Goal: Information Seeking & Learning: Learn about a topic

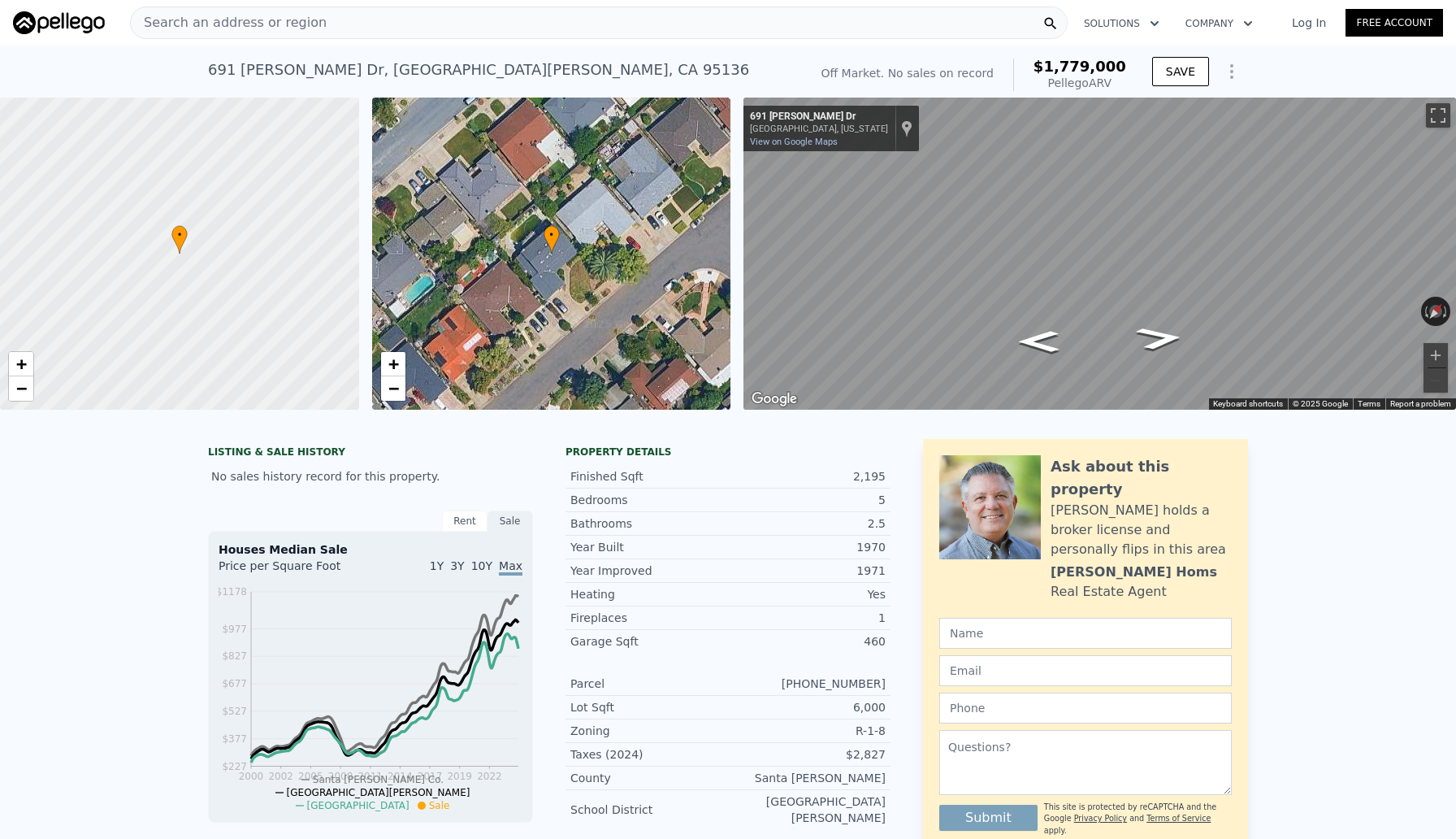
click at [352, 23] on div "Search an address or region" at bounding box center [599, 22] width 938 height 33
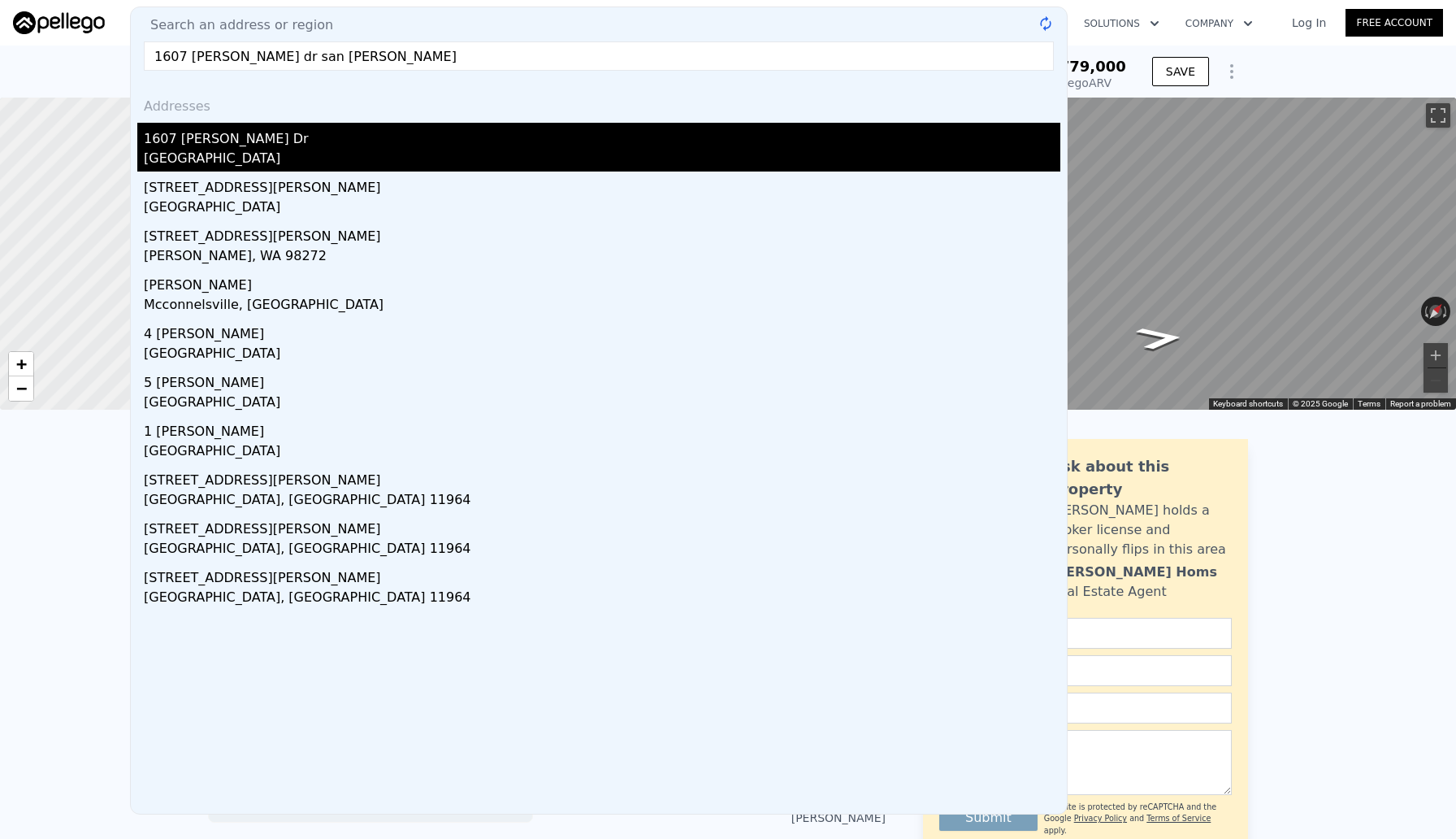
type input "1607 [PERSON_NAME] dr san [PERSON_NAME]"
click at [238, 150] on div "[GEOGRAPHIC_DATA]" at bounding box center [602, 160] width 917 height 23
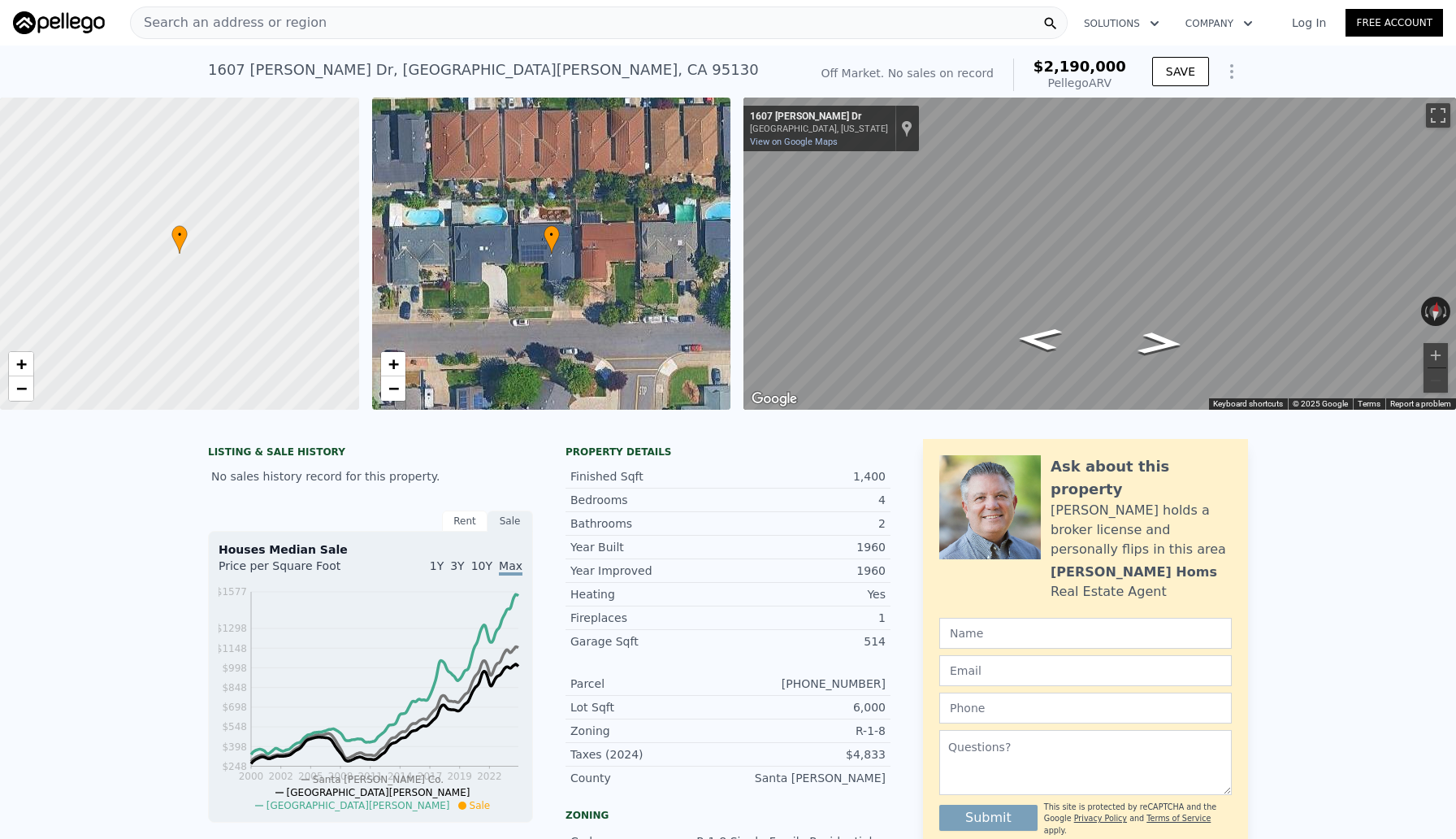
click at [694, 27] on div "Search an address or region" at bounding box center [599, 22] width 938 height 33
type input "[STREET_ADDRESS][PERSON_NAME]"
click div "[GEOGRAPHIC_DATA]"
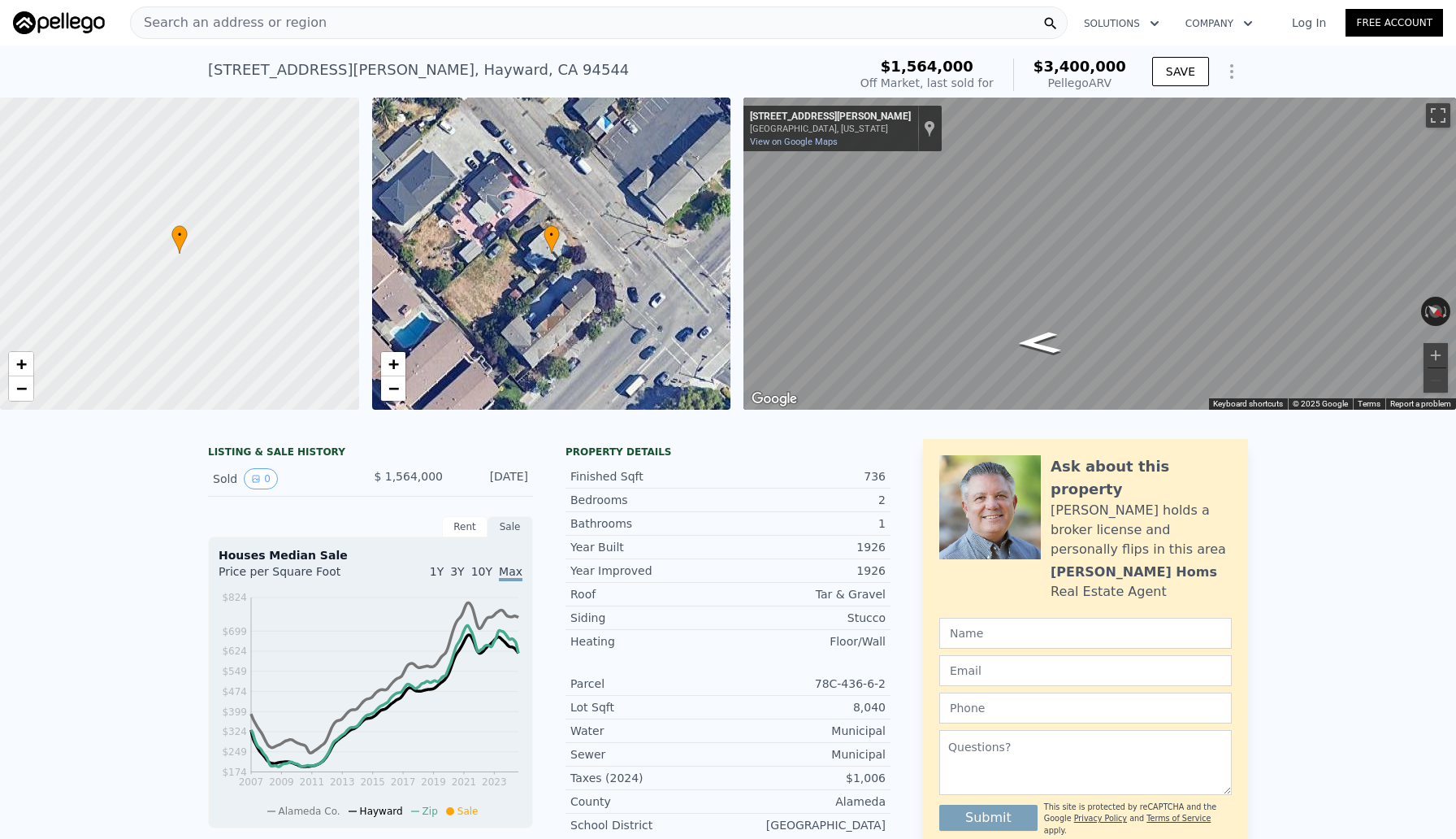
click at [294, 24] on span "Search an address or region" at bounding box center [229, 23] width 196 height 19
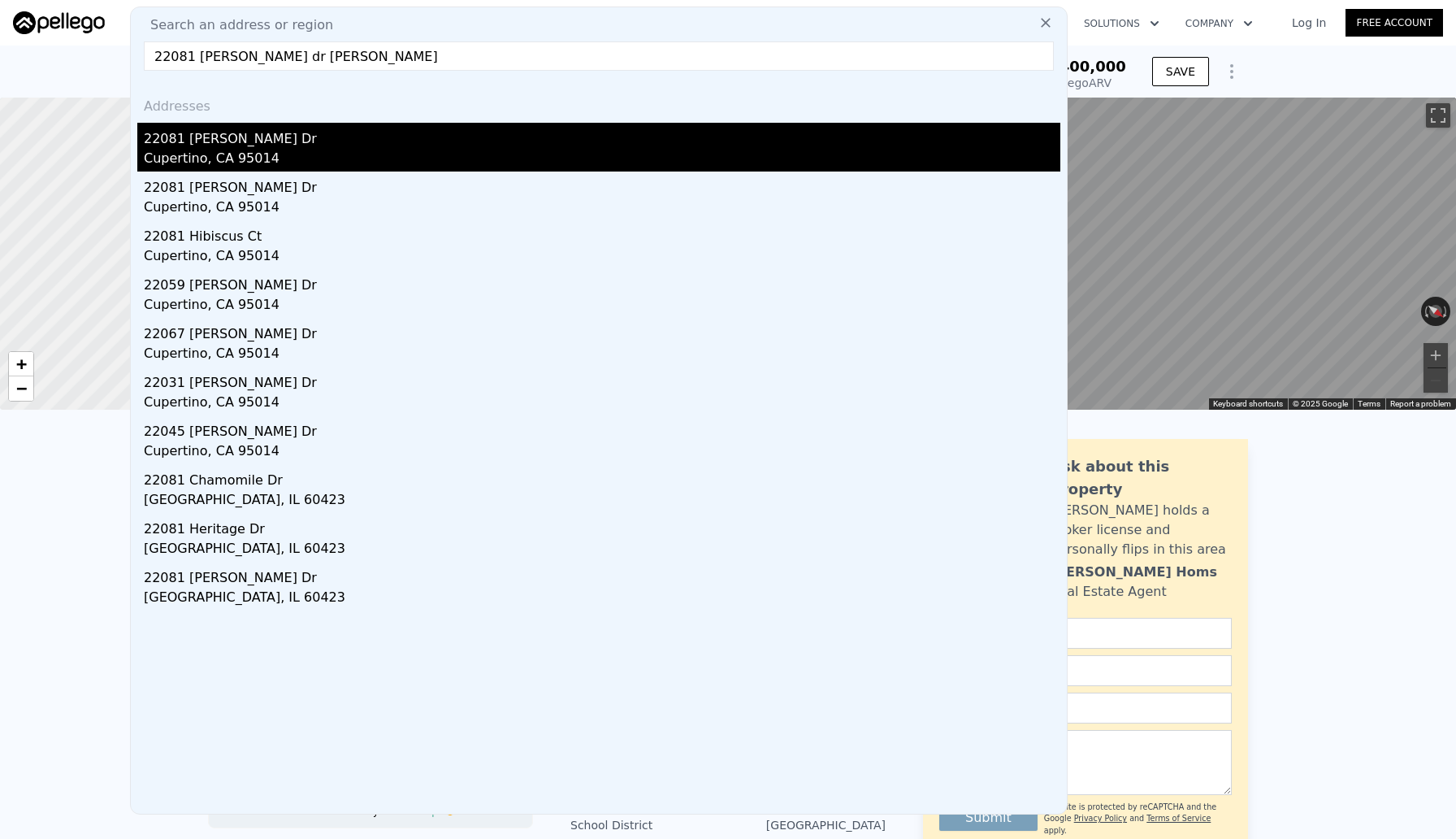
type input "22081 [PERSON_NAME] dr [PERSON_NAME]"
click at [199, 143] on div "22081 [PERSON_NAME] Dr" at bounding box center [602, 136] width 917 height 26
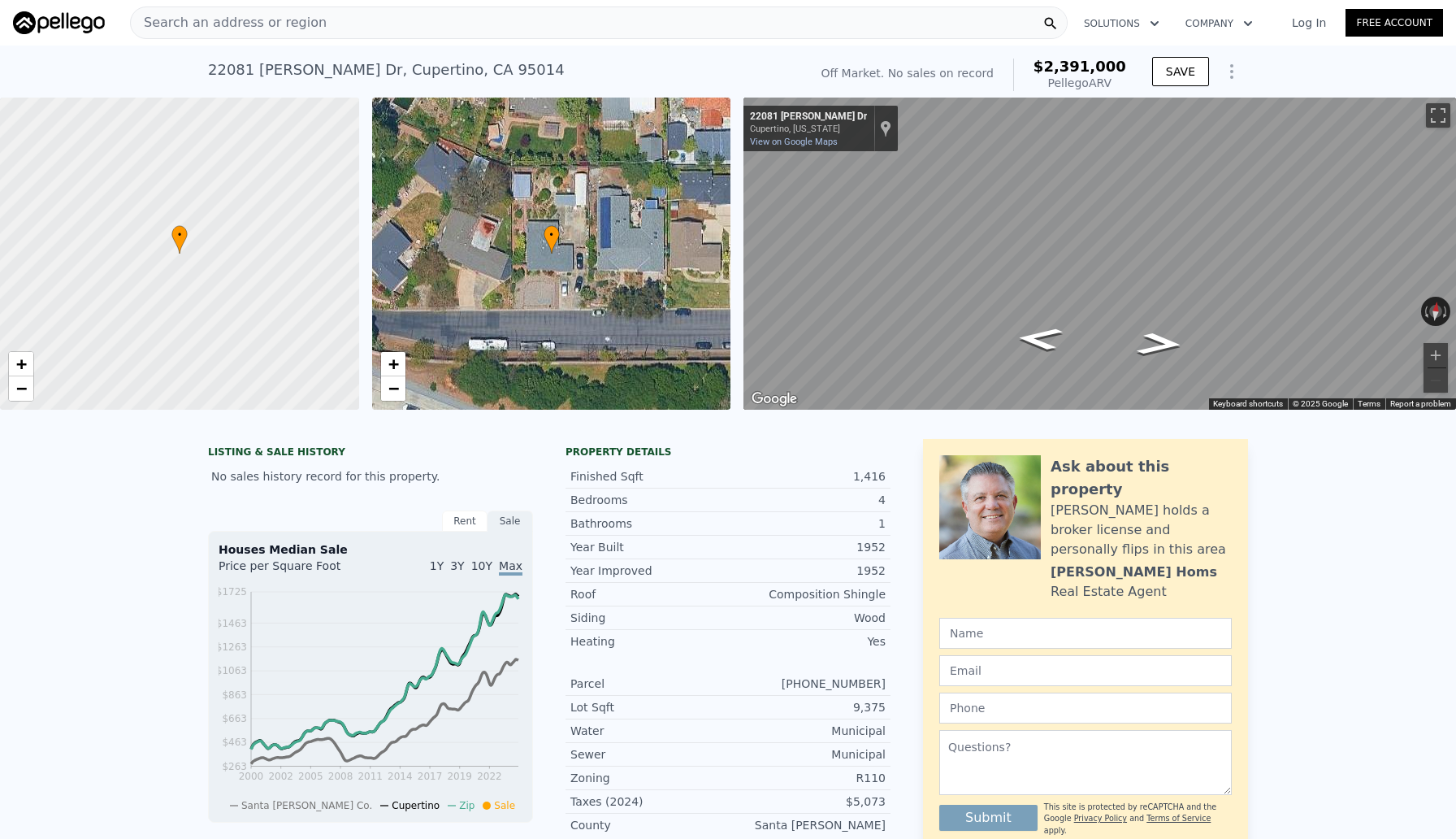
click at [346, 17] on div "Search an address or region" at bounding box center [599, 22] width 938 height 33
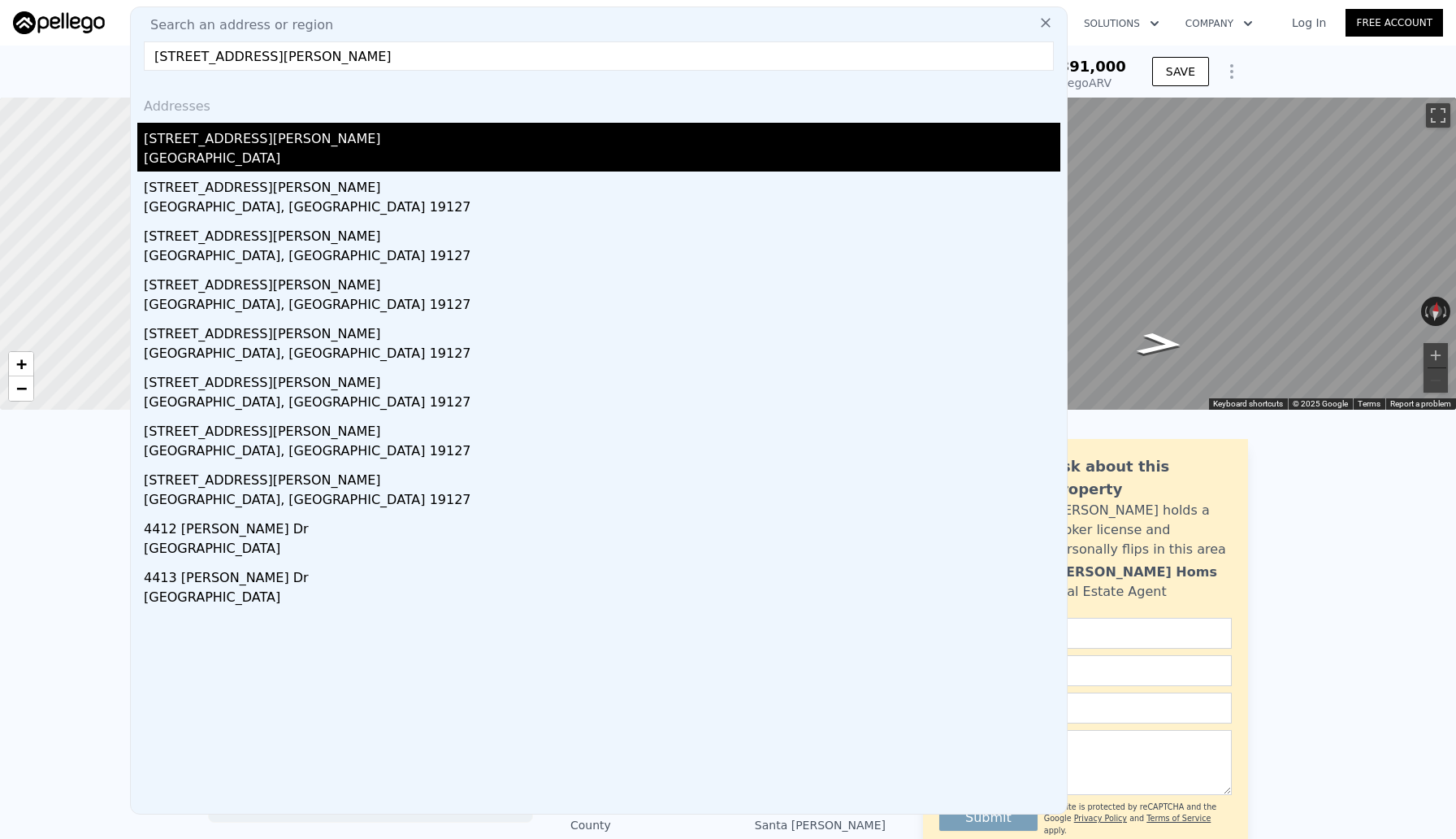
type input "[STREET_ADDRESS][PERSON_NAME]"
click at [215, 152] on div "[GEOGRAPHIC_DATA]" at bounding box center [602, 160] width 917 height 23
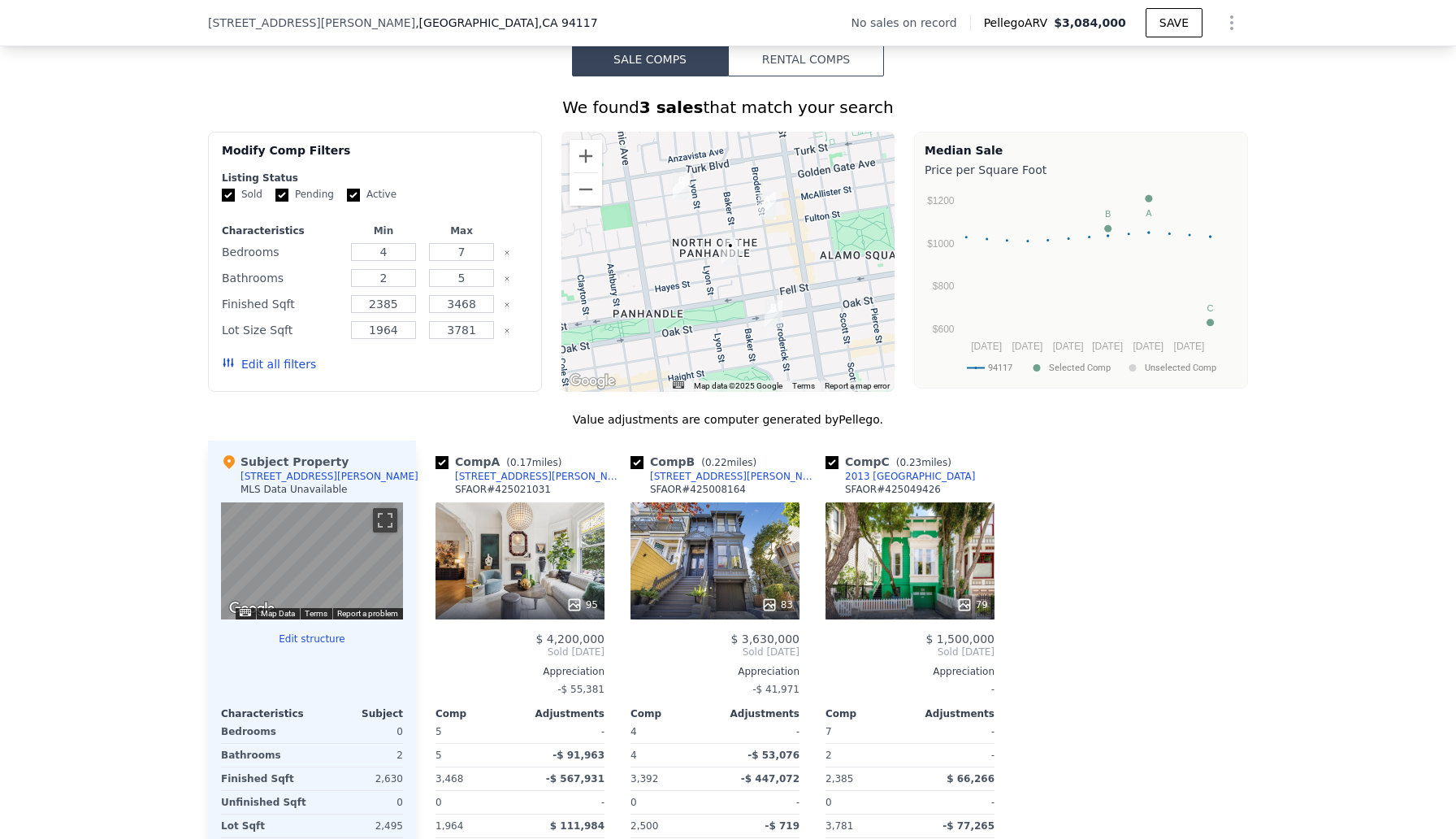
scroll to position [1184, 0]
click at [730, 587] on div "83" at bounding box center [715, 560] width 169 height 117
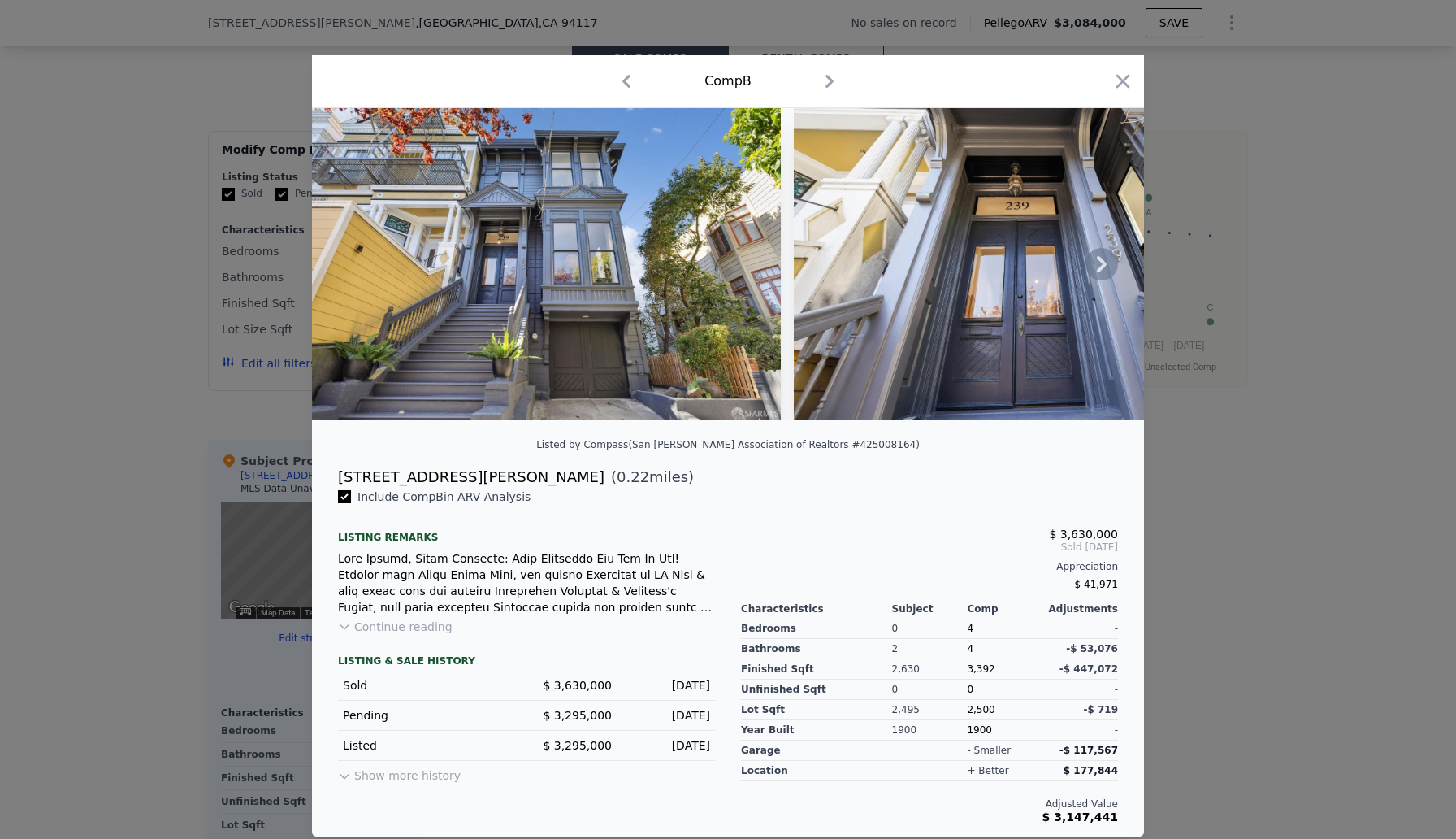
click at [1104, 265] on icon at bounding box center [1101, 264] width 10 height 16
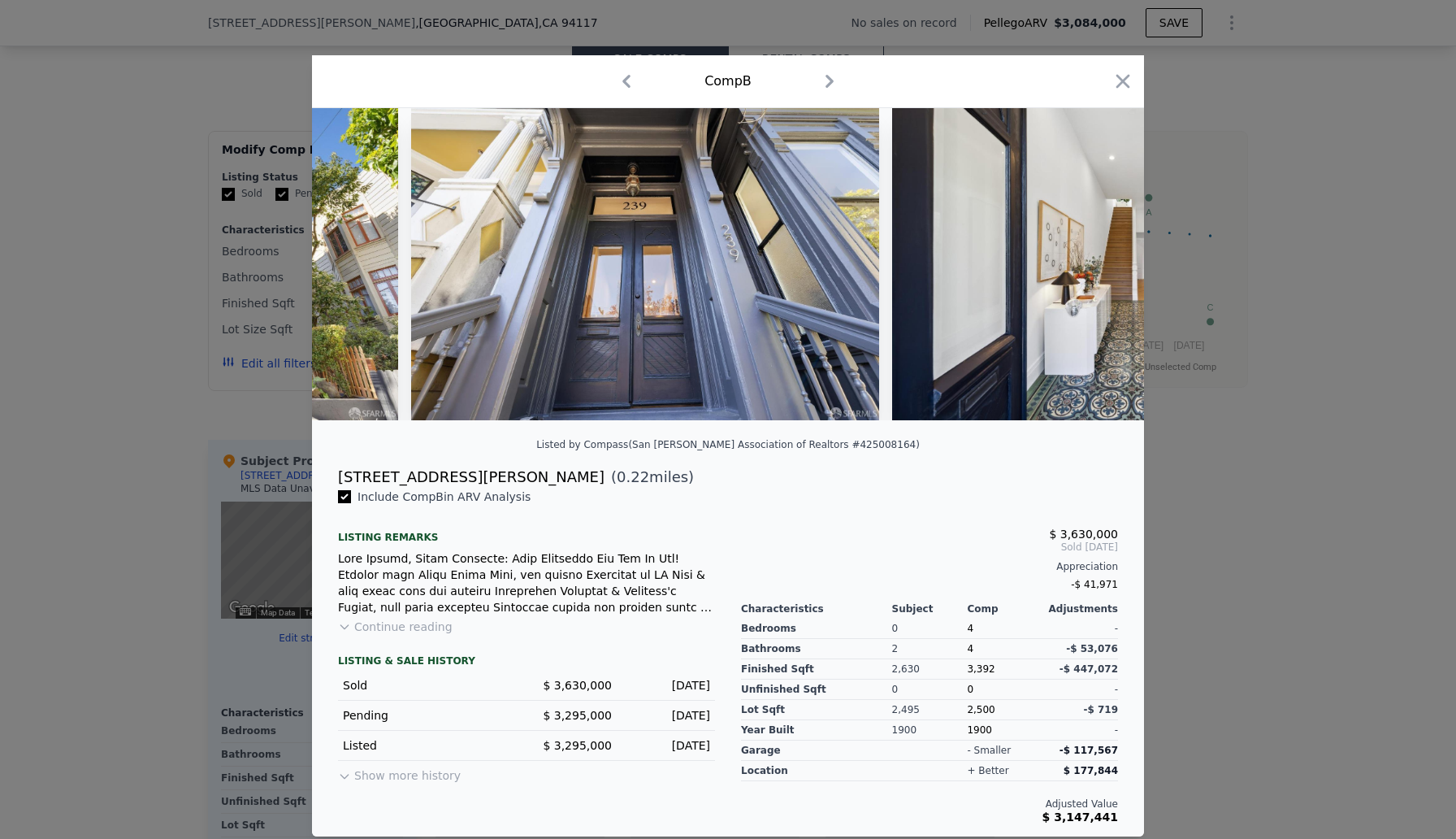
scroll to position [0, 390]
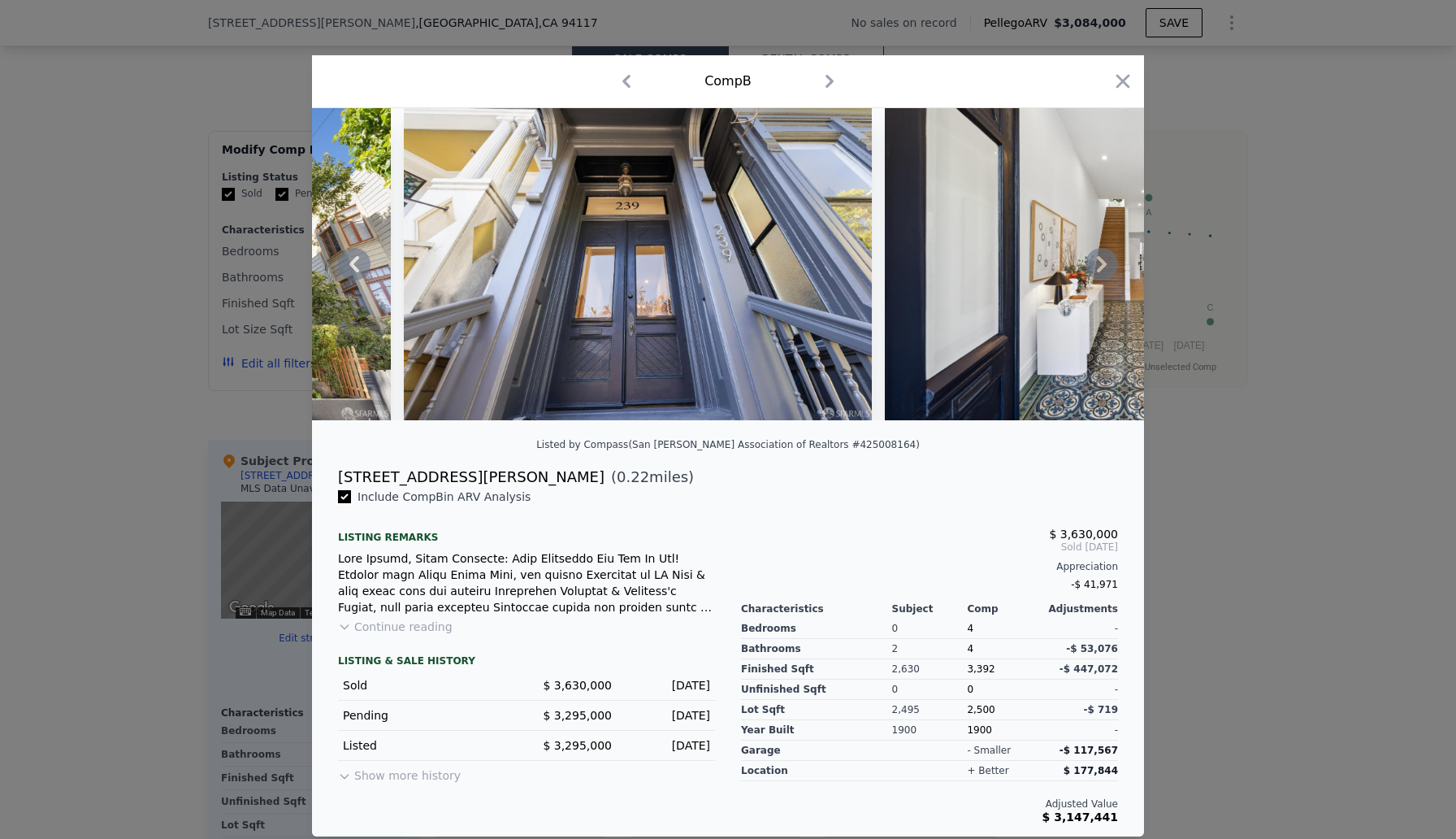
click at [1104, 263] on icon at bounding box center [1101, 264] width 10 height 16
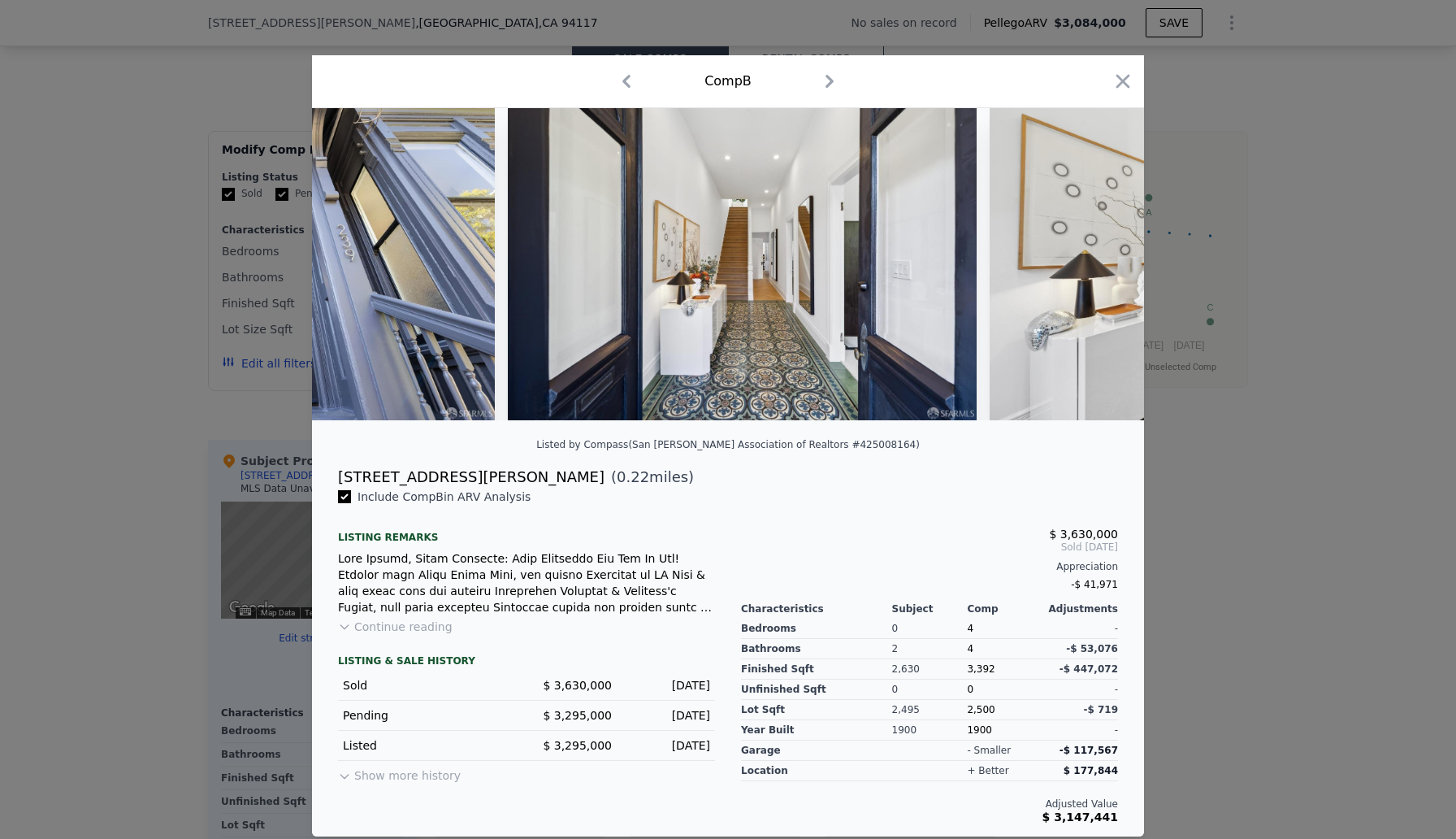
scroll to position [0, 780]
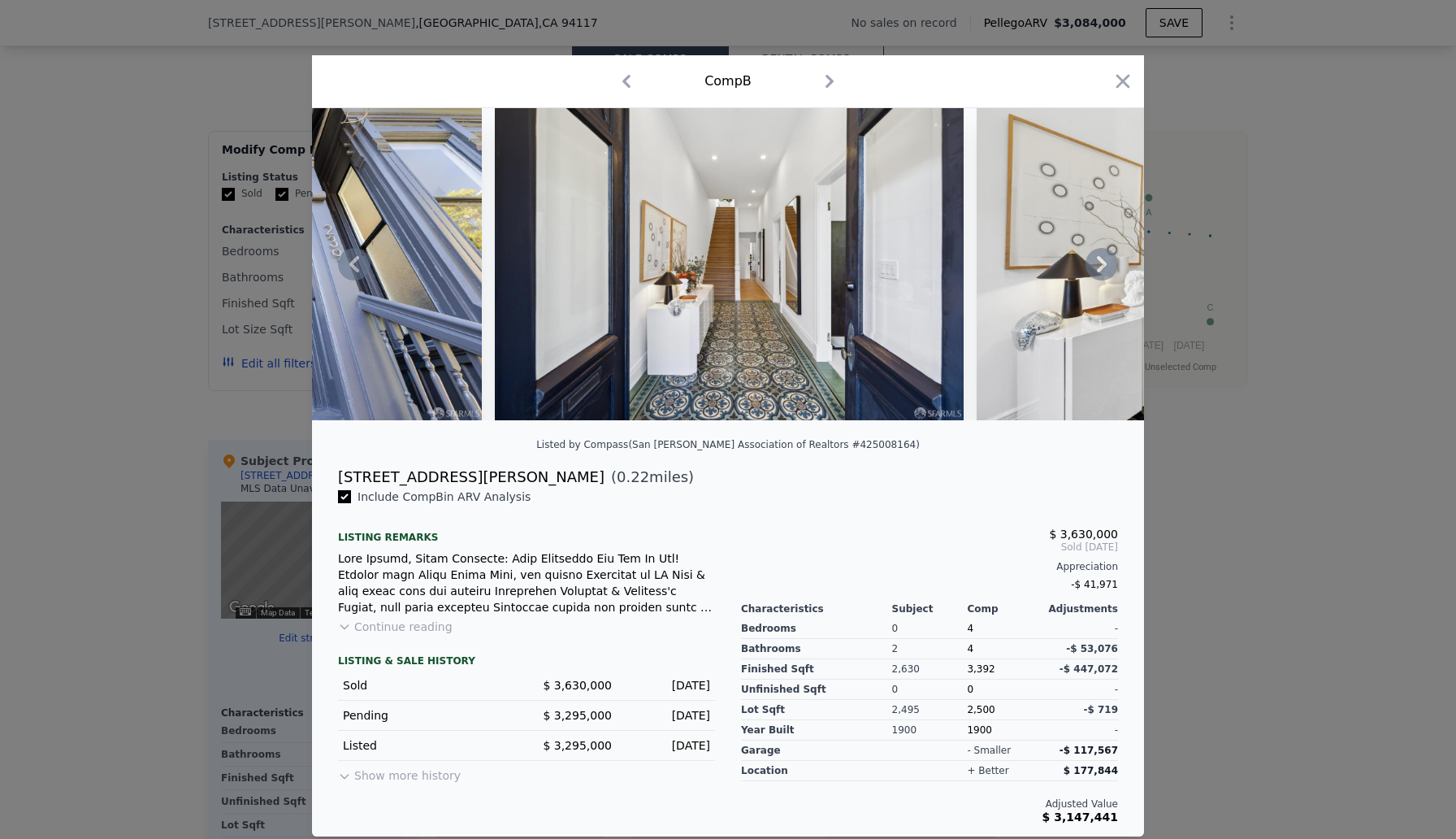
click at [1104, 263] on icon at bounding box center [1101, 264] width 10 height 16
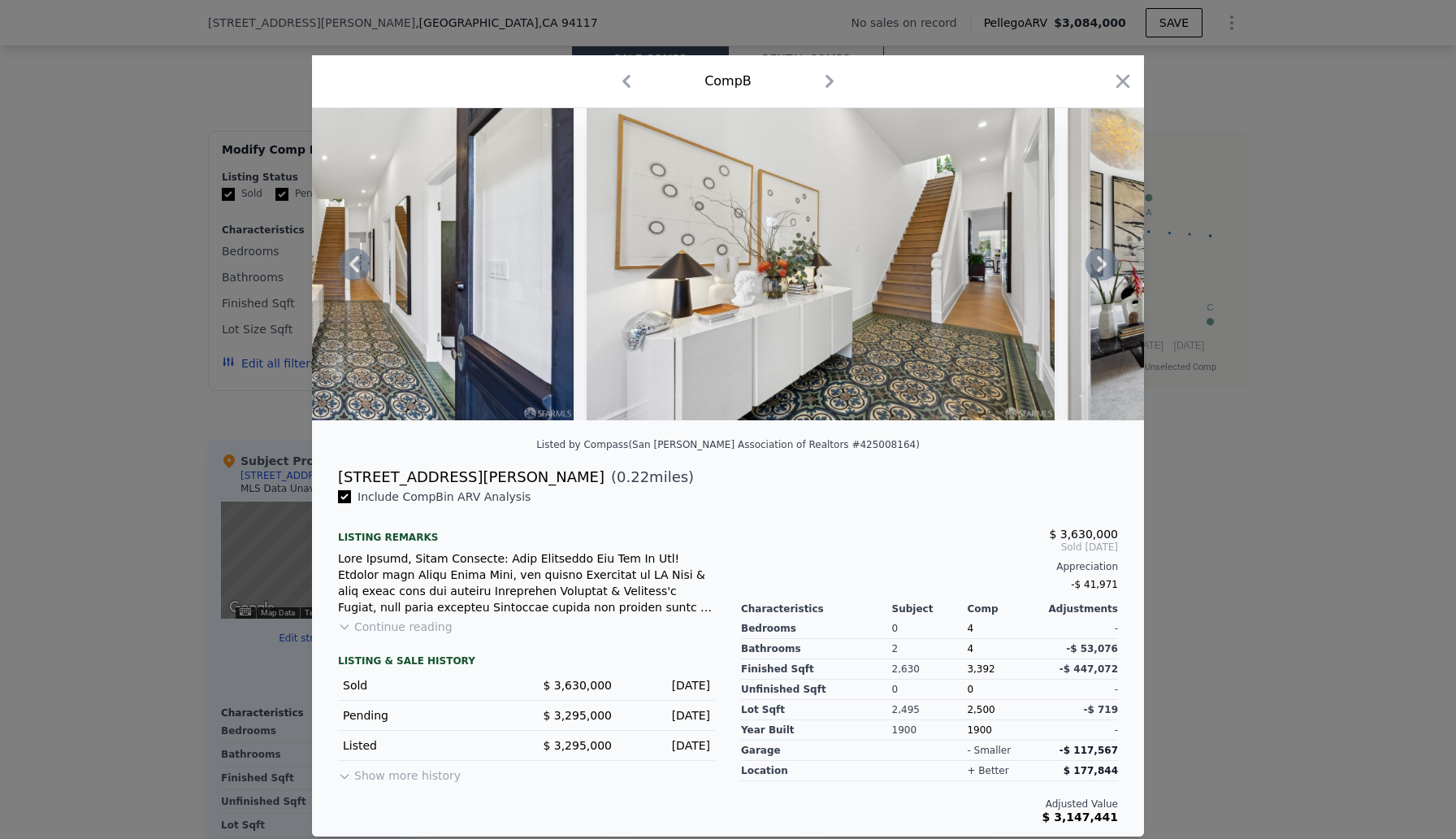
click at [1104, 263] on icon at bounding box center [1101, 264] width 10 height 16
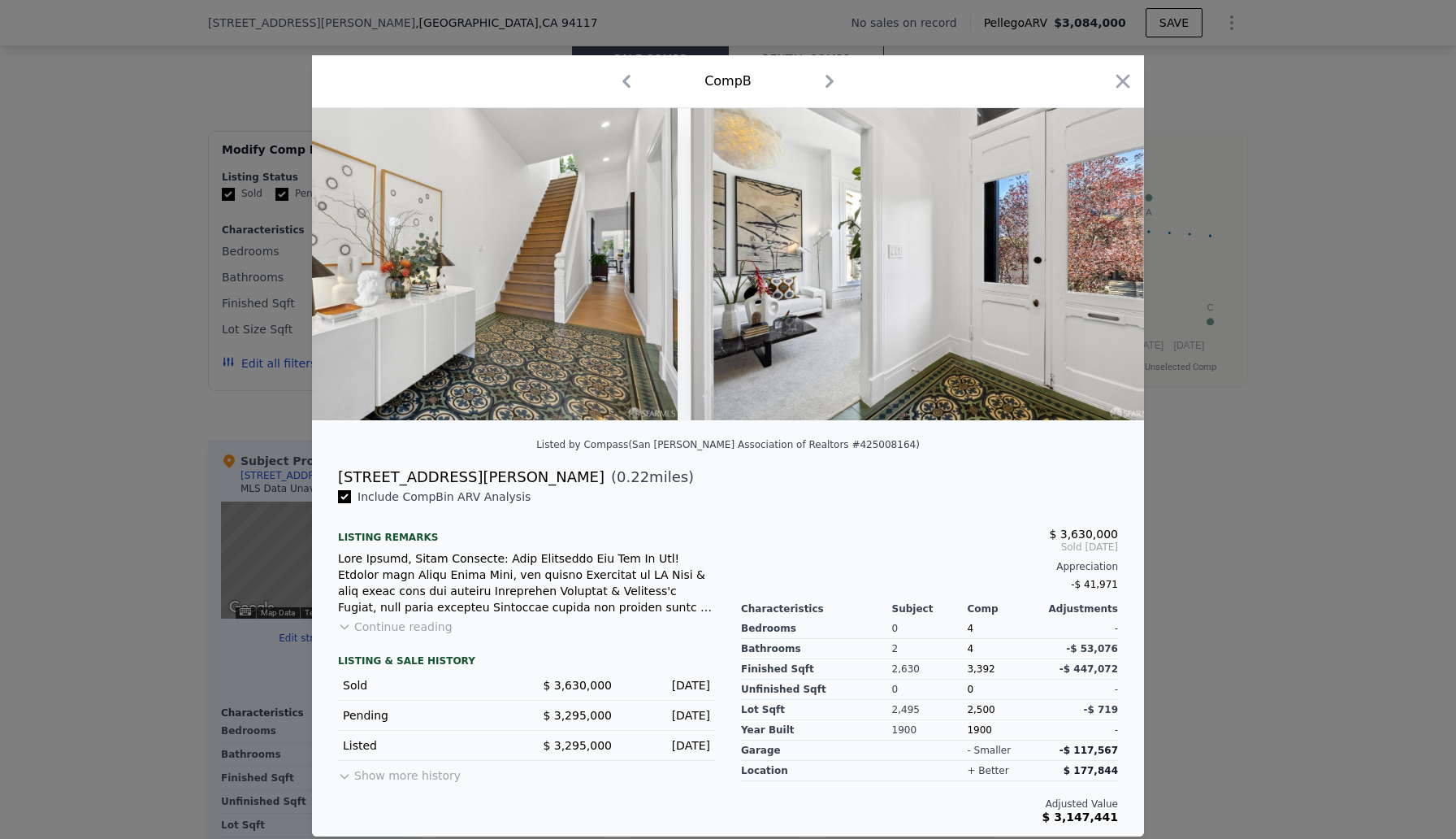
scroll to position [0, 1560]
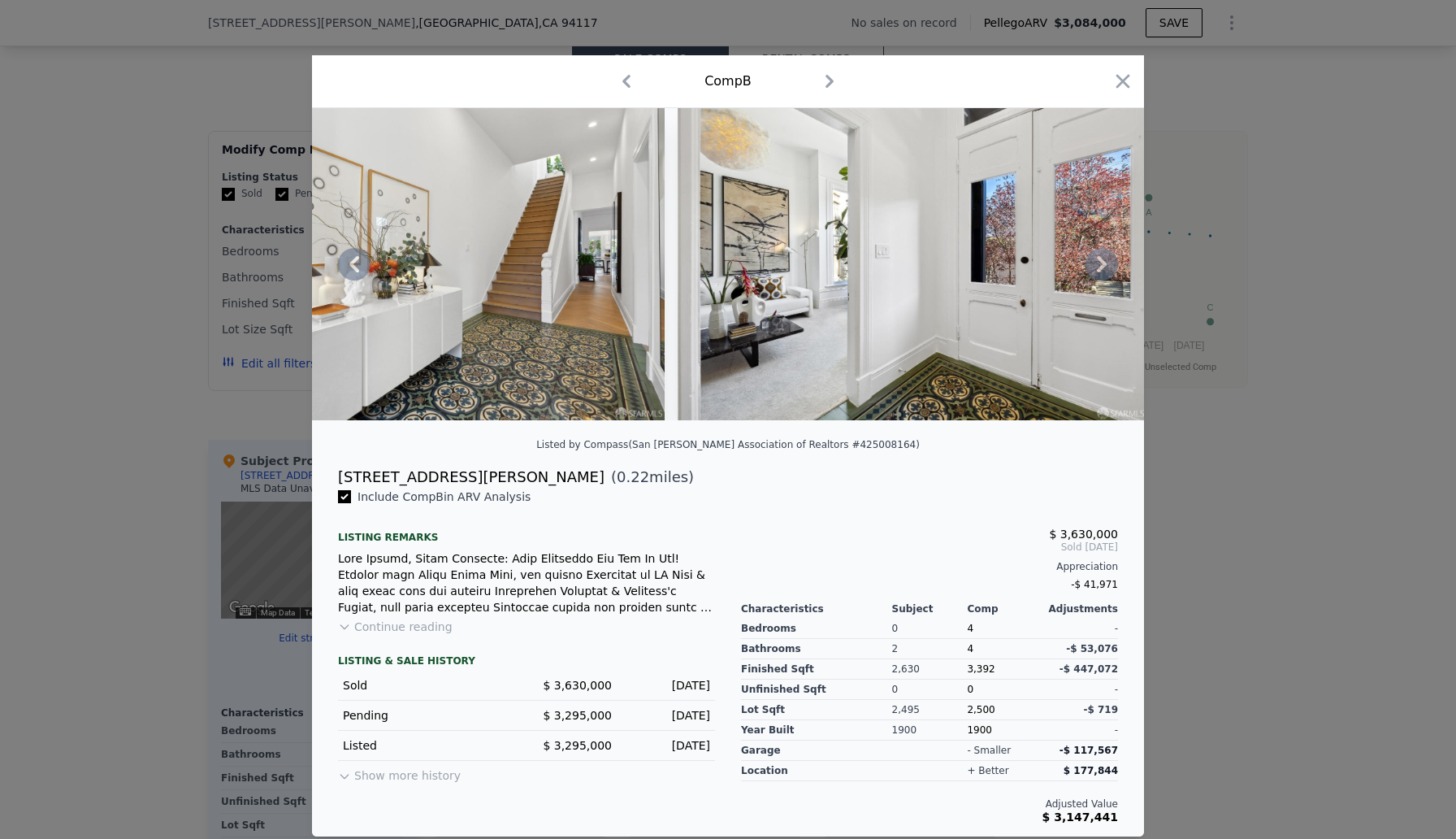
click at [1099, 270] on icon at bounding box center [1101, 264] width 10 height 16
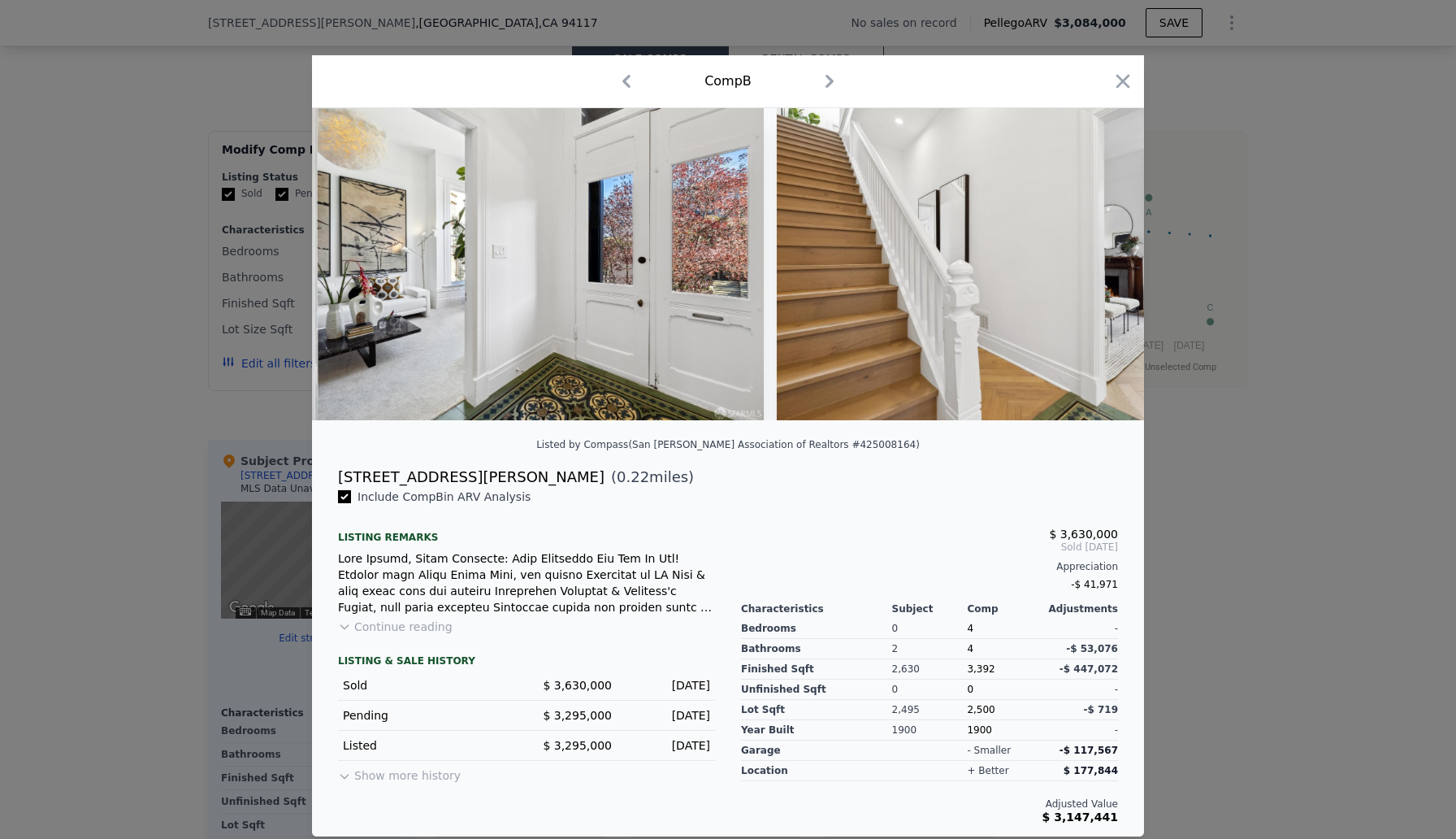
scroll to position [0, 1950]
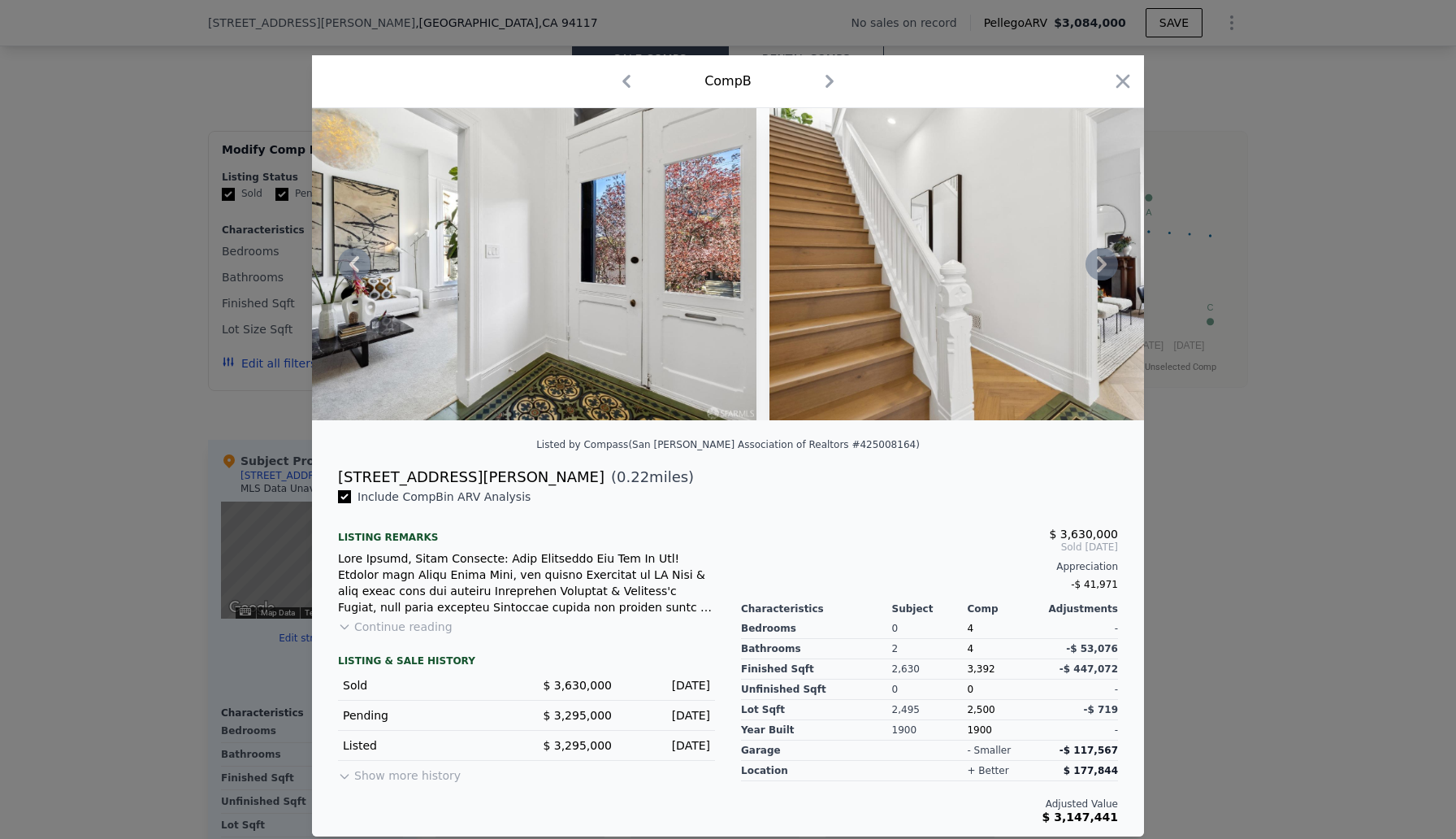
click at [1100, 267] on icon at bounding box center [1101, 264] width 10 height 16
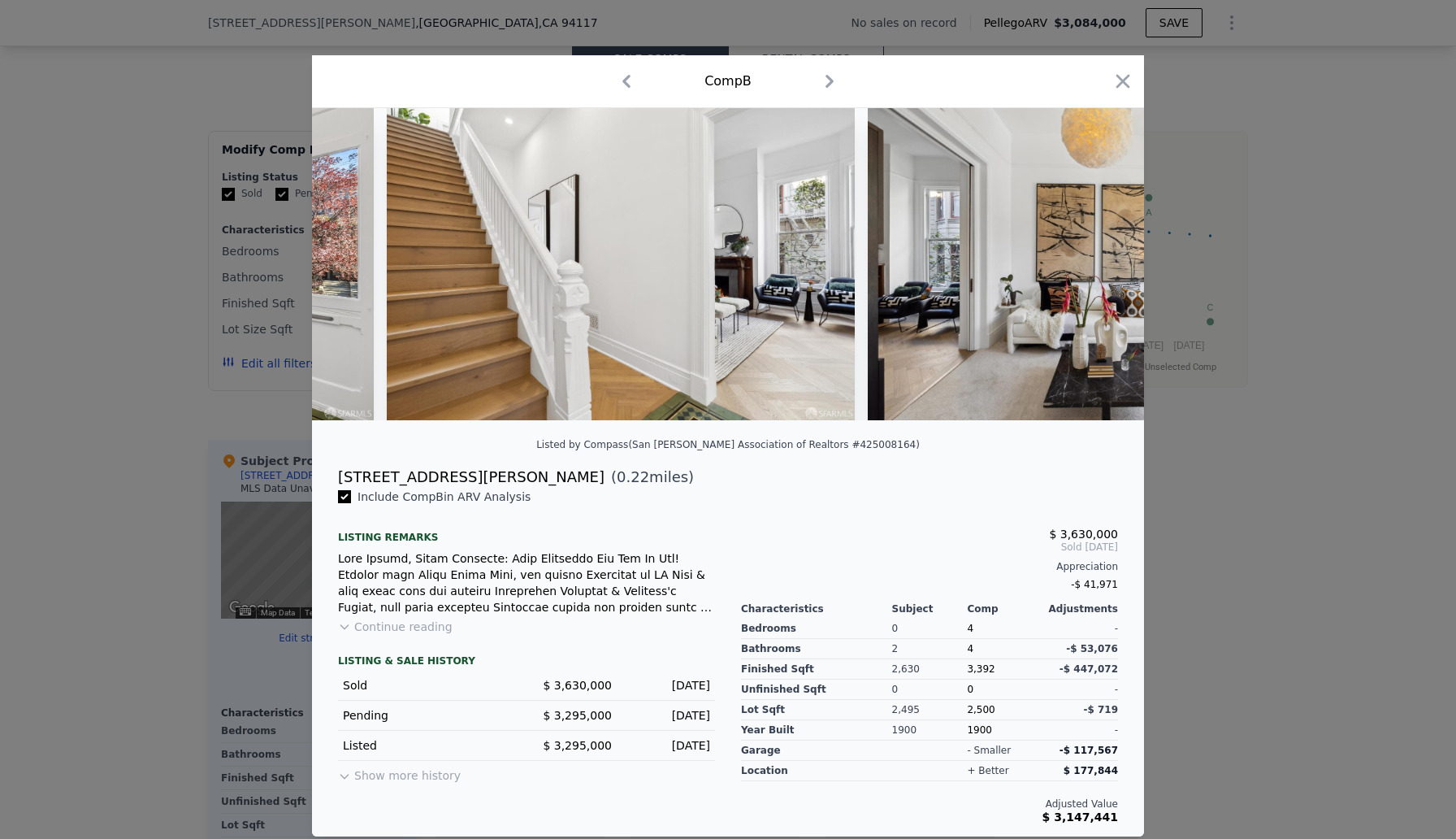
scroll to position [0, 2340]
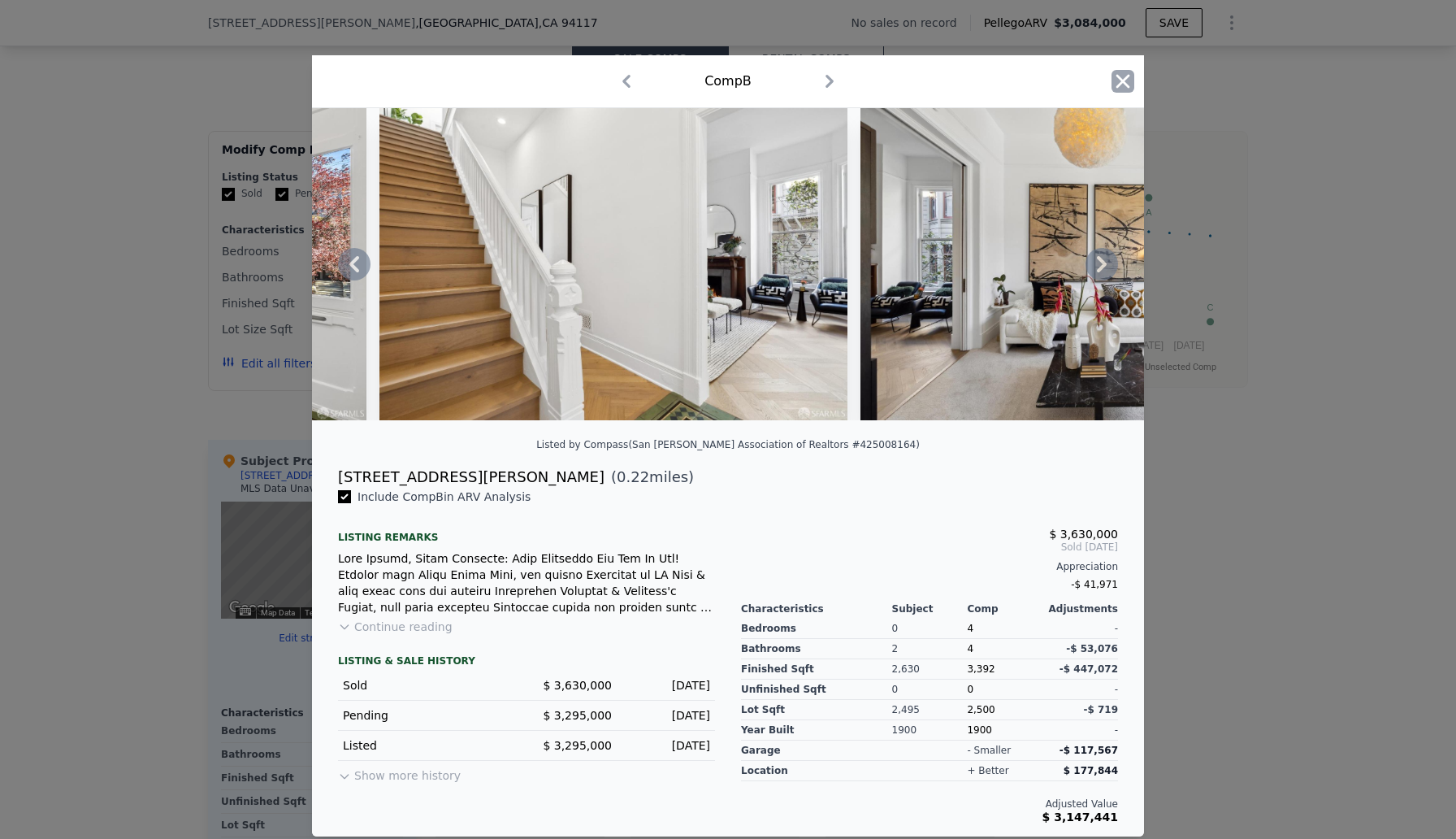
click at [1122, 89] on icon "button" at bounding box center [1123, 81] width 23 height 23
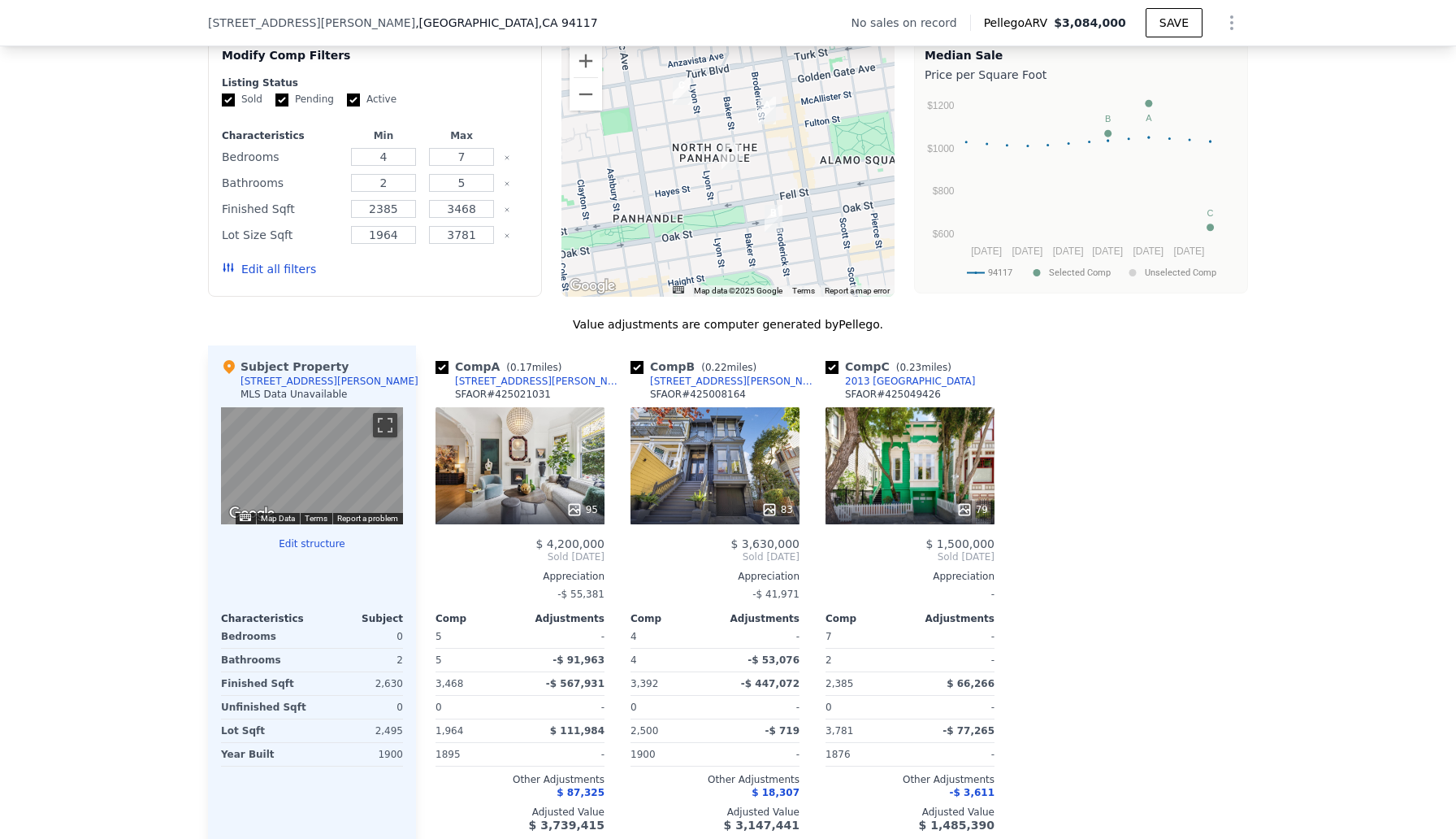
scroll to position [1289, 0]
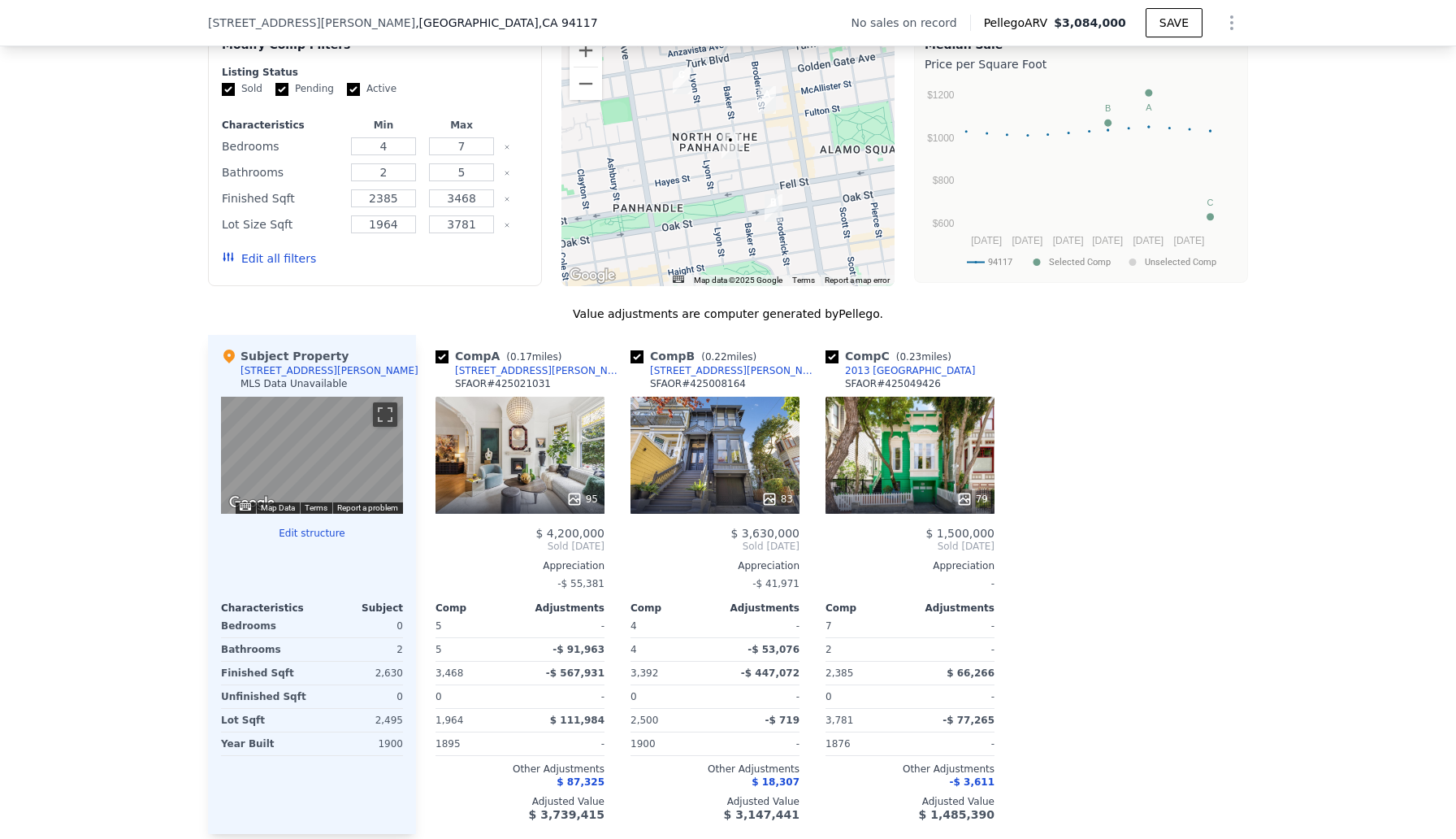
click at [726, 447] on div "83" at bounding box center [715, 455] width 169 height 117
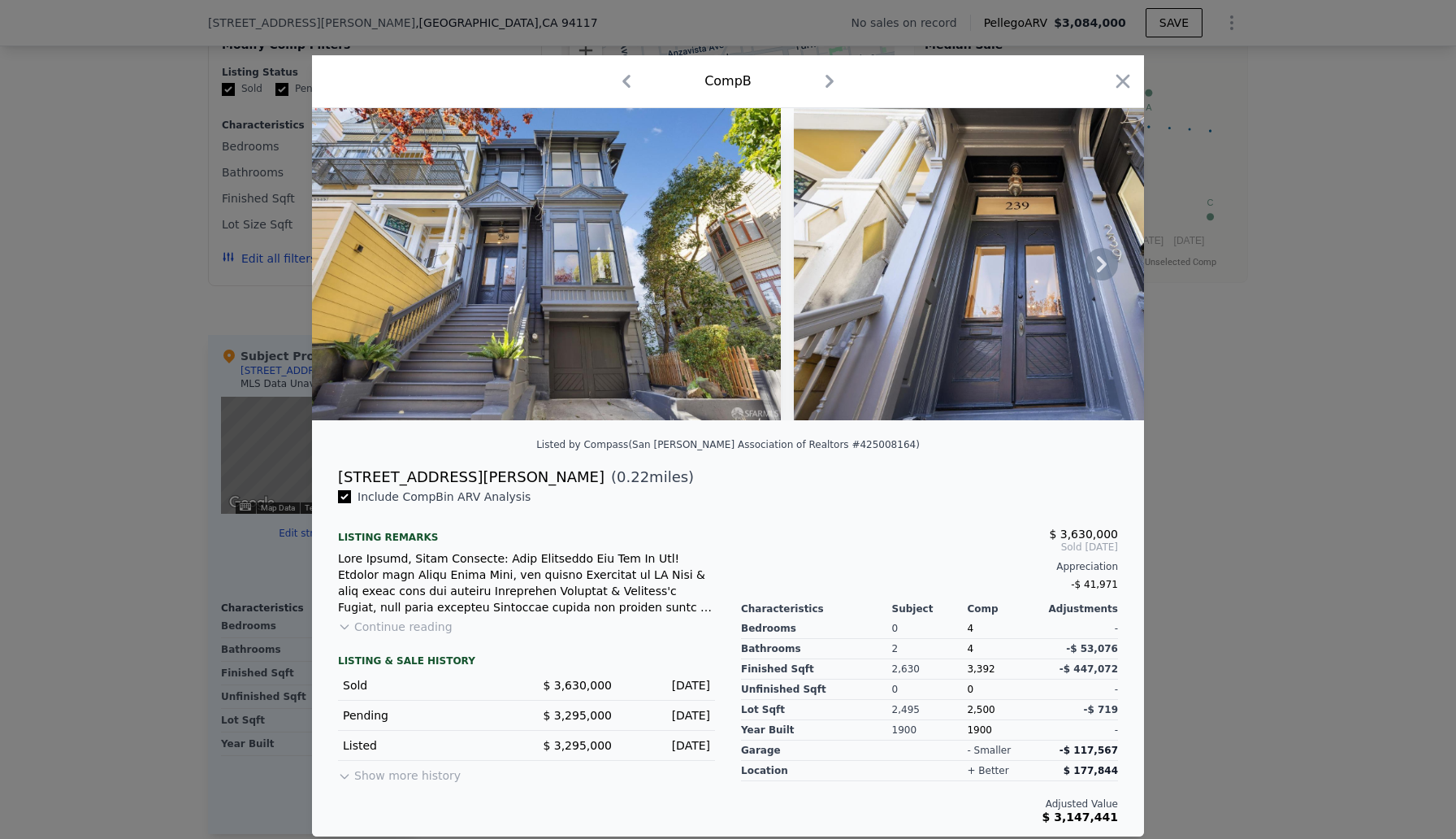
click at [1009, 276] on img at bounding box center [1028, 264] width 469 height 312
click at [911, 299] on img at bounding box center [1028, 264] width 469 height 312
click at [430, 629] on button "Continue reading" at bounding box center [395, 627] width 115 height 16
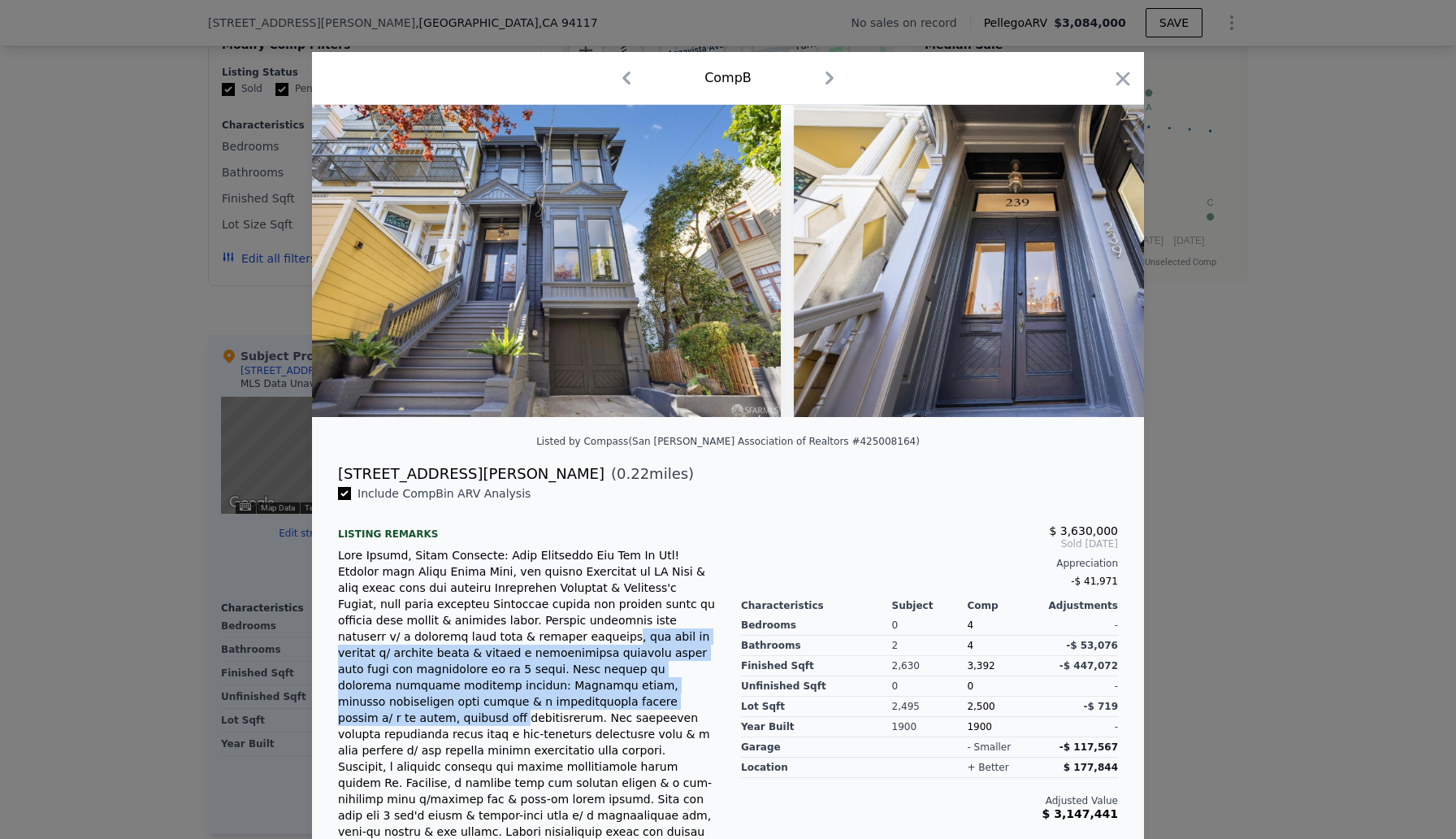
drag, startPoint x: 429, startPoint y: 629, endPoint x: 427, endPoint y: 702, distance: 73.0
click at [428, 702] on div at bounding box center [527, 717] width 377 height 341
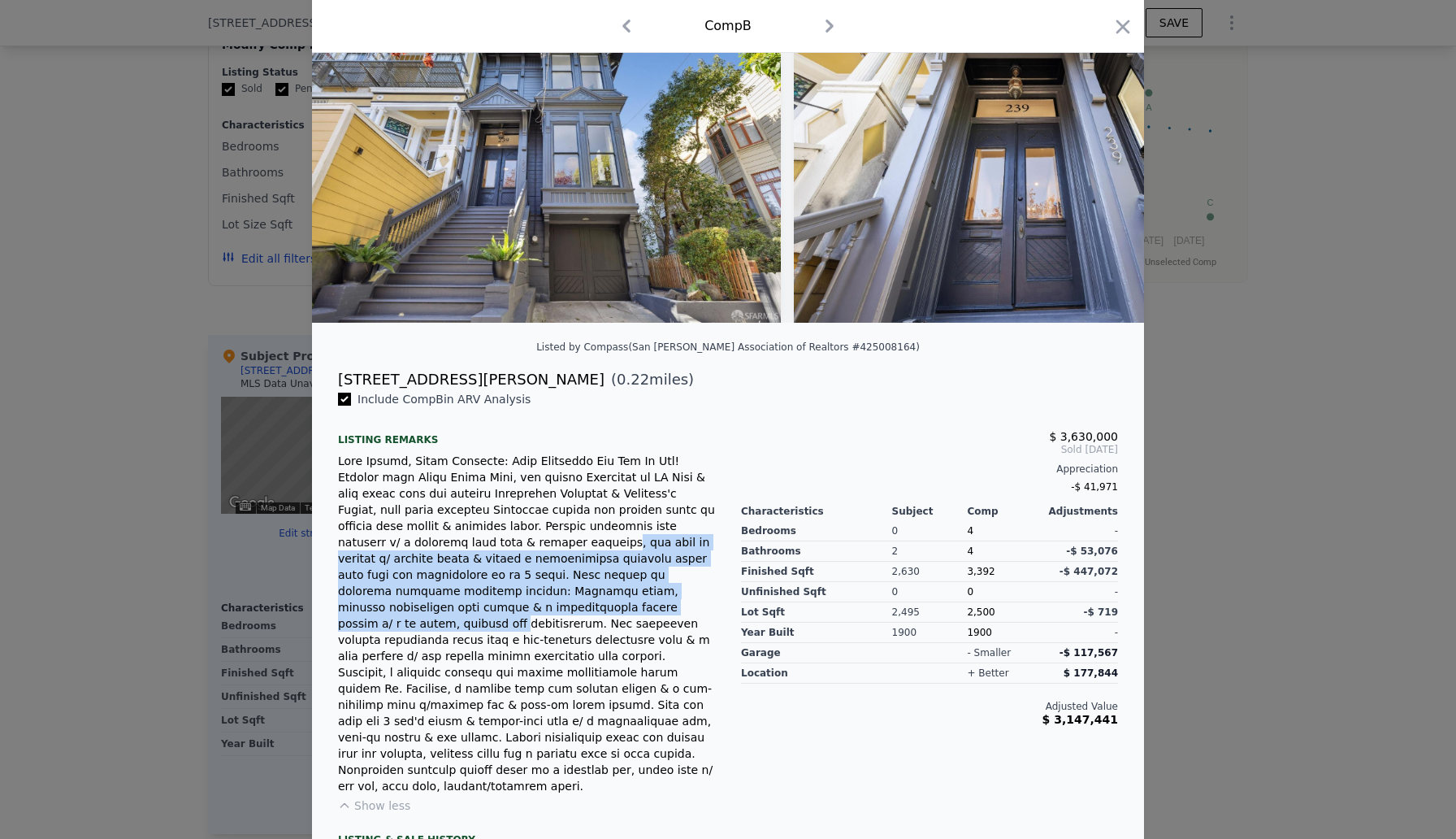
scroll to position [100, 0]
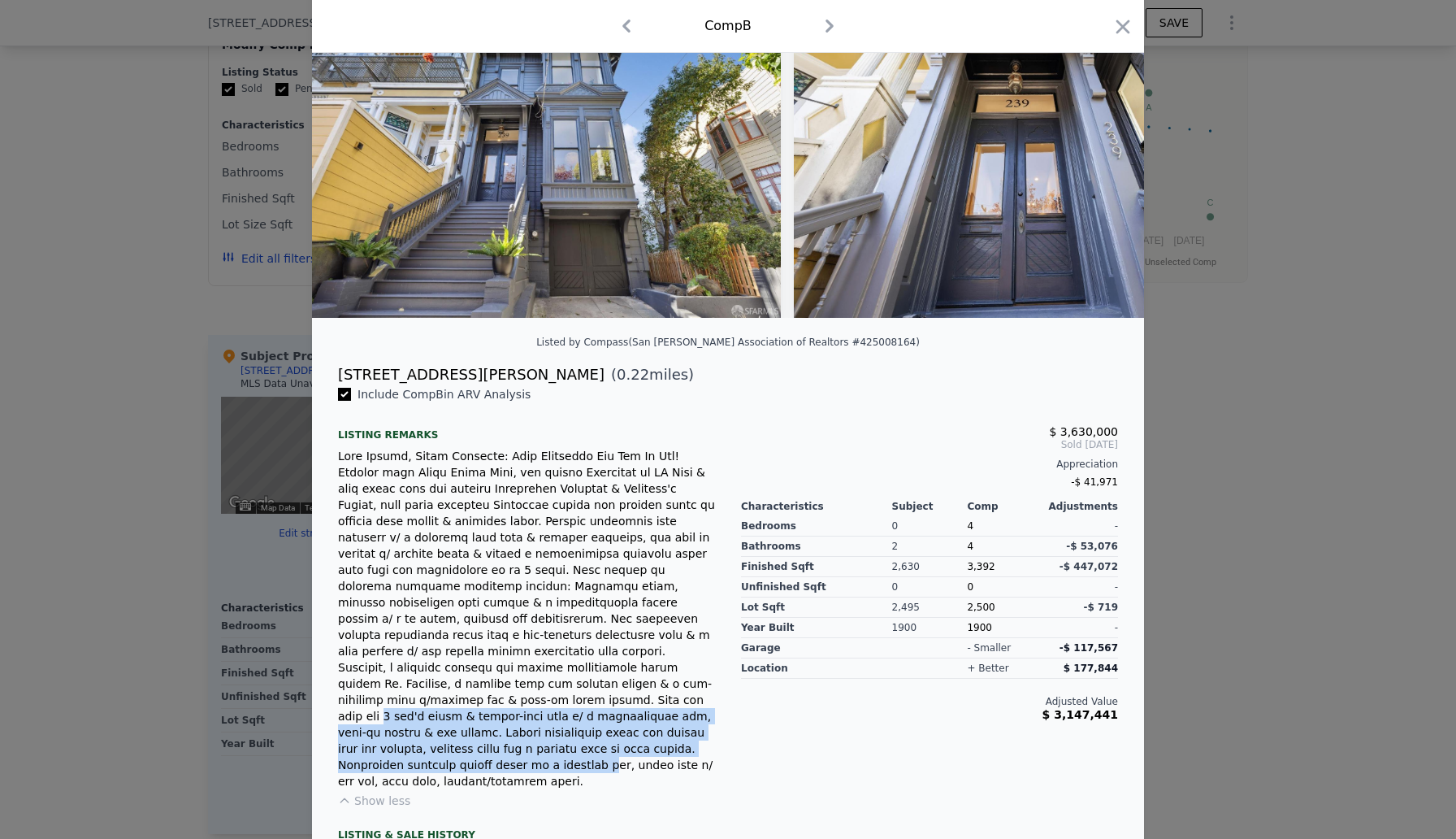
drag, startPoint x: 379, startPoint y: 683, endPoint x: 485, endPoint y: 737, distance: 119.0
click at [486, 738] on div at bounding box center [527, 618] width 377 height 341
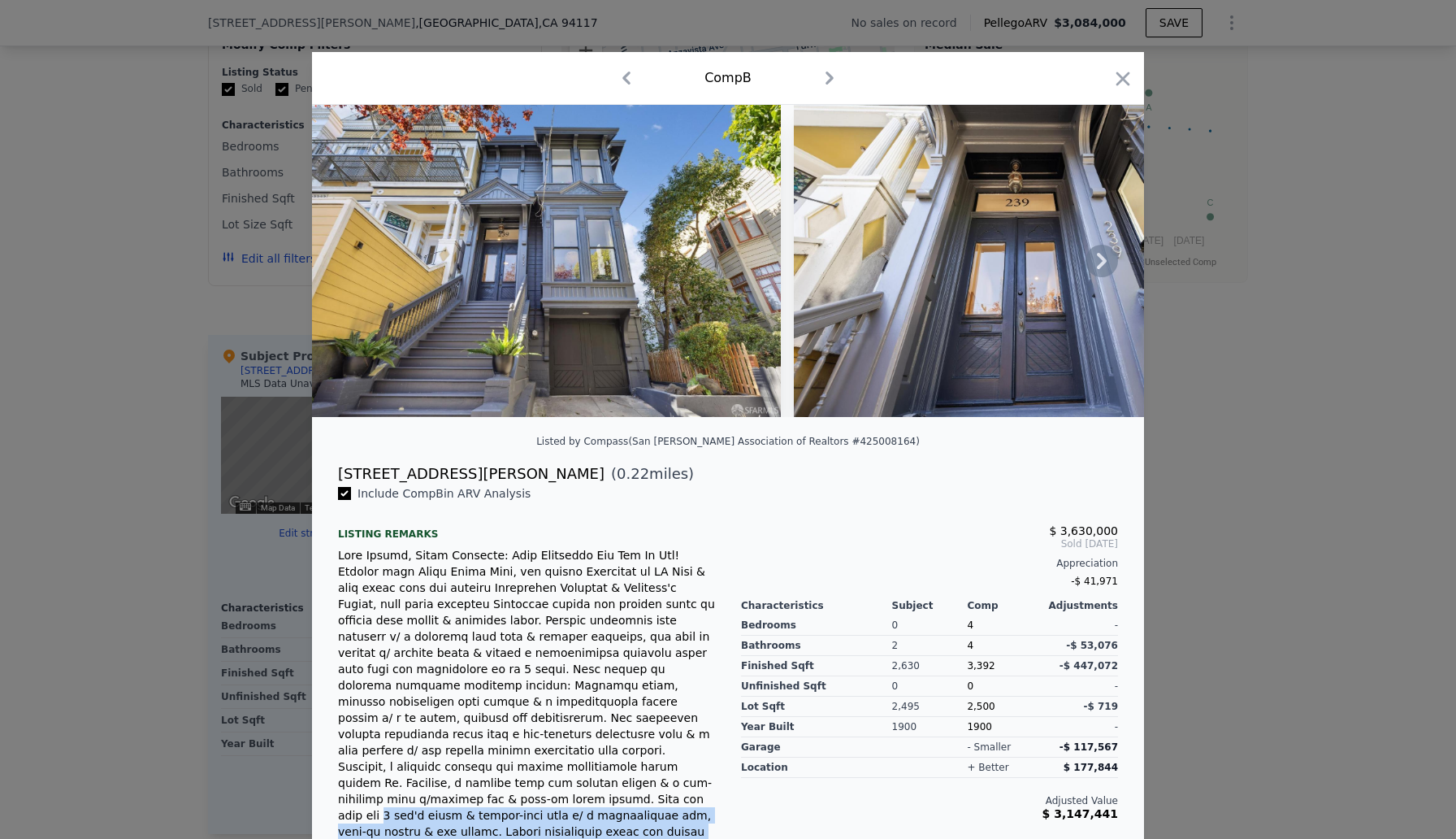
click at [650, 324] on img at bounding box center [546, 261] width 469 height 312
click at [828, 85] on icon "button" at bounding box center [830, 78] width 26 height 26
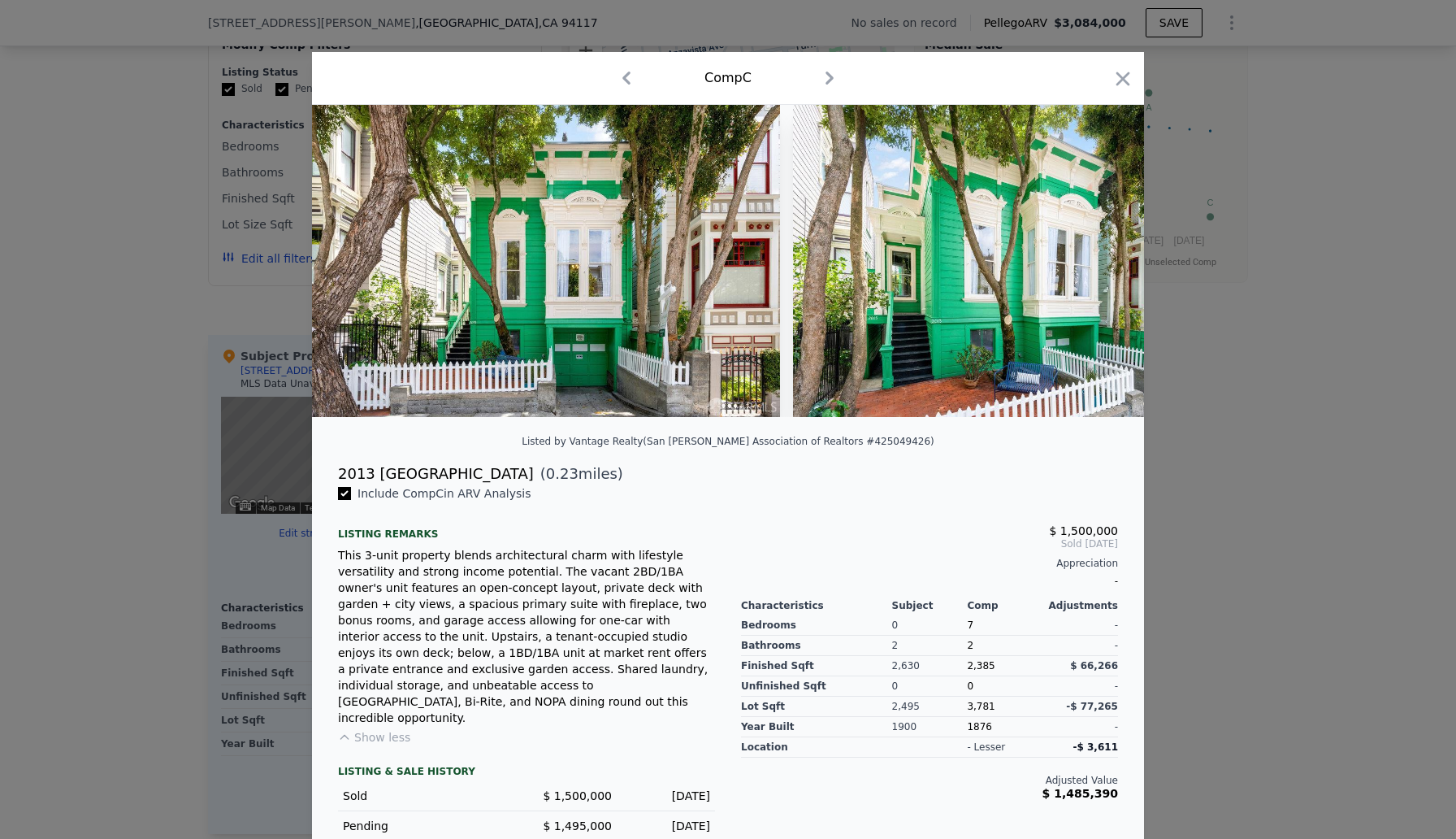
click at [627, 83] on icon "button" at bounding box center [626, 78] width 8 height 13
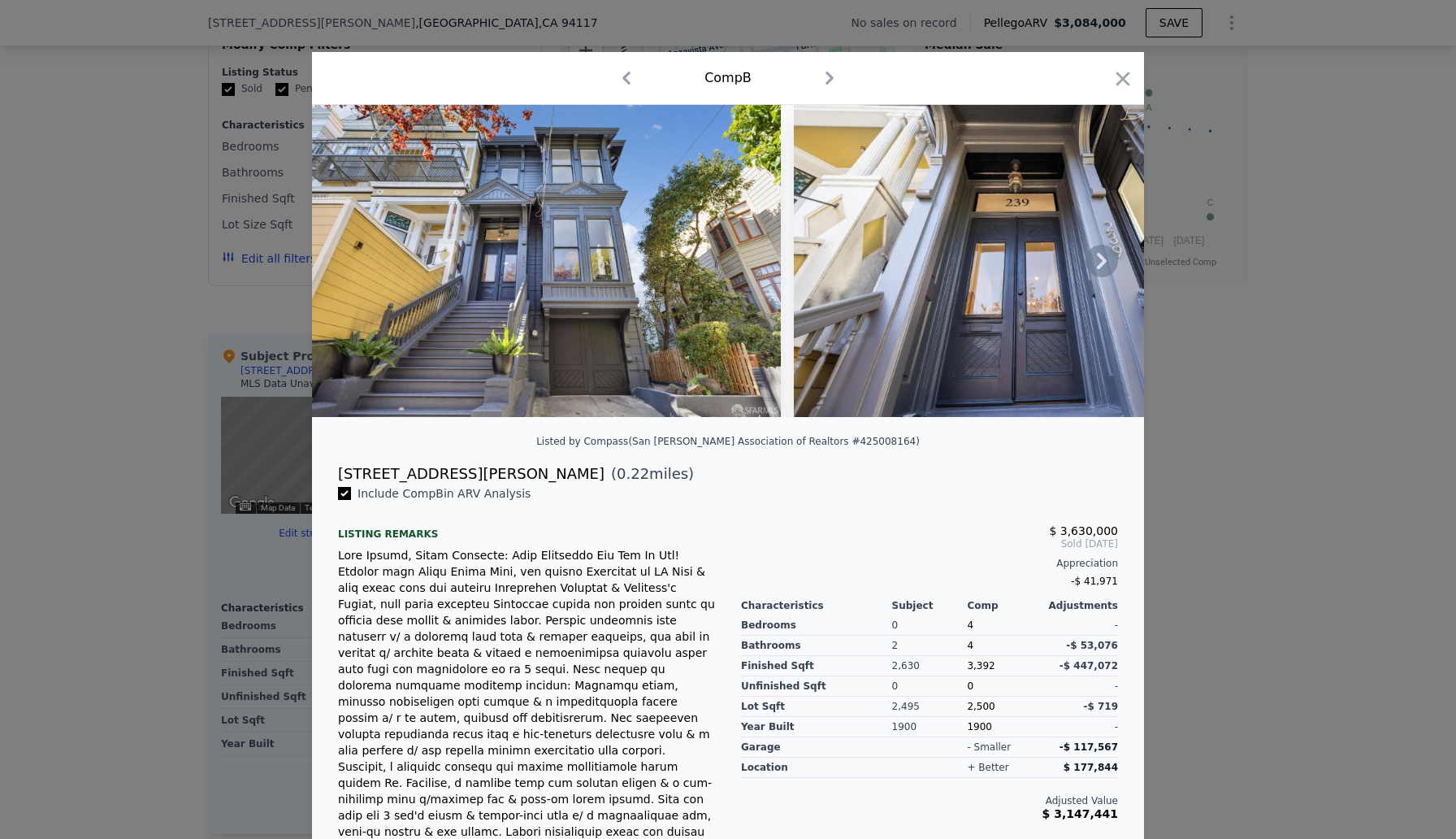
click at [1010, 259] on img at bounding box center [1028, 261] width 469 height 312
click at [1098, 259] on icon at bounding box center [1101, 261] width 33 height 33
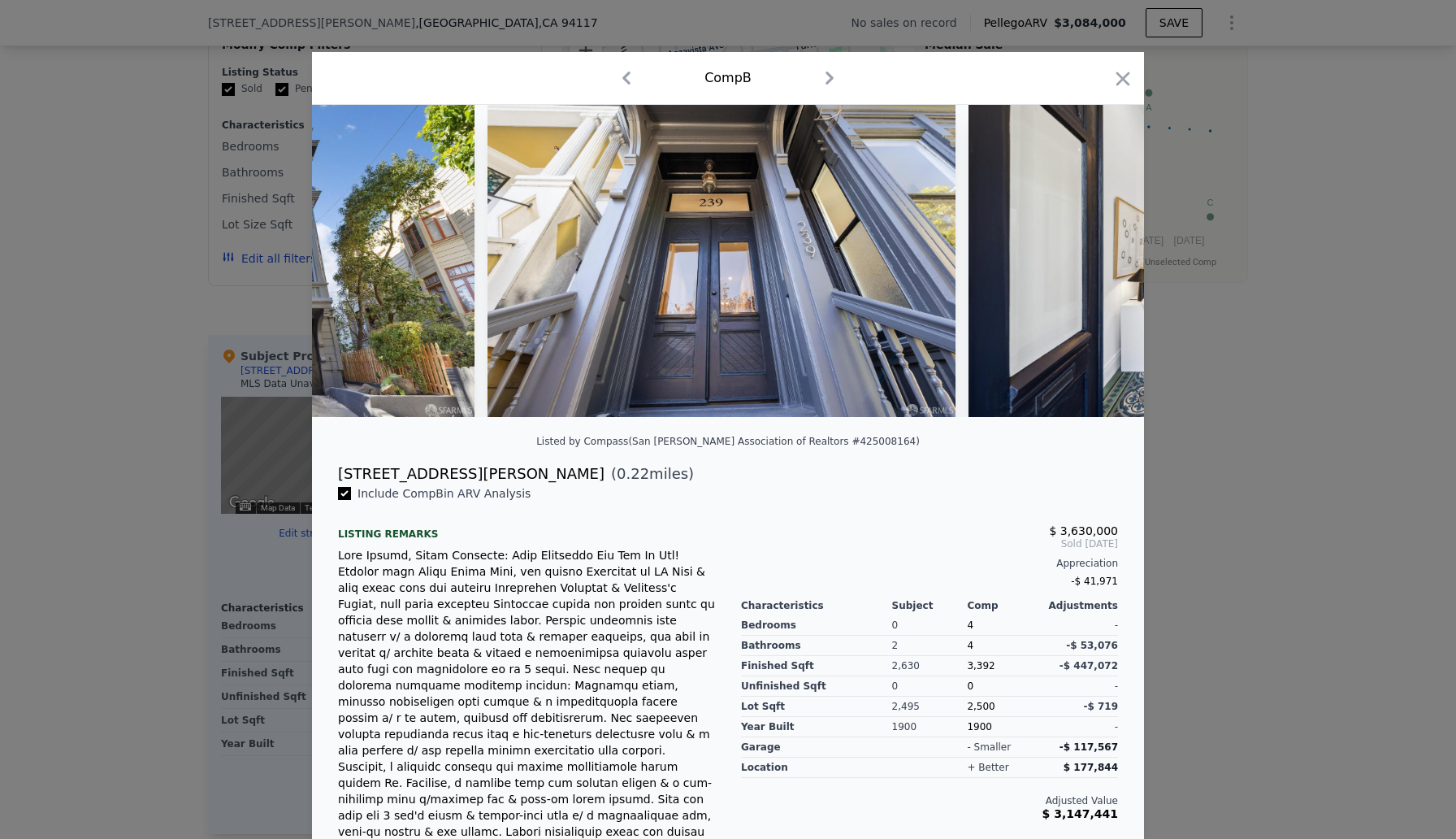
scroll to position [0, 390]
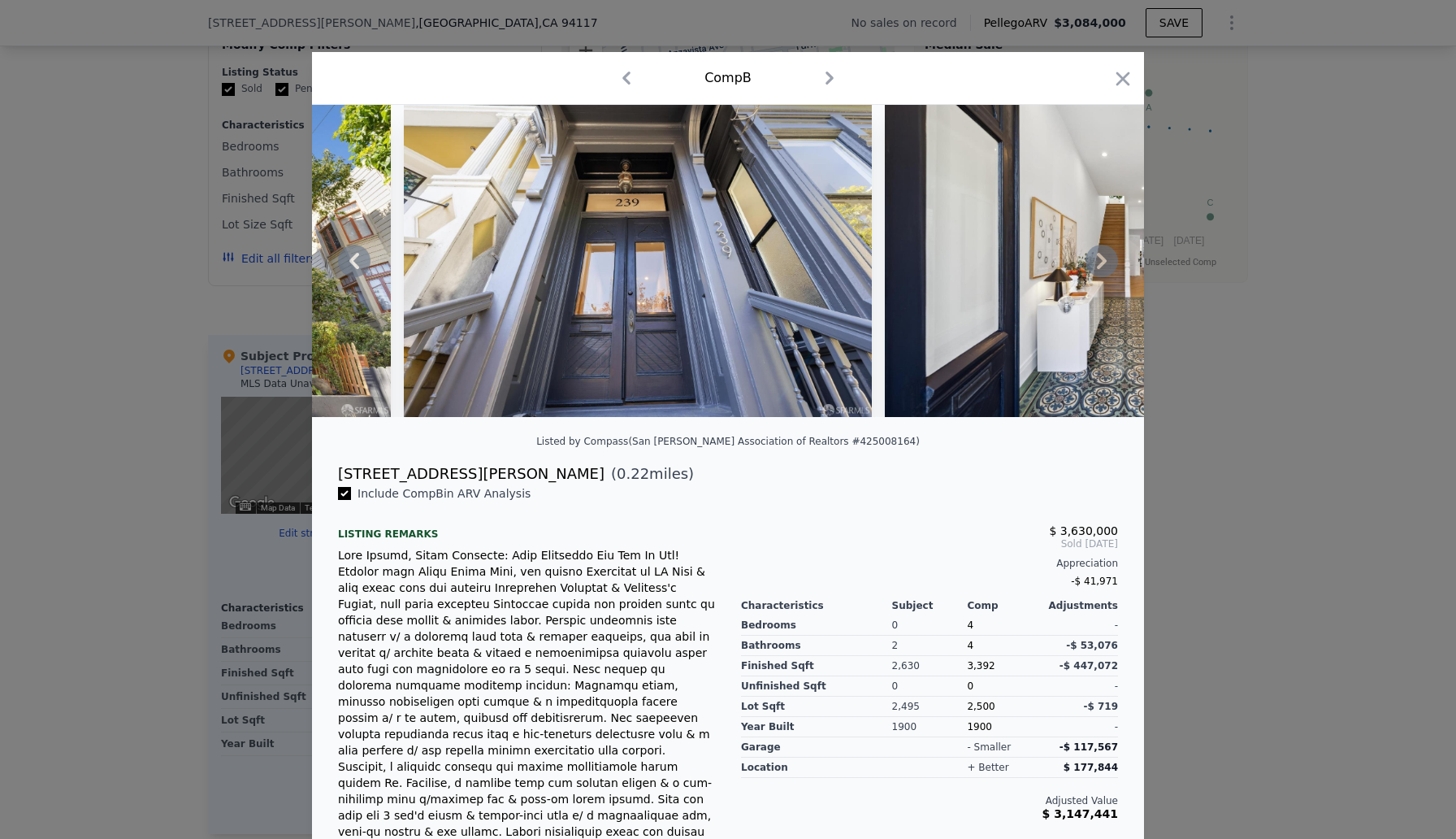
click at [1101, 258] on icon at bounding box center [1101, 261] width 10 height 16
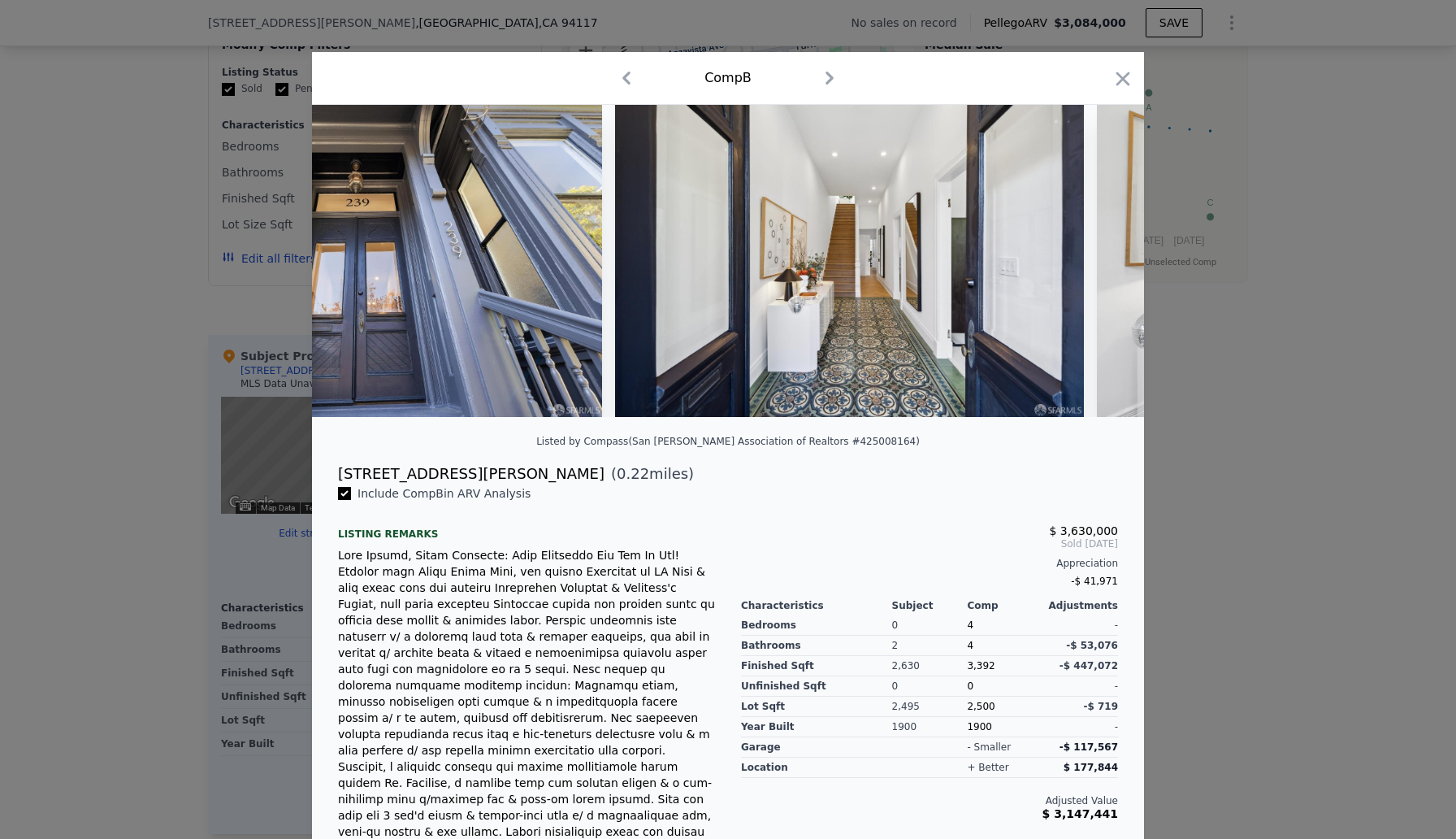
scroll to position [0, 780]
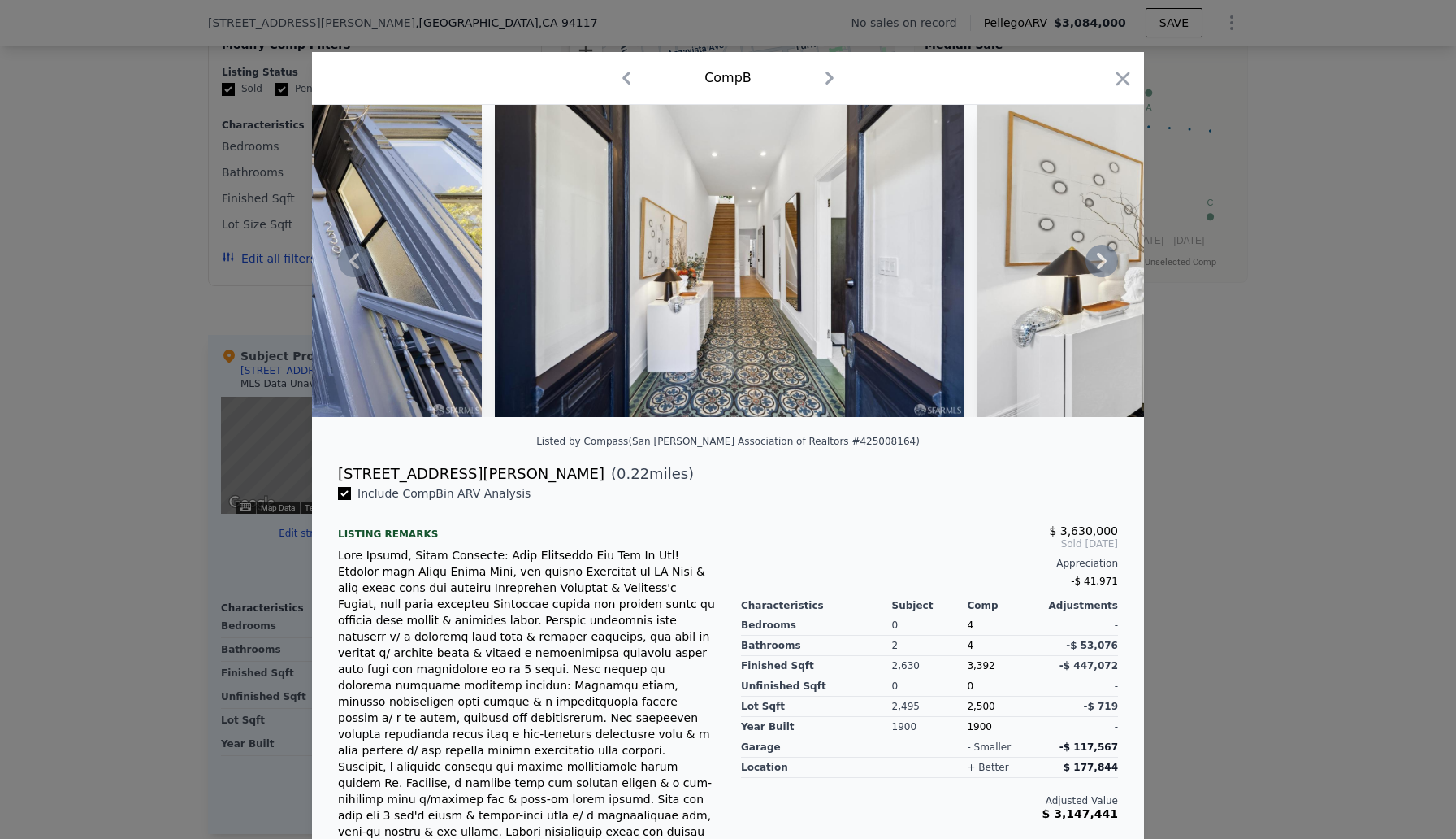
click at [1101, 258] on icon at bounding box center [1101, 261] width 10 height 16
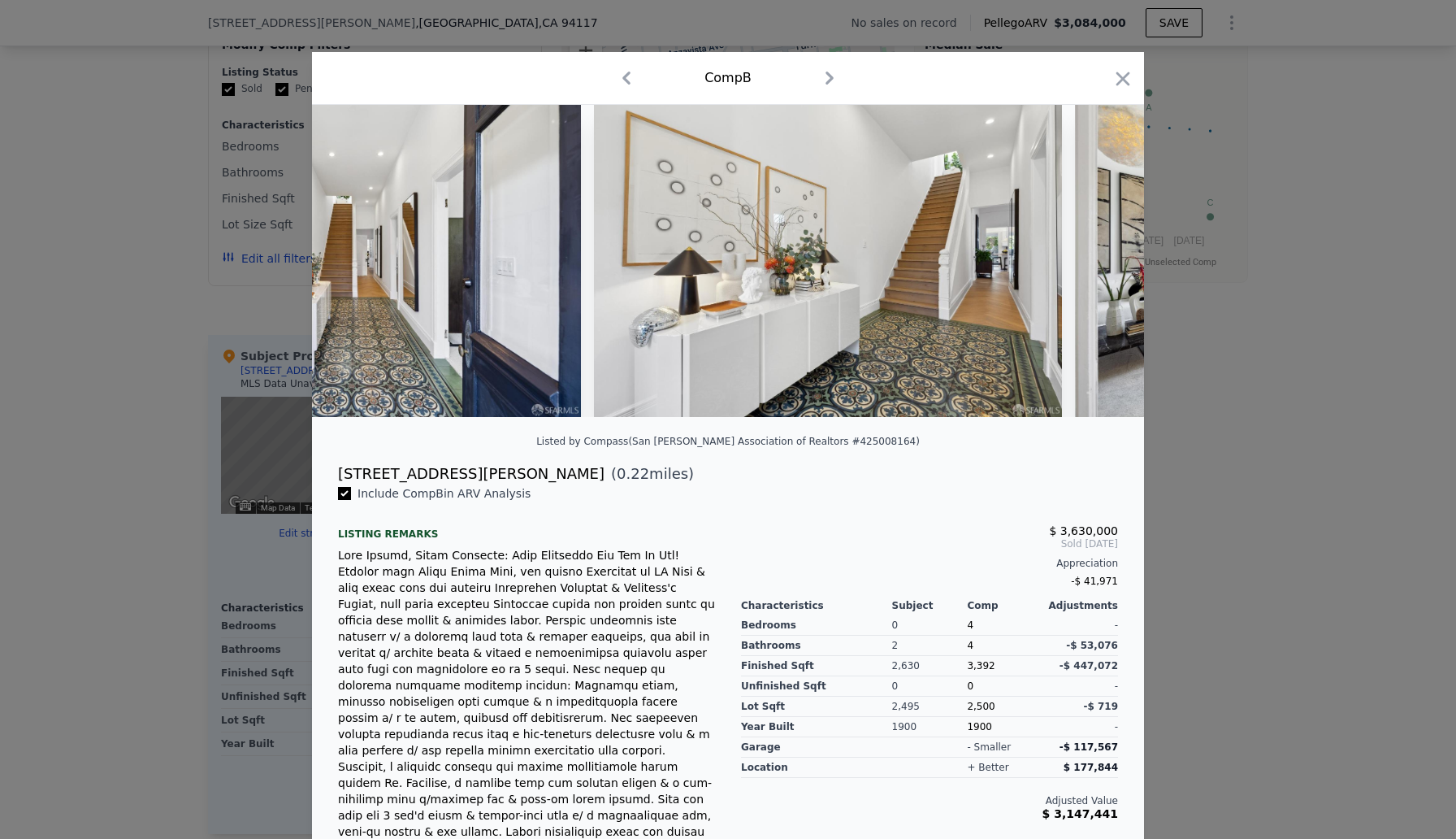
scroll to position [0, 1170]
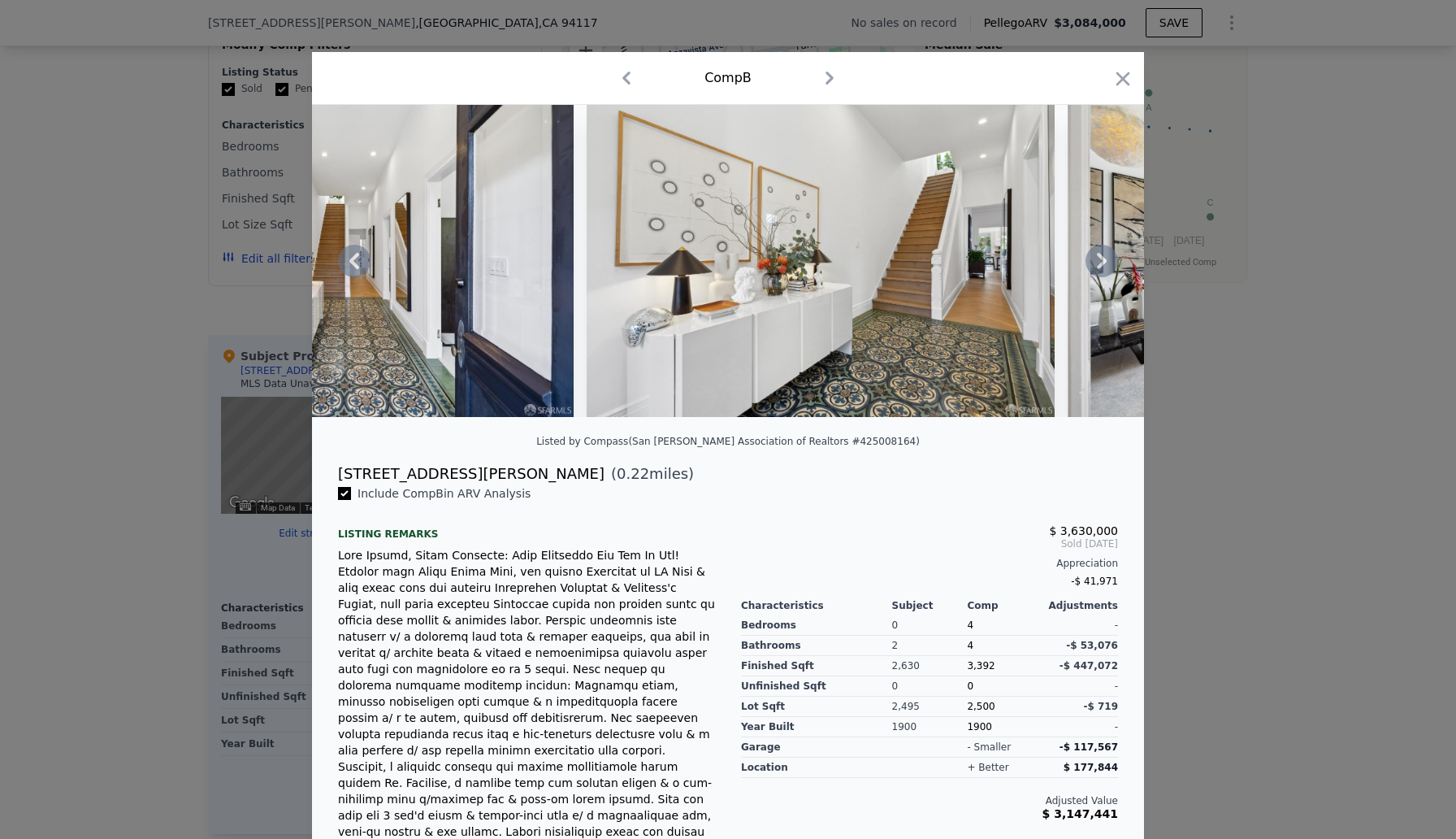
click at [1101, 258] on icon at bounding box center [1101, 261] width 10 height 16
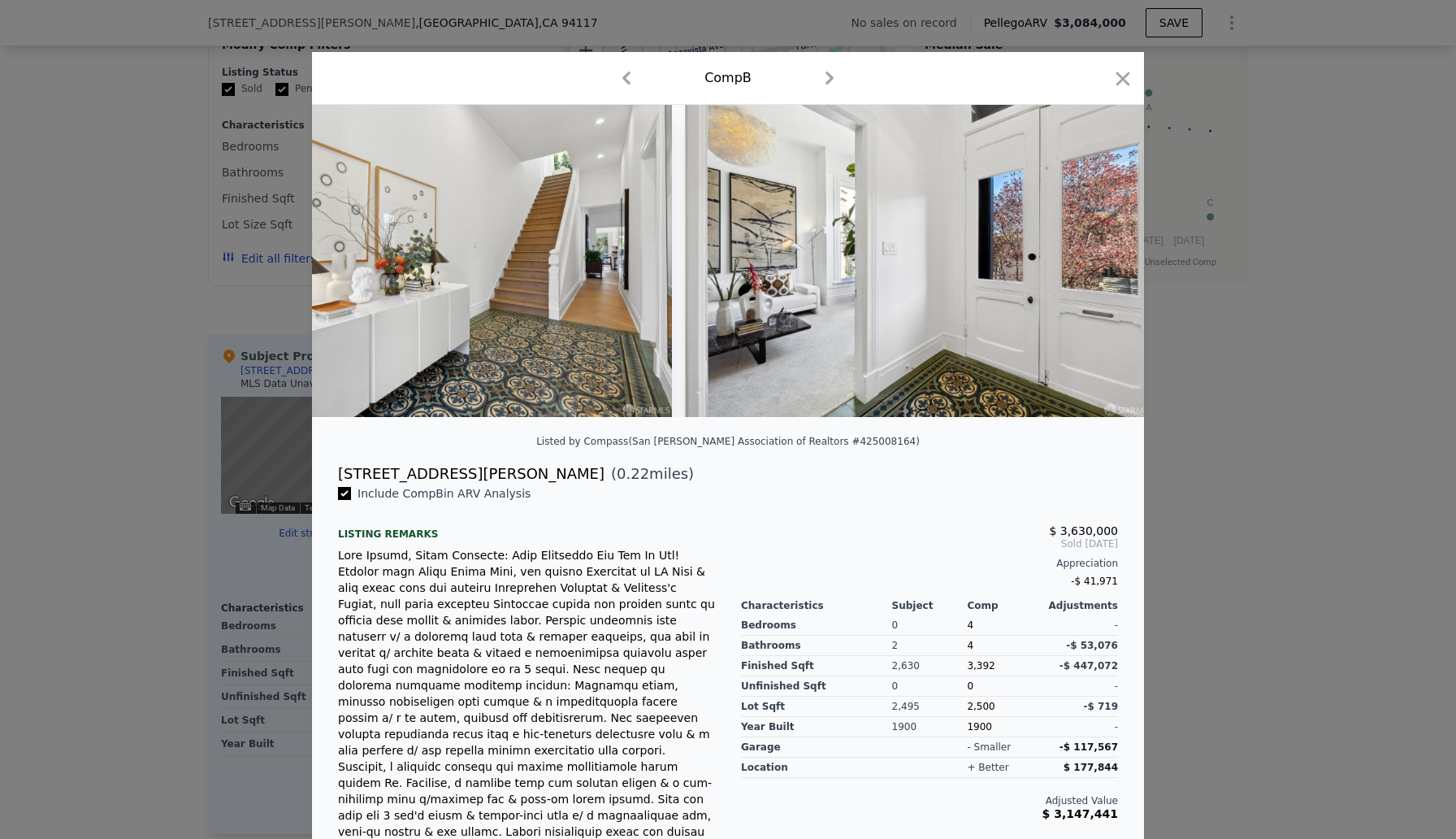
scroll to position [0, 1560]
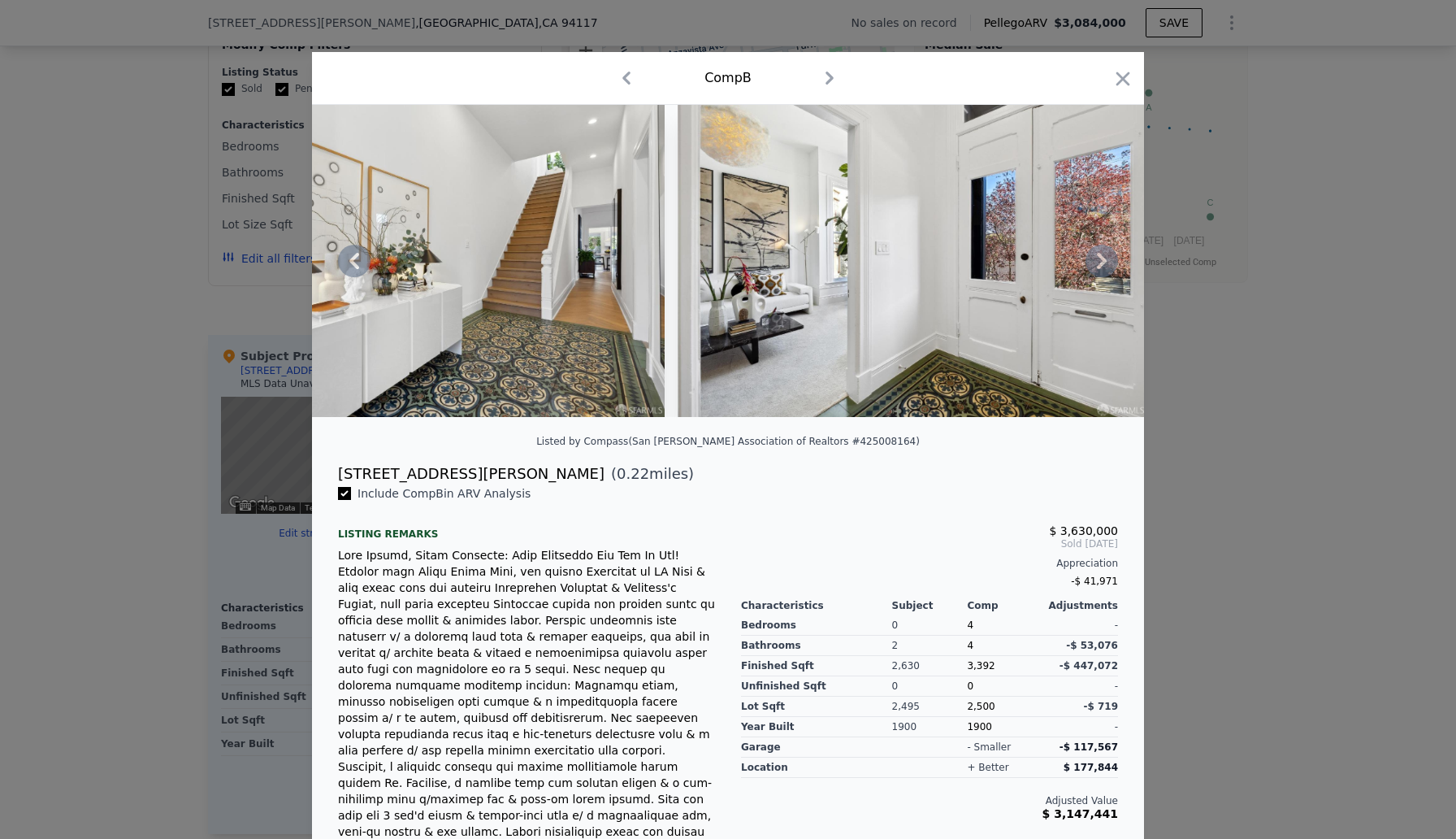
click at [1104, 256] on icon at bounding box center [1101, 261] width 10 height 16
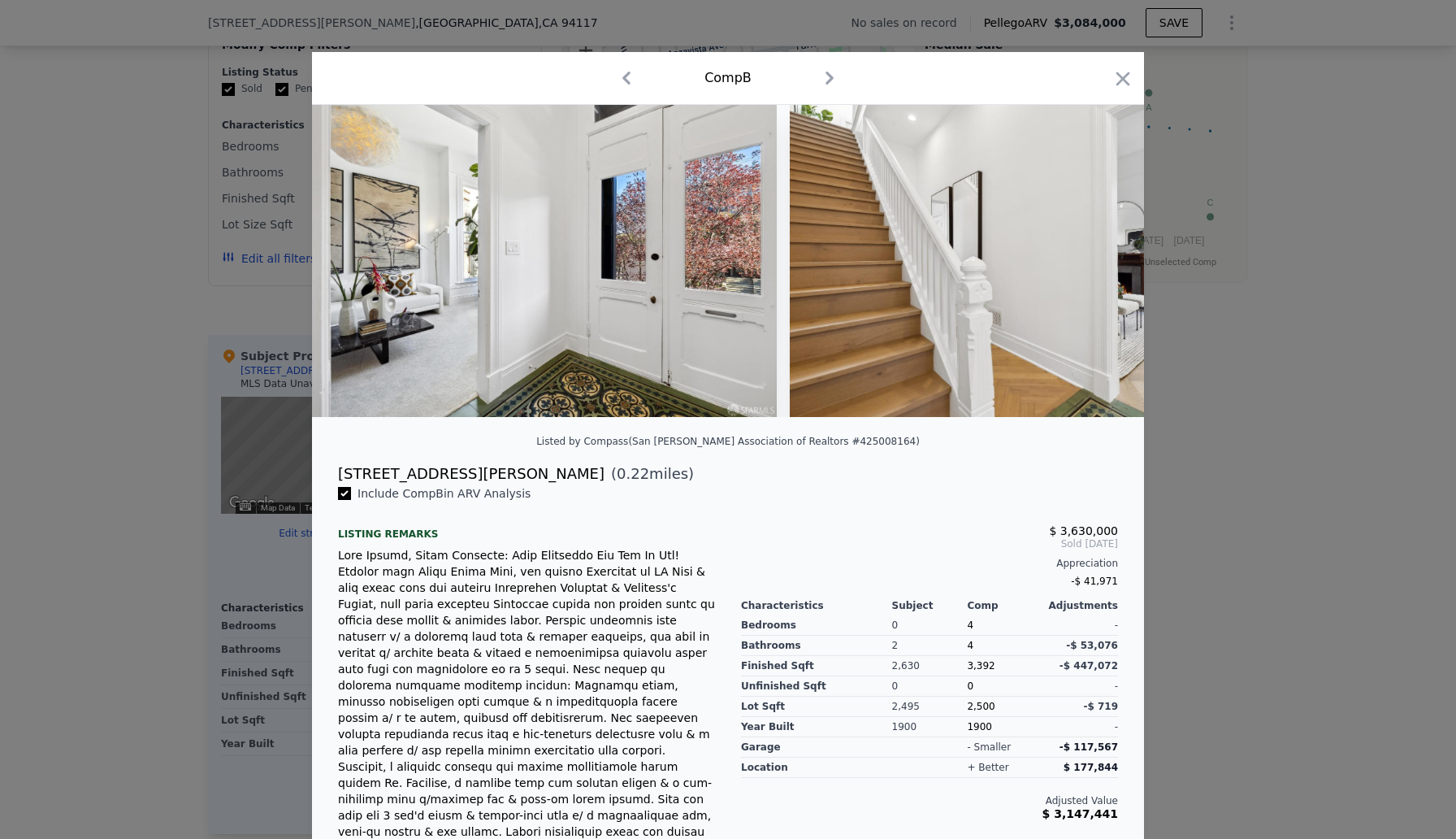
scroll to position [0, 1950]
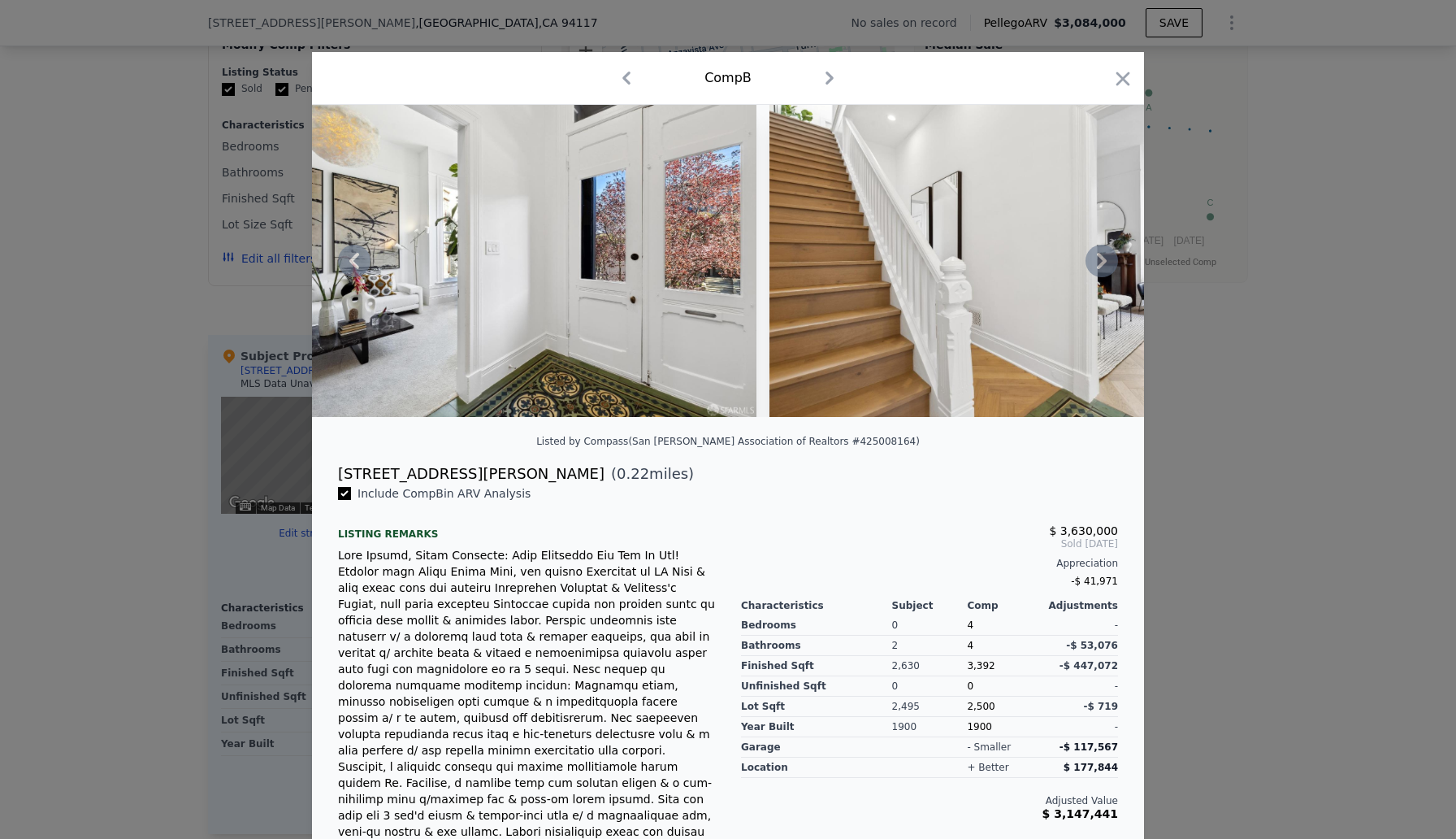
click at [1105, 256] on icon at bounding box center [1101, 261] width 33 height 33
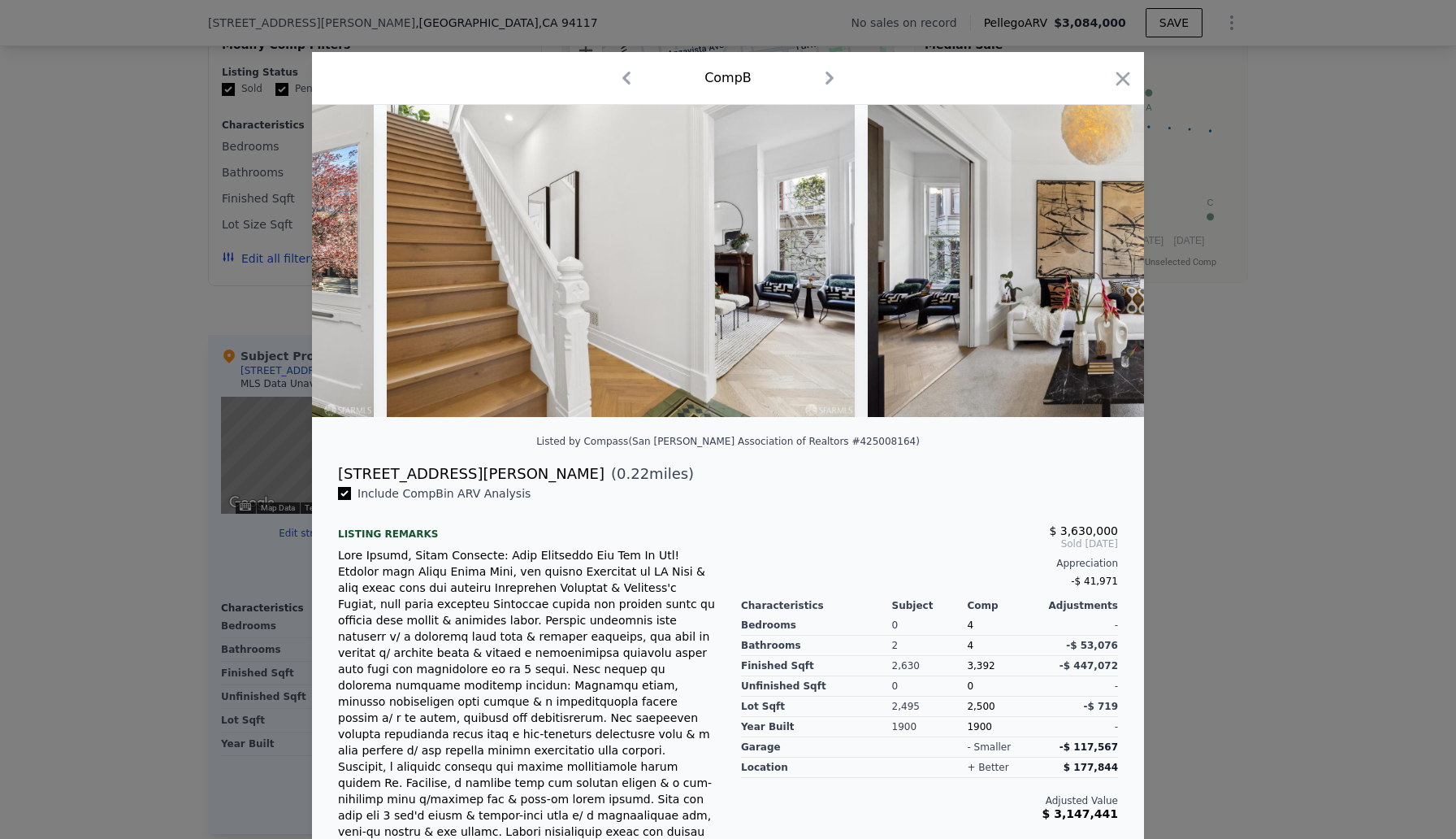
scroll to position [0, 2340]
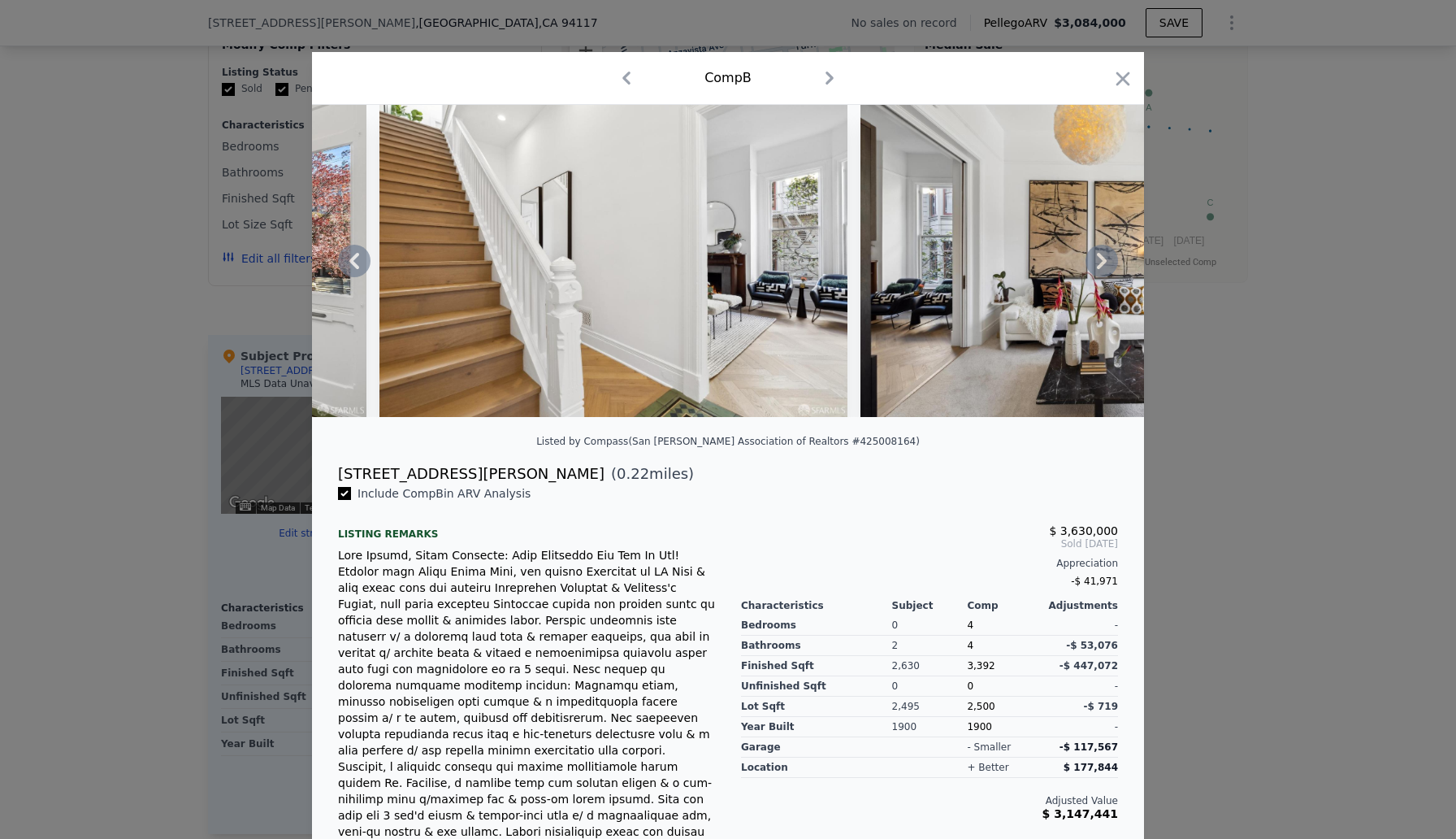
click at [1105, 262] on icon at bounding box center [1101, 261] width 33 height 33
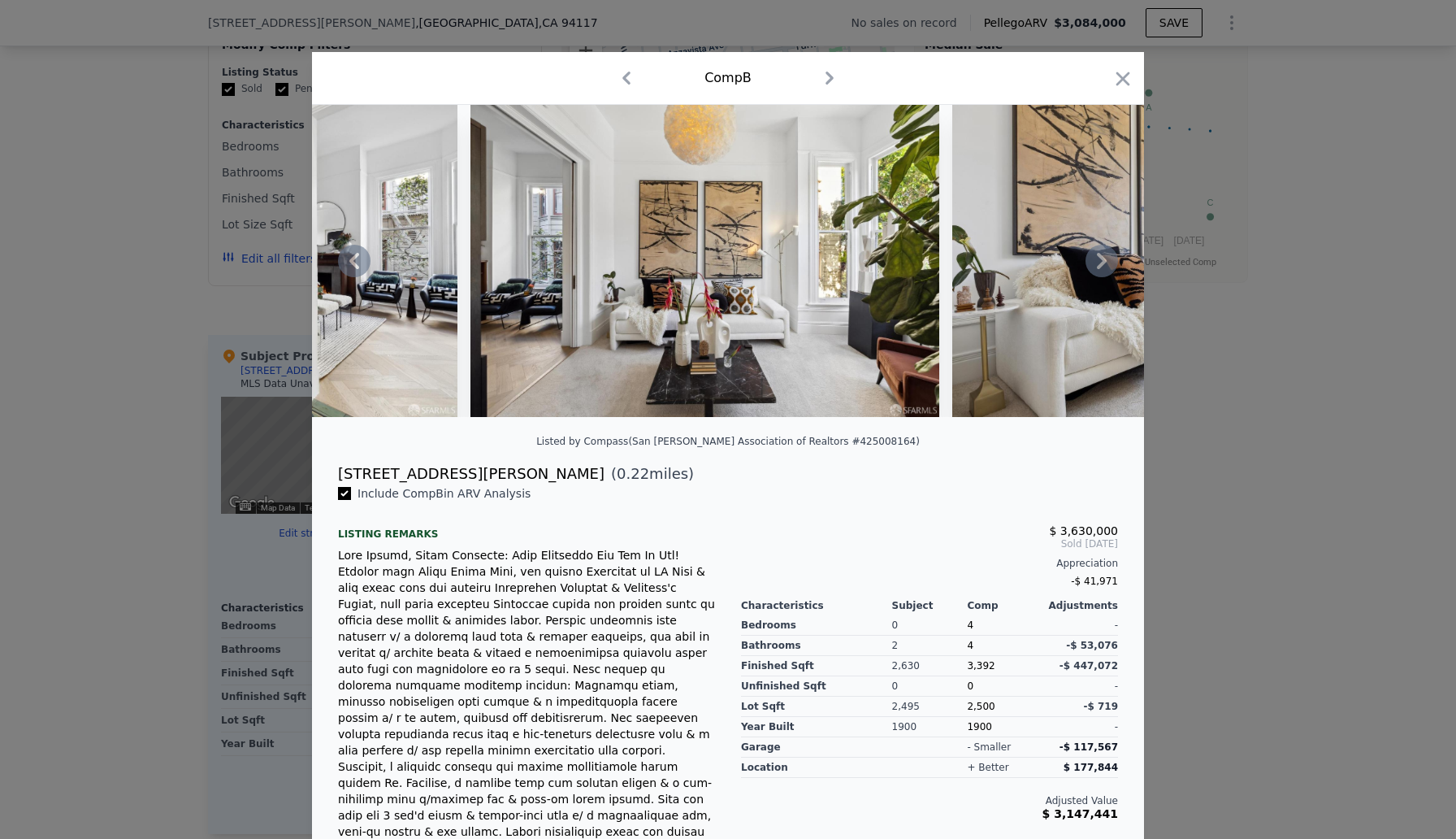
click at [1105, 262] on icon at bounding box center [1101, 261] width 33 height 33
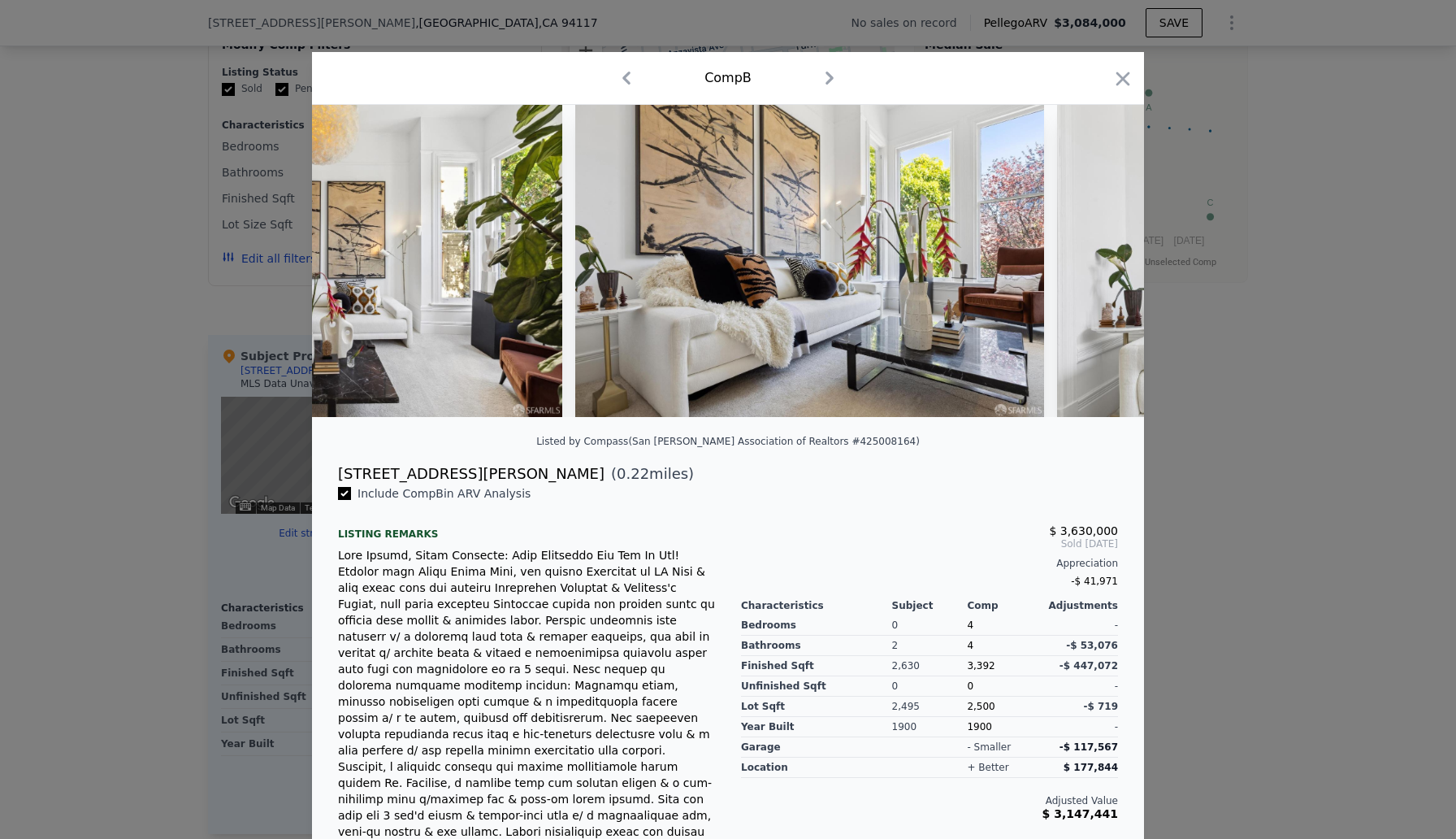
scroll to position [0, 3120]
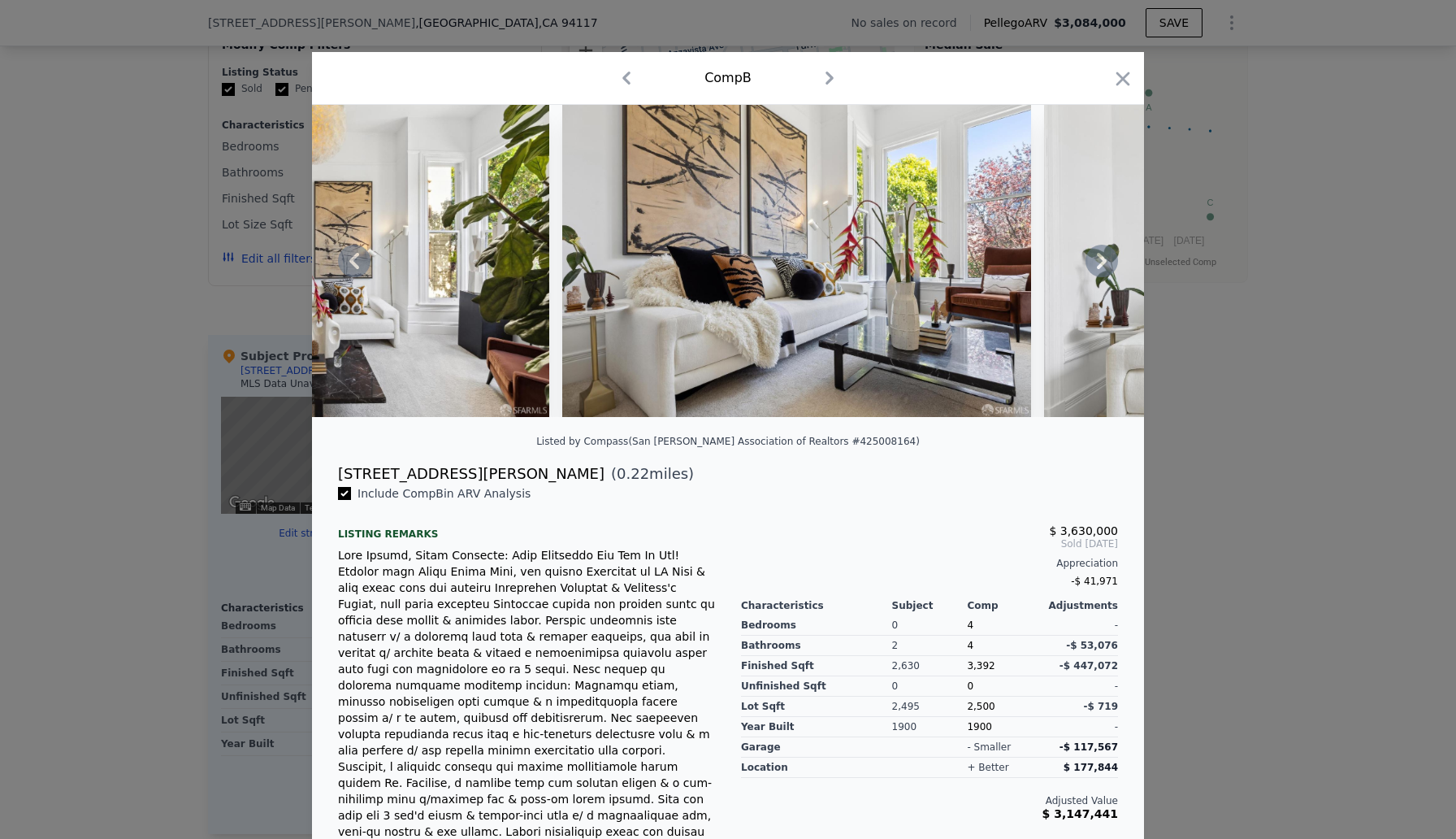
click at [1105, 260] on icon at bounding box center [1101, 261] width 10 height 16
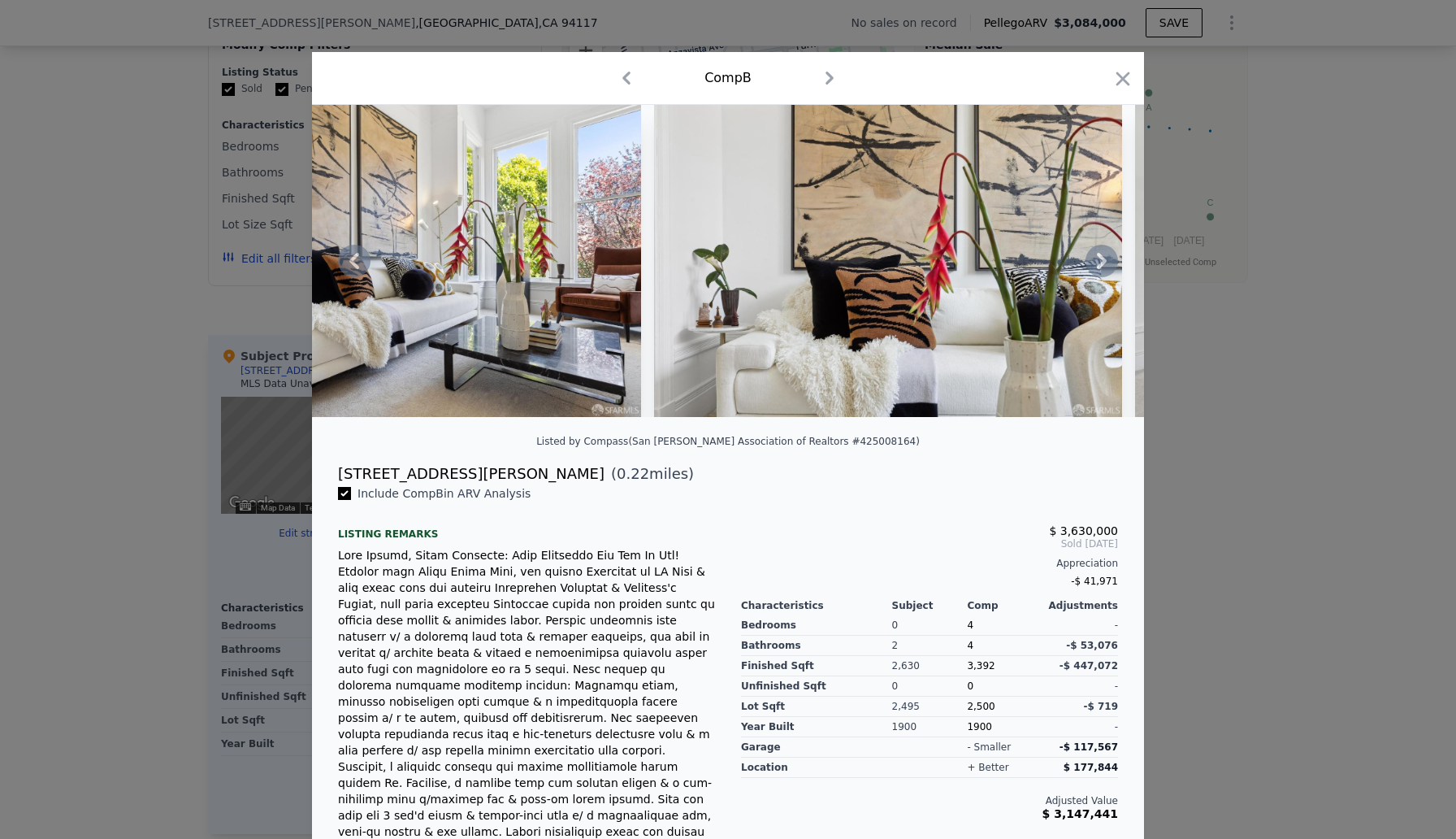
click at [1105, 264] on icon at bounding box center [1101, 261] width 33 height 33
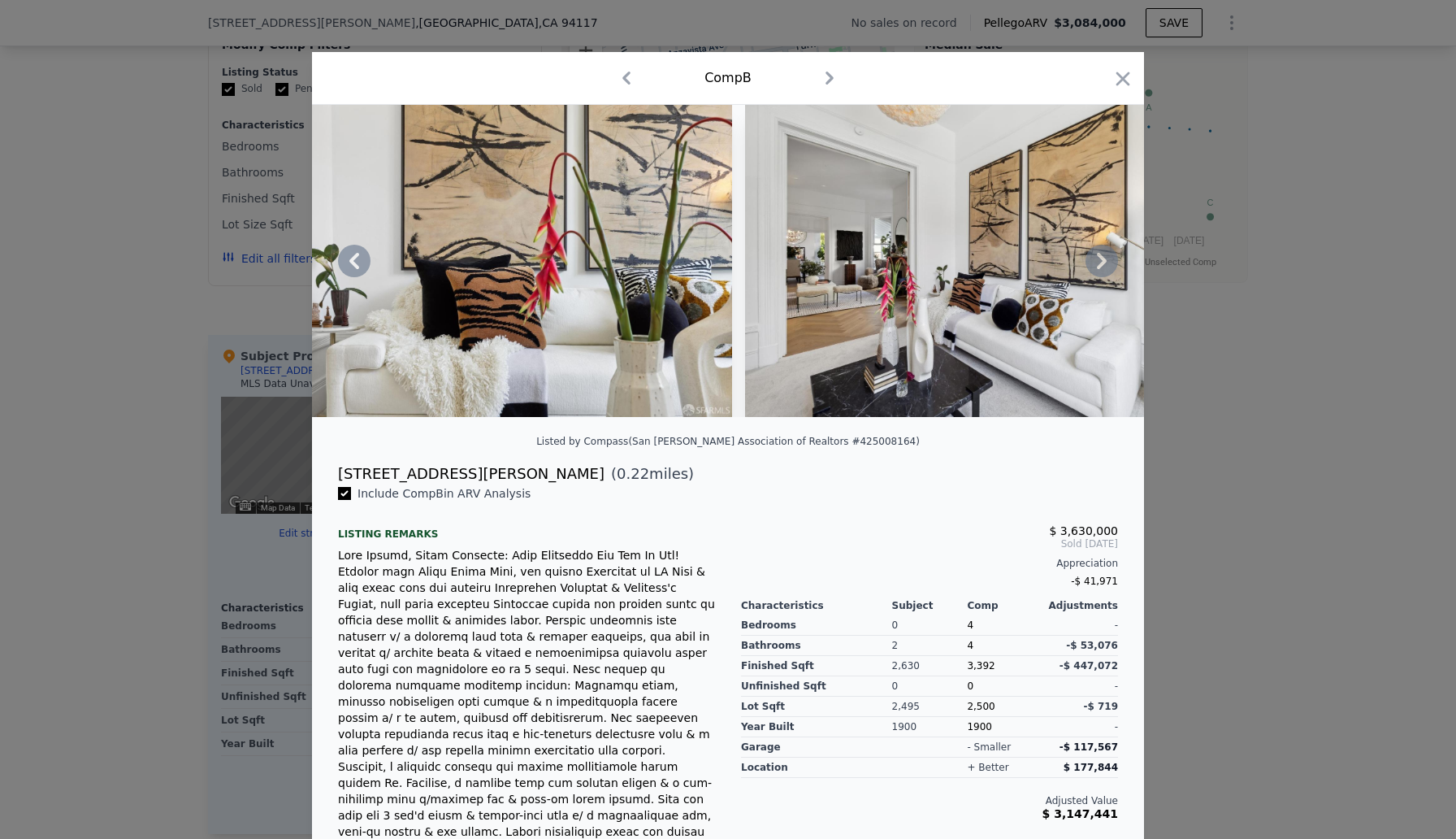
click at [1105, 264] on icon at bounding box center [1101, 261] width 33 height 33
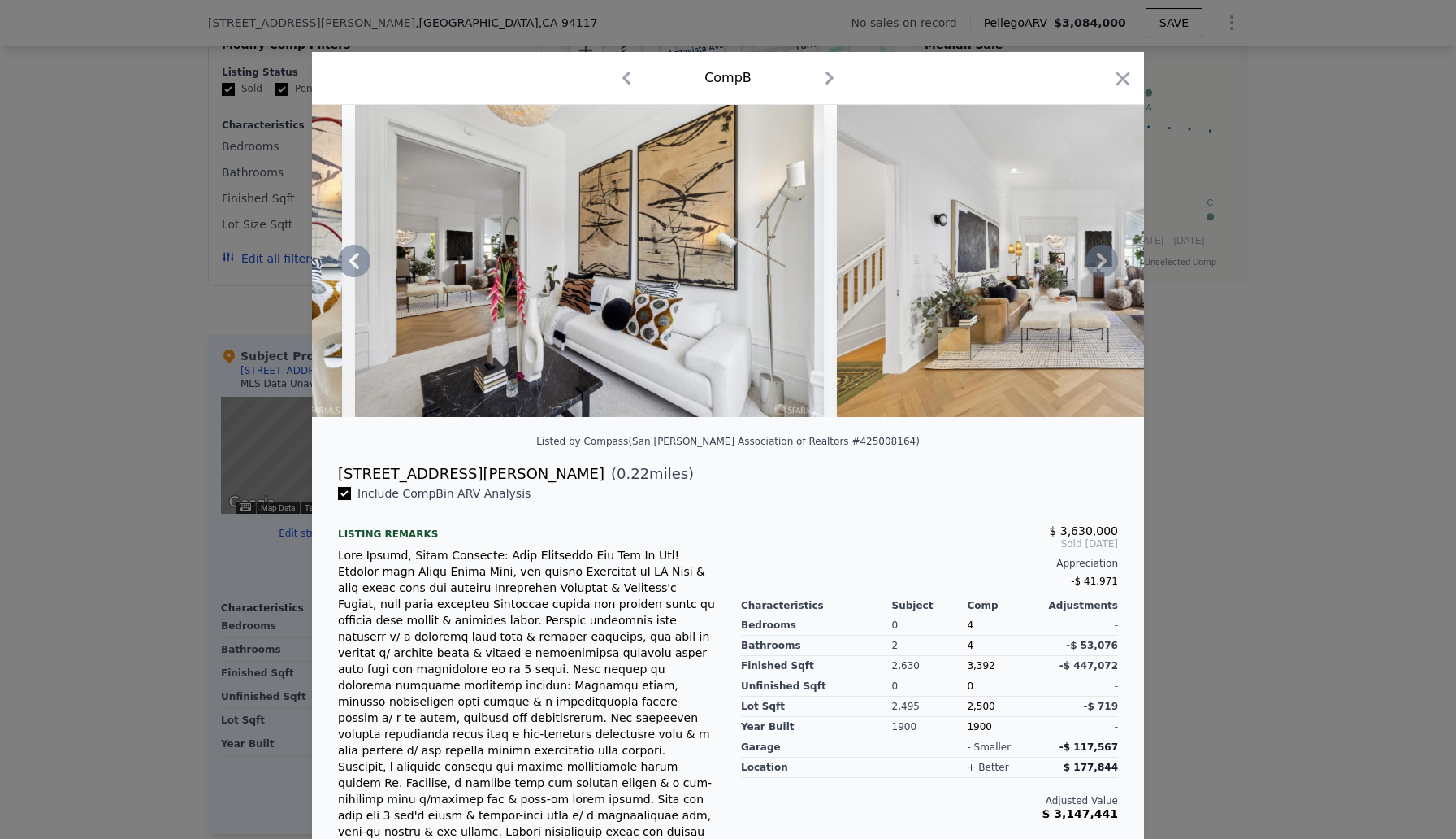
click at [1105, 264] on icon at bounding box center [1101, 261] width 33 height 33
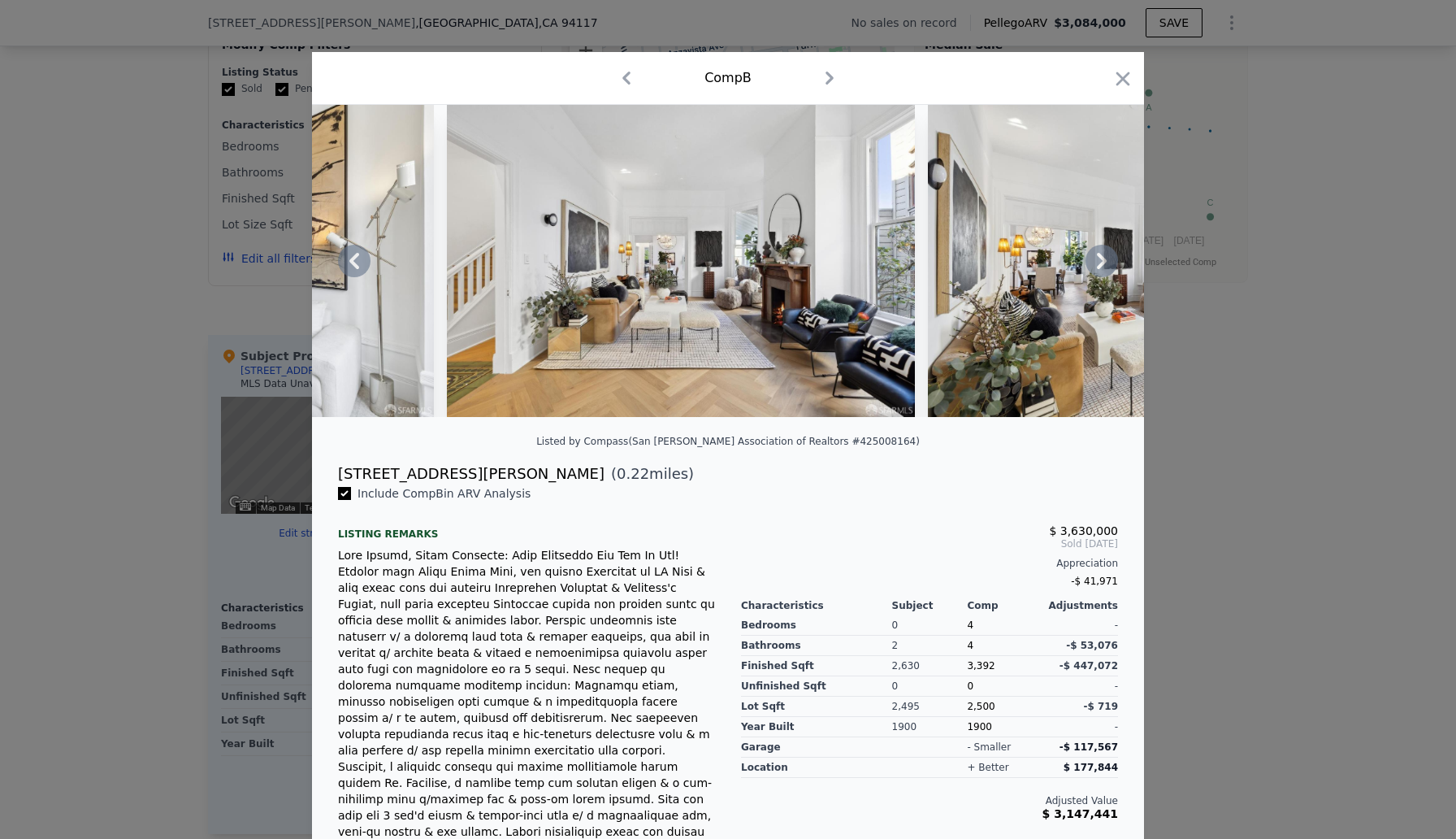
click at [1105, 264] on icon at bounding box center [1101, 261] width 33 height 33
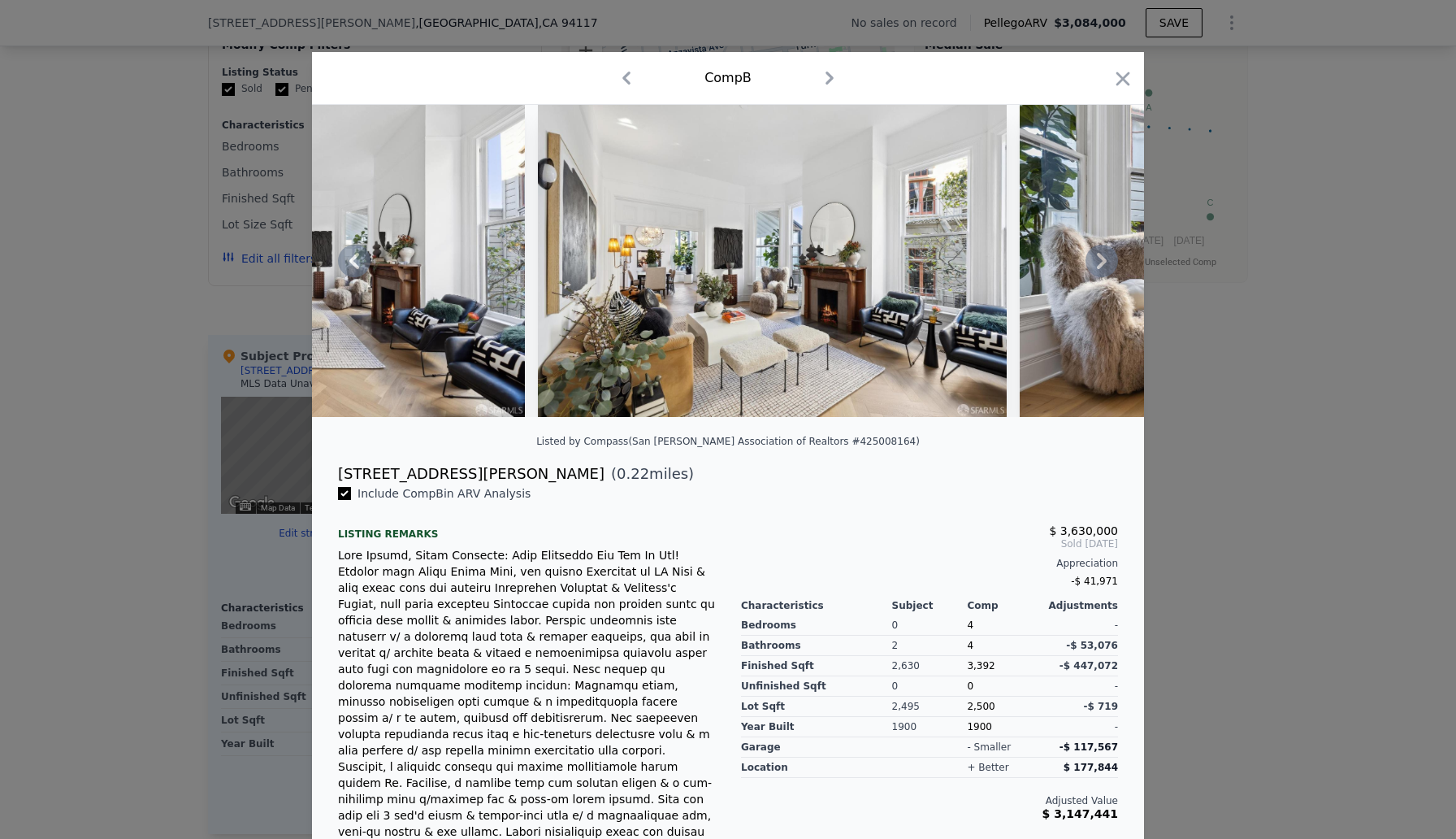
click at [1105, 264] on icon at bounding box center [1101, 261] width 33 height 33
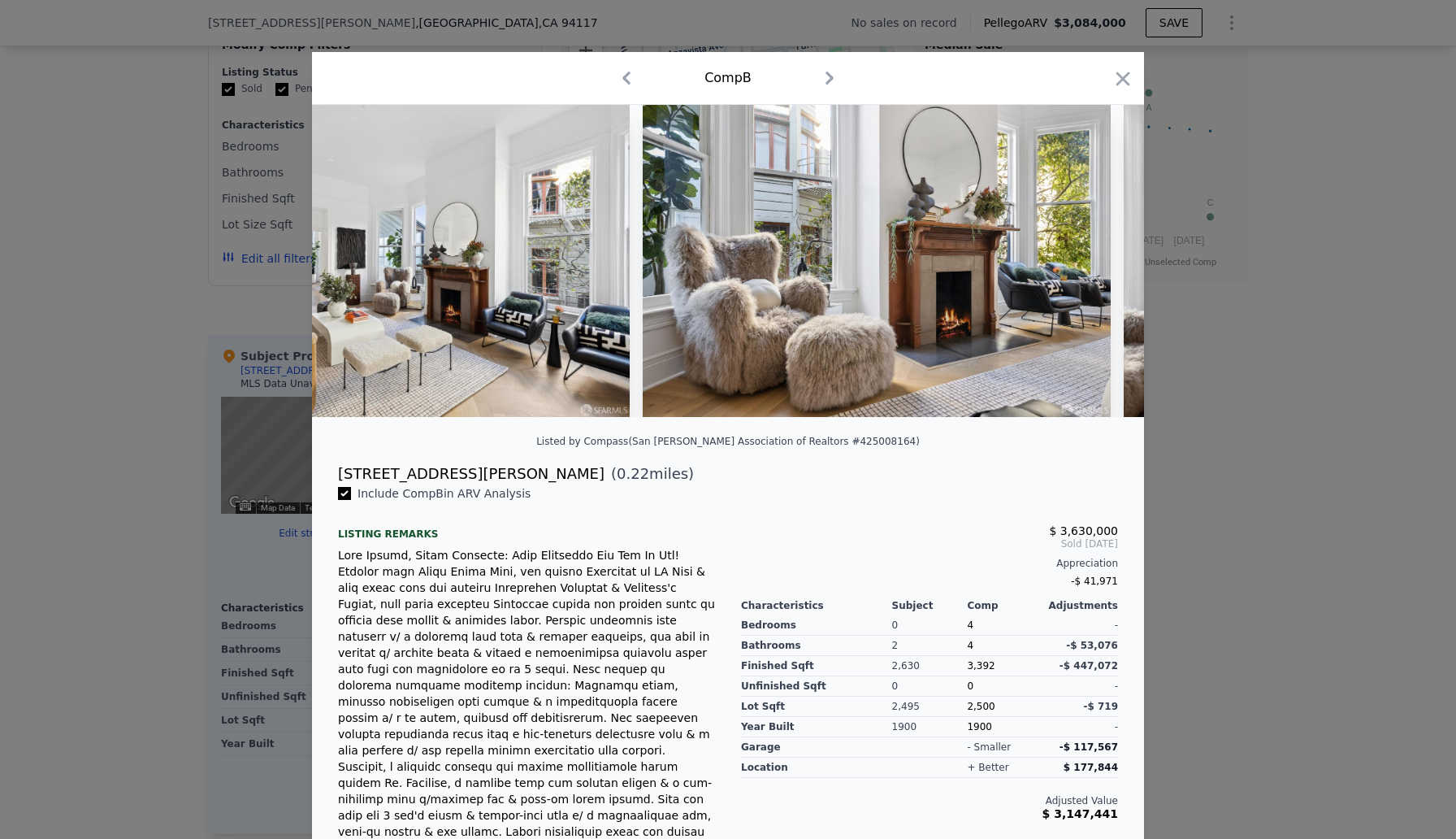
scroll to position [0, 5460]
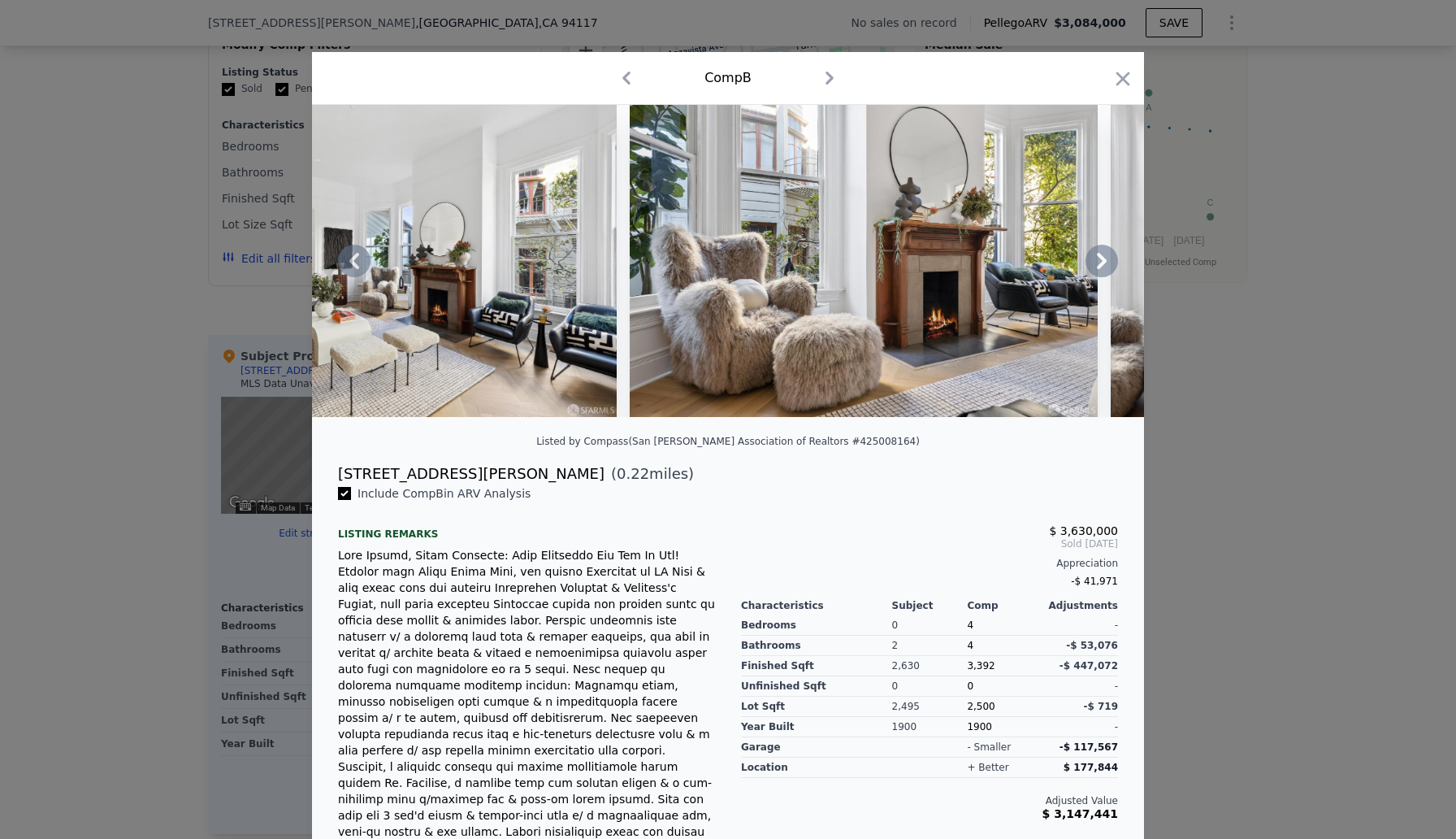
click at [1105, 264] on icon at bounding box center [1101, 261] width 33 height 33
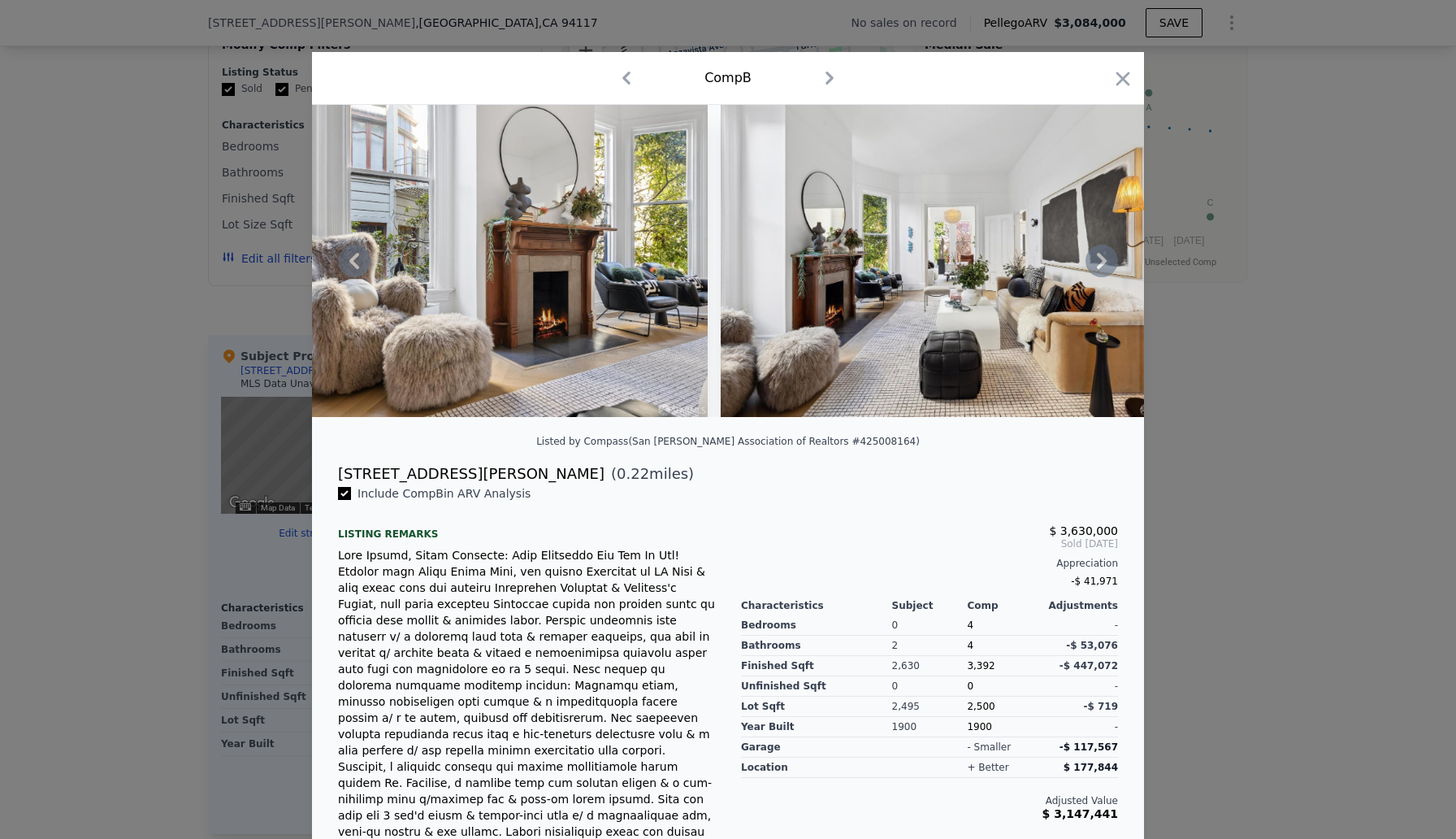
click at [1105, 264] on icon at bounding box center [1101, 261] width 33 height 33
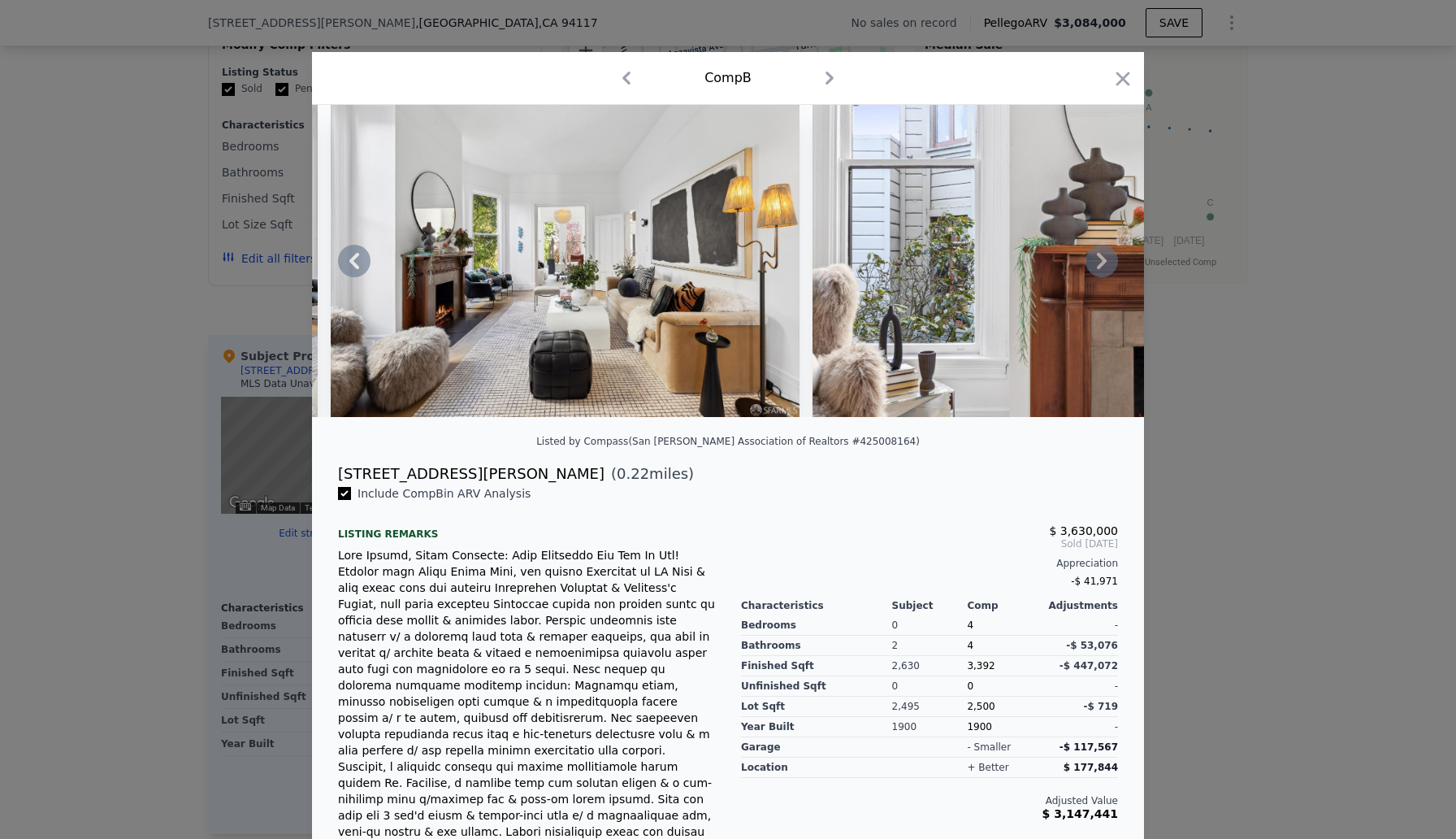
click at [1105, 264] on icon at bounding box center [1101, 261] width 33 height 33
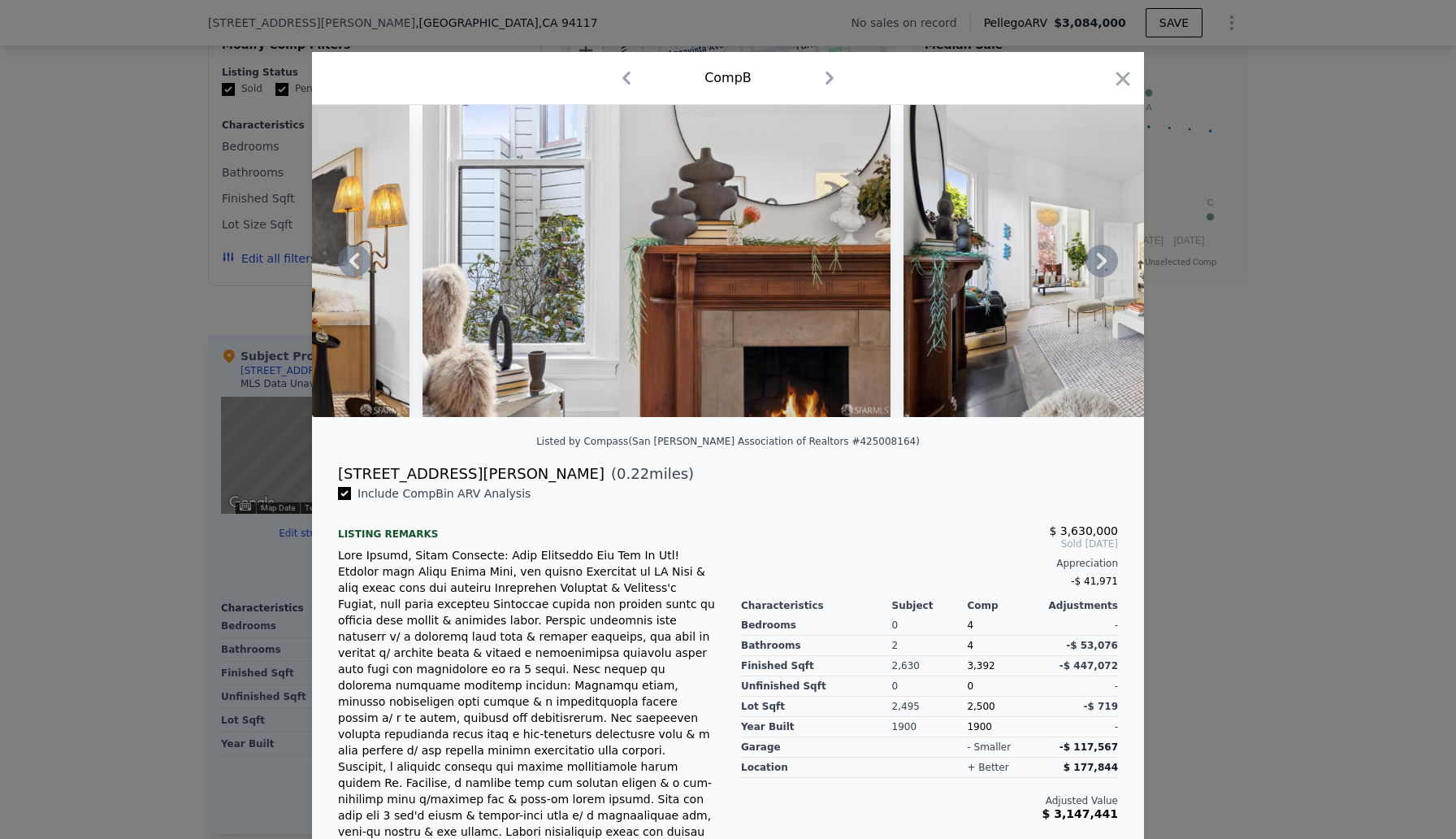
click at [1105, 264] on icon at bounding box center [1101, 261] width 33 height 33
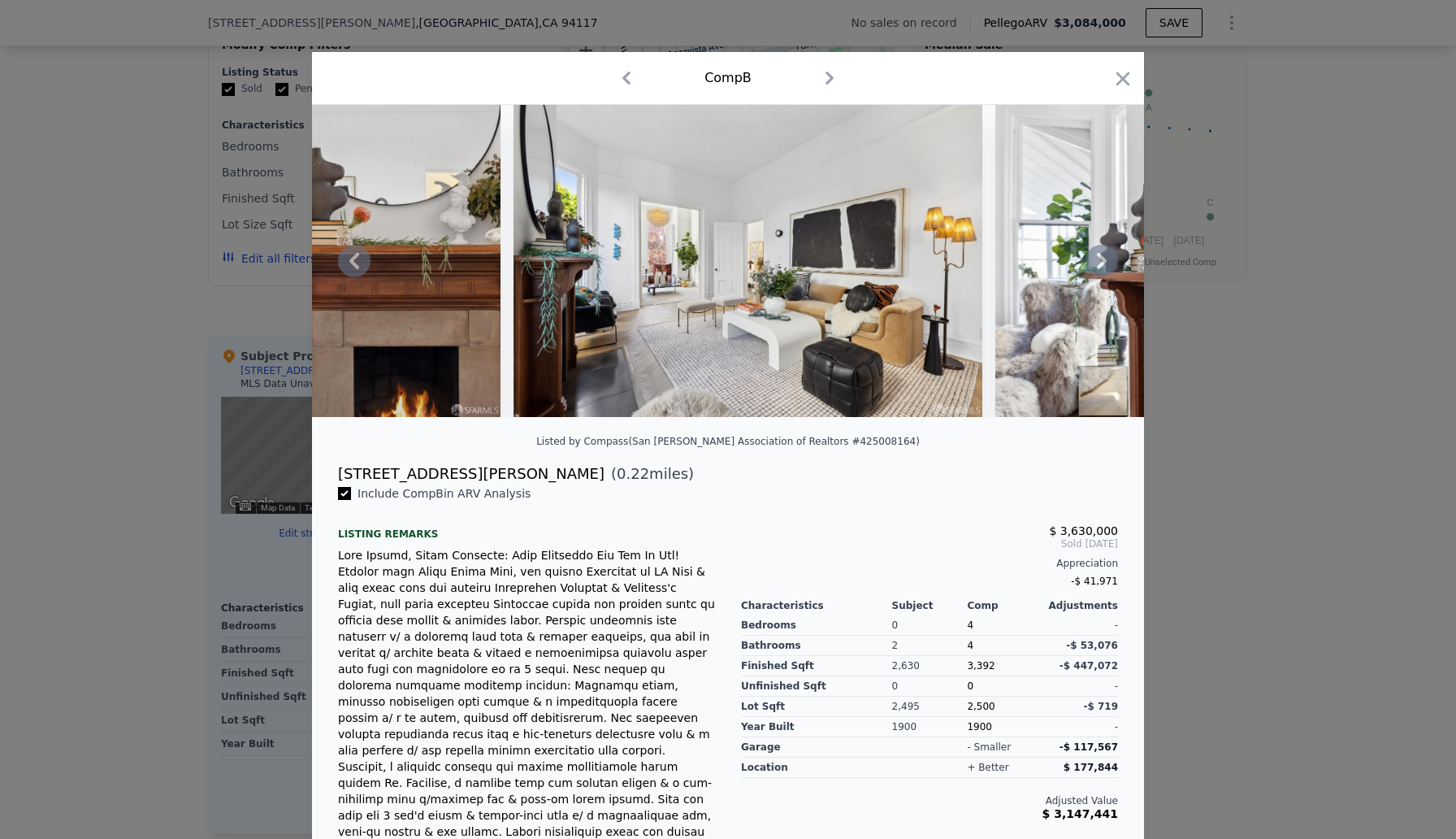
click at [1105, 264] on icon at bounding box center [1101, 261] width 33 height 33
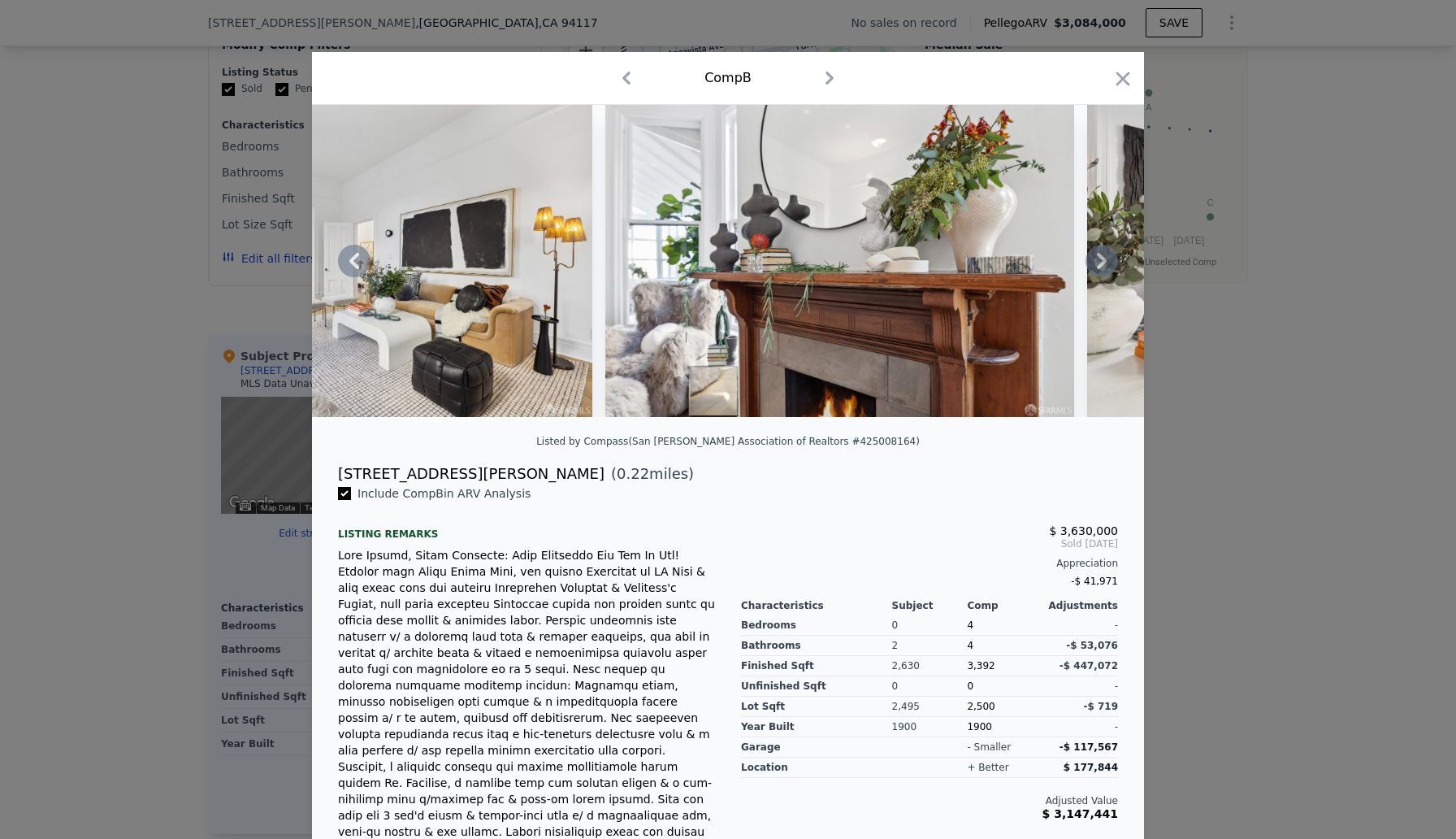
click at [1105, 264] on icon at bounding box center [1101, 261] width 33 height 33
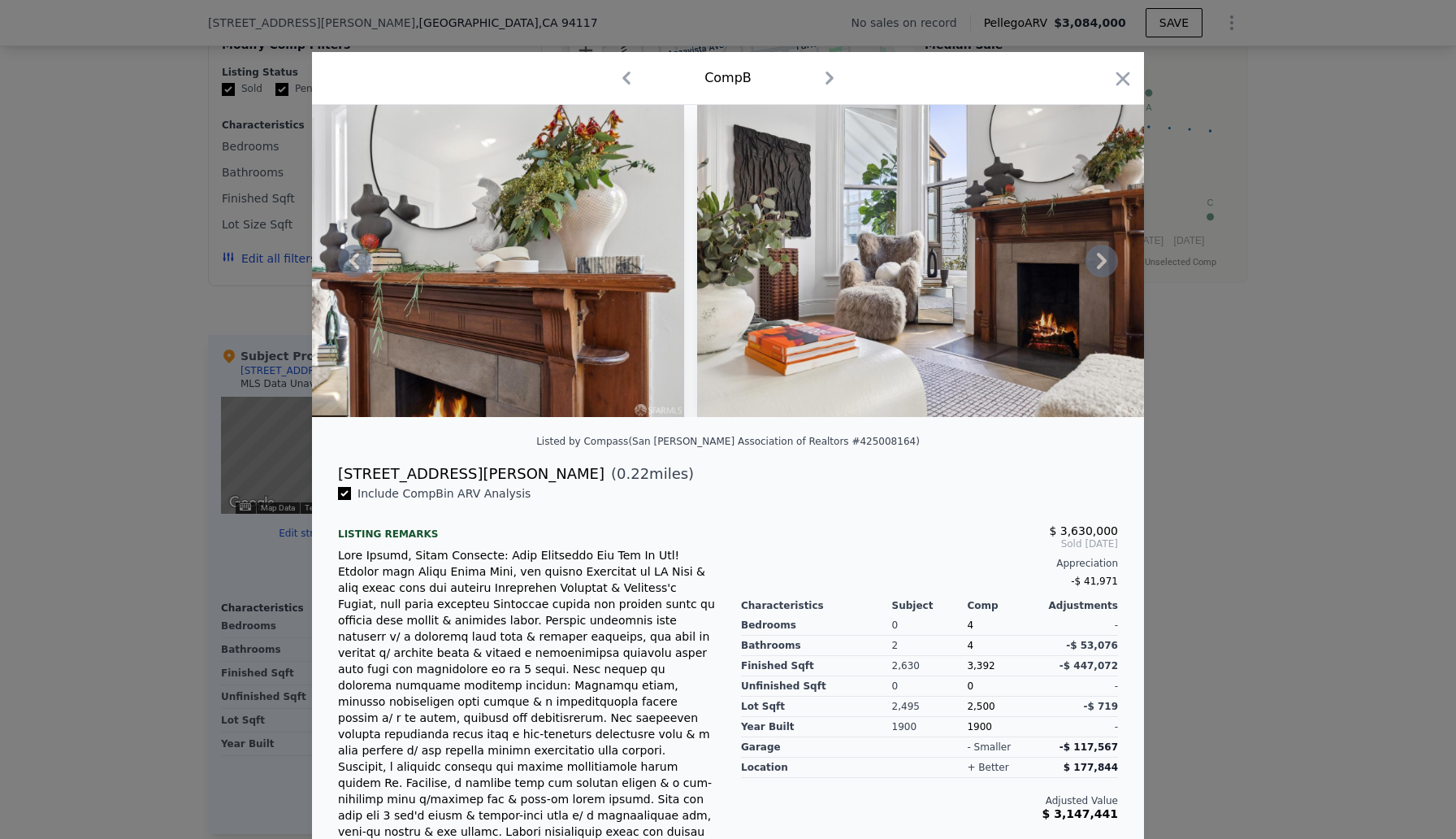
click at [1105, 264] on icon at bounding box center [1101, 261] width 33 height 33
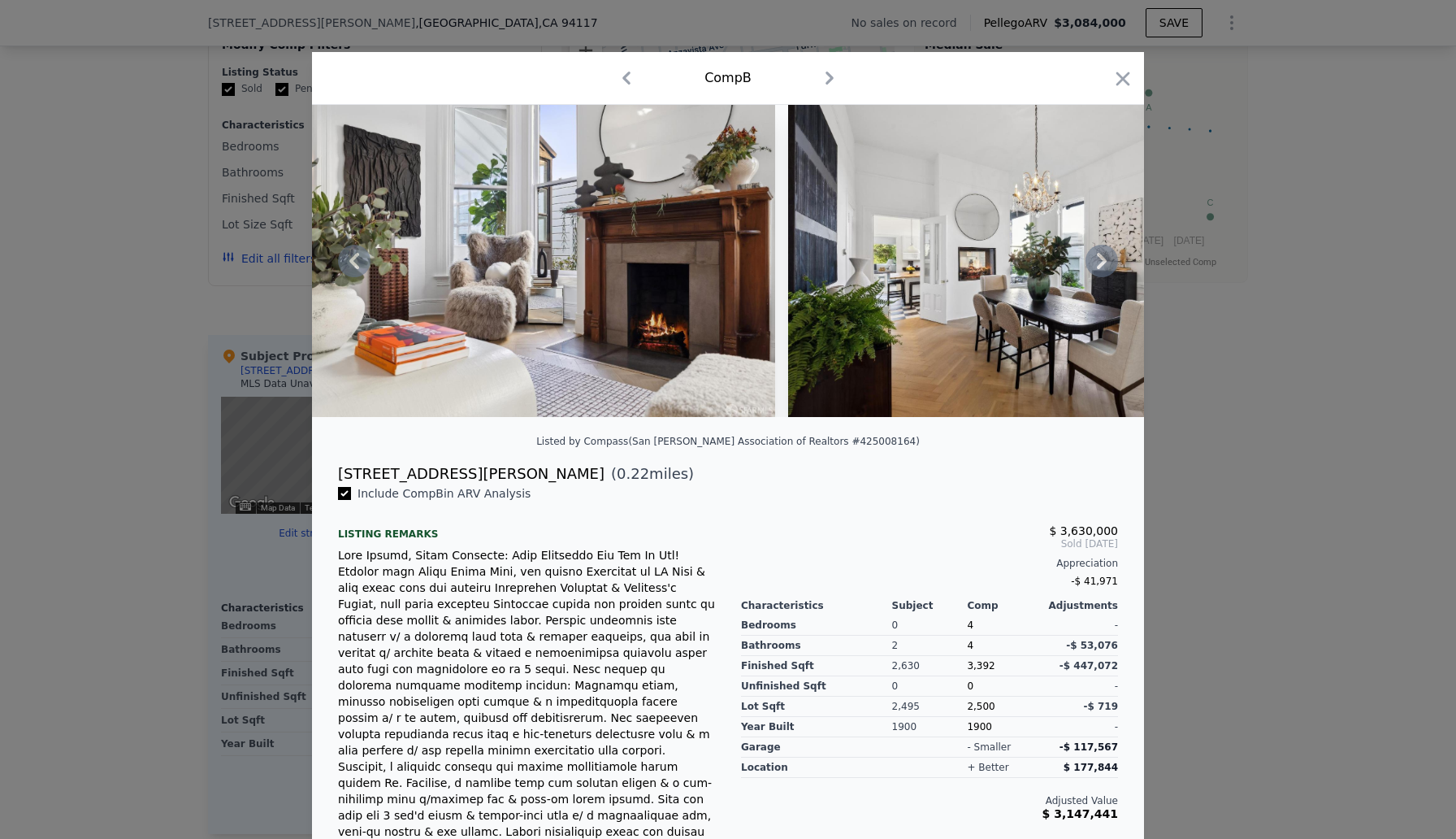
click at [1105, 264] on icon at bounding box center [1101, 261] width 33 height 33
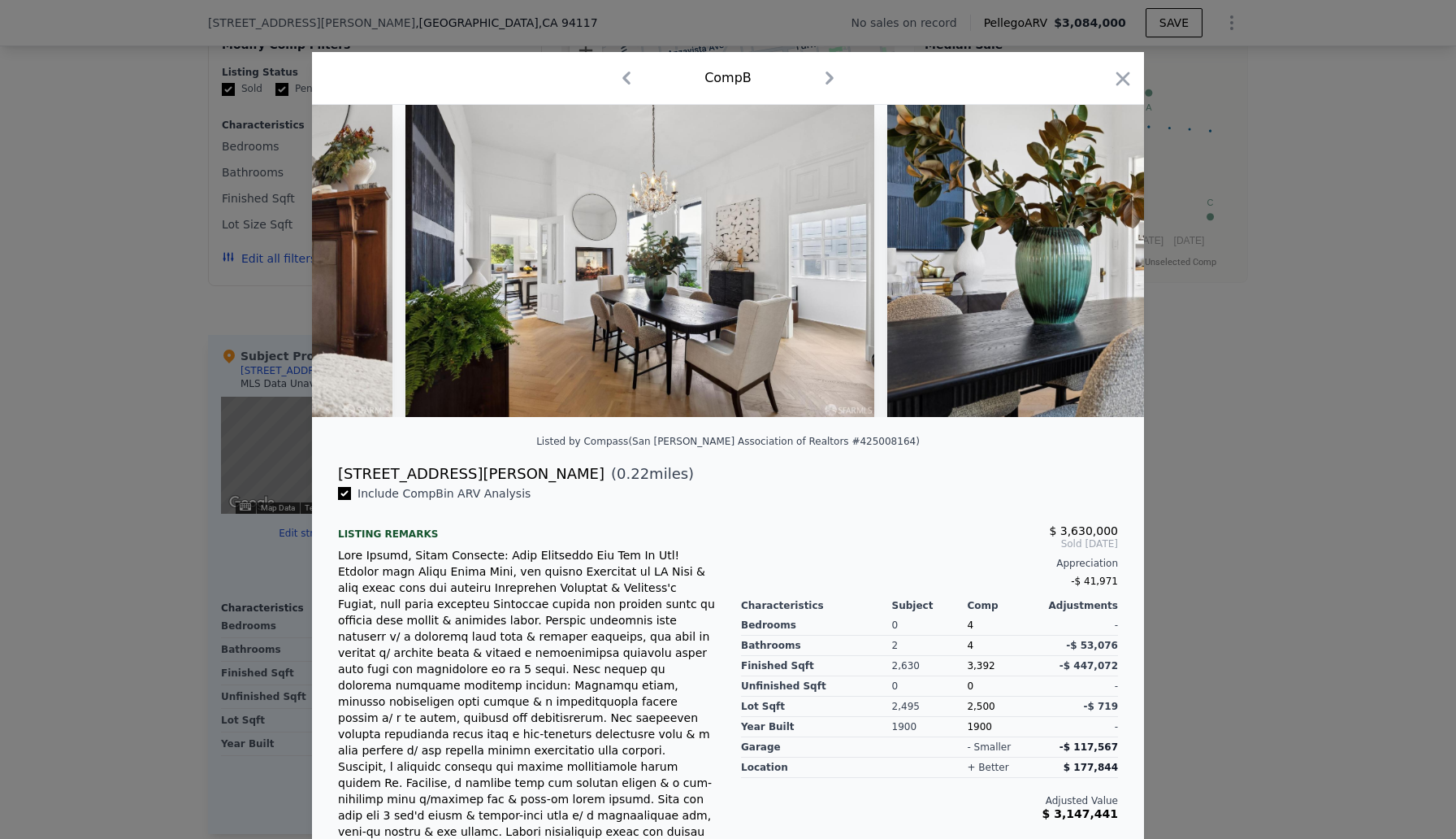
scroll to position [0, 8580]
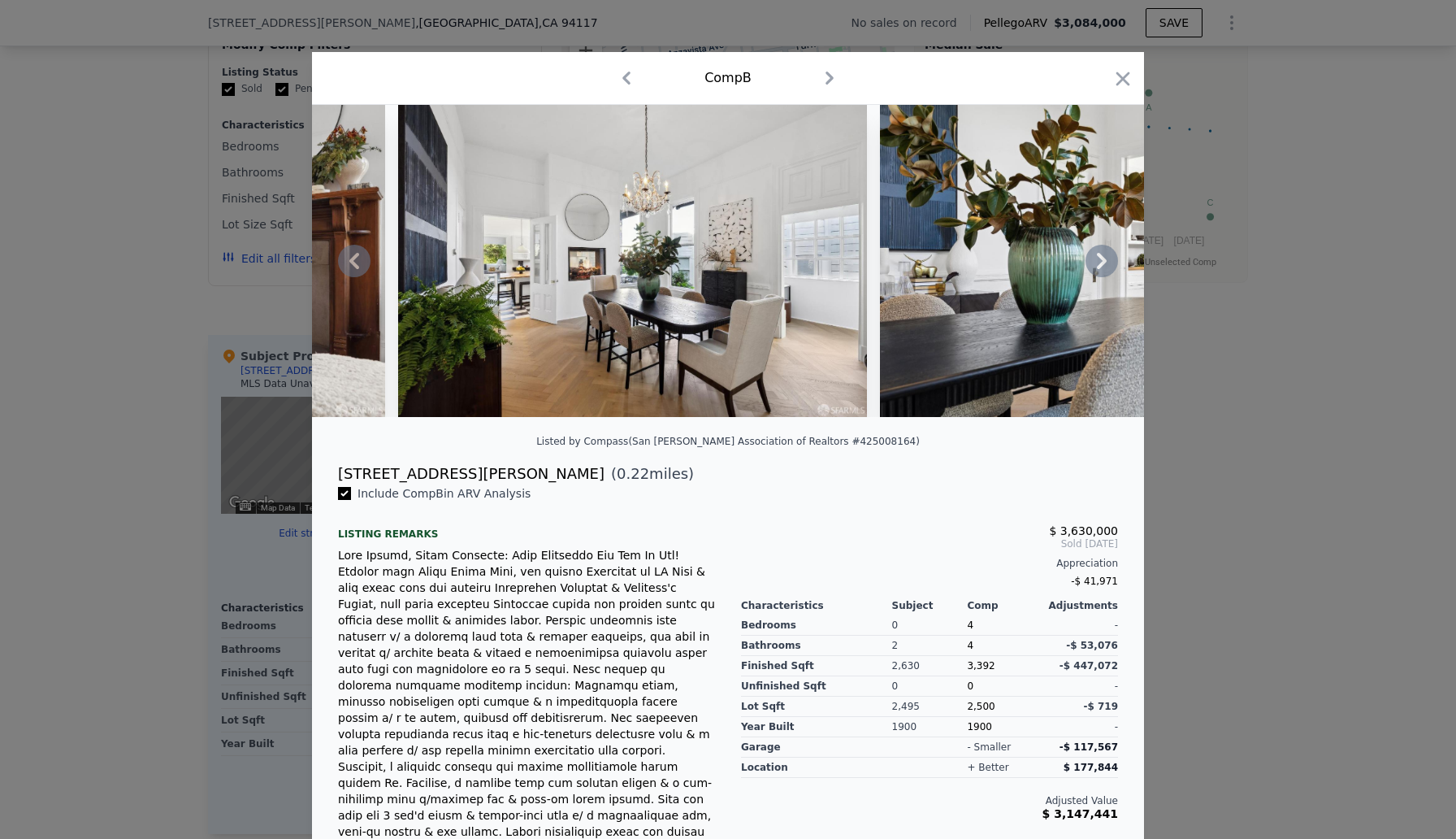
click at [1080, 259] on img at bounding box center [1114, 261] width 469 height 312
click at [1112, 261] on icon at bounding box center [1101, 261] width 33 height 33
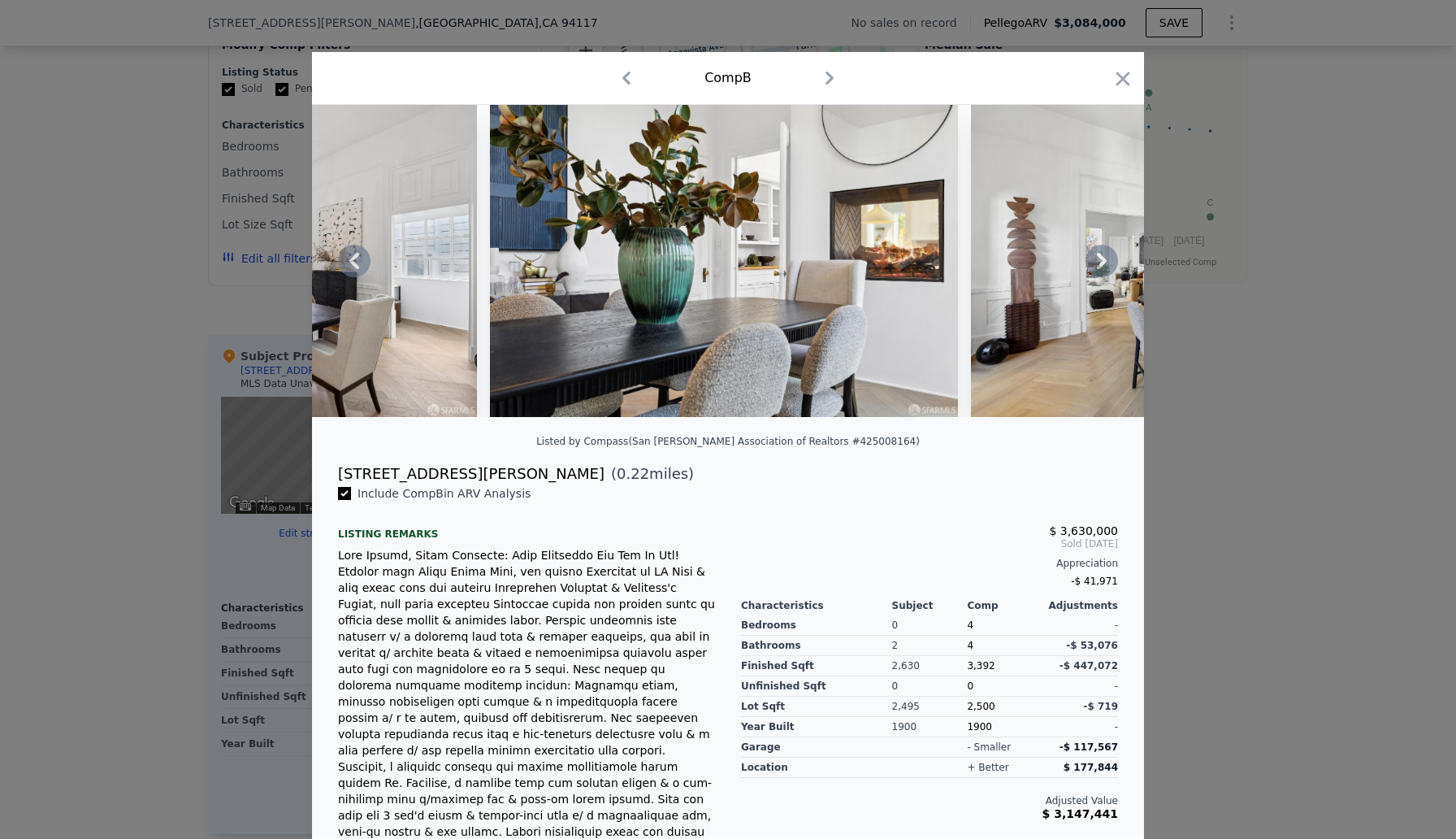
click at [1108, 263] on icon at bounding box center [1101, 261] width 33 height 33
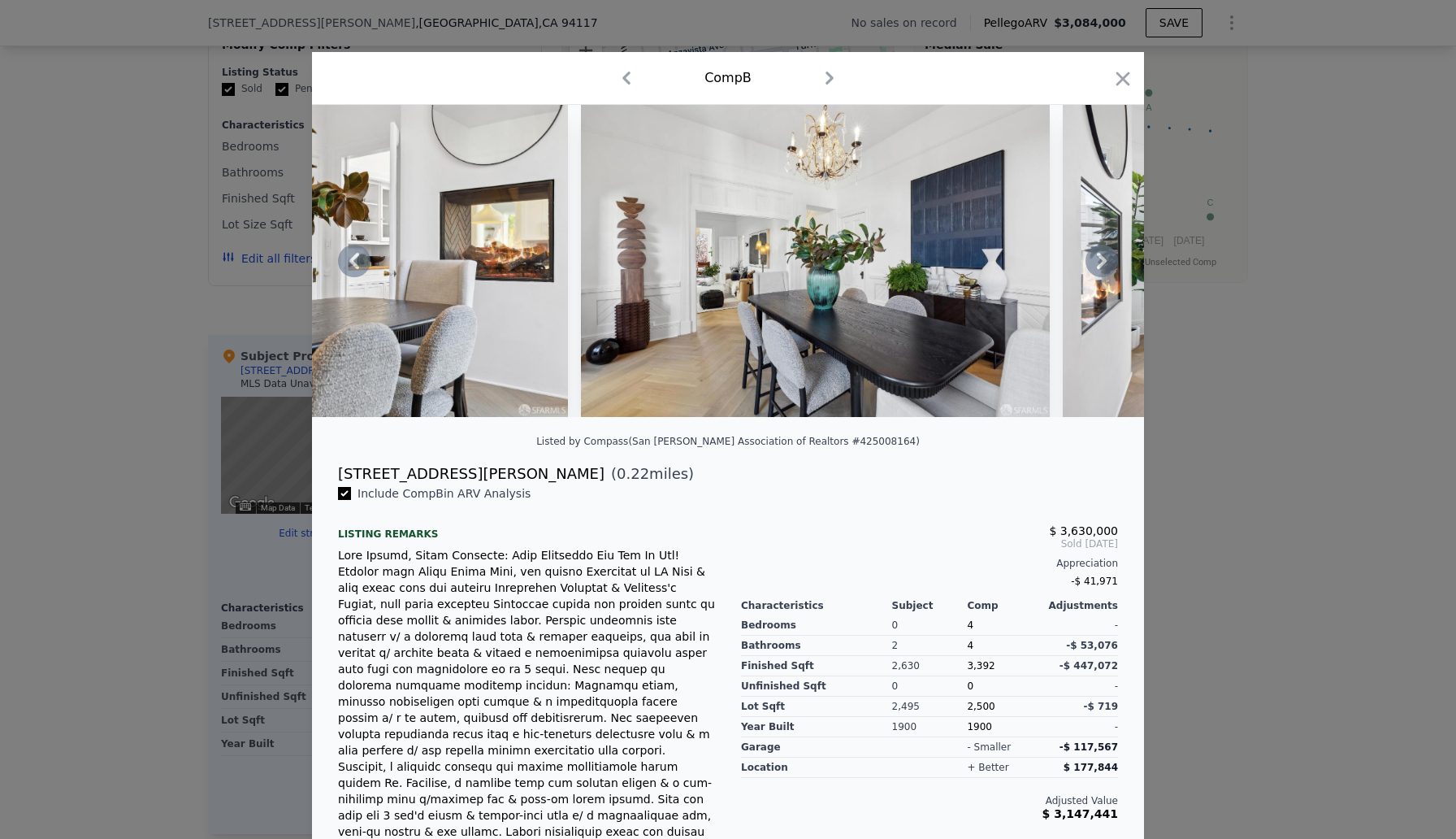
click at [1108, 263] on icon at bounding box center [1101, 261] width 33 height 33
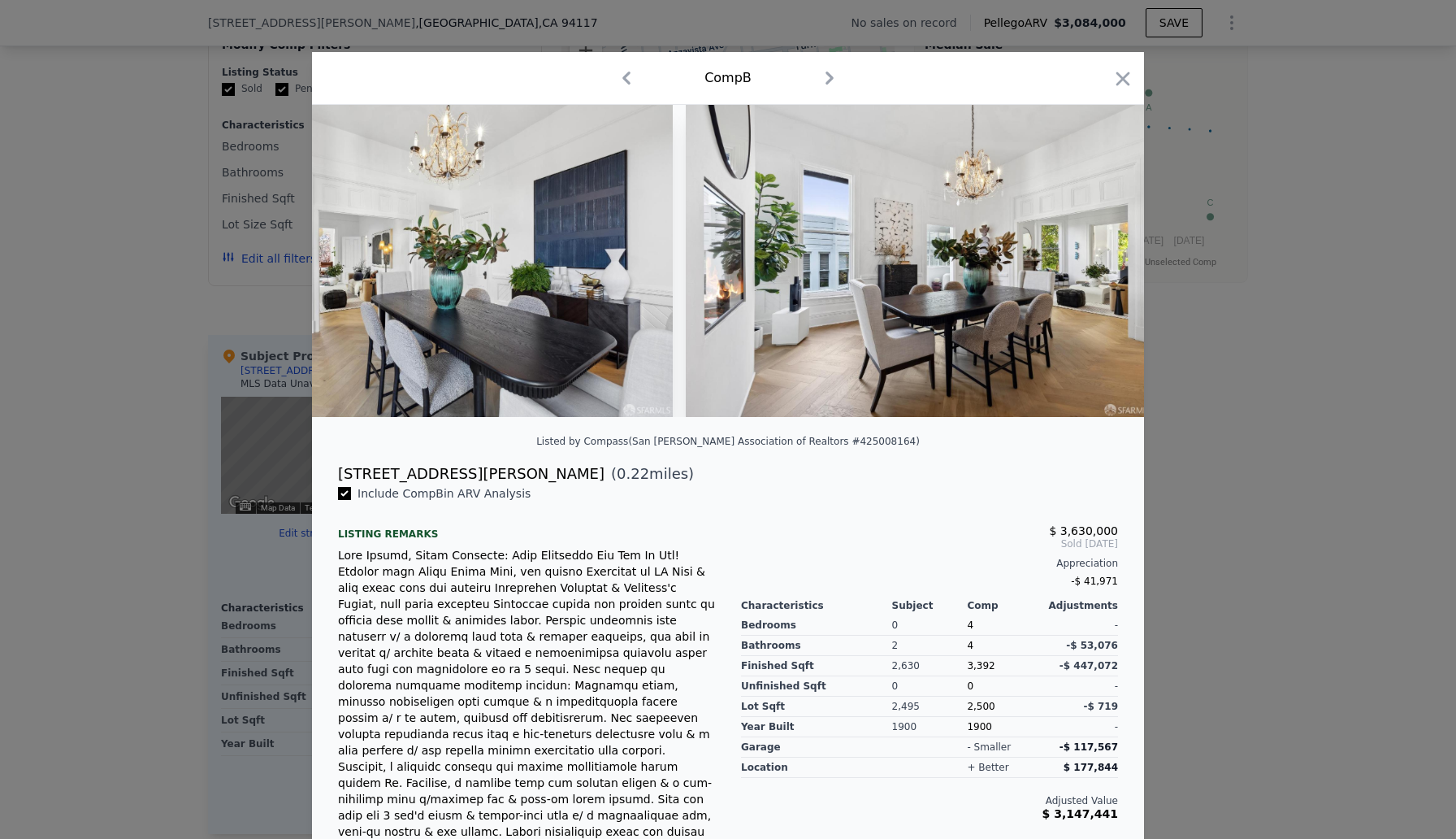
scroll to position [0, 9751]
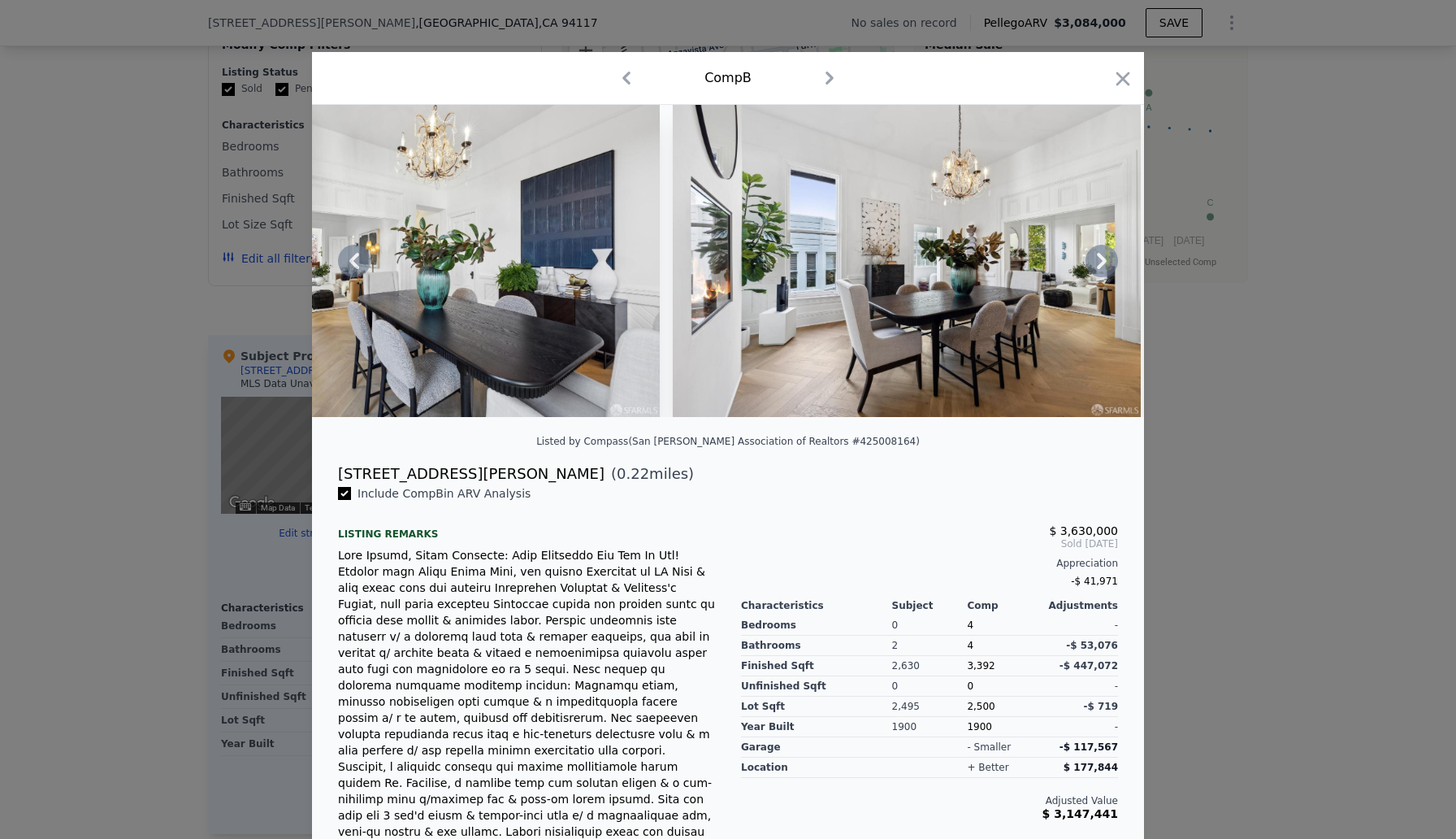
click at [1108, 263] on icon at bounding box center [1101, 261] width 33 height 33
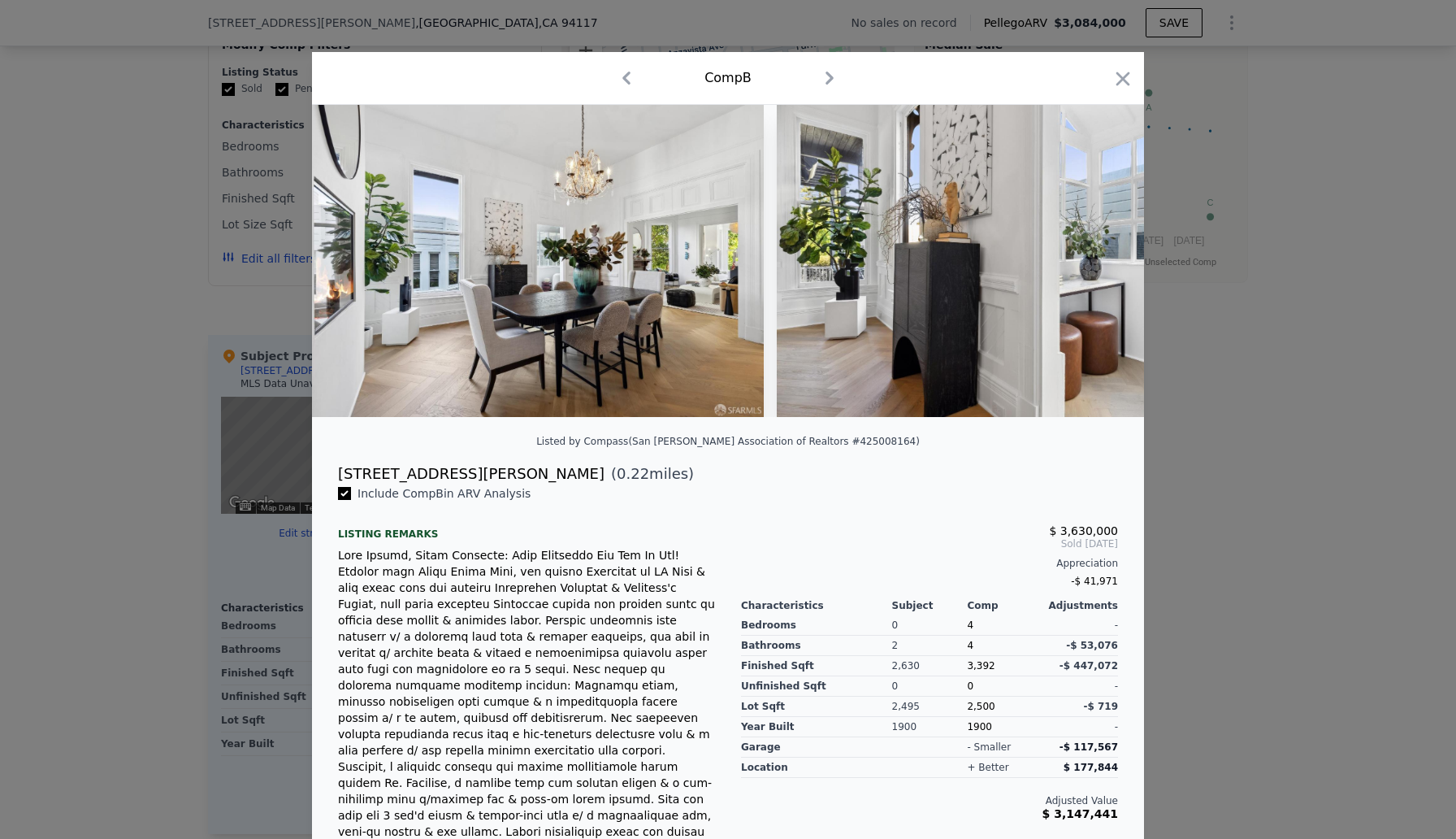
scroll to position [0, 10140]
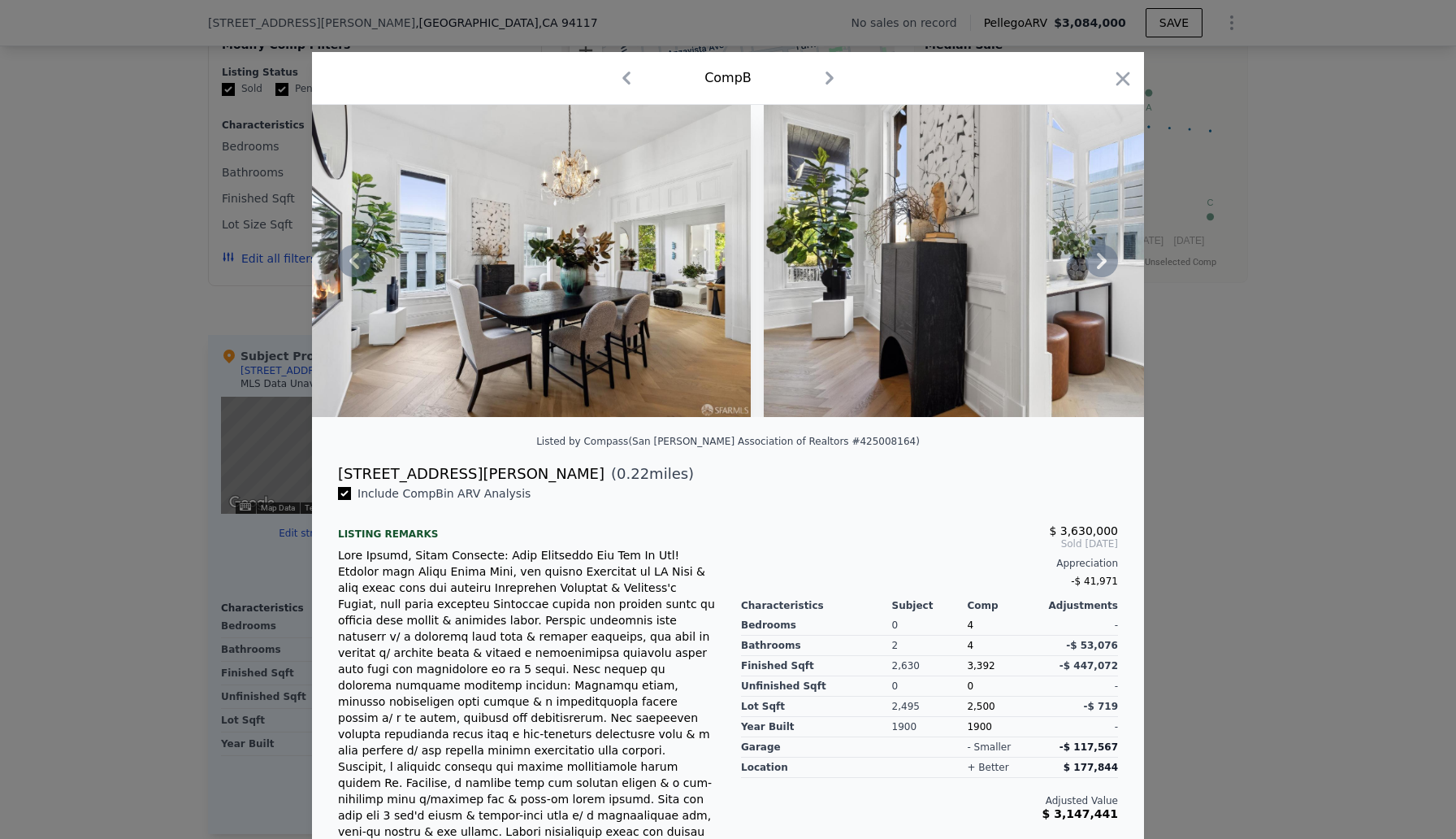
click at [1108, 263] on icon at bounding box center [1101, 261] width 33 height 33
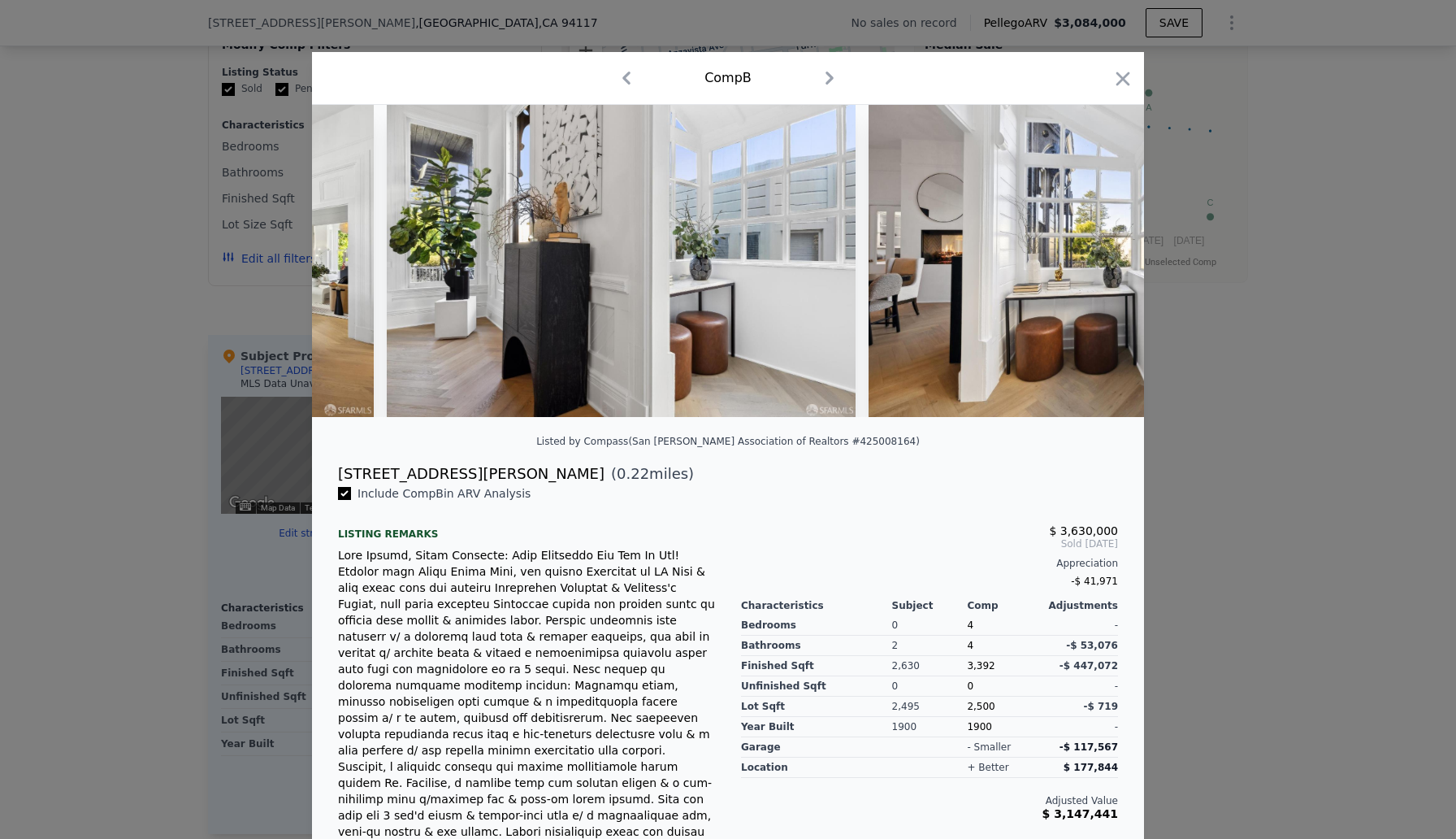
scroll to position [0, 10530]
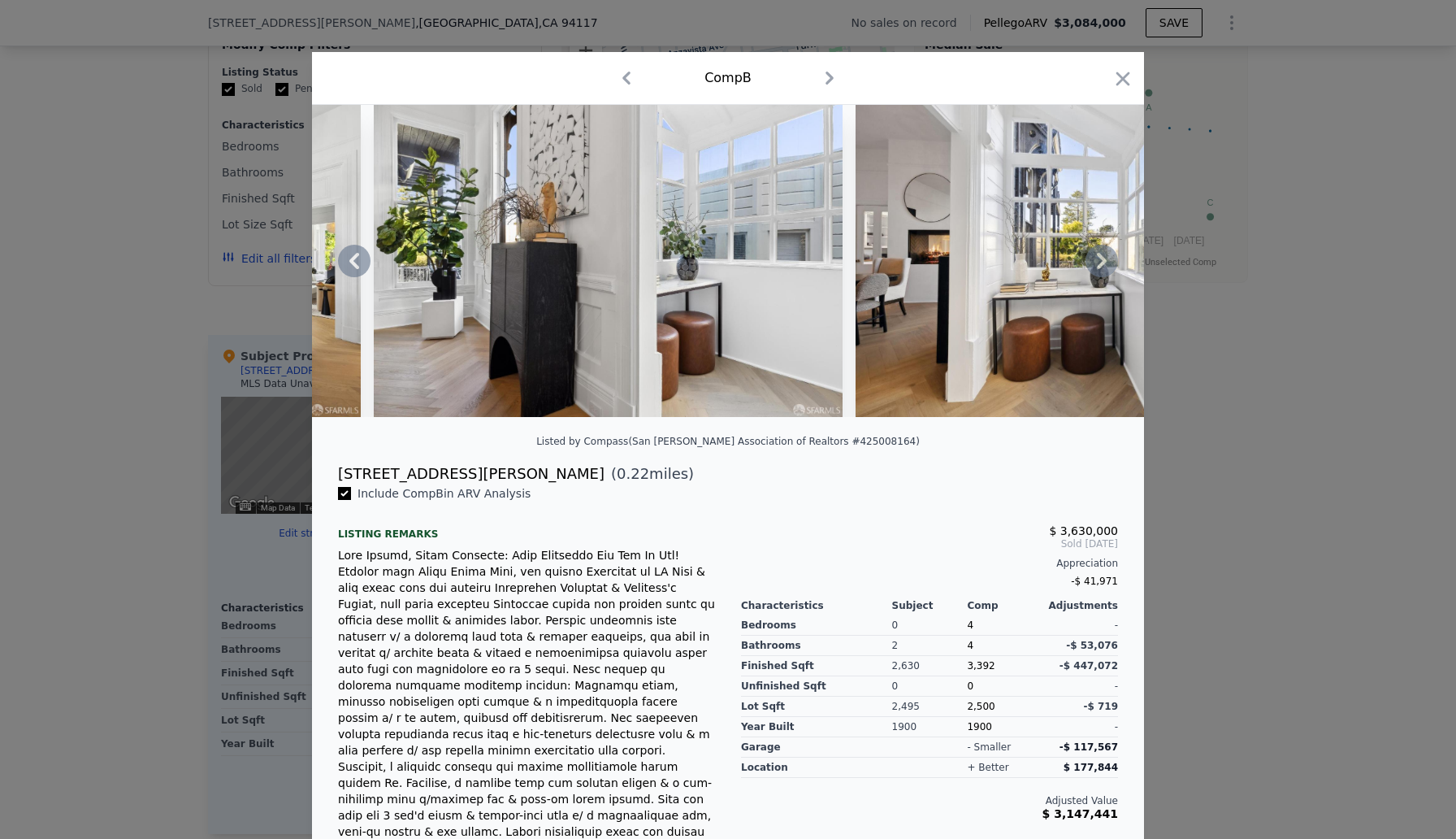
click at [1108, 263] on icon at bounding box center [1101, 261] width 33 height 33
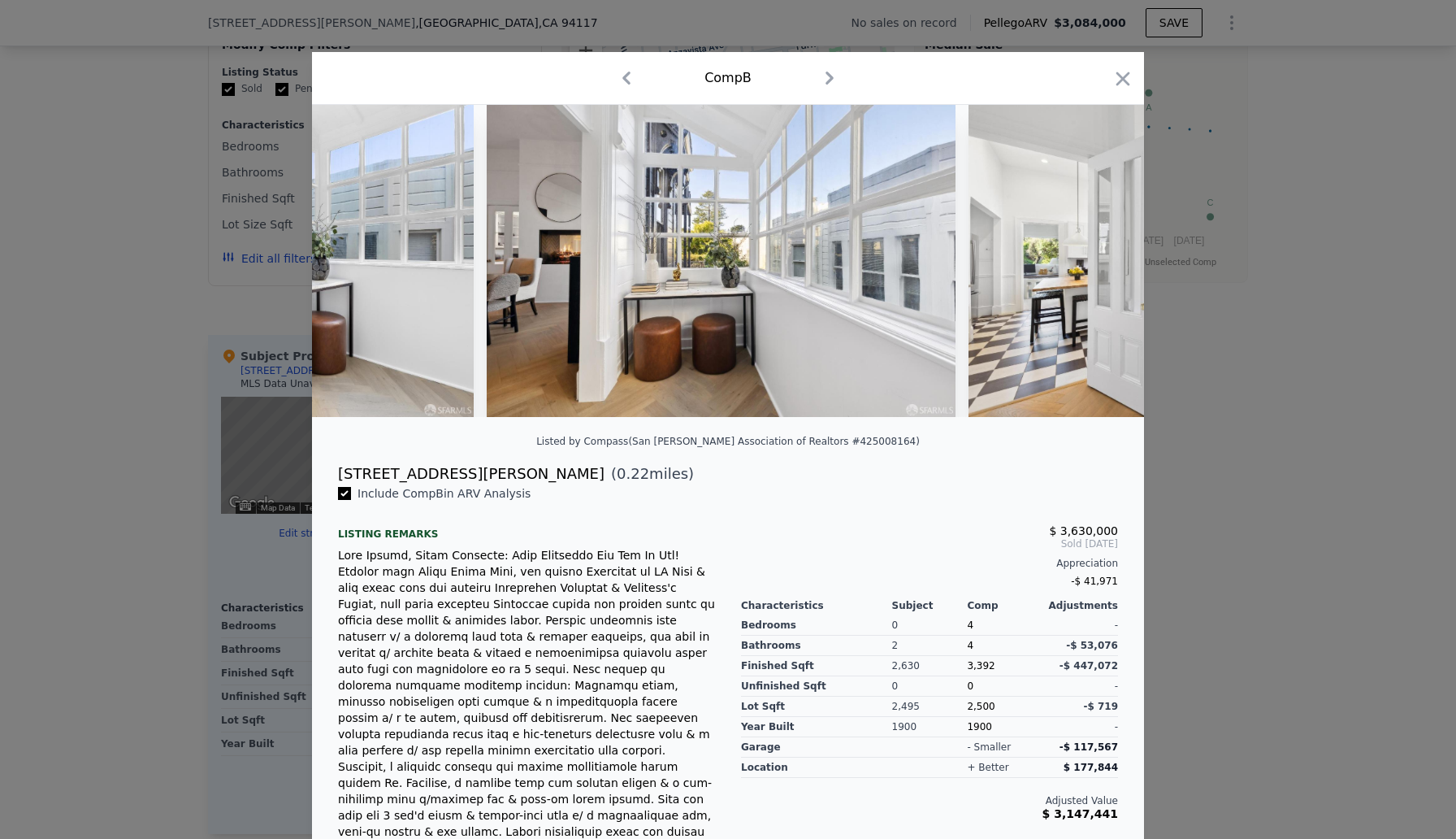
scroll to position [0, 10920]
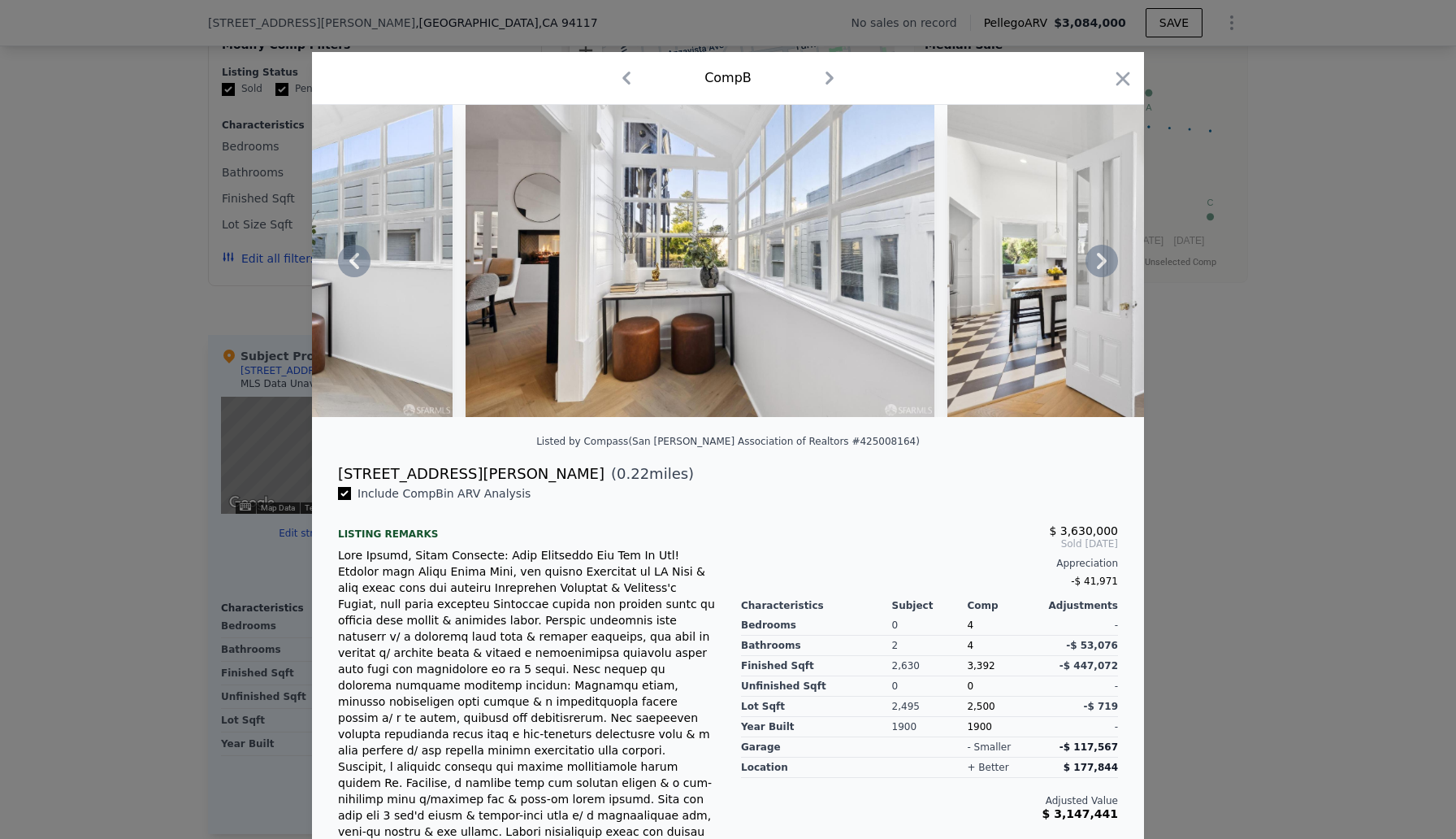
click at [1108, 263] on icon at bounding box center [1101, 261] width 33 height 33
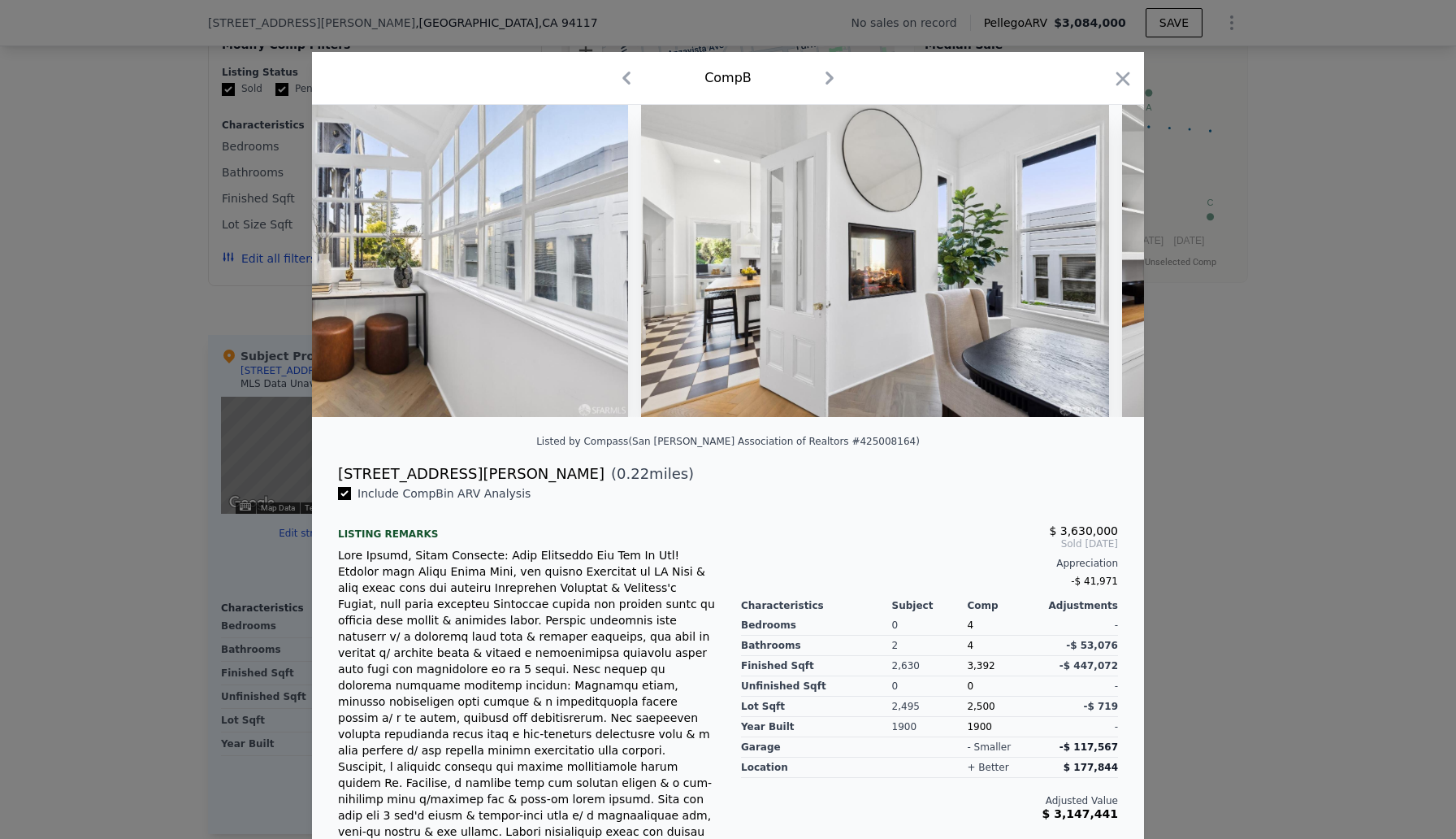
scroll to position [0, 11311]
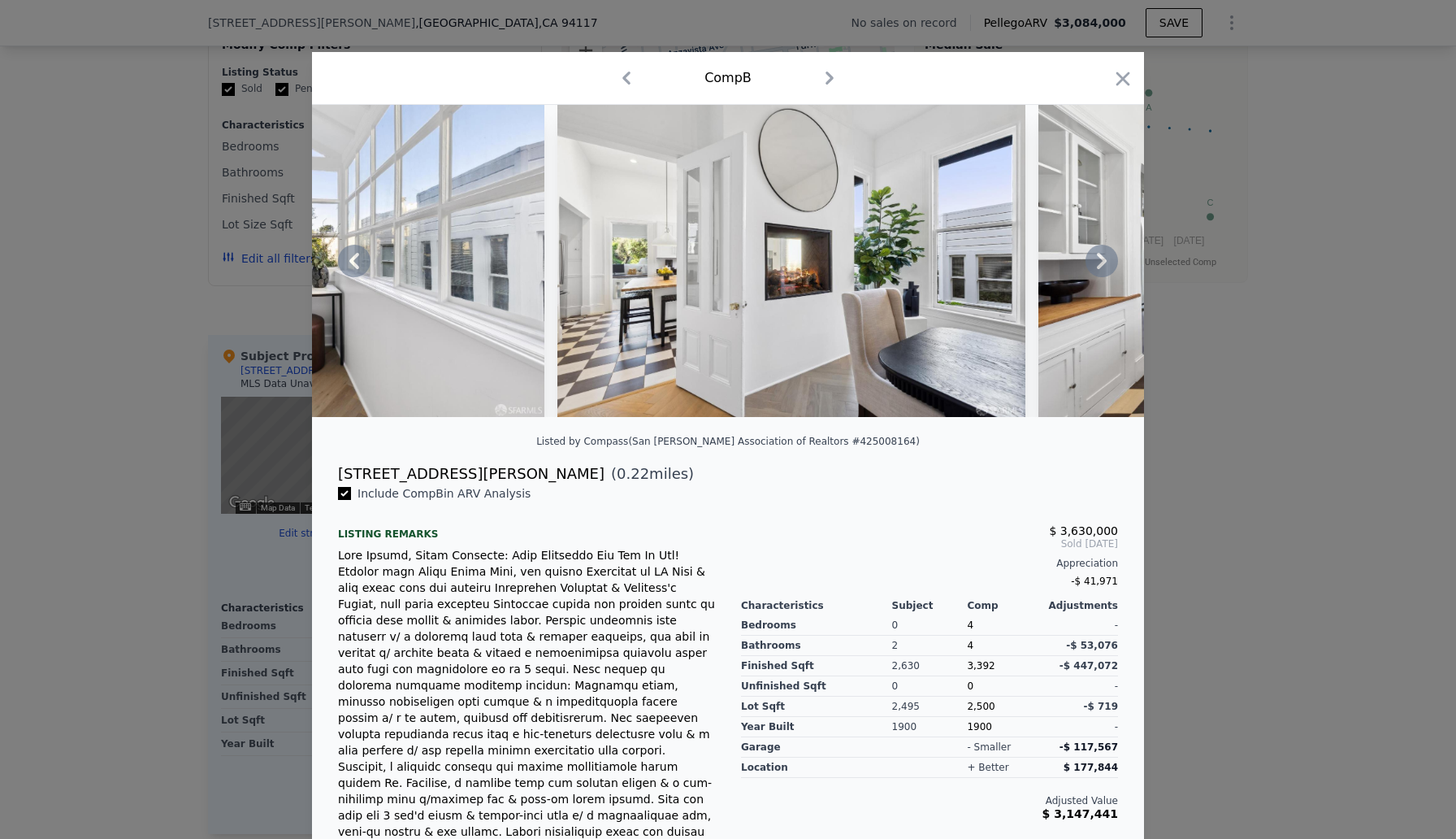
click at [1108, 263] on icon at bounding box center [1101, 261] width 33 height 33
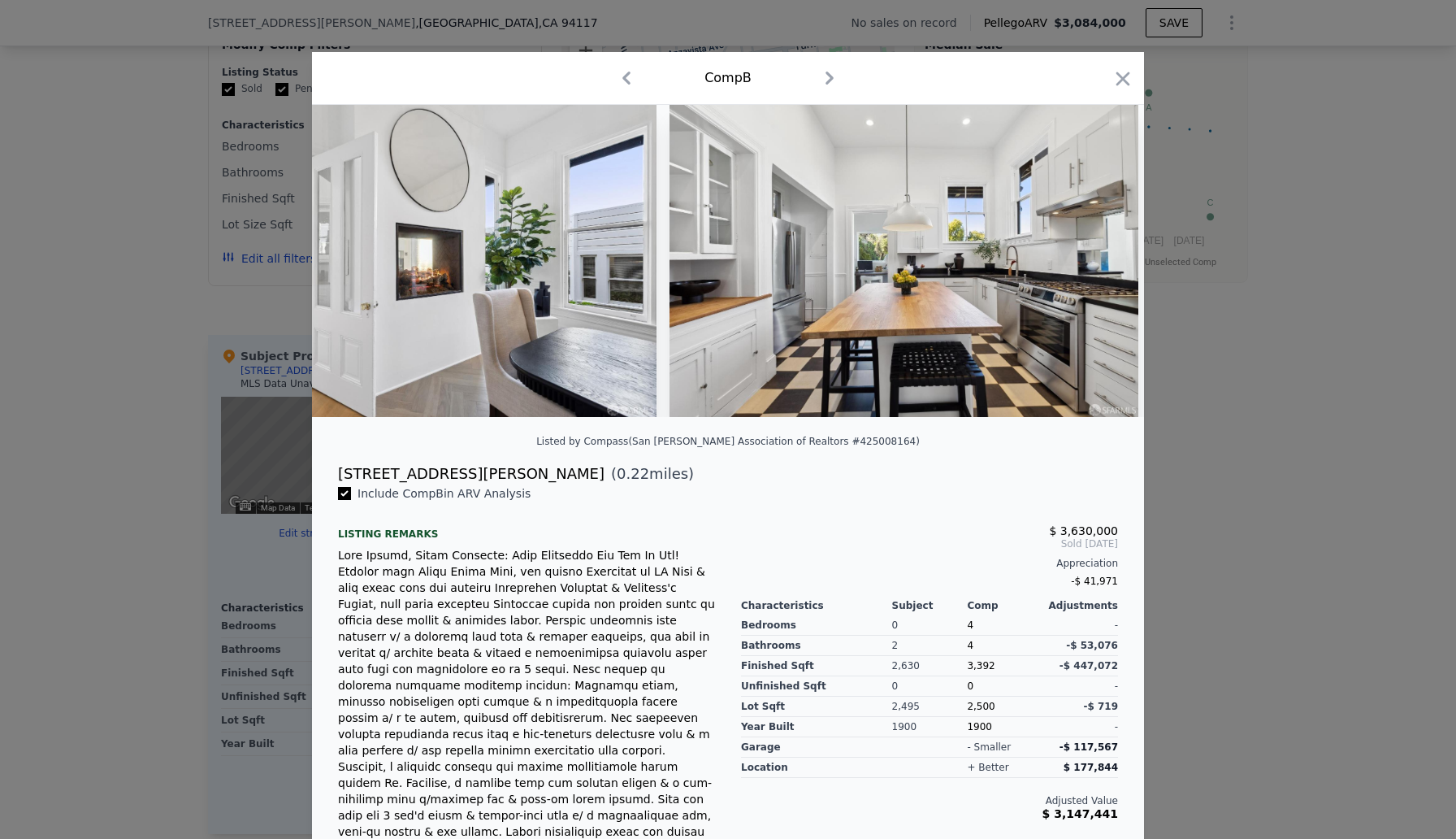
scroll to position [0, 11701]
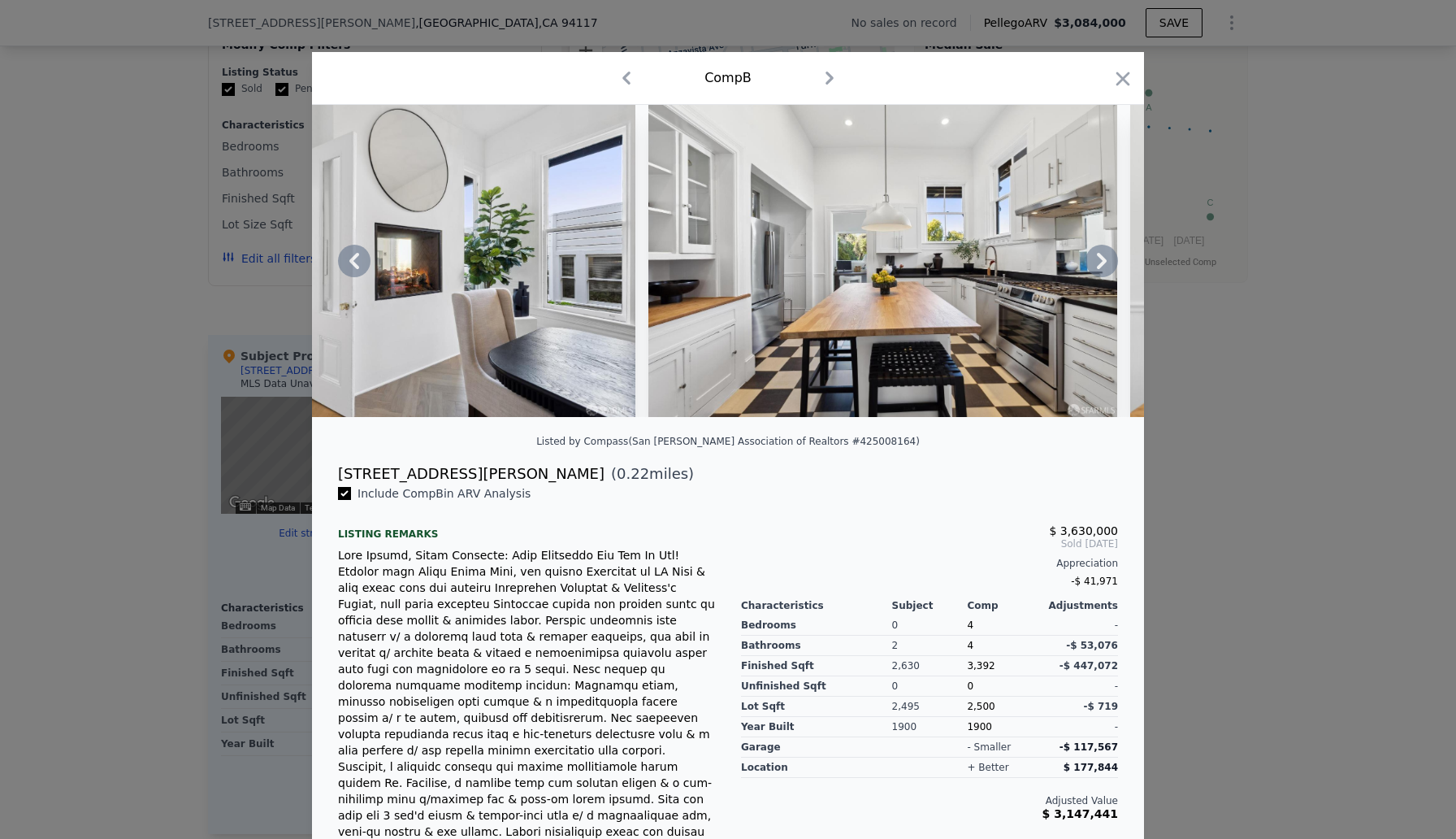
click at [1096, 262] on icon at bounding box center [1101, 261] width 33 height 33
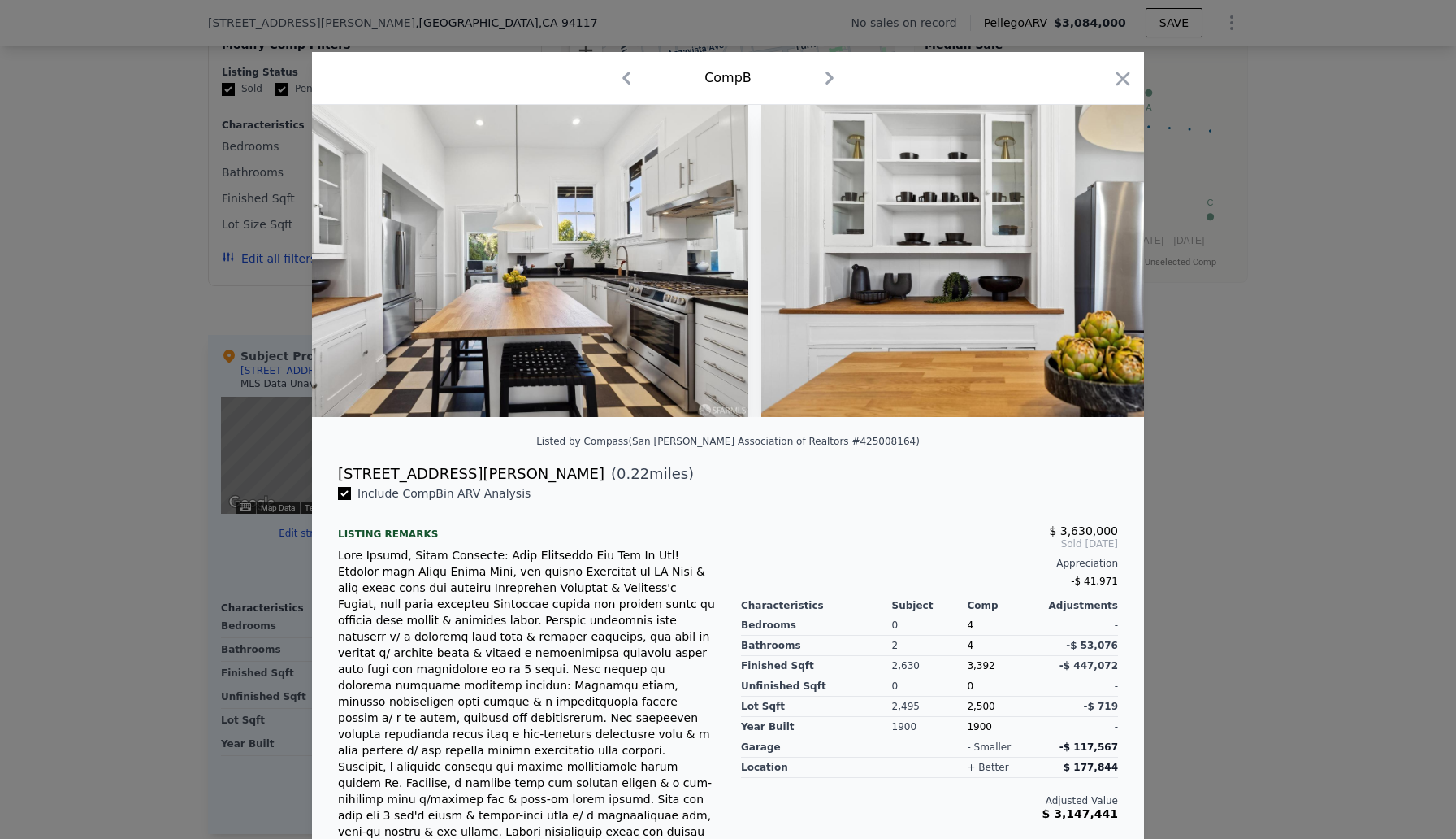
scroll to position [0, 12090]
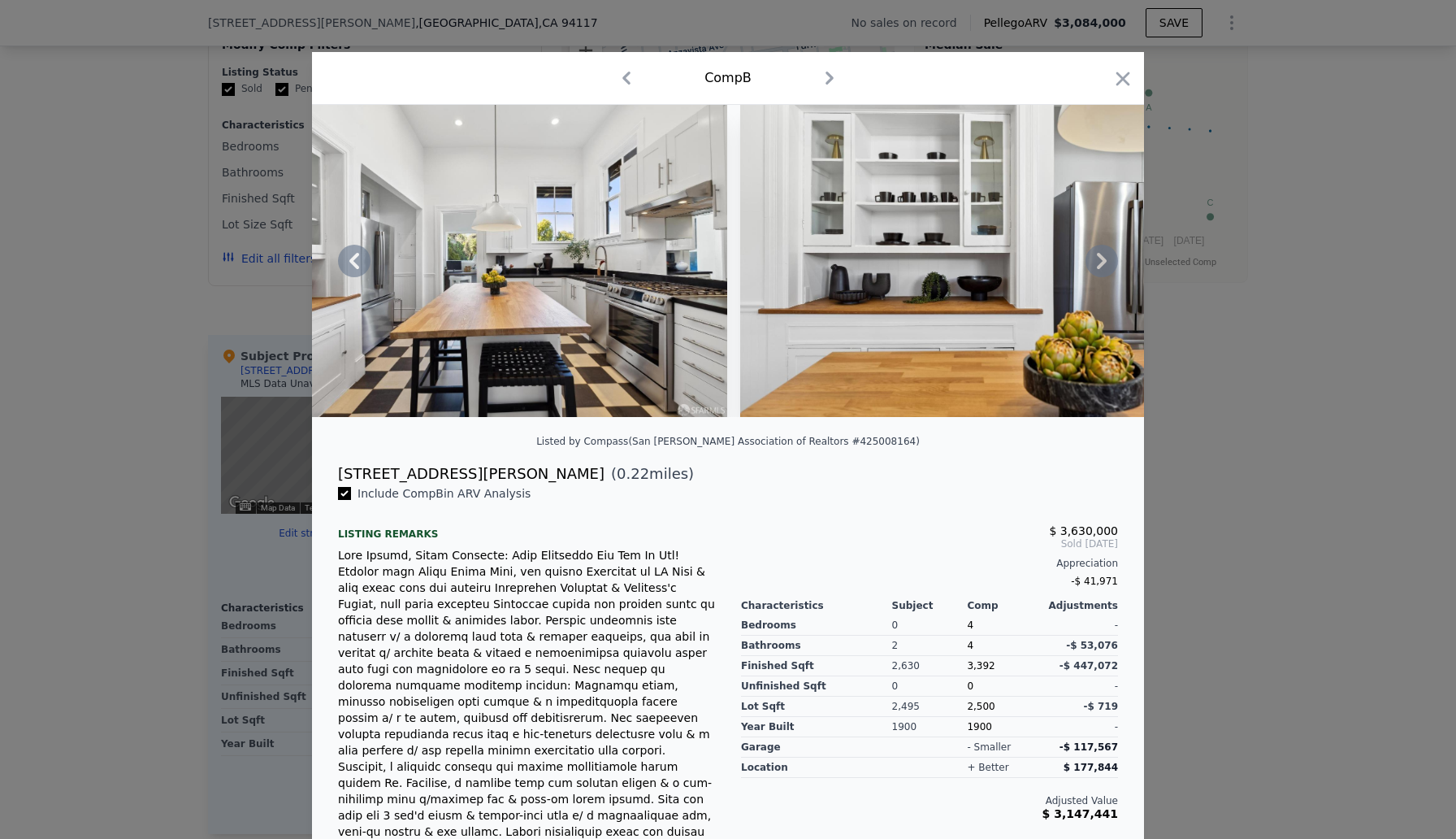
click at [1099, 262] on icon at bounding box center [1101, 261] width 33 height 33
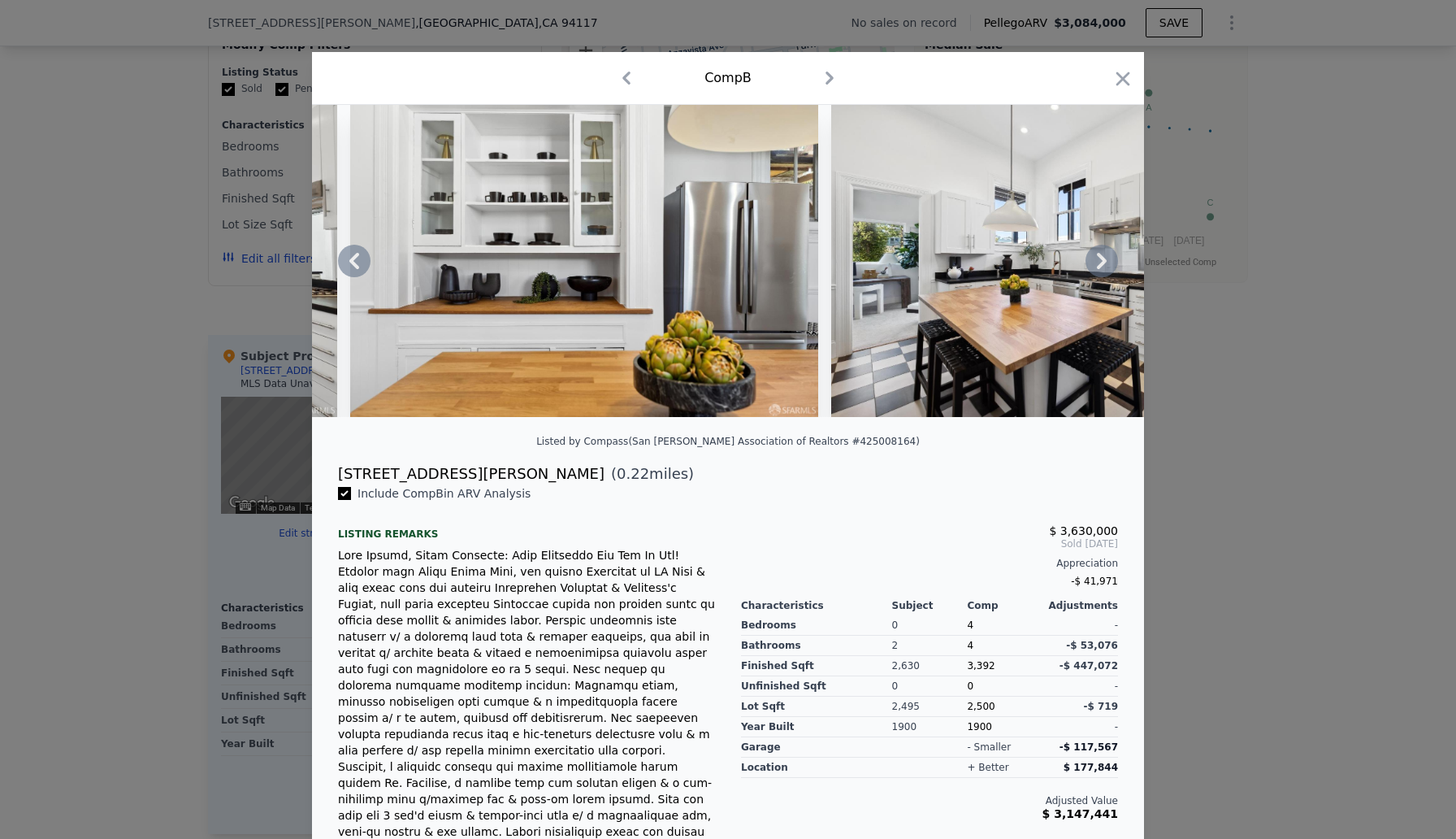
click at [1102, 261] on icon at bounding box center [1101, 261] width 33 height 33
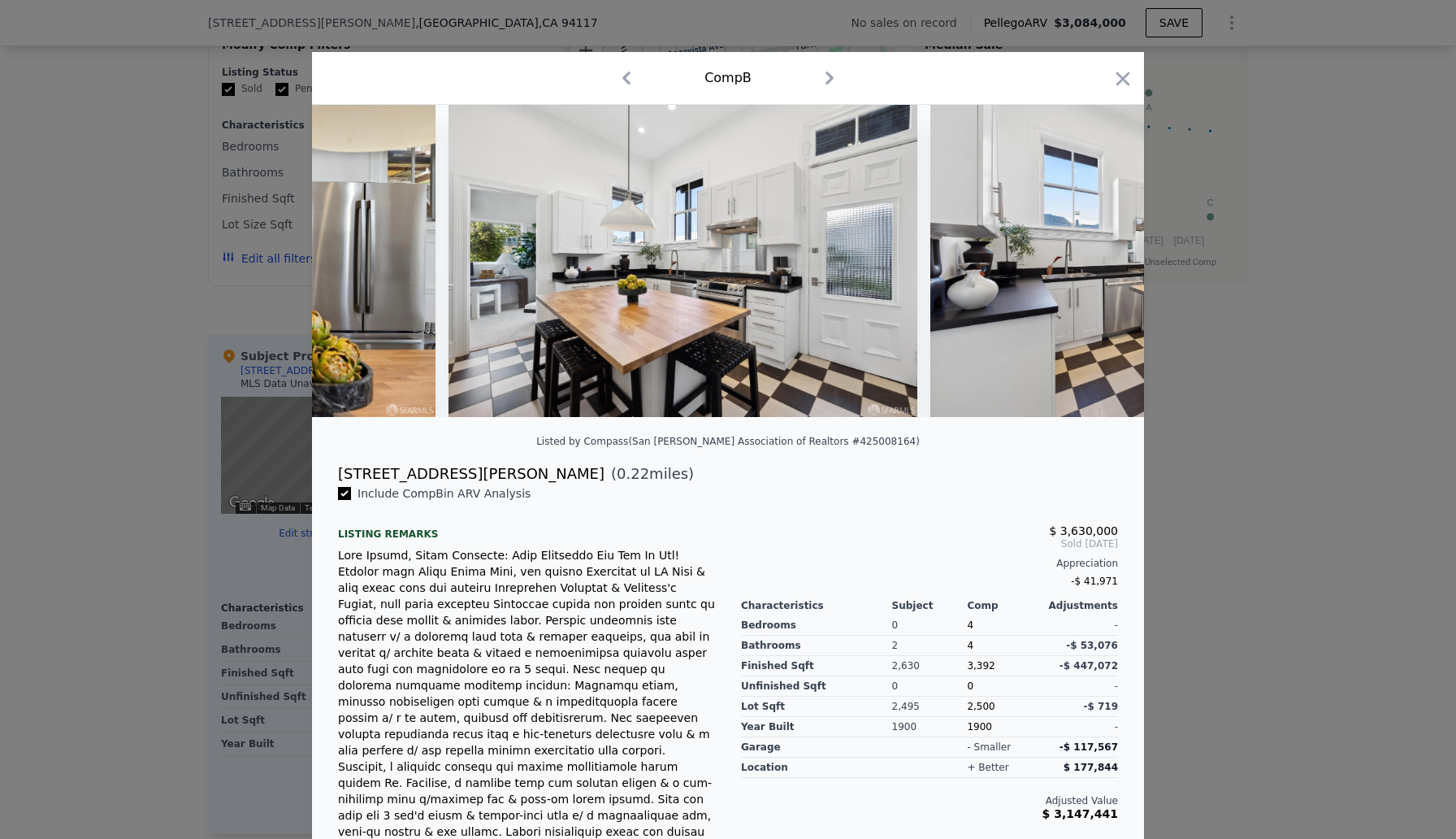
scroll to position [0, 12871]
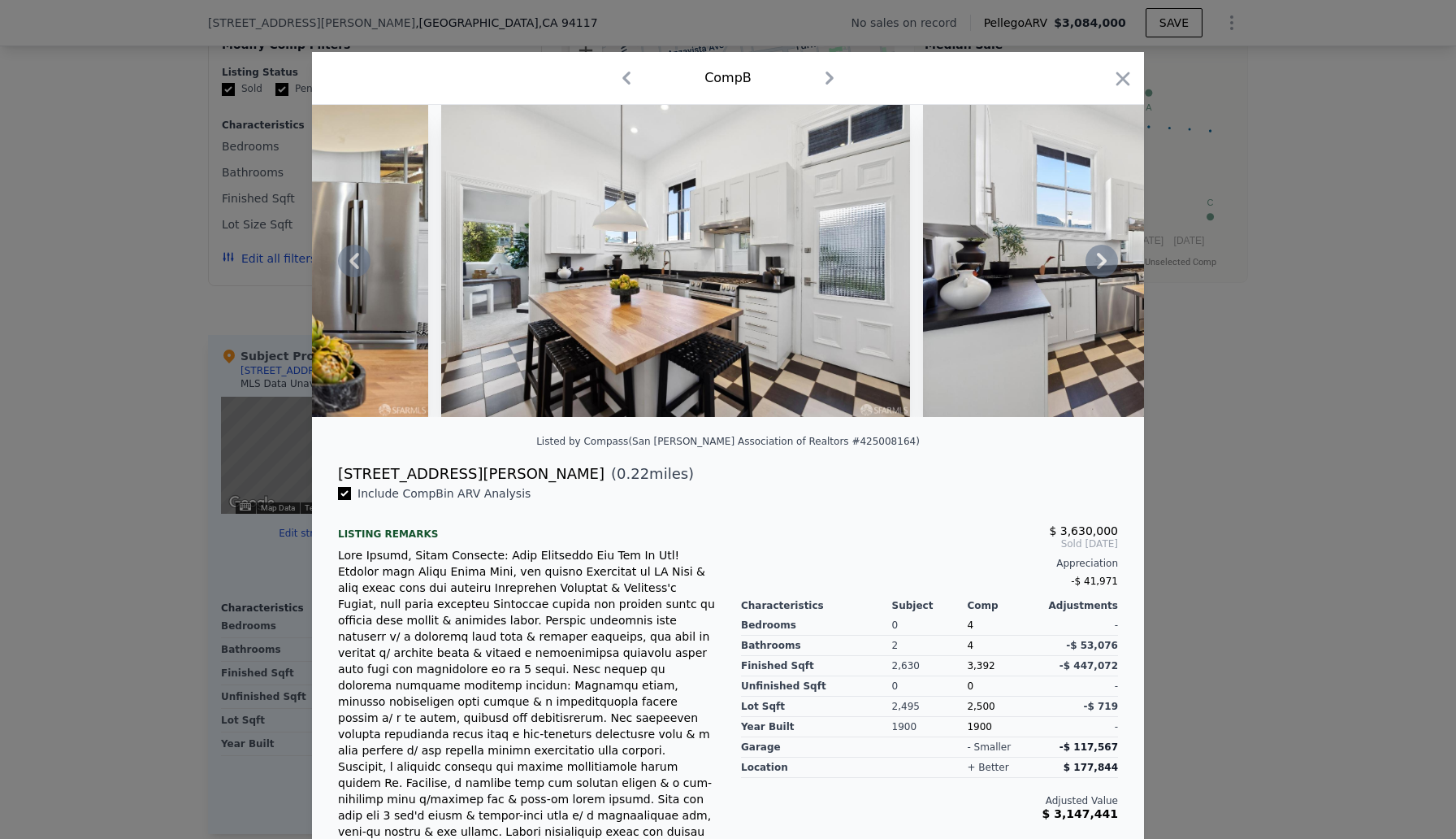
click at [1100, 261] on icon at bounding box center [1101, 261] width 33 height 33
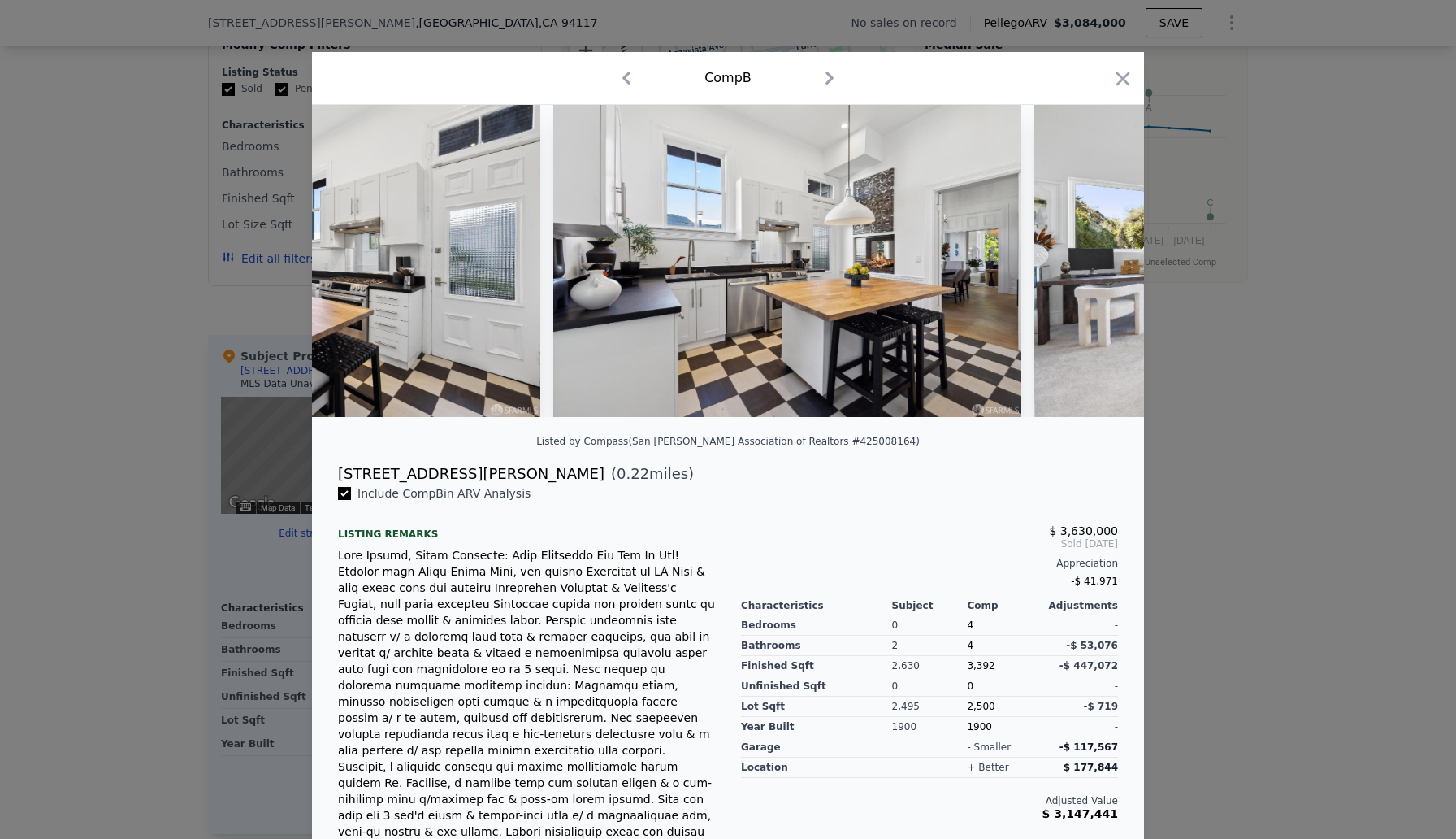
scroll to position [0, 13261]
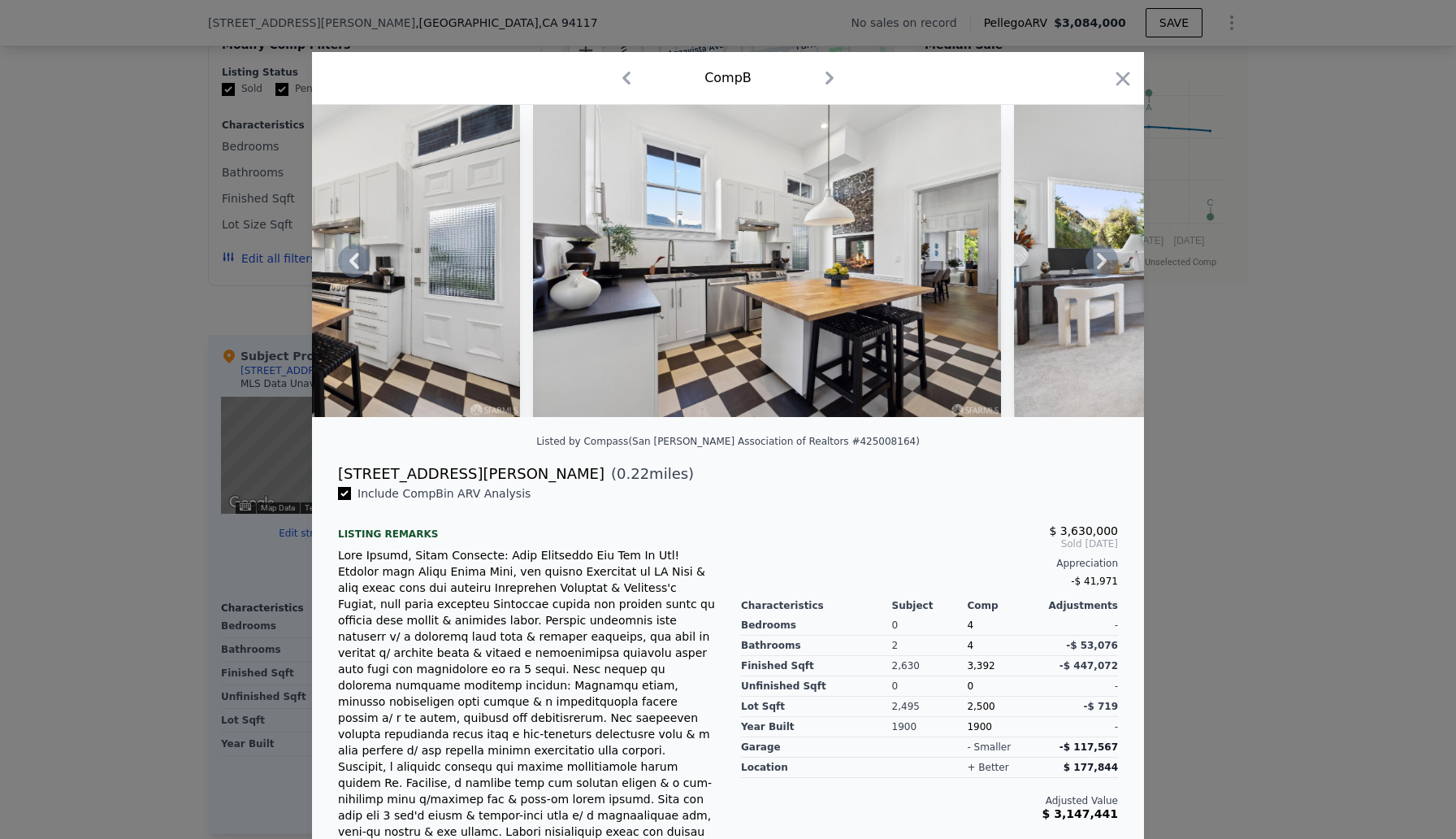
click at [1105, 264] on icon at bounding box center [1101, 261] width 33 height 33
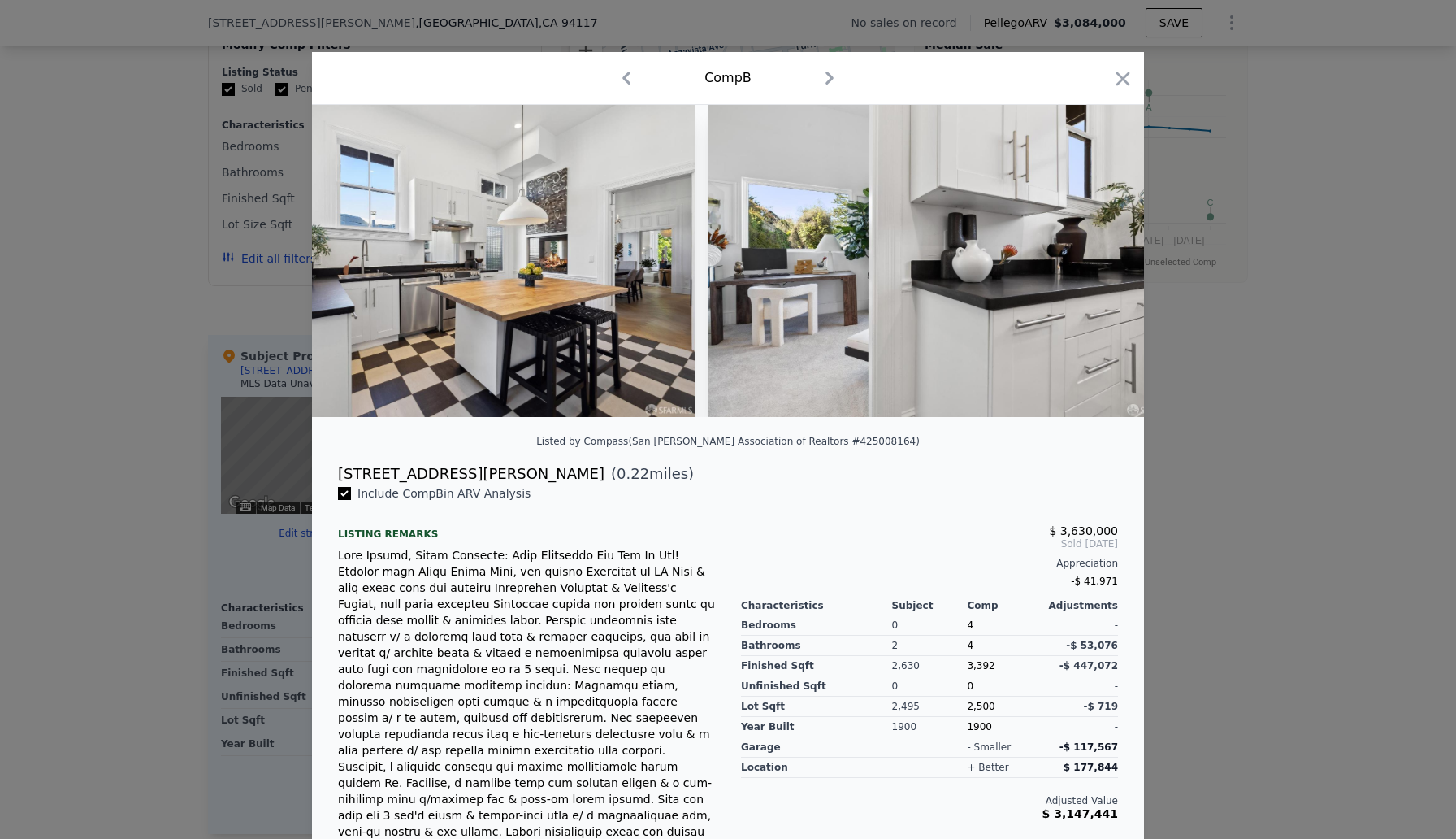
scroll to position [0, 13650]
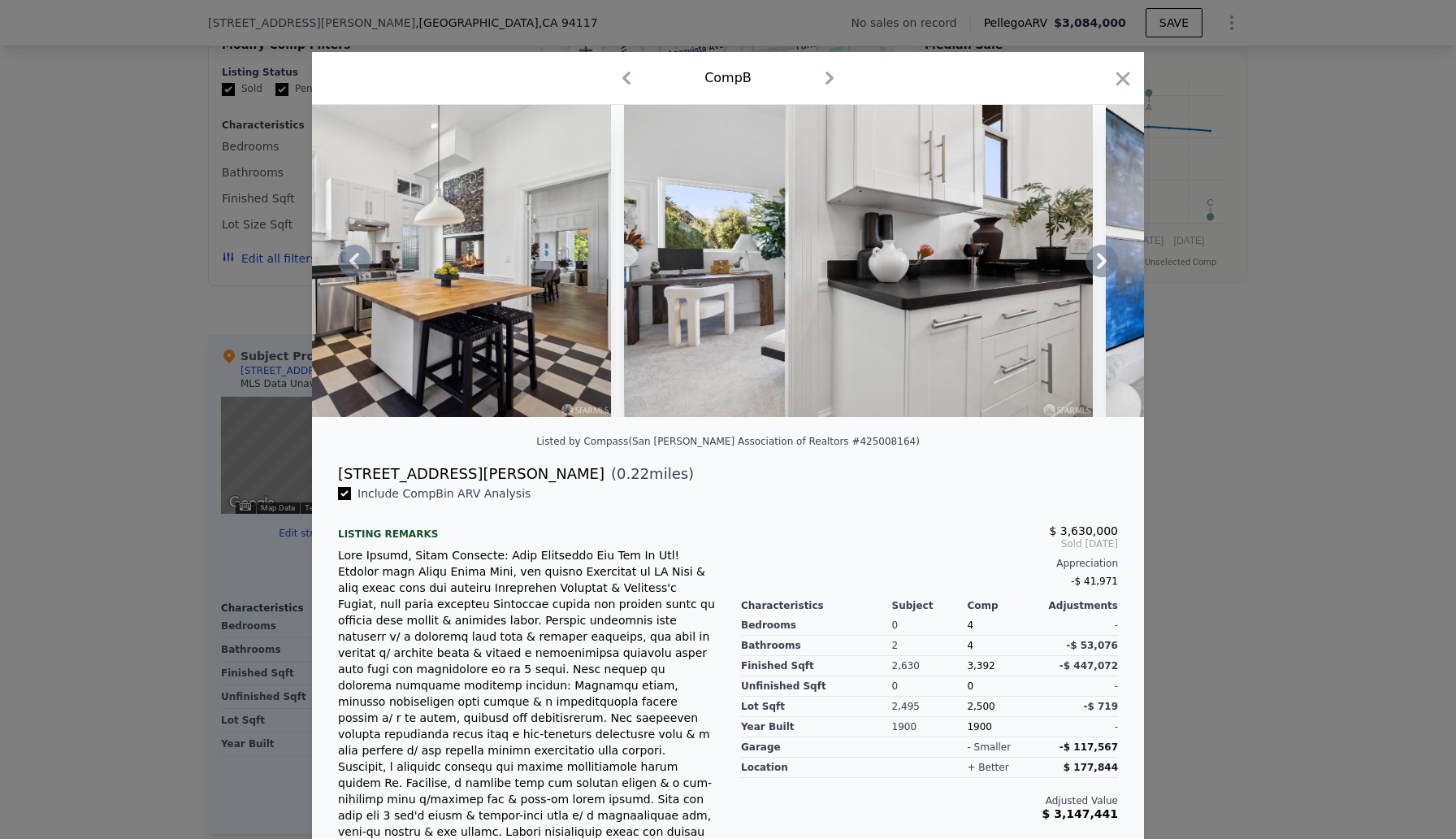
click at [1105, 264] on icon at bounding box center [1101, 261] width 33 height 33
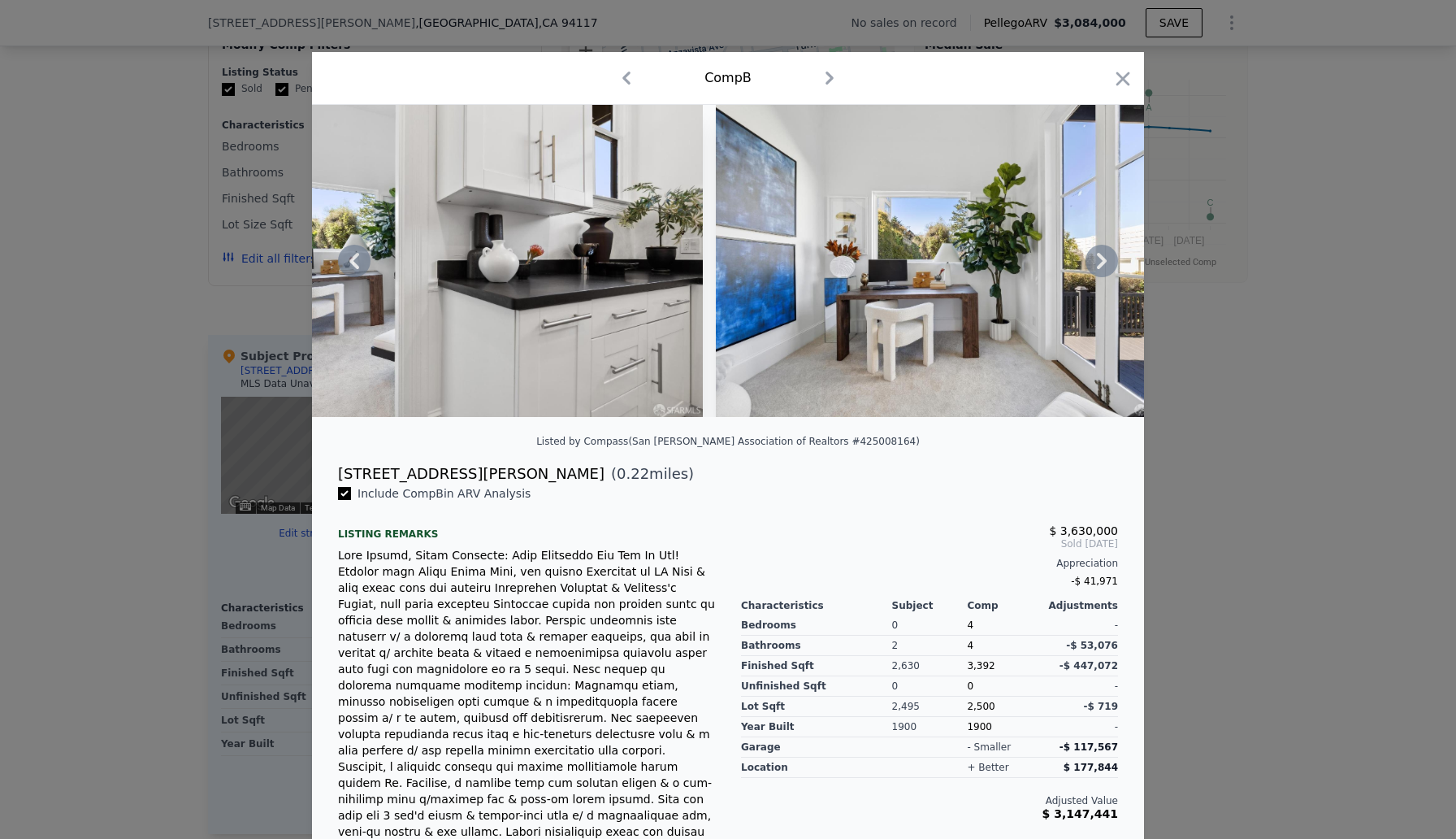
click at [1105, 262] on icon at bounding box center [1101, 261] width 10 height 16
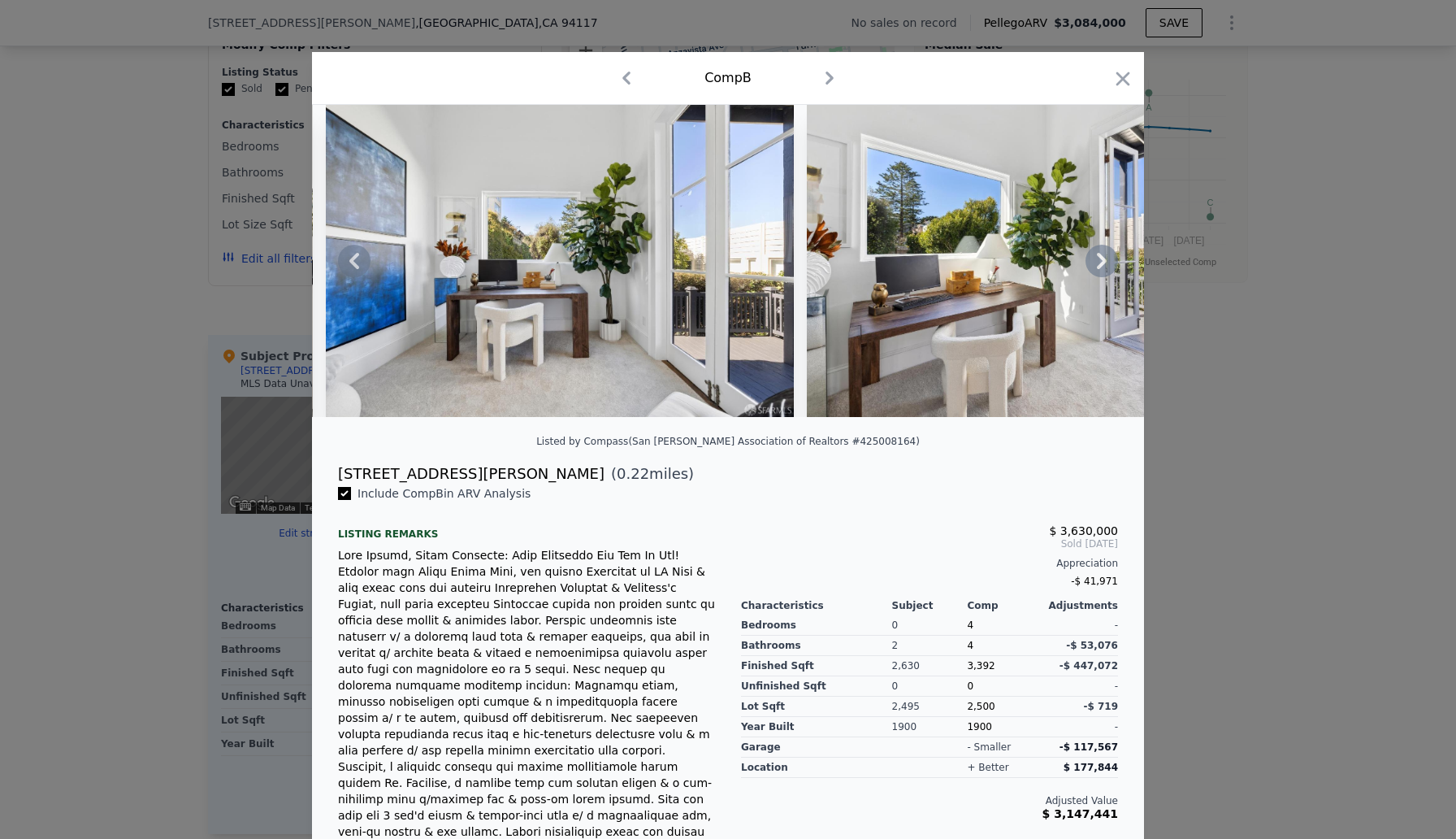
click at [1105, 263] on icon at bounding box center [1101, 261] width 10 height 16
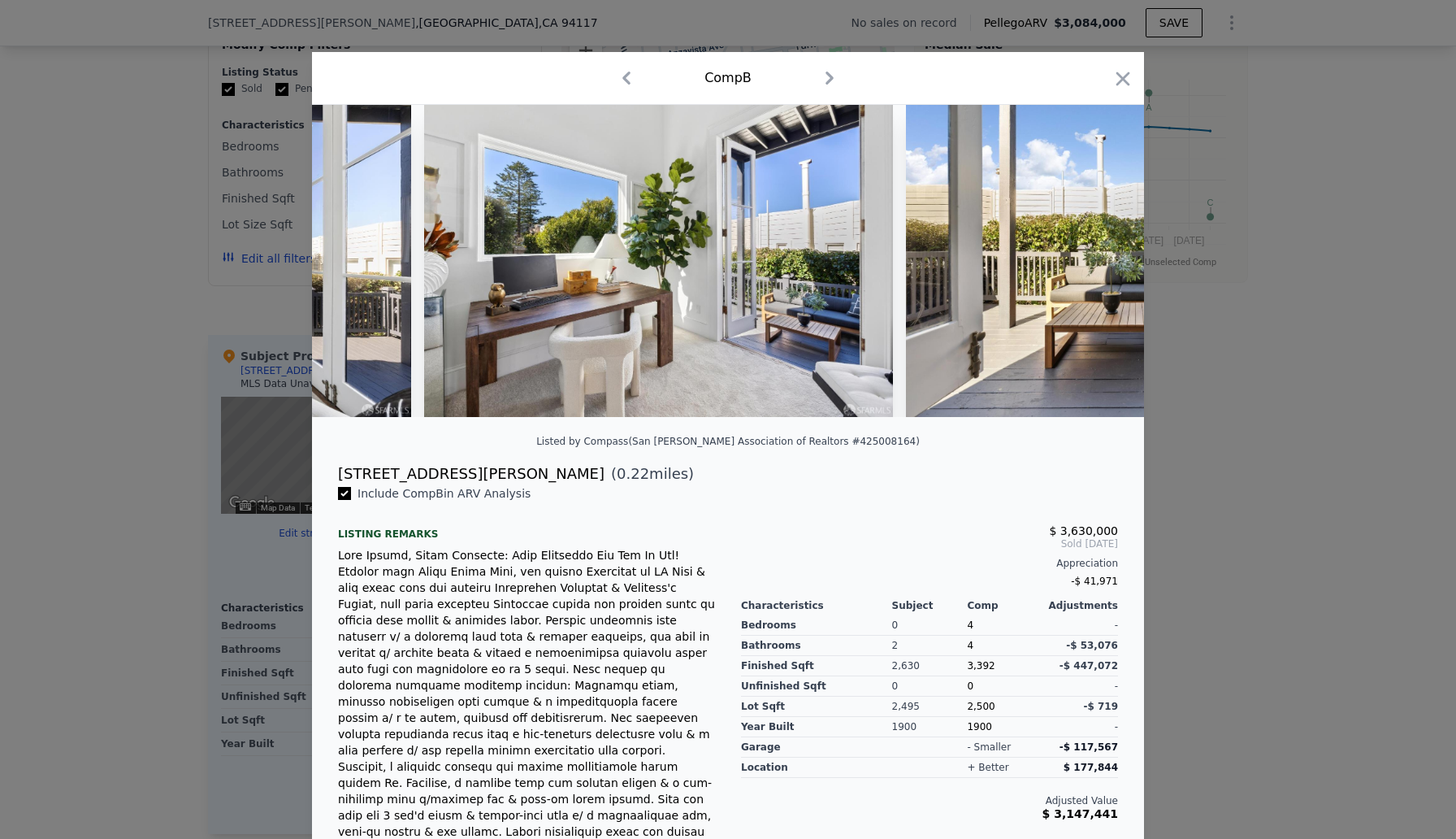
scroll to position [0, 14821]
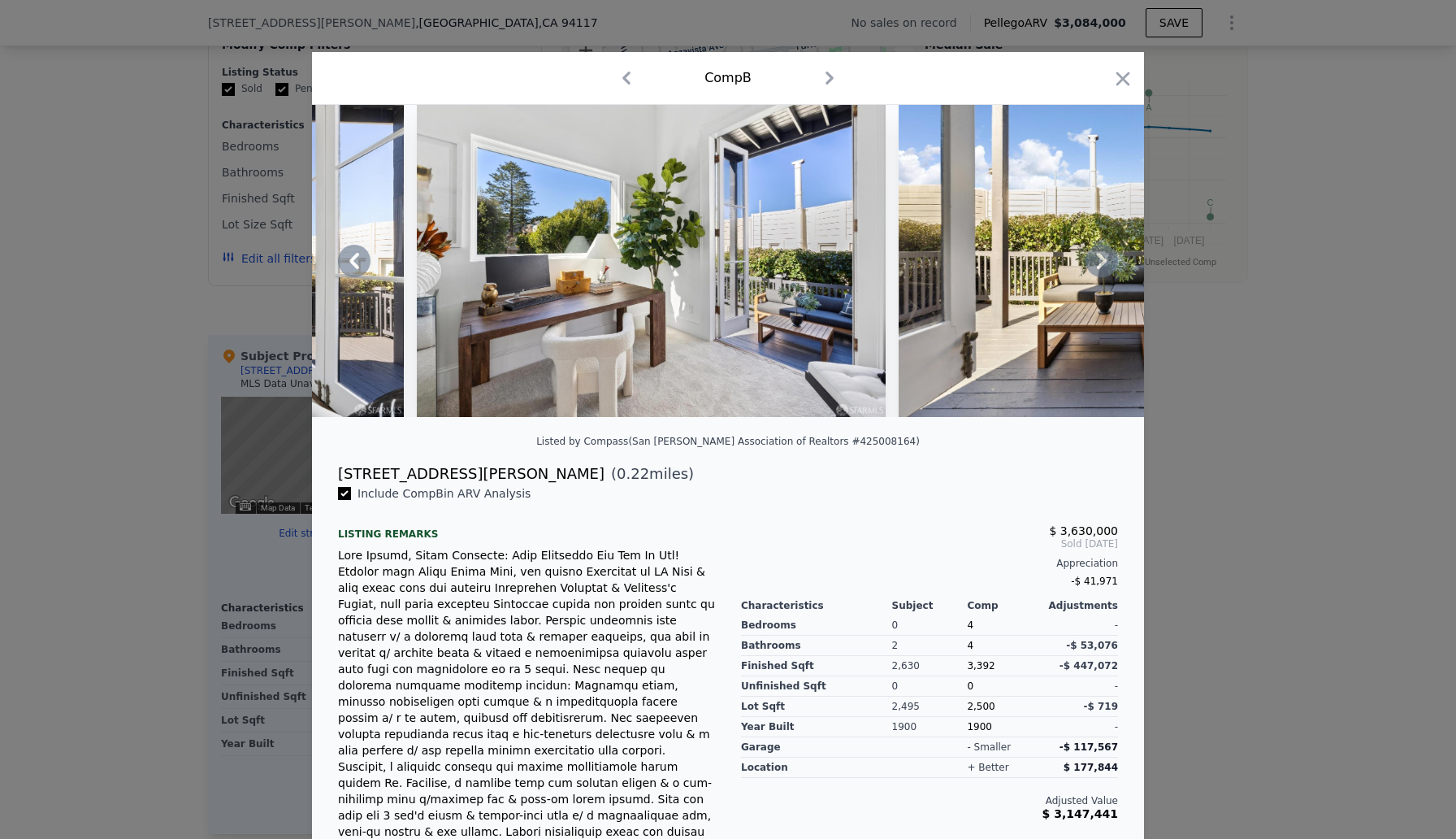
click at [1105, 263] on icon at bounding box center [1101, 261] width 10 height 16
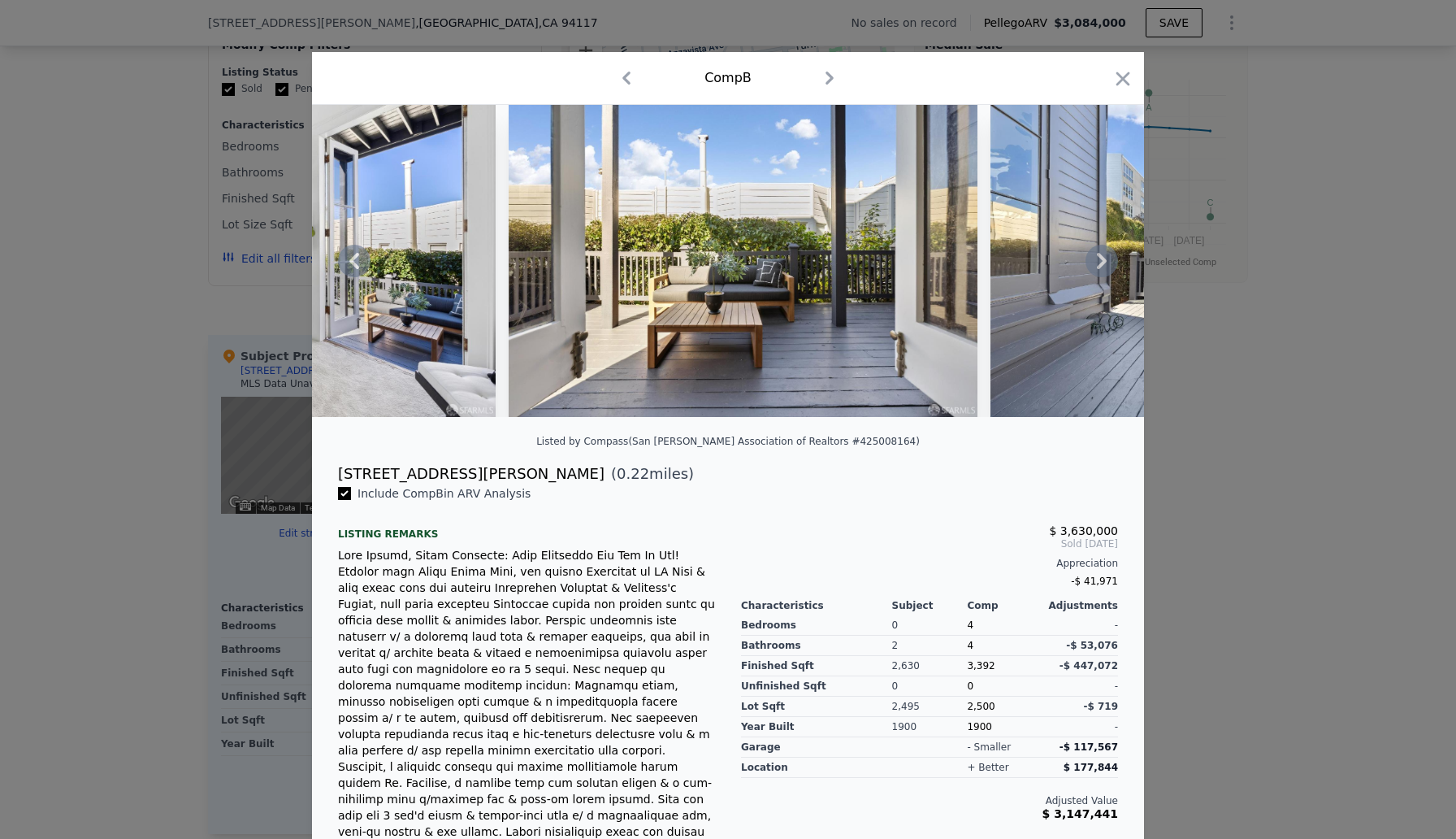
click at [1105, 263] on icon at bounding box center [1101, 261] width 10 height 16
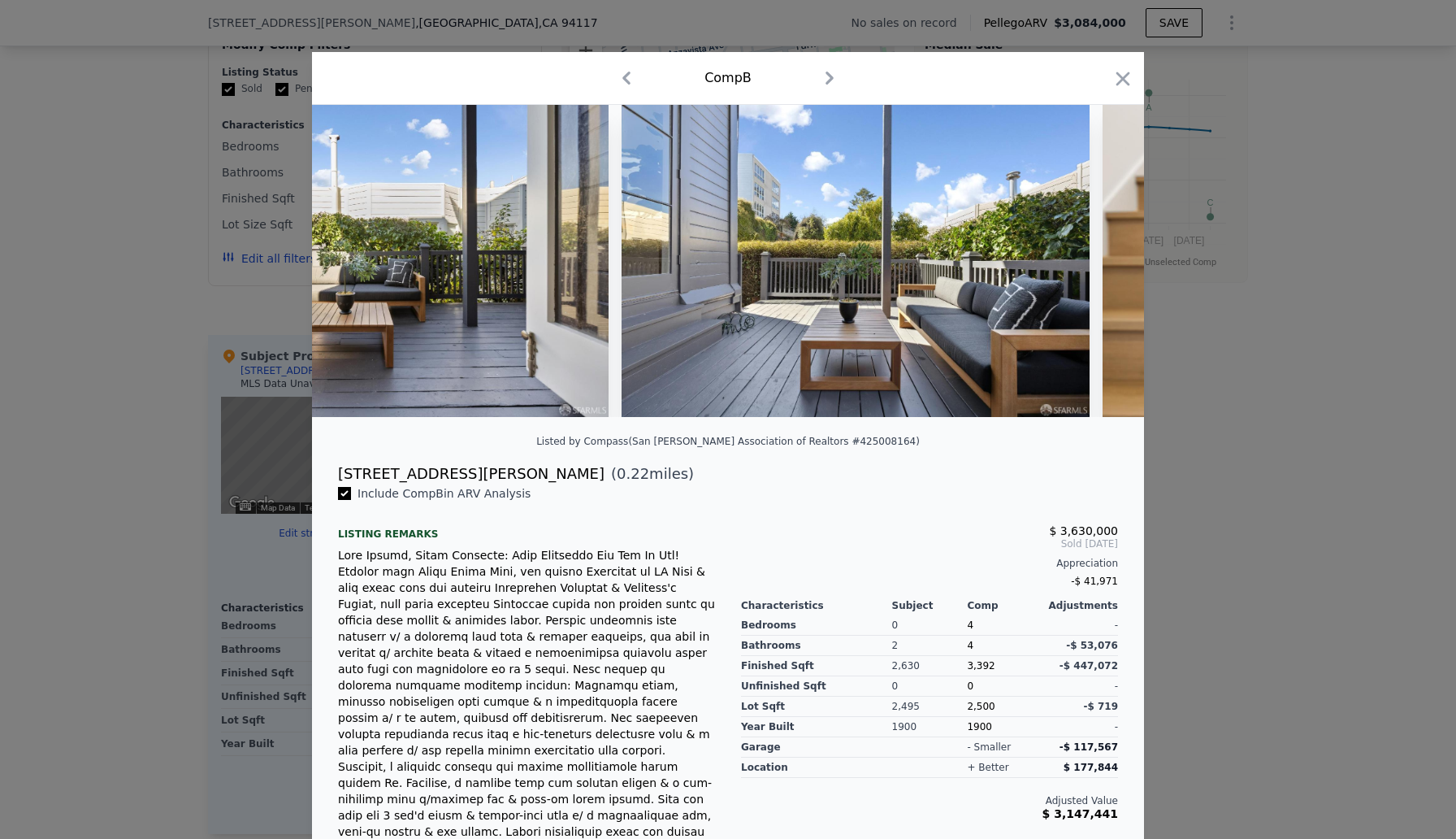
scroll to position [0, 15600]
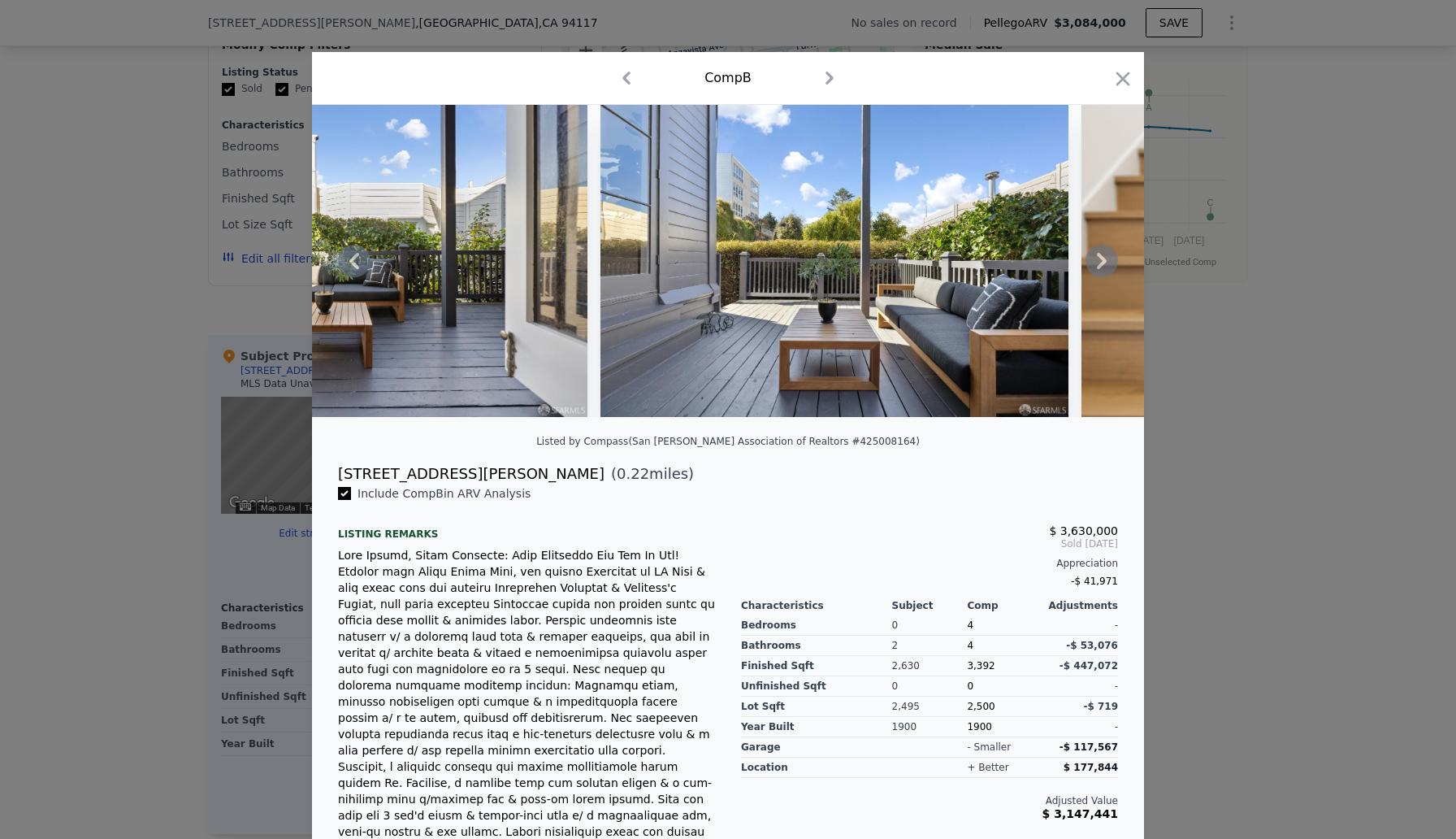
click at [1105, 263] on icon at bounding box center [1101, 261] width 10 height 16
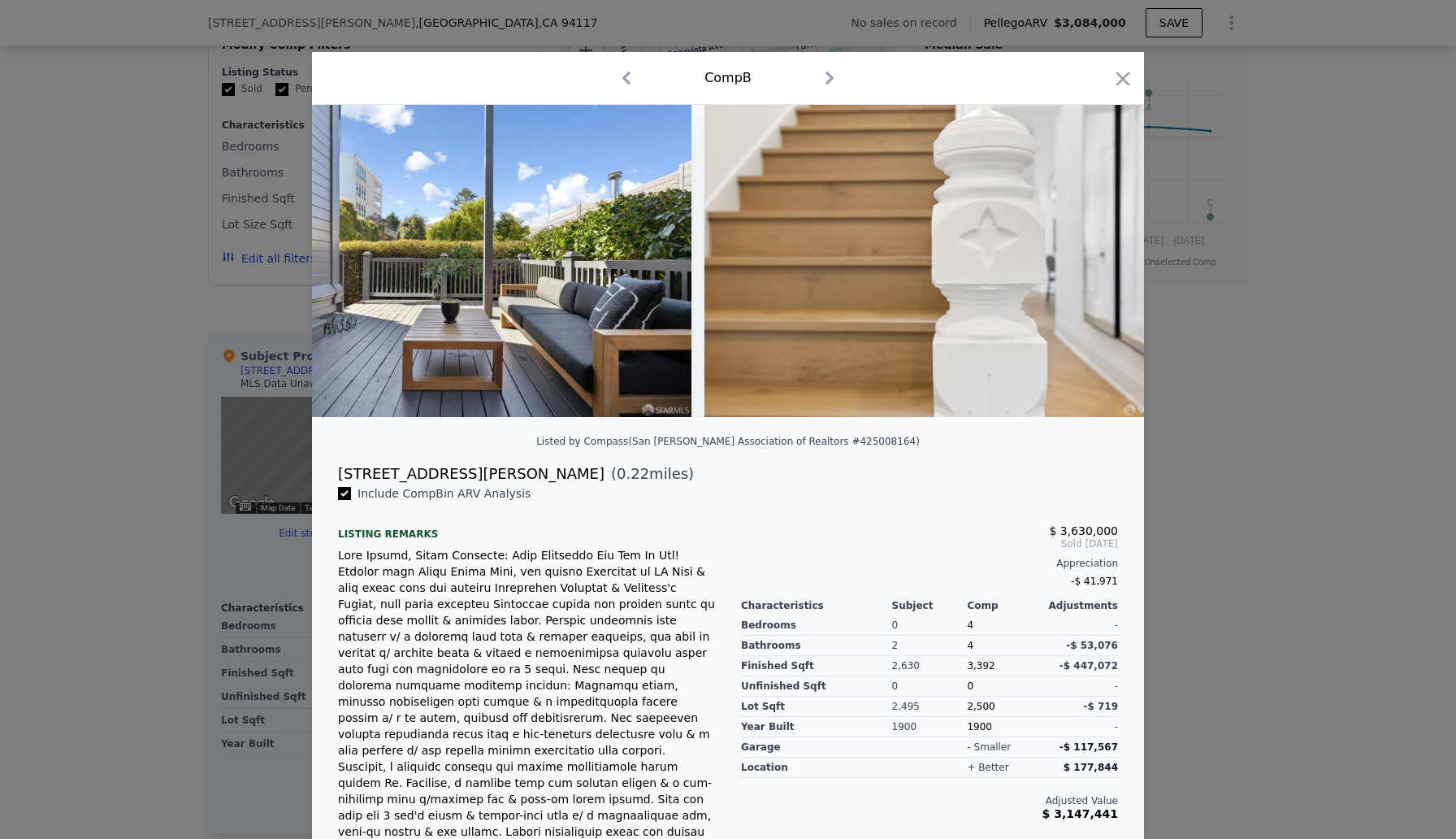
scroll to position [0, 15990]
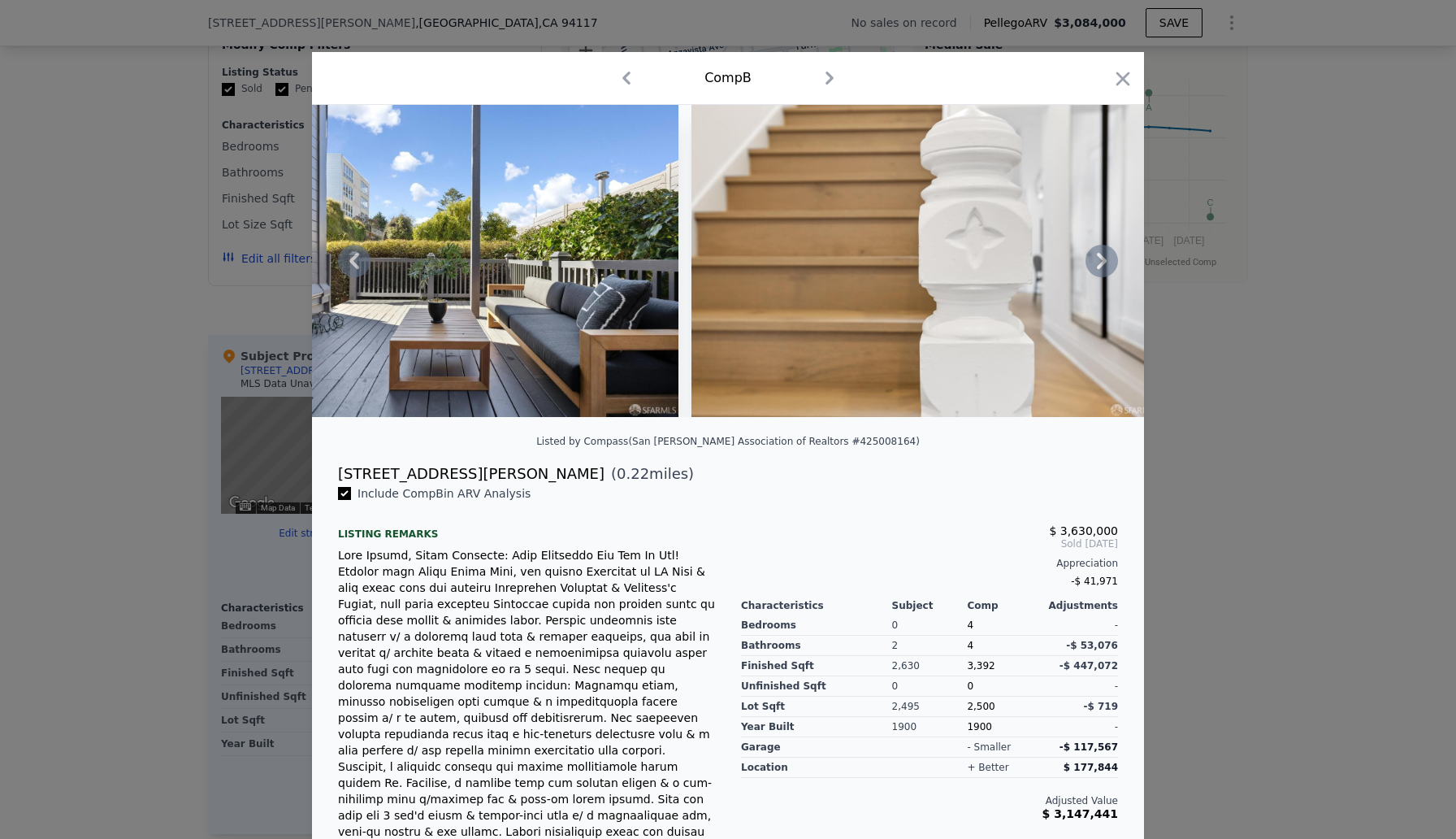
click at [1105, 263] on icon at bounding box center [1101, 261] width 10 height 16
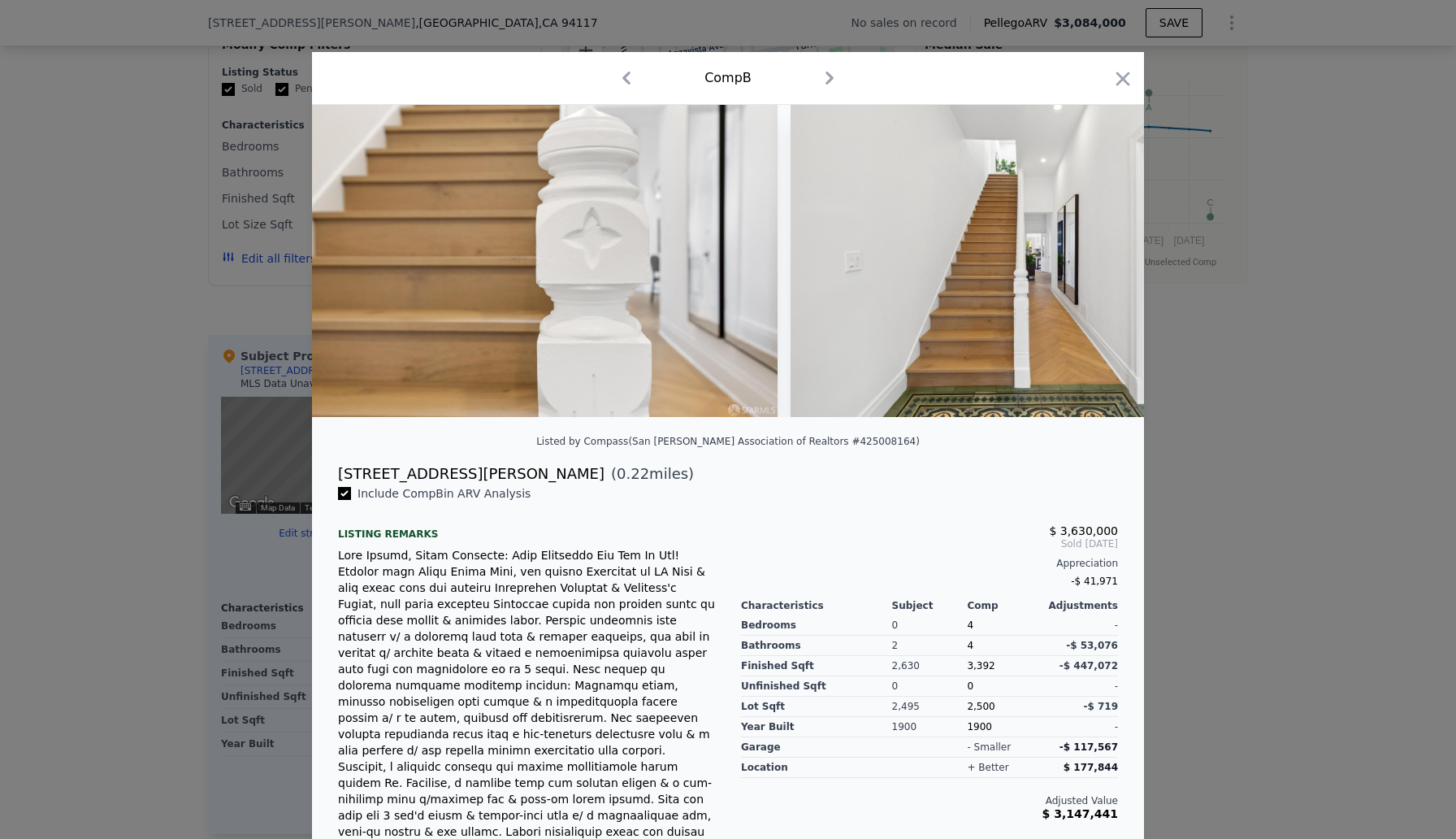
scroll to position [0, 16381]
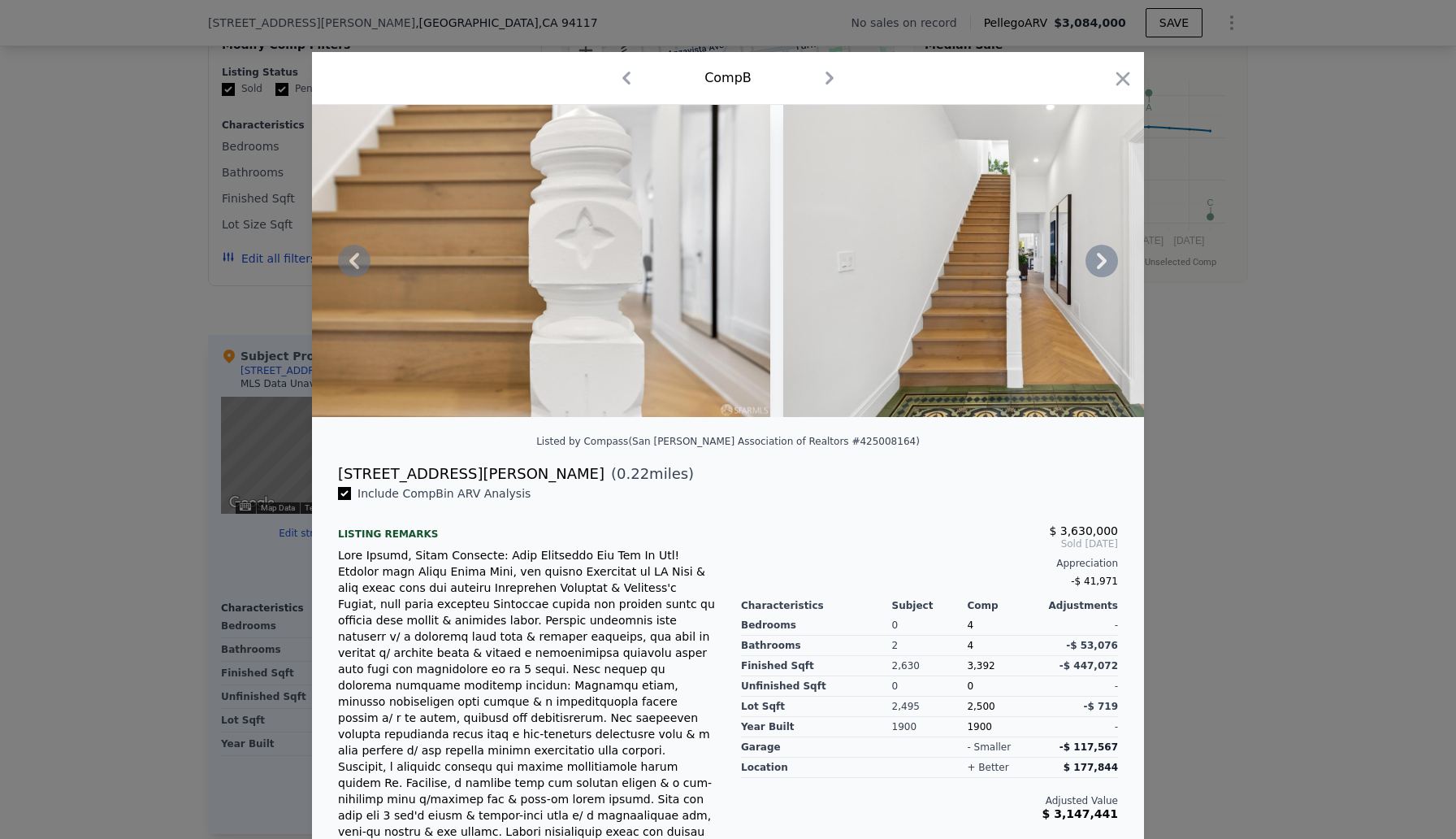
click at [1103, 260] on icon at bounding box center [1101, 261] width 10 height 16
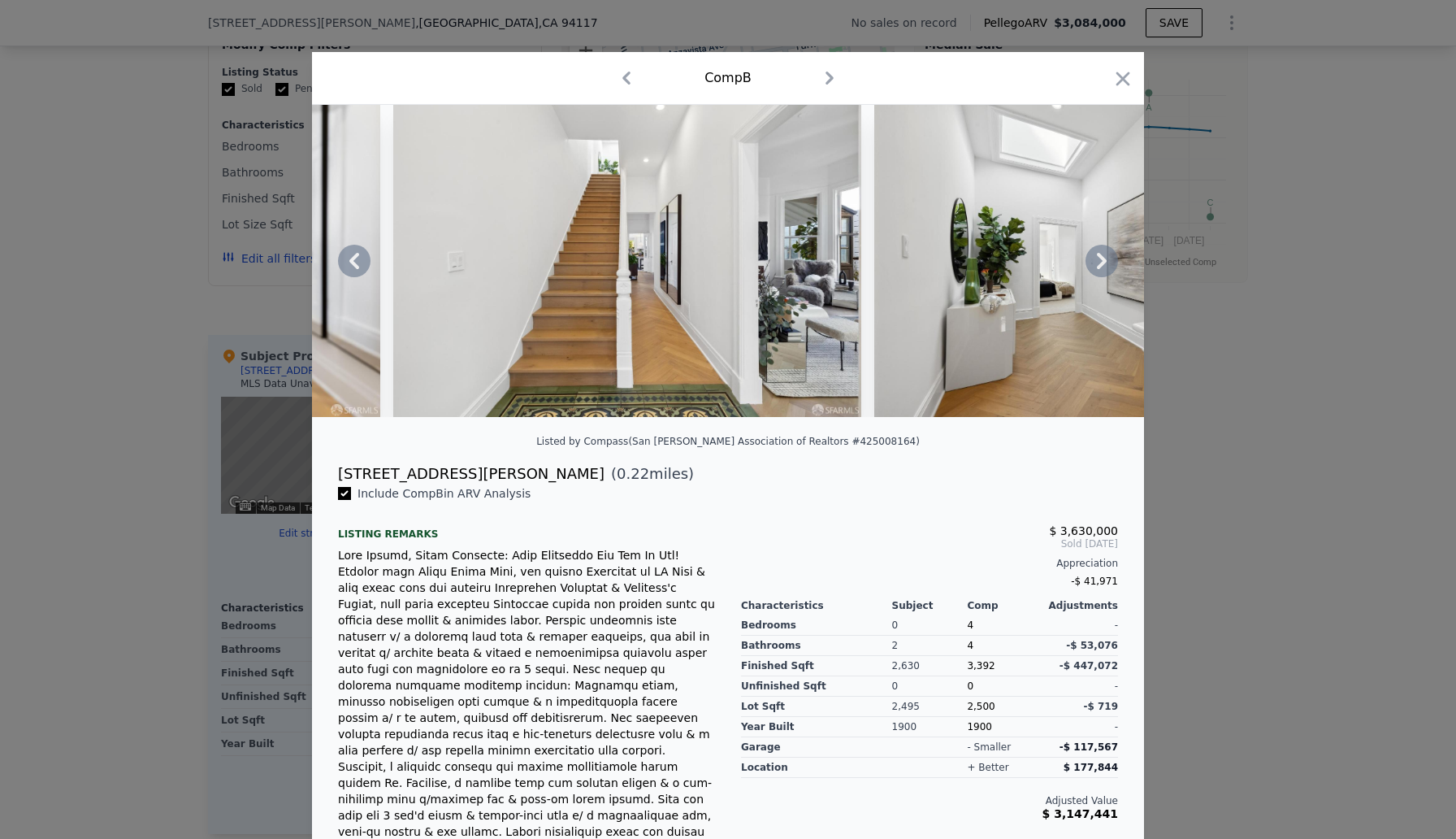
click at [1103, 260] on icon at bounding box center [1101, 261] width 10 height 16
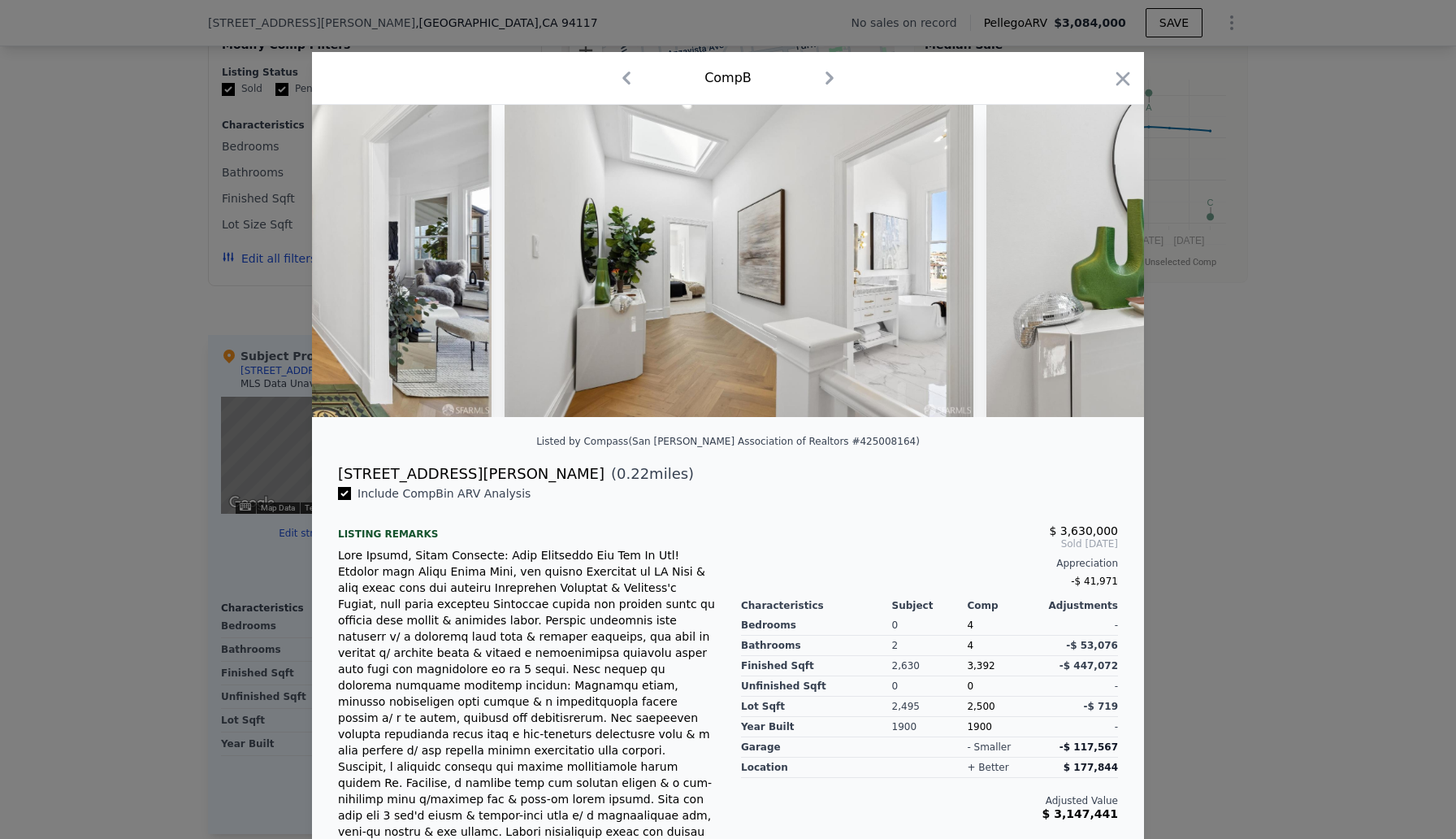
scroll to position [0, 17160]
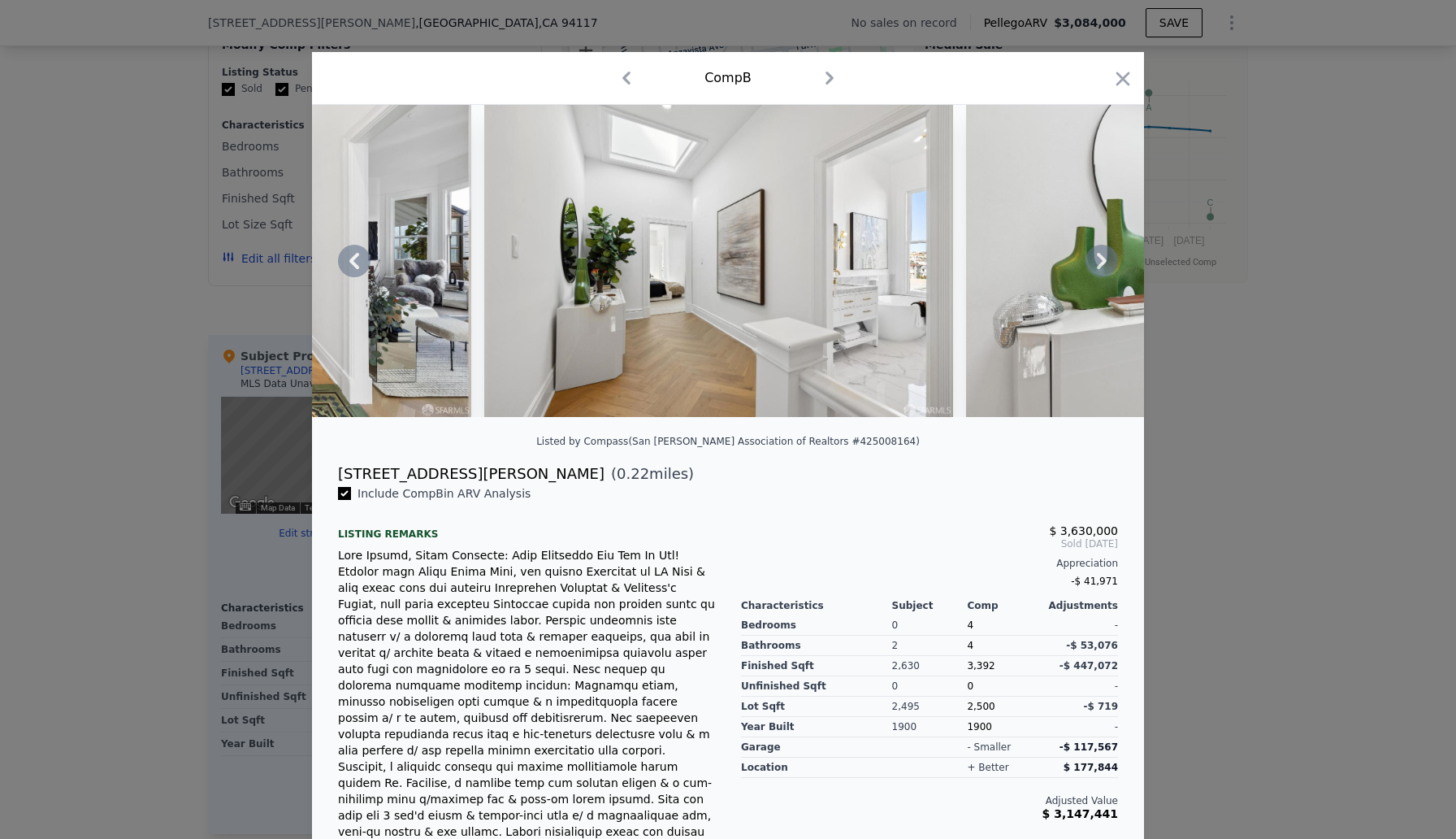
click at [1106, 258] on icon at bounding box center [1101, 261] width 33 height 33
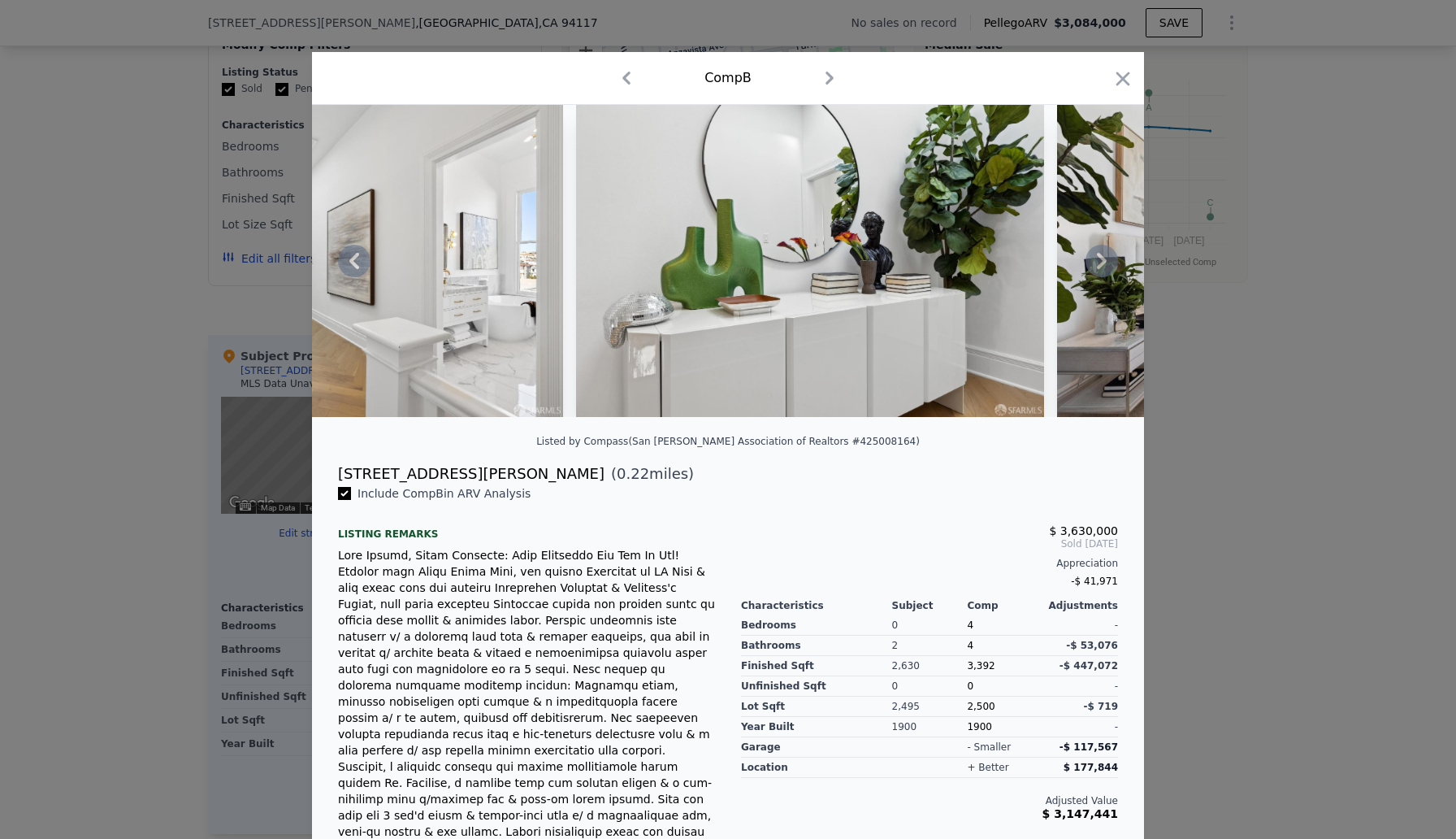
click at [1106, 258] on icon at bounding box center [1101, 261] width 33 height 33
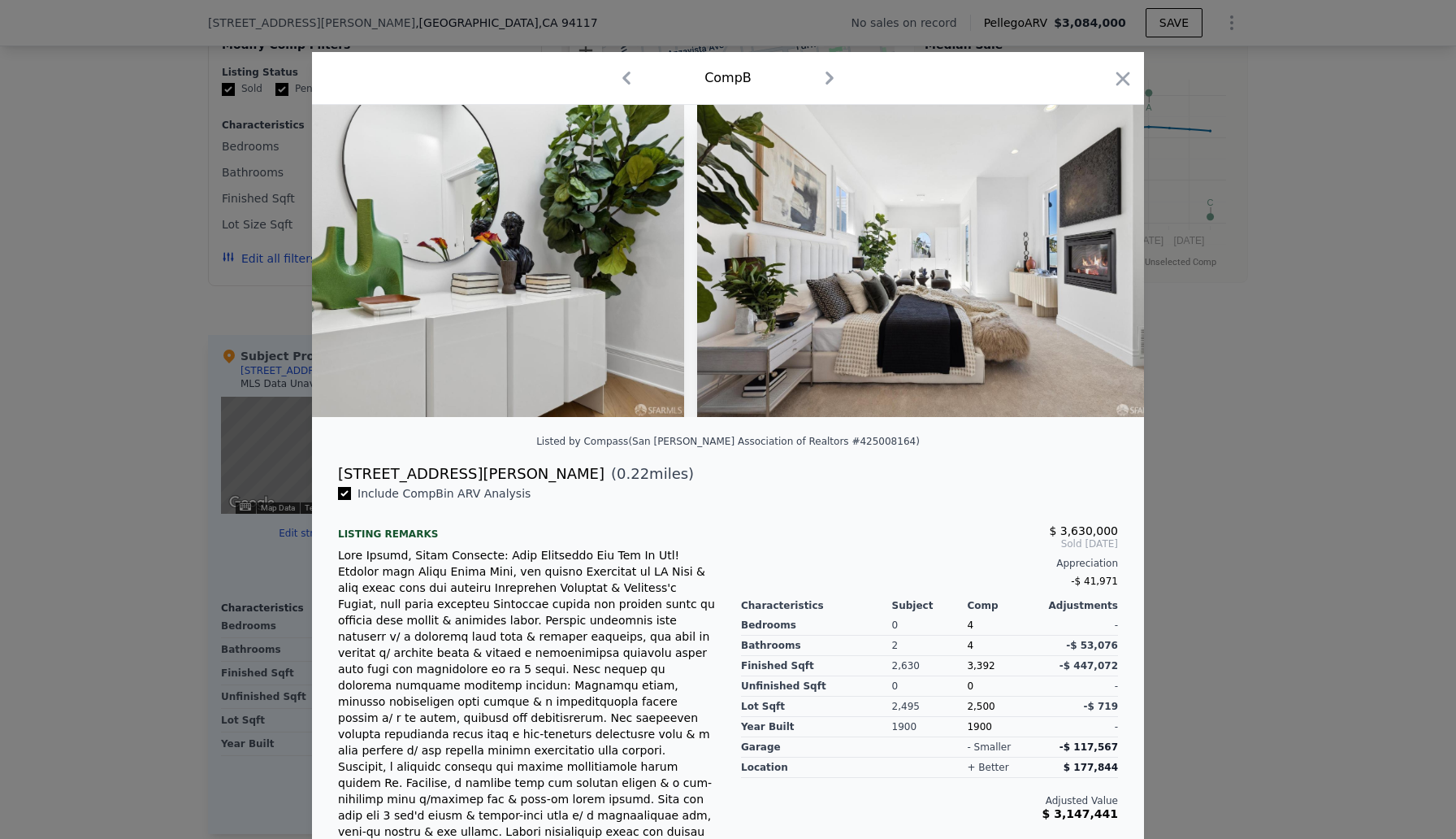
scroll to position [0, 17941]
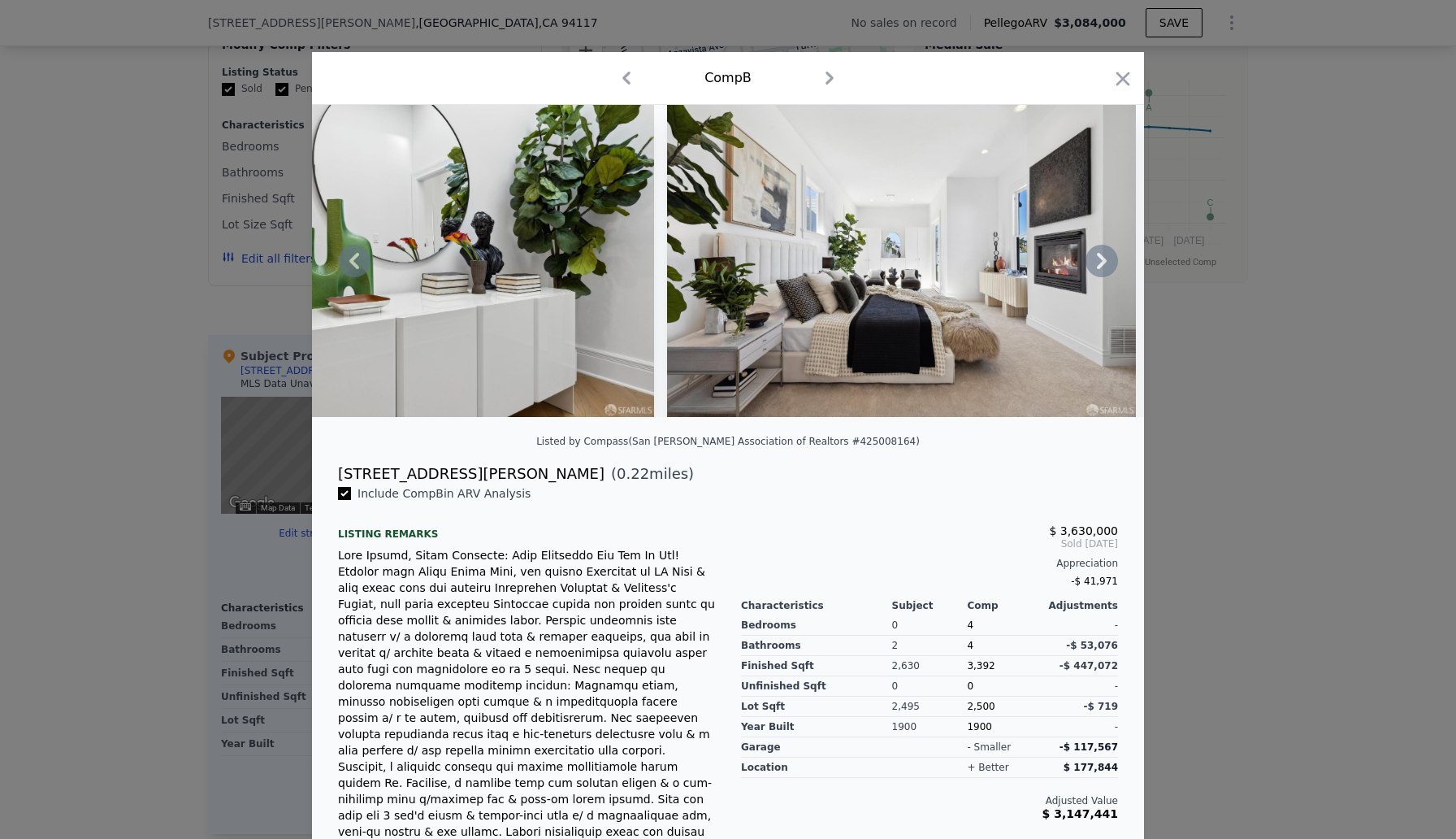
click at [1109, 256] on icon at bounding box center [1101, 261] width 33 height 33
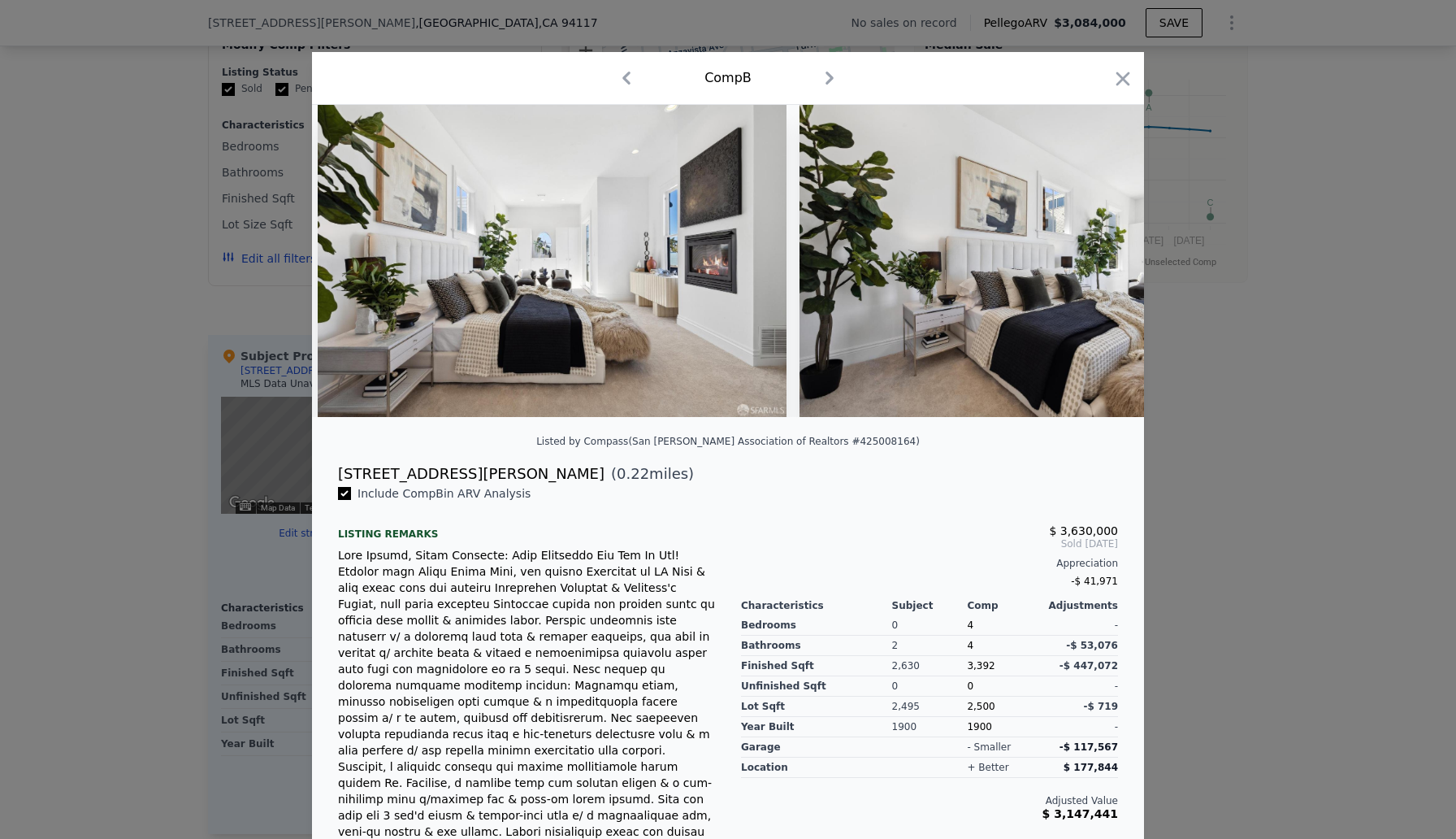
scroll to position [0, 18331]
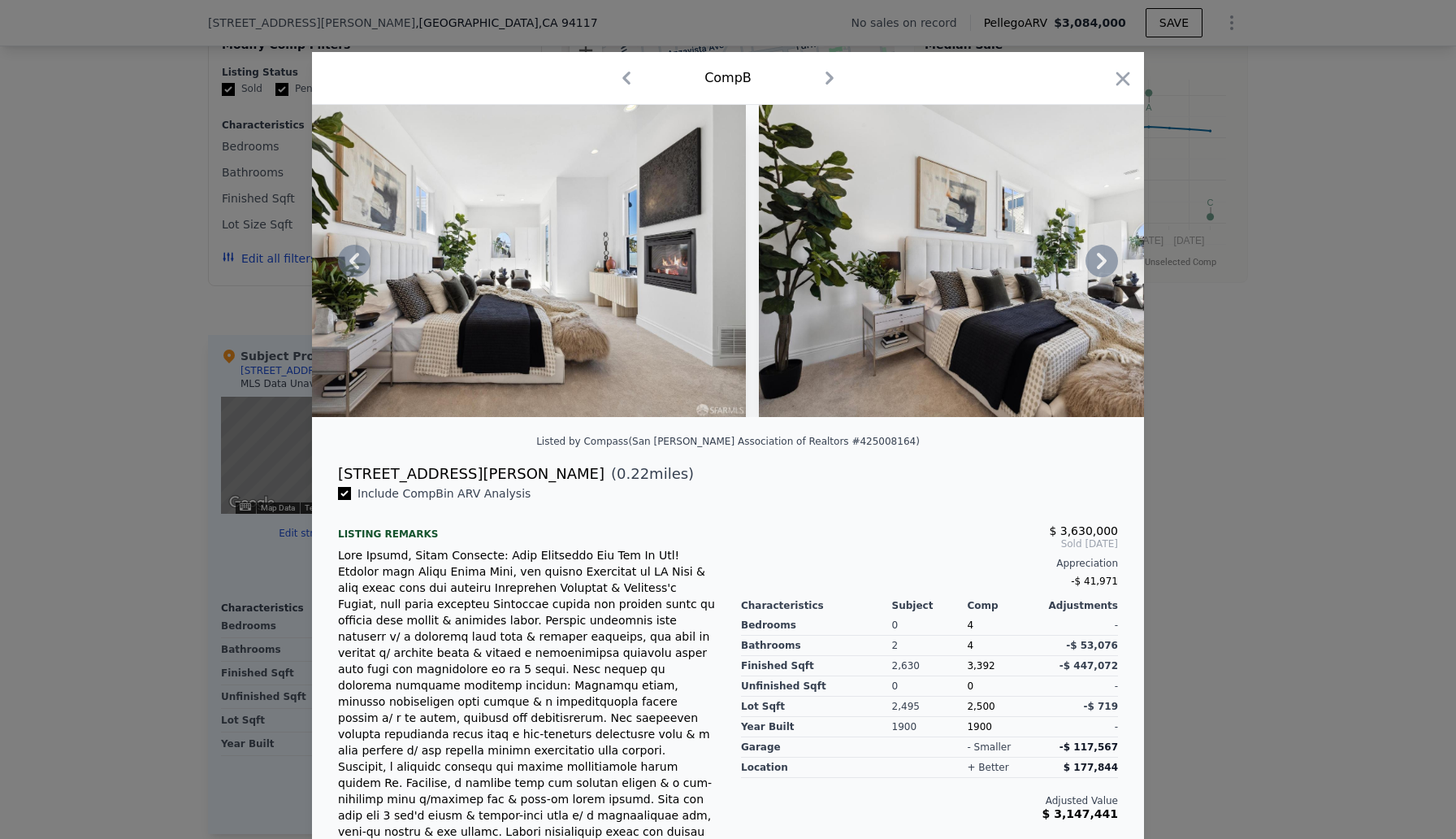
click at [1109, 260] on icon at bounding box center [1101, 261] width 33 height 33
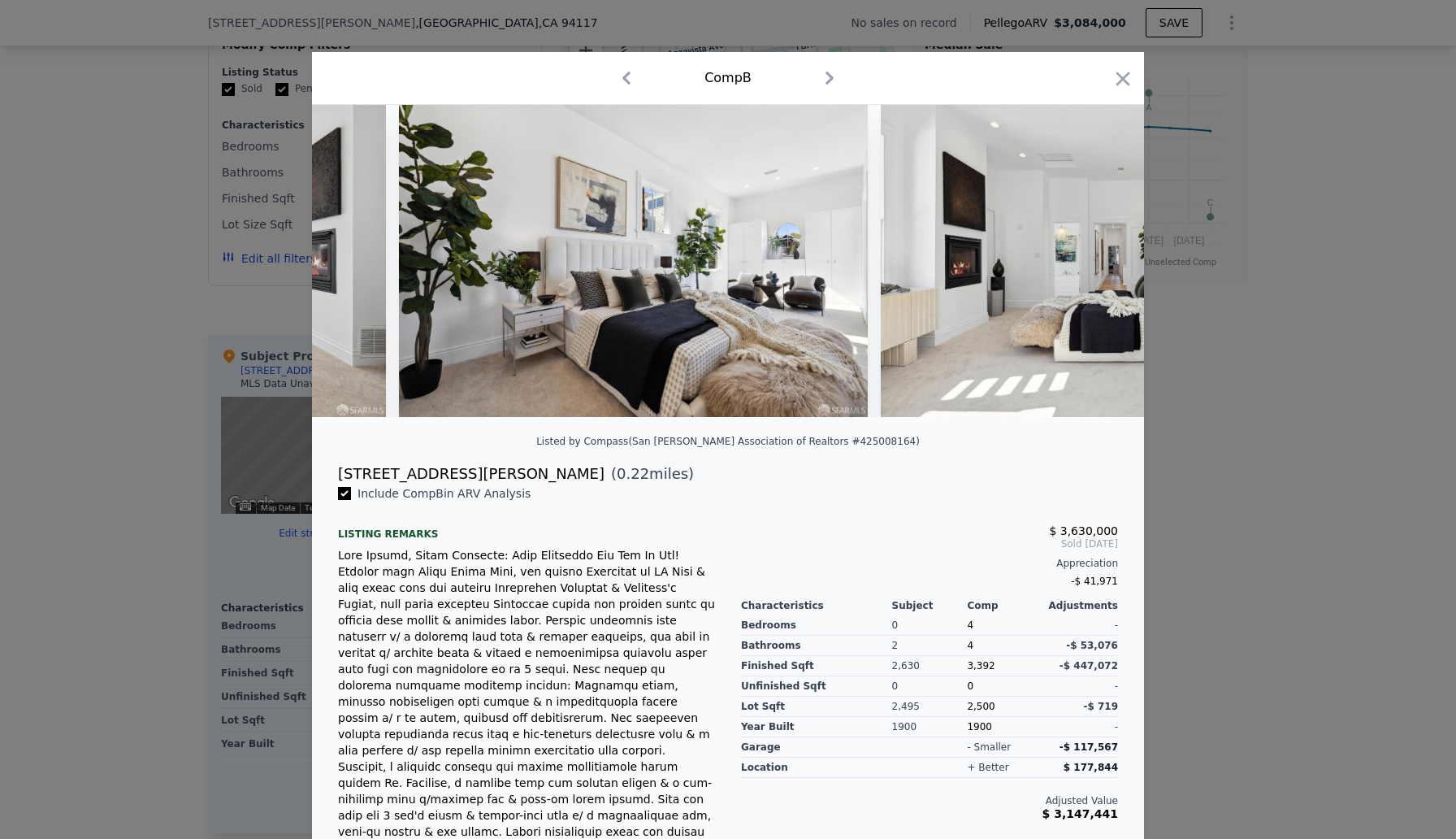
scroll to position [0, 18721]
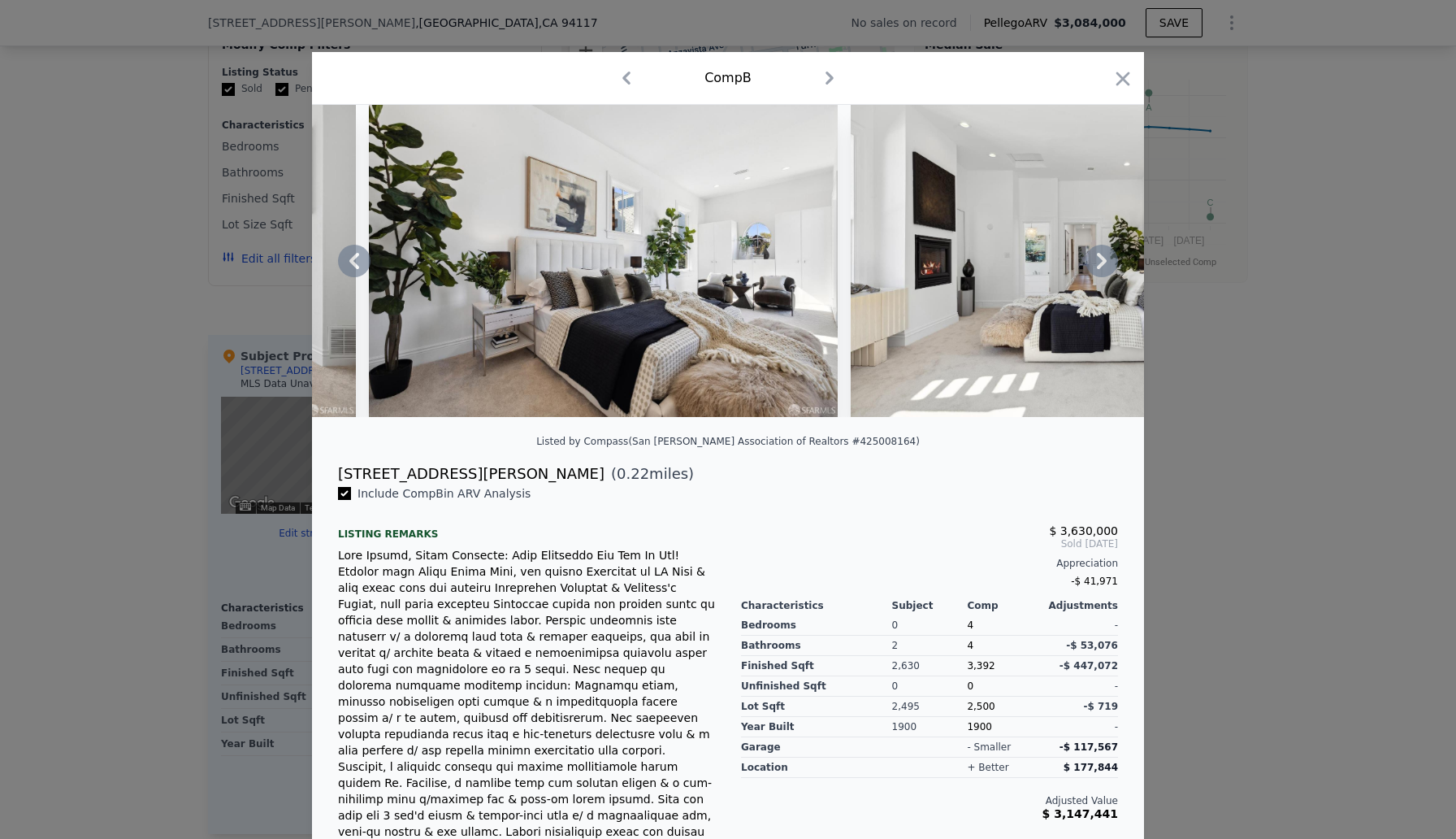
click at [1106, 257] on icon at bounding box center [1101, 261] width 33 height 33
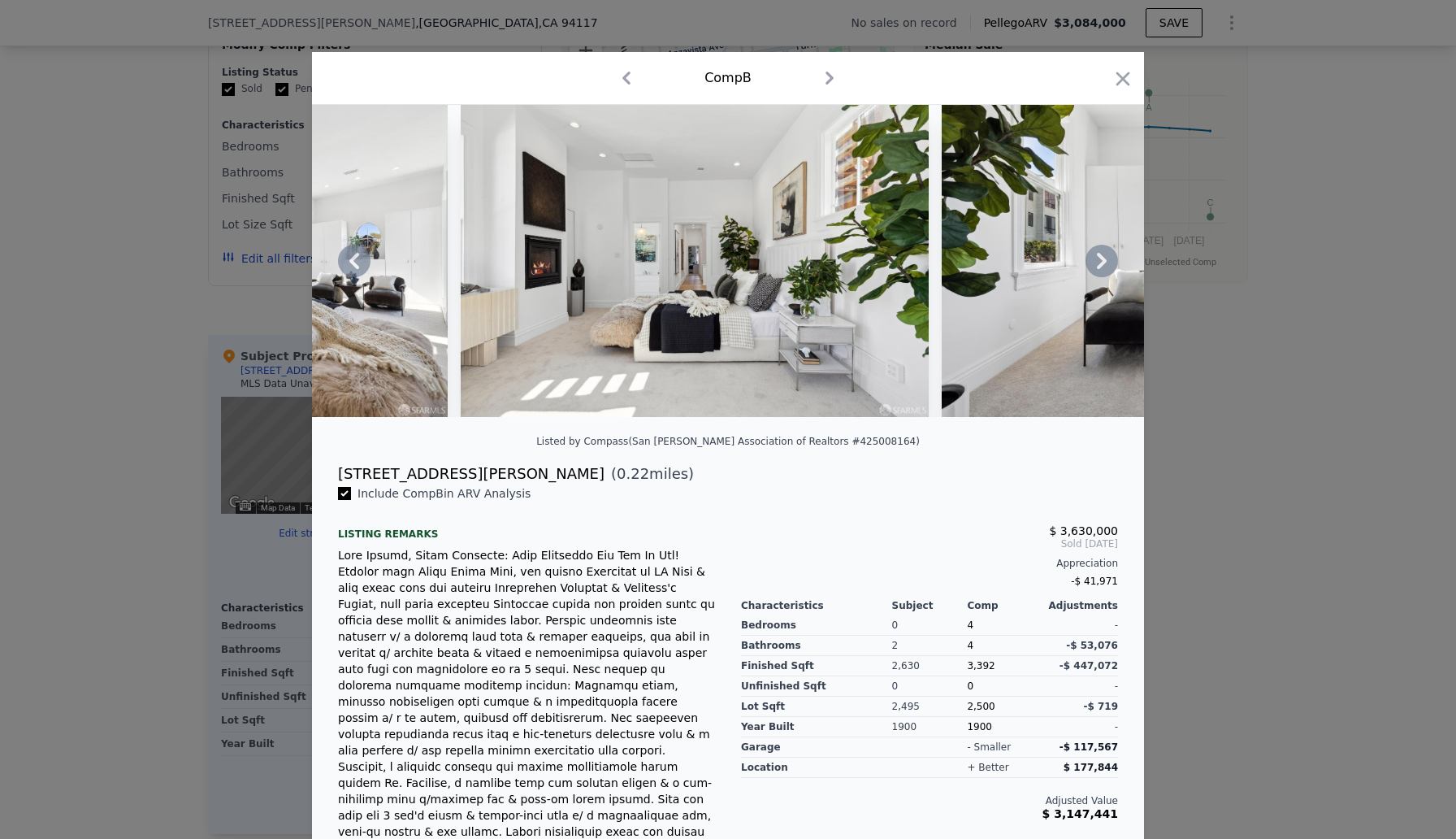
click at [1105, 260] on icon at bounding box center [1101, 261] width 33 height 33
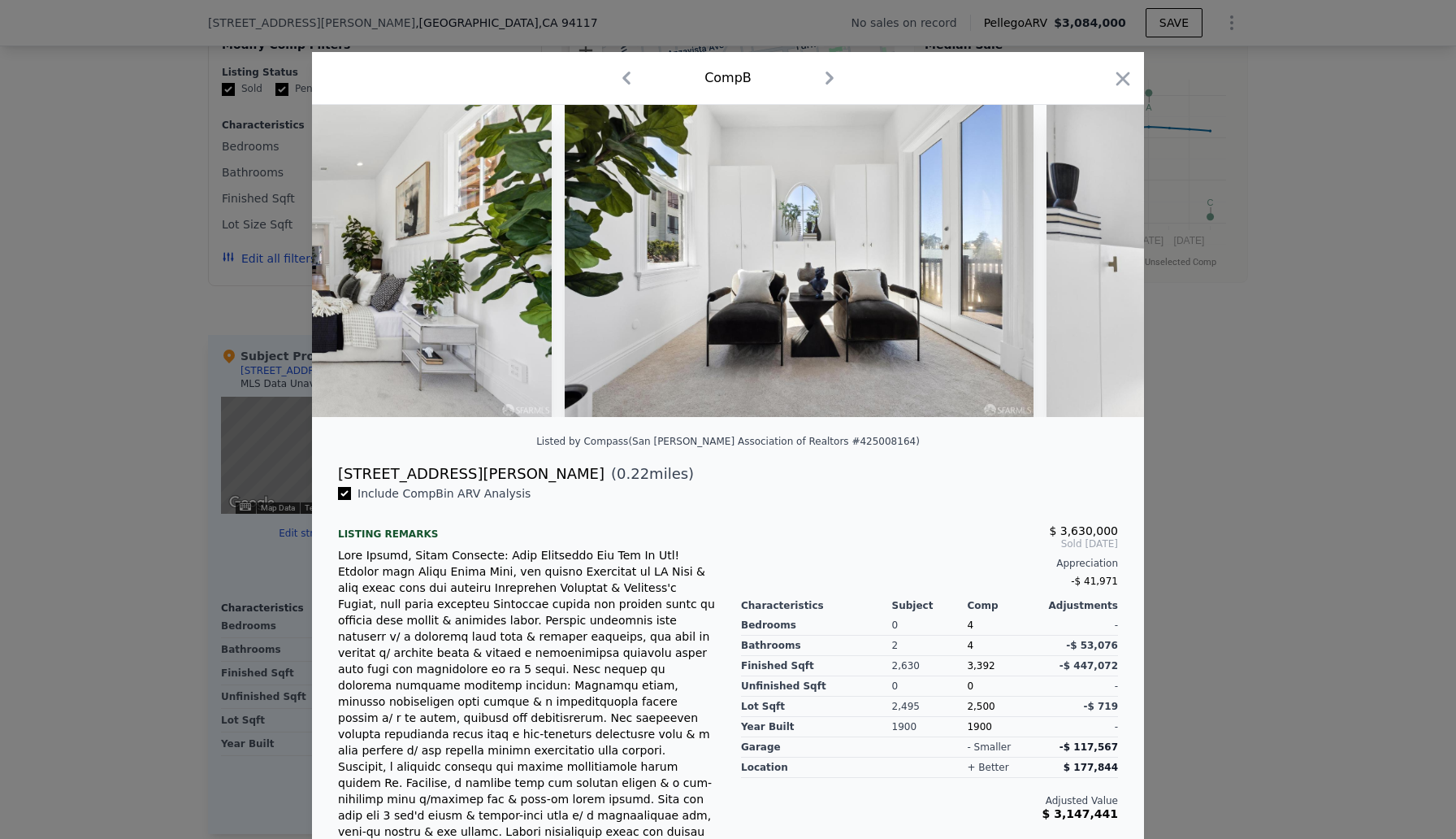
scroll to position [0, 19501]
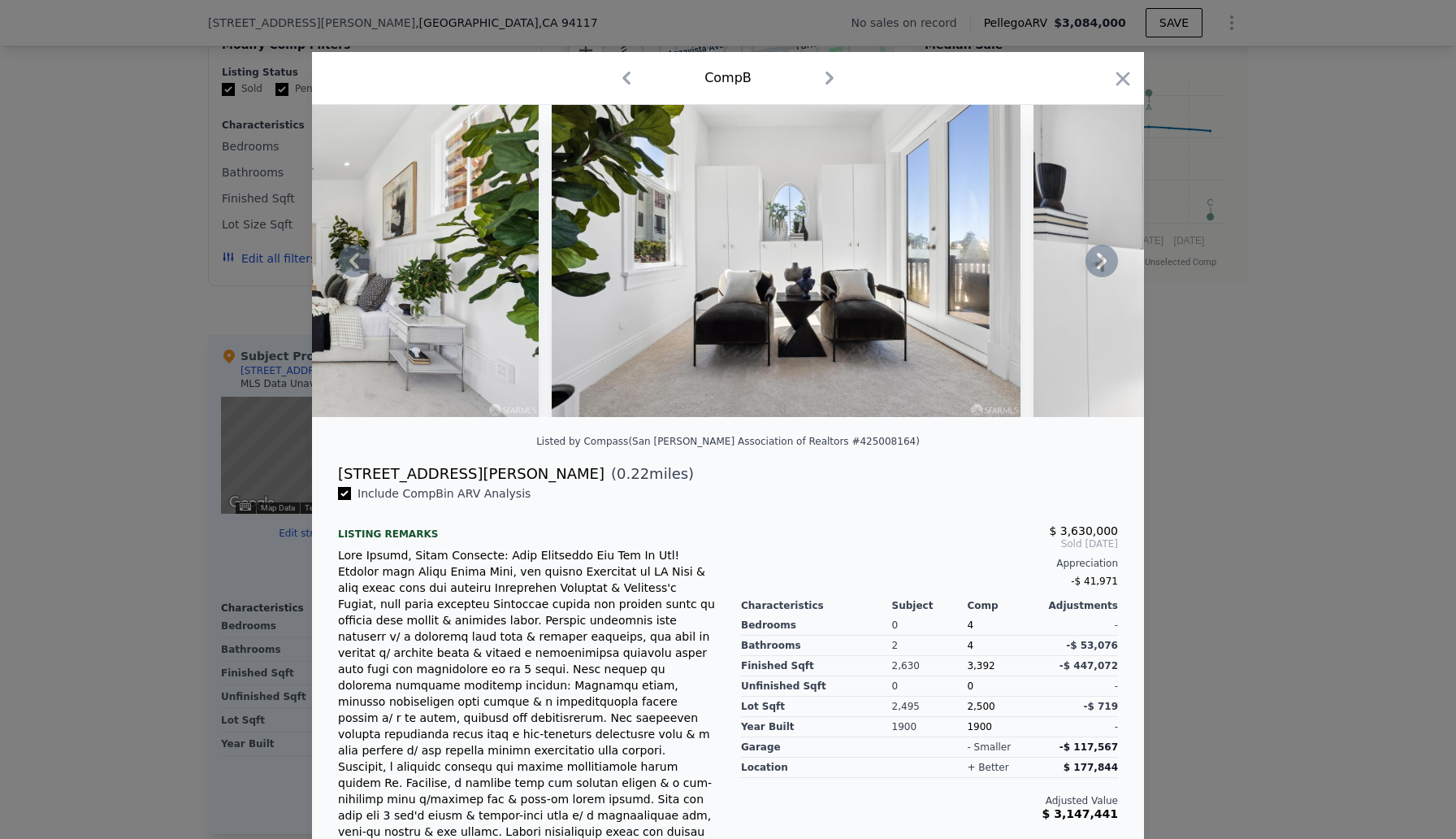
click at [1105, 261] on icon at bounding box center [1101, 261] width 10 height 16
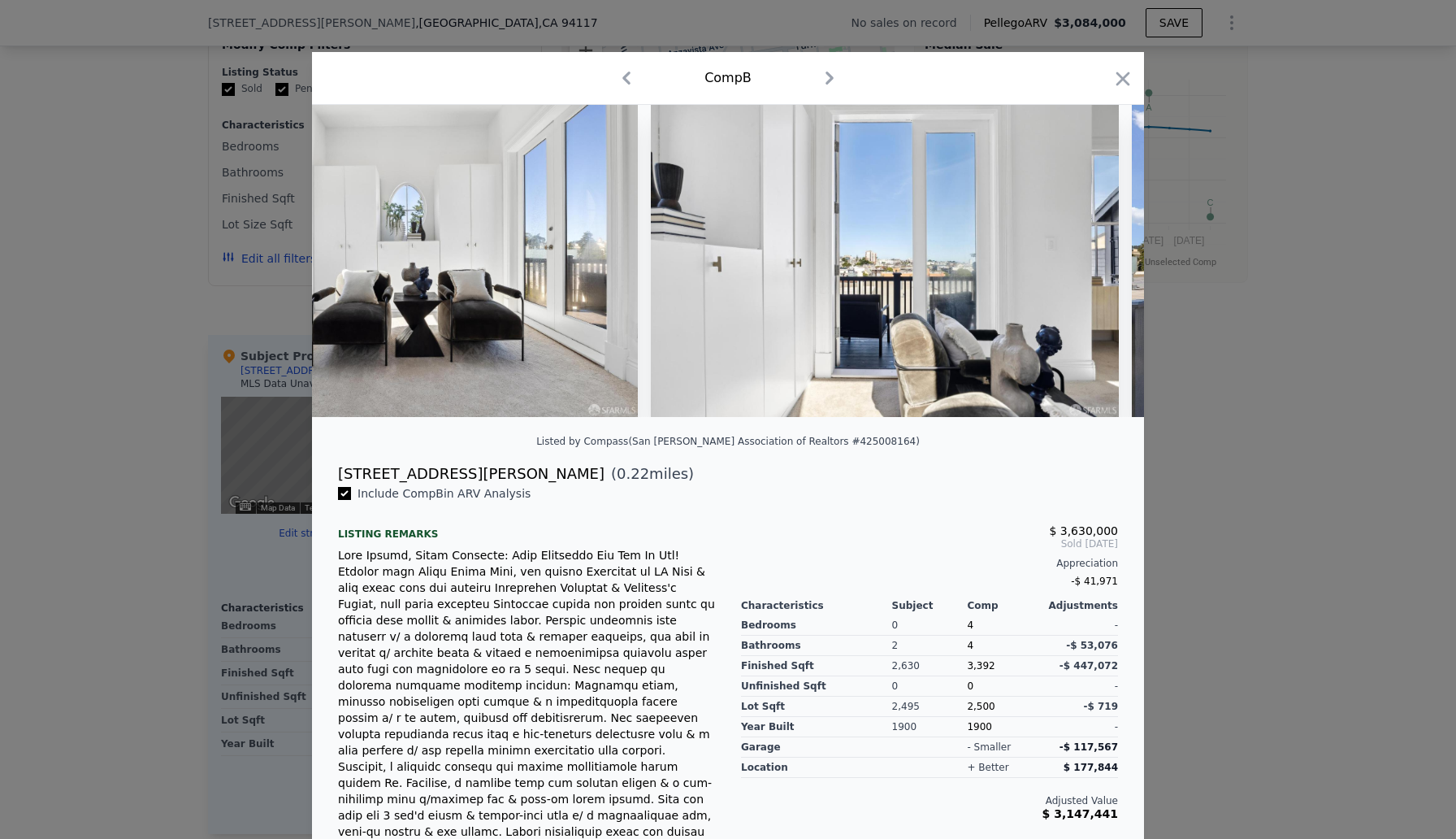
scroll to position [0, 19891]
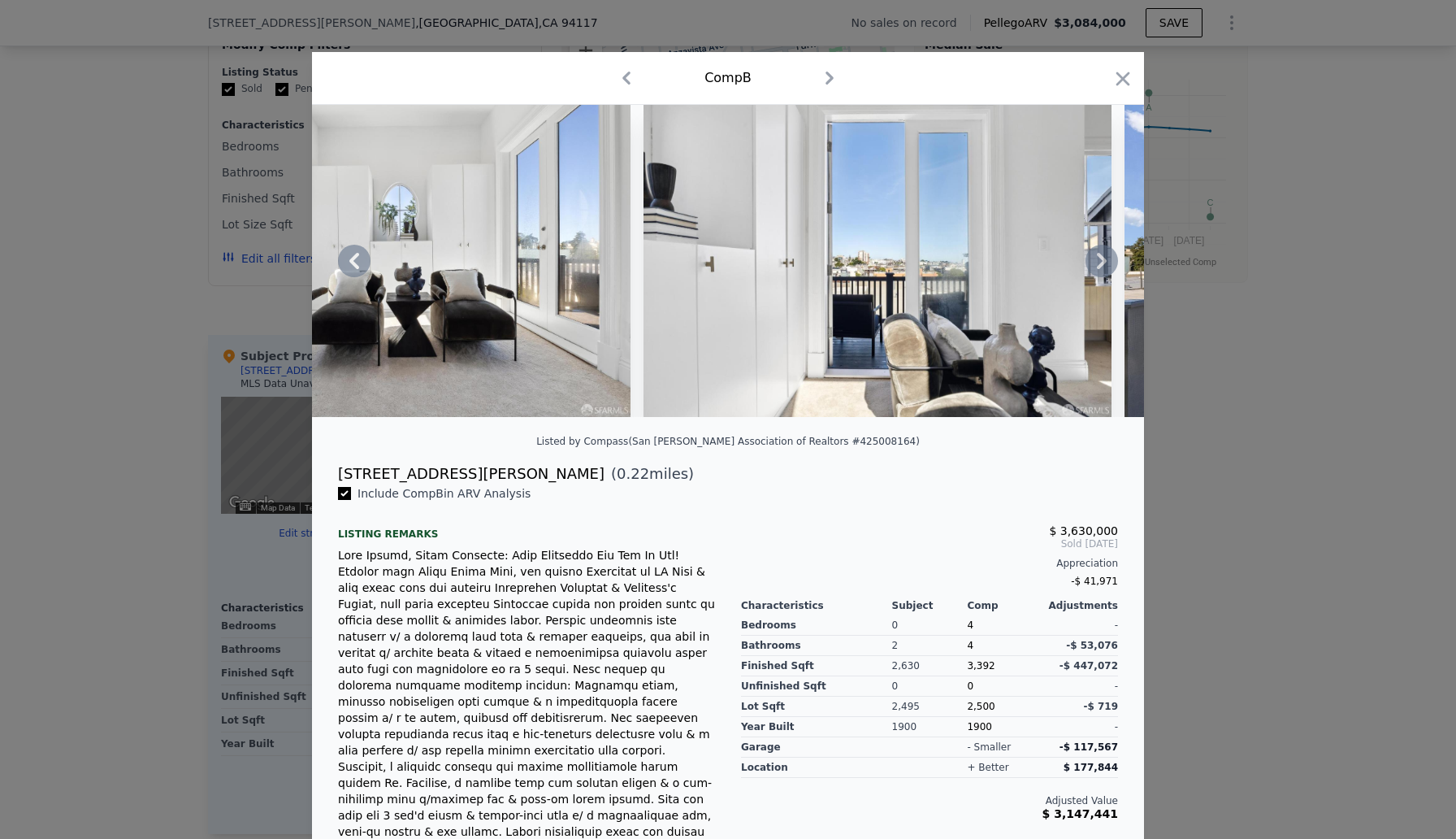
click at [1105, 261] on icon at bounding box center [1101, 261] width 10 height 16
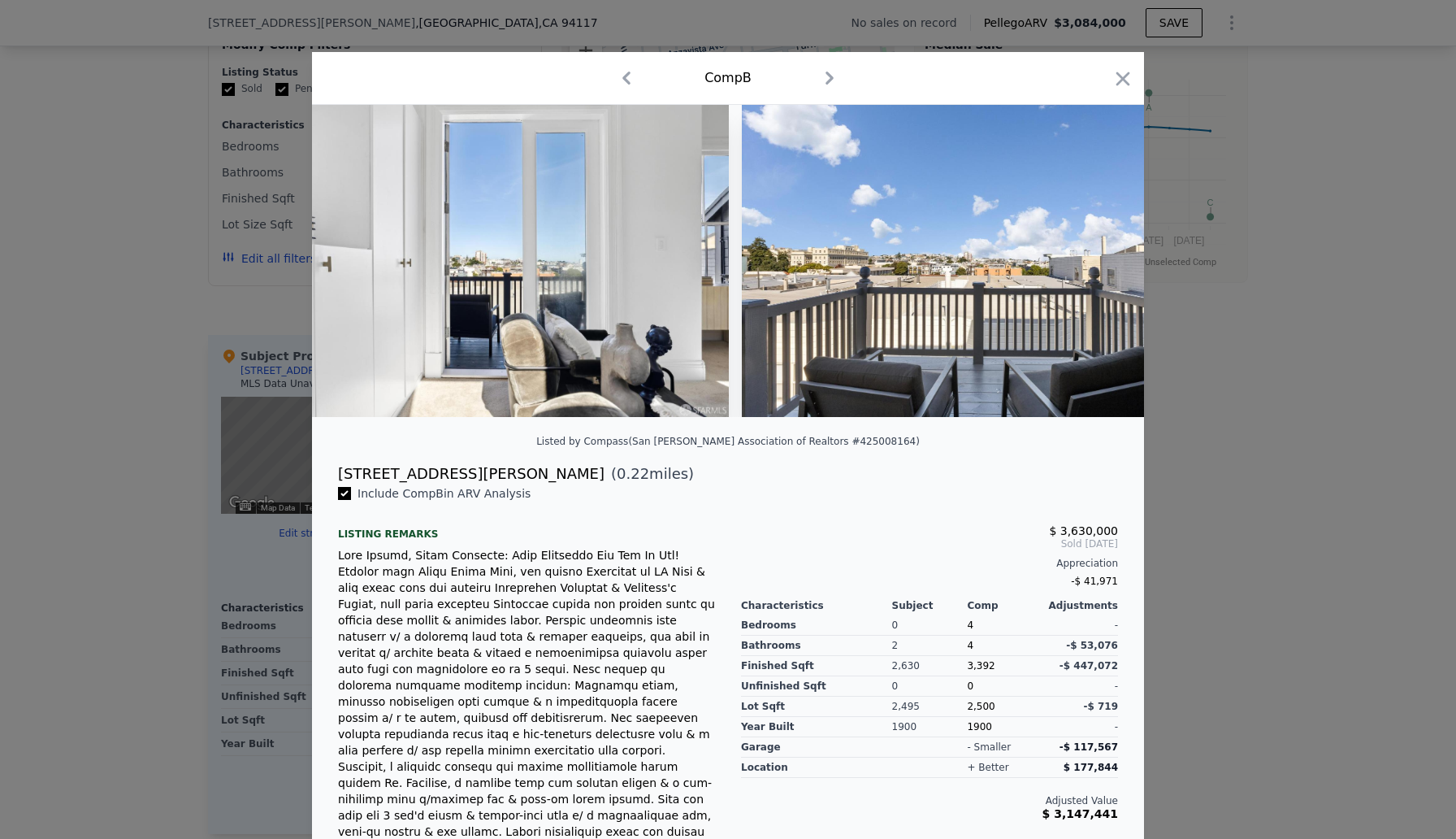
scroll to position [0, 20281]
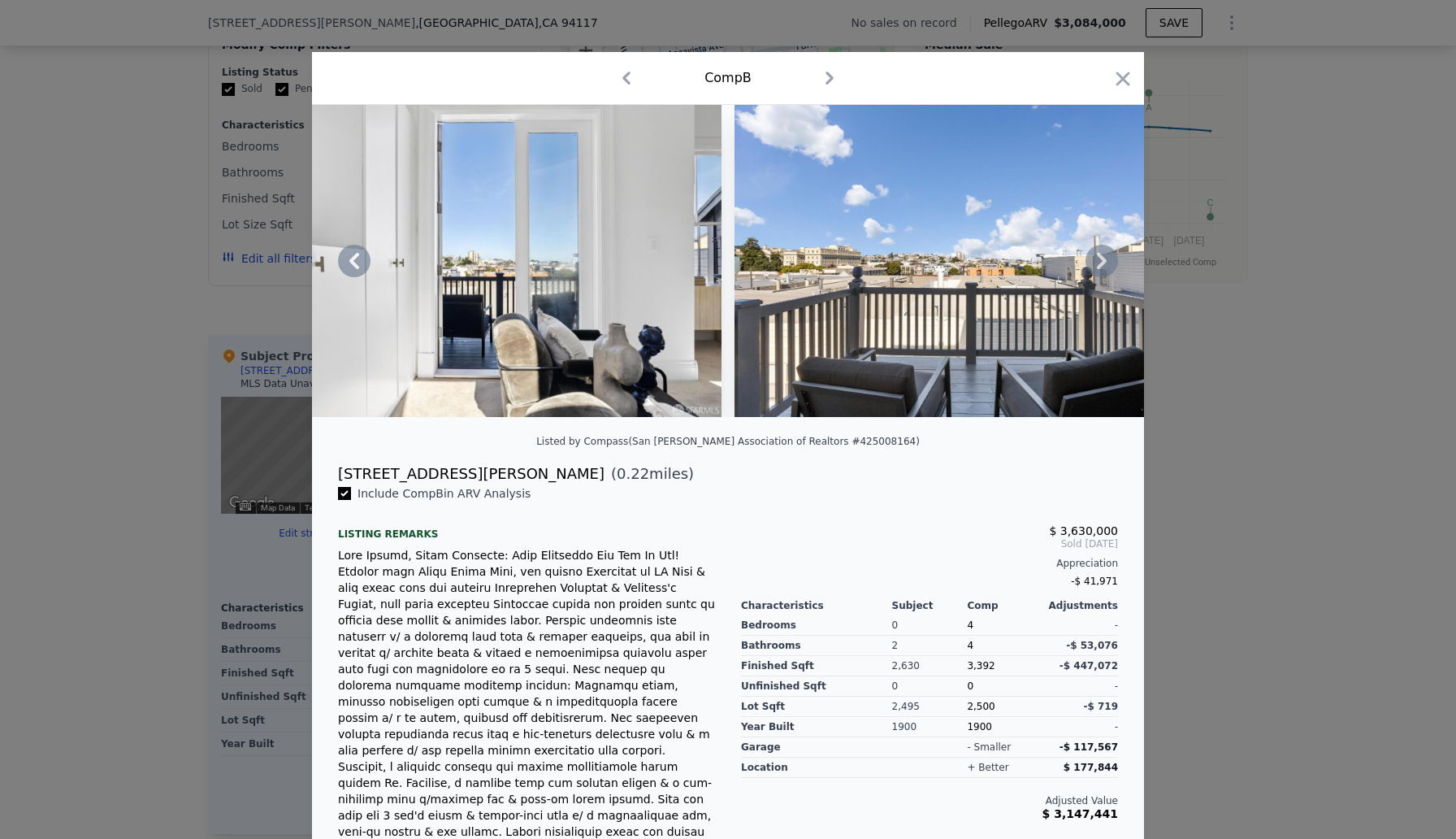
click at [1105, 261] on icon at bounding box center [1101, 261] width 10 height 16
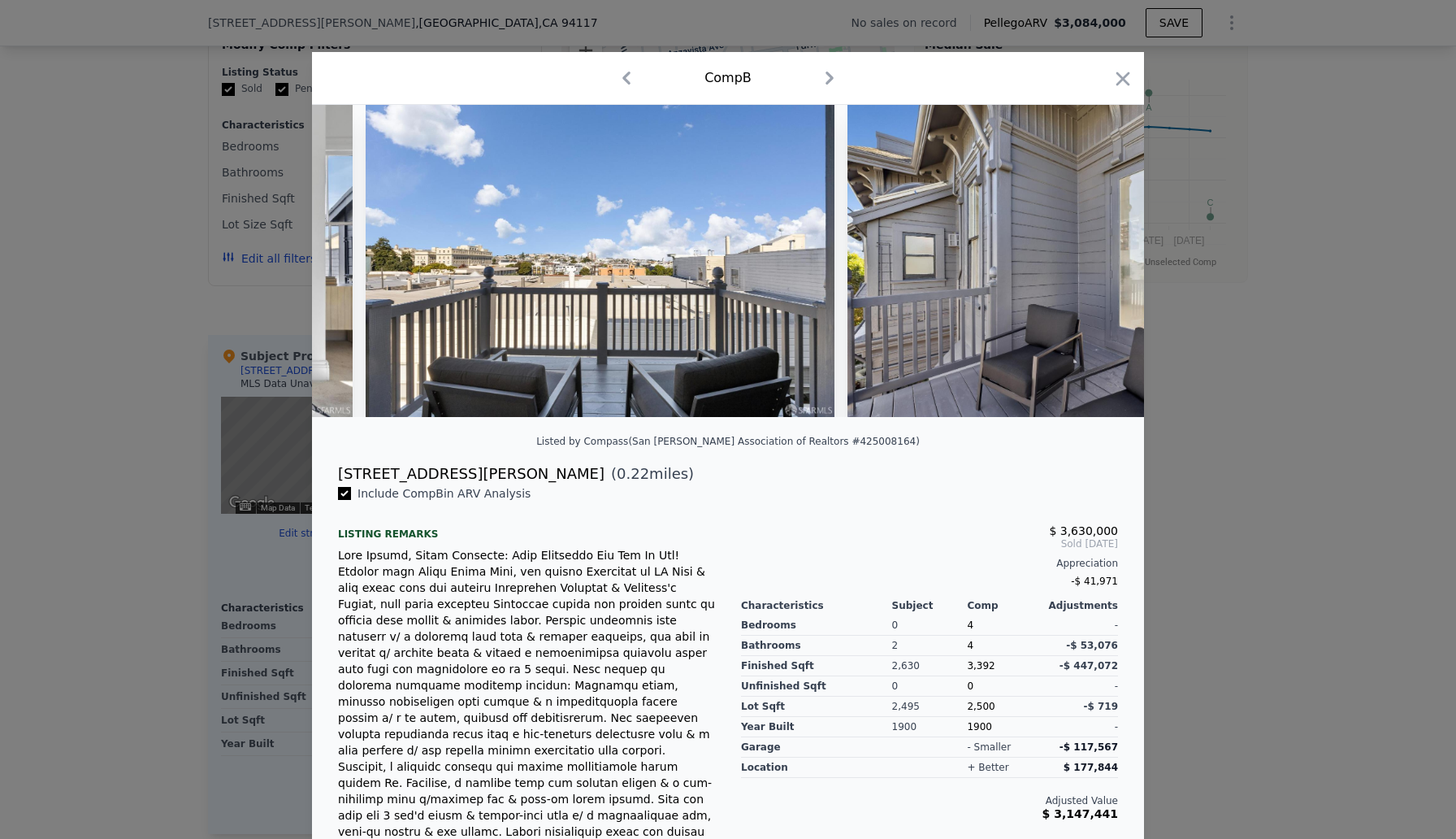
scroll to position [0, 20671]
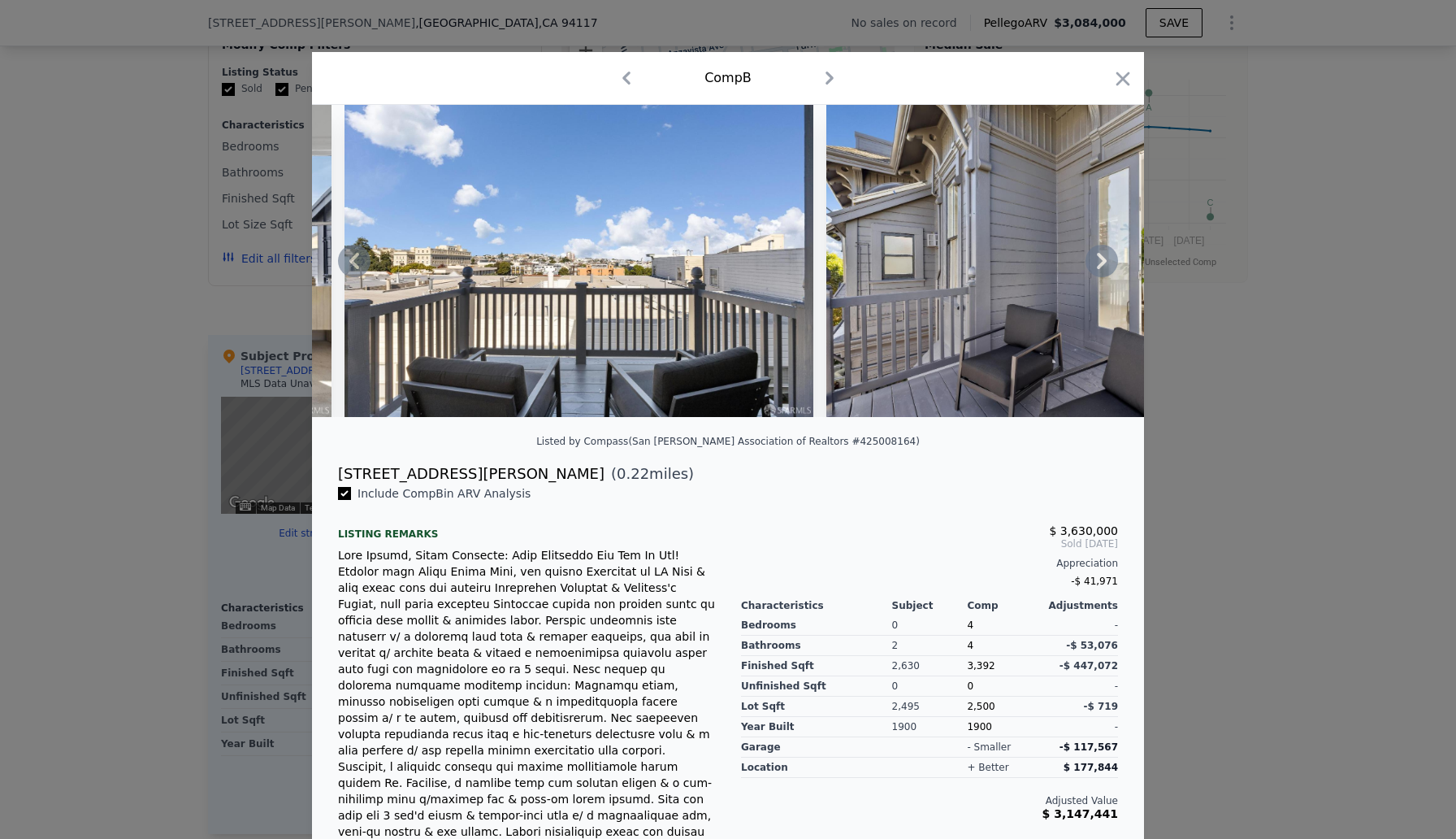
click at [1105, 261] on icon at bounding box center [1101, 261] width 10 height 16
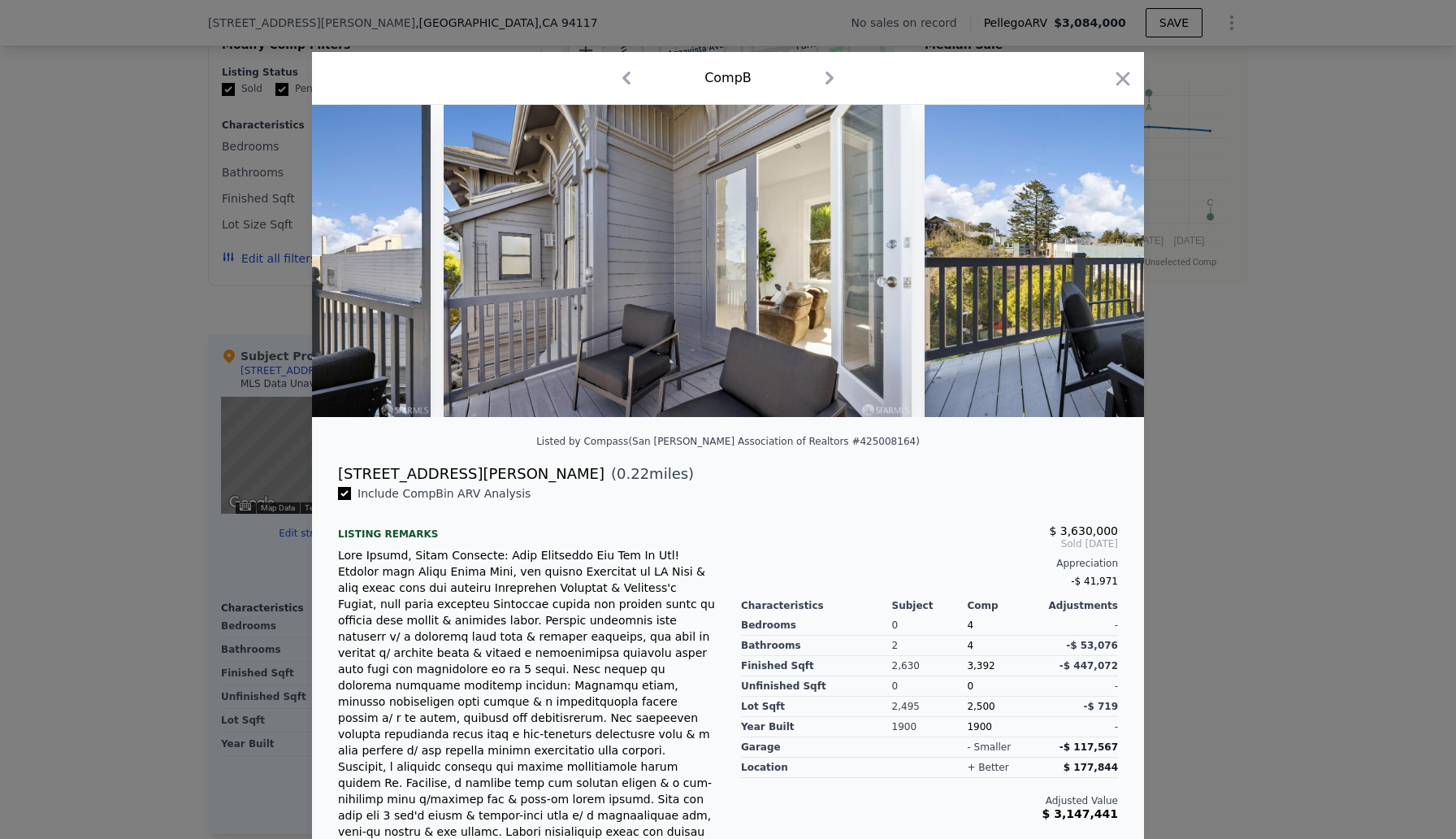
scroll to position [0, 21060]
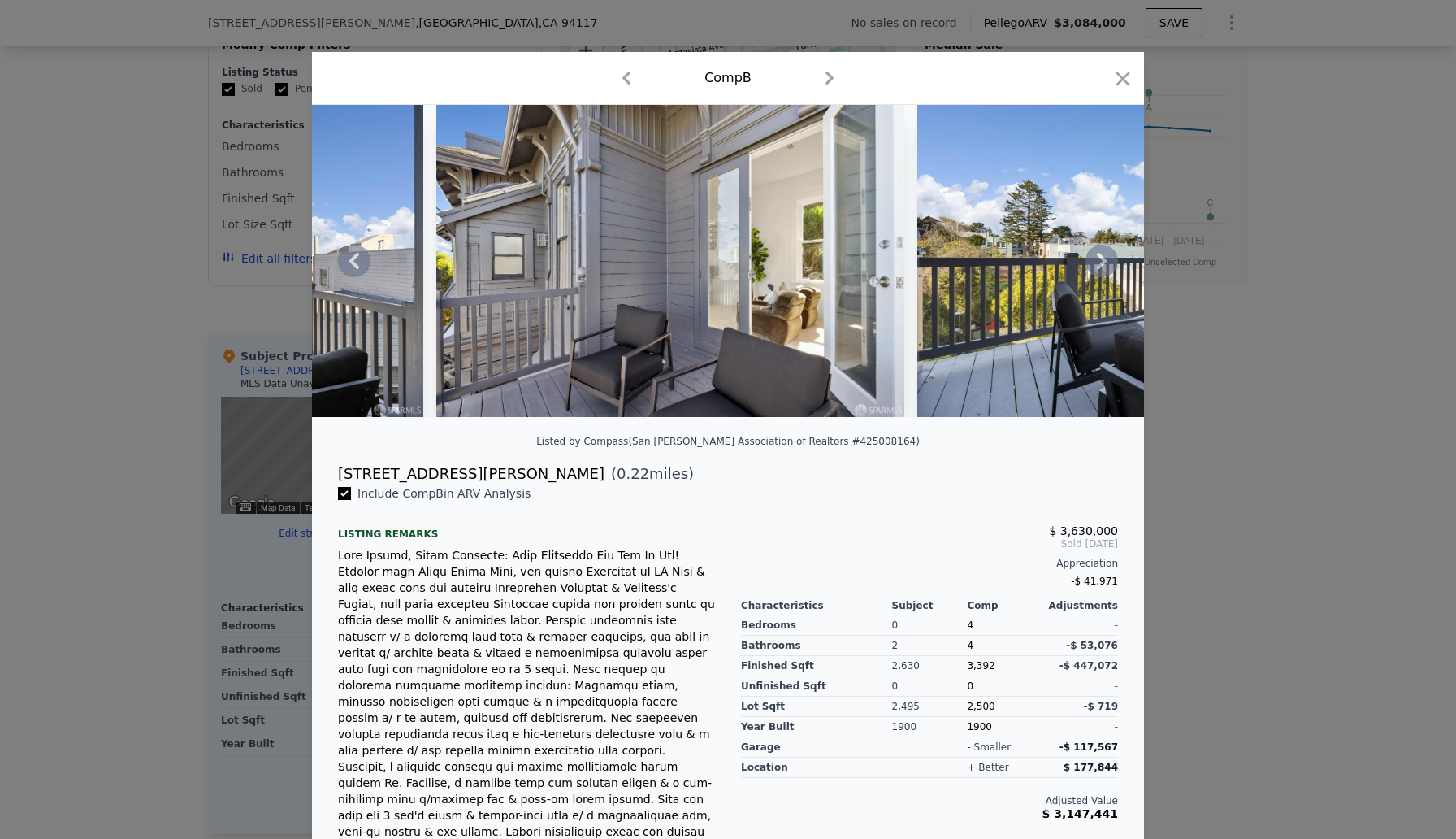
click at [1105, 261] on icon at bounding box center [1101, 261] width 10 height 16
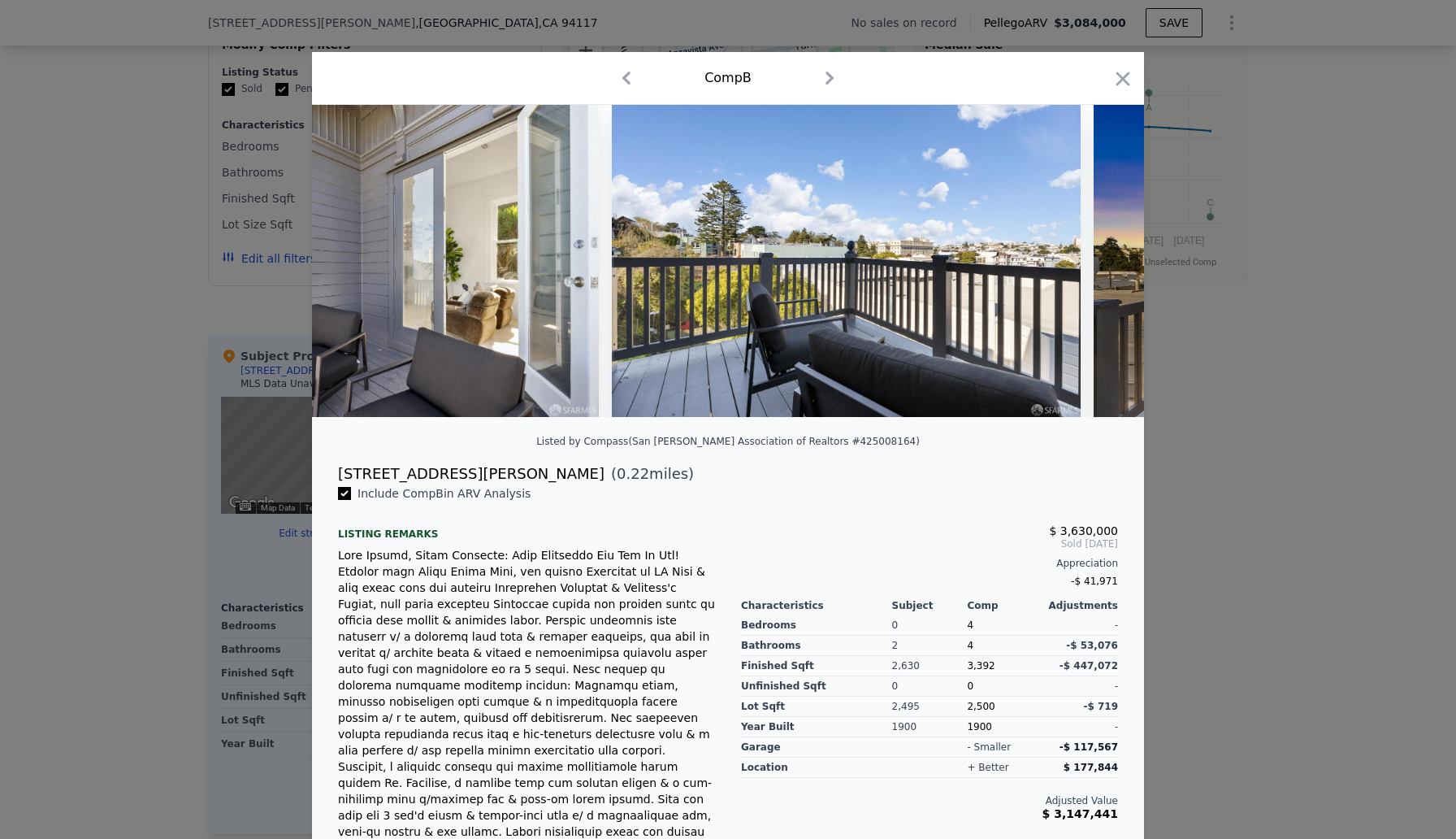
scroll to position [0, 21451]
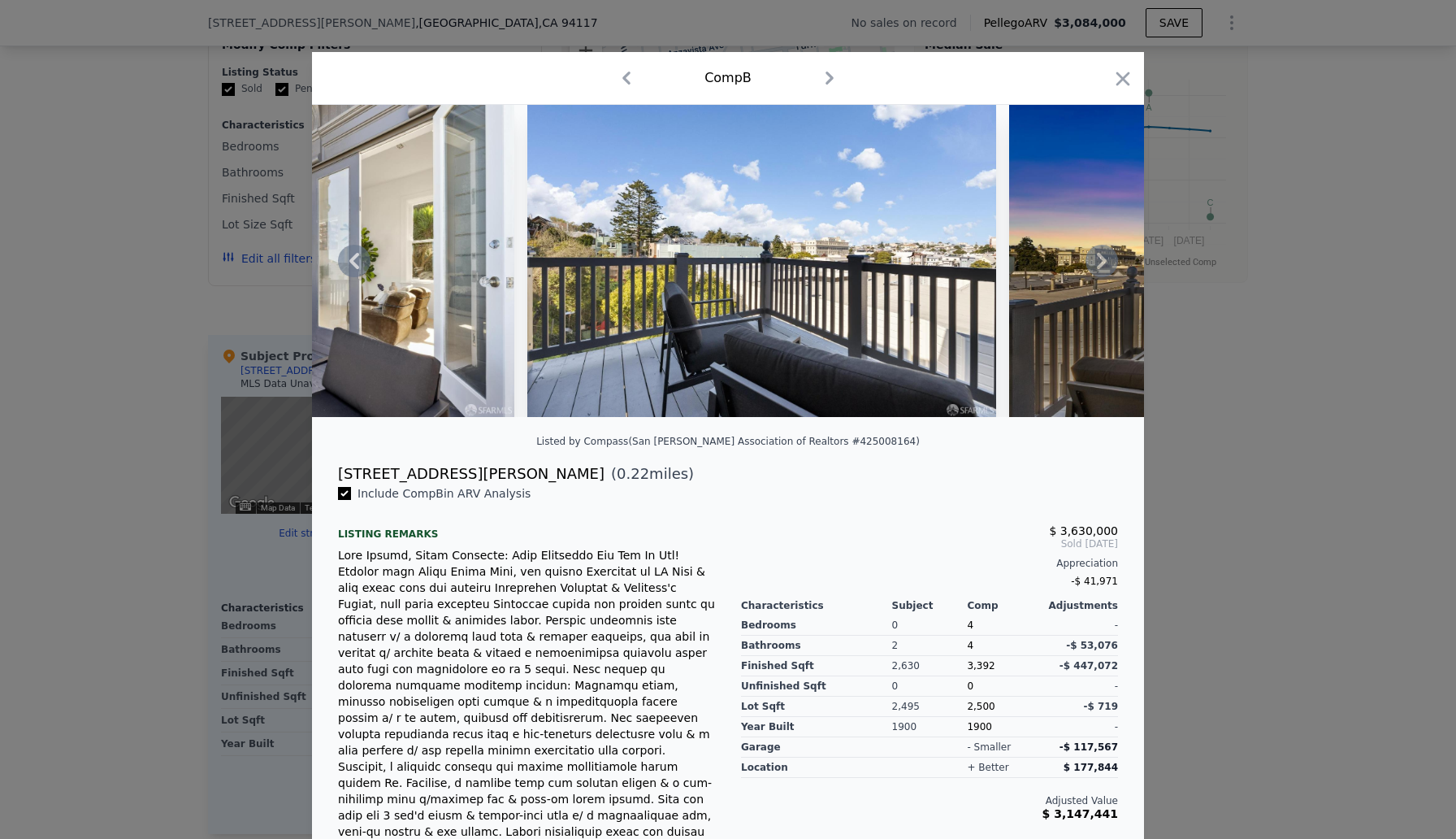
click at [1105, 262] on icon at bounding box center [1101, 261] width 10 height 16
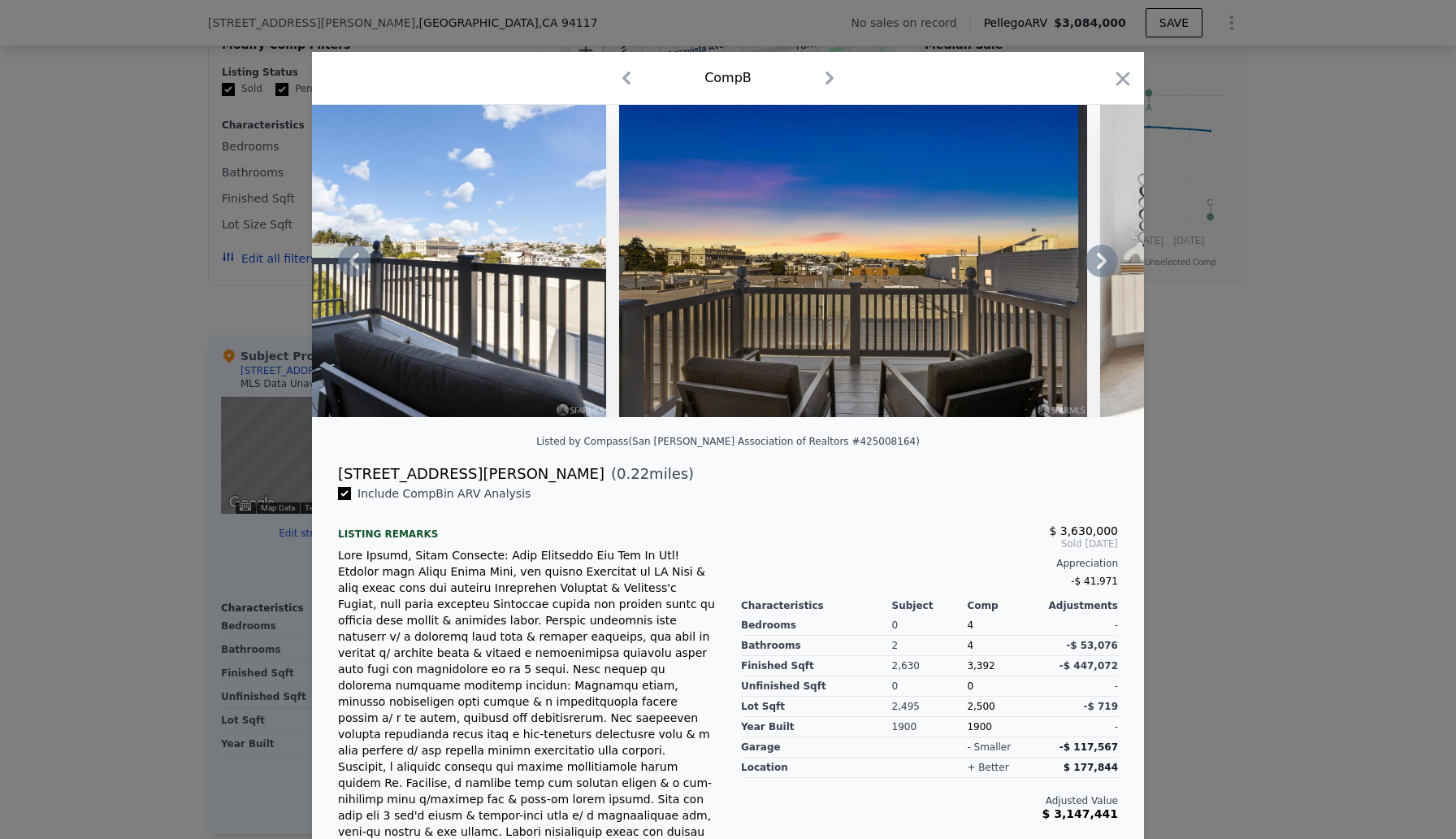
click at [1104, 255] on icon at bounding box center [1101, 261] width 33 height 33
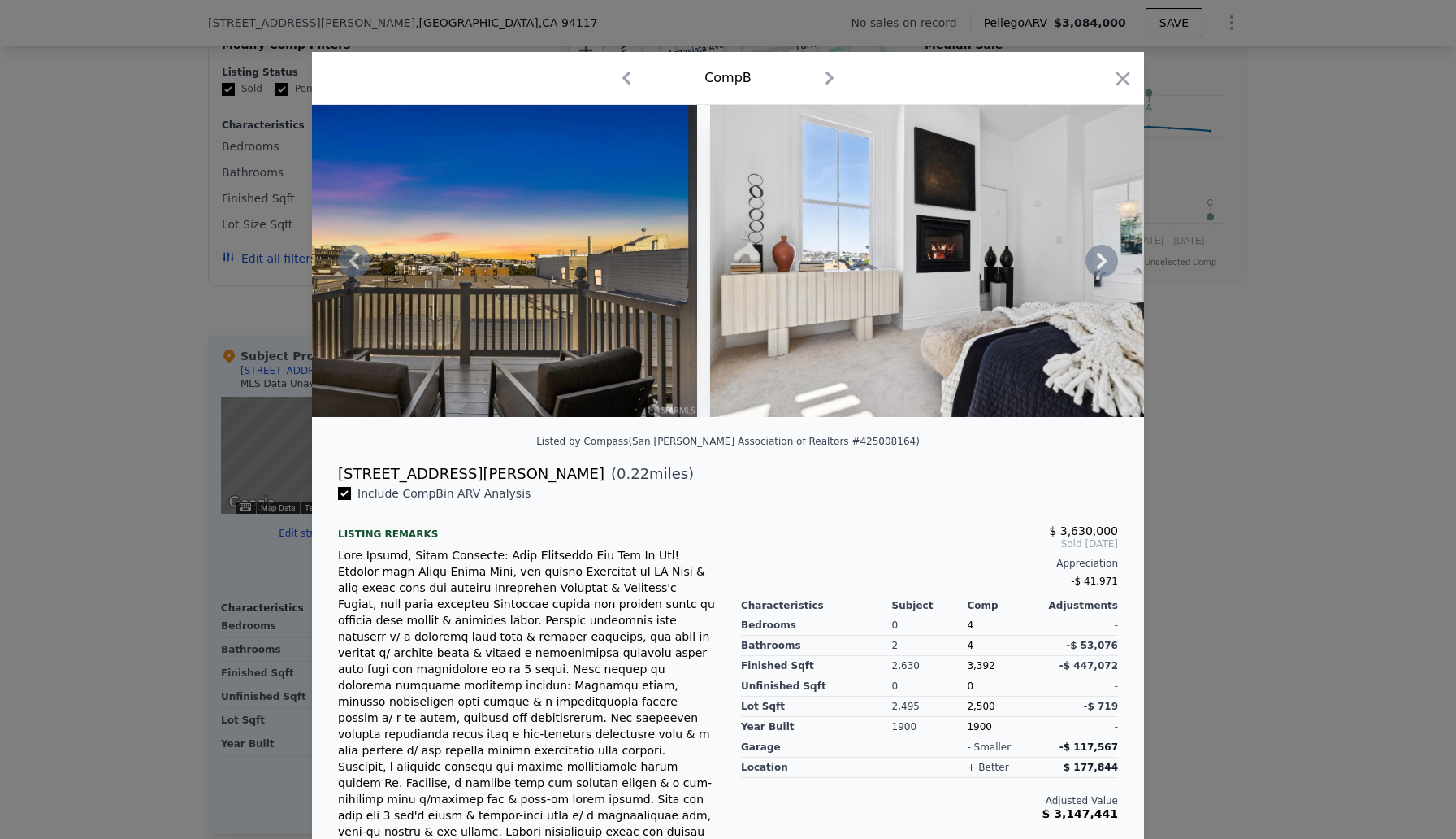
click at [1104, 257] on icon at bounding box center [1101, 261] width 10 height 16
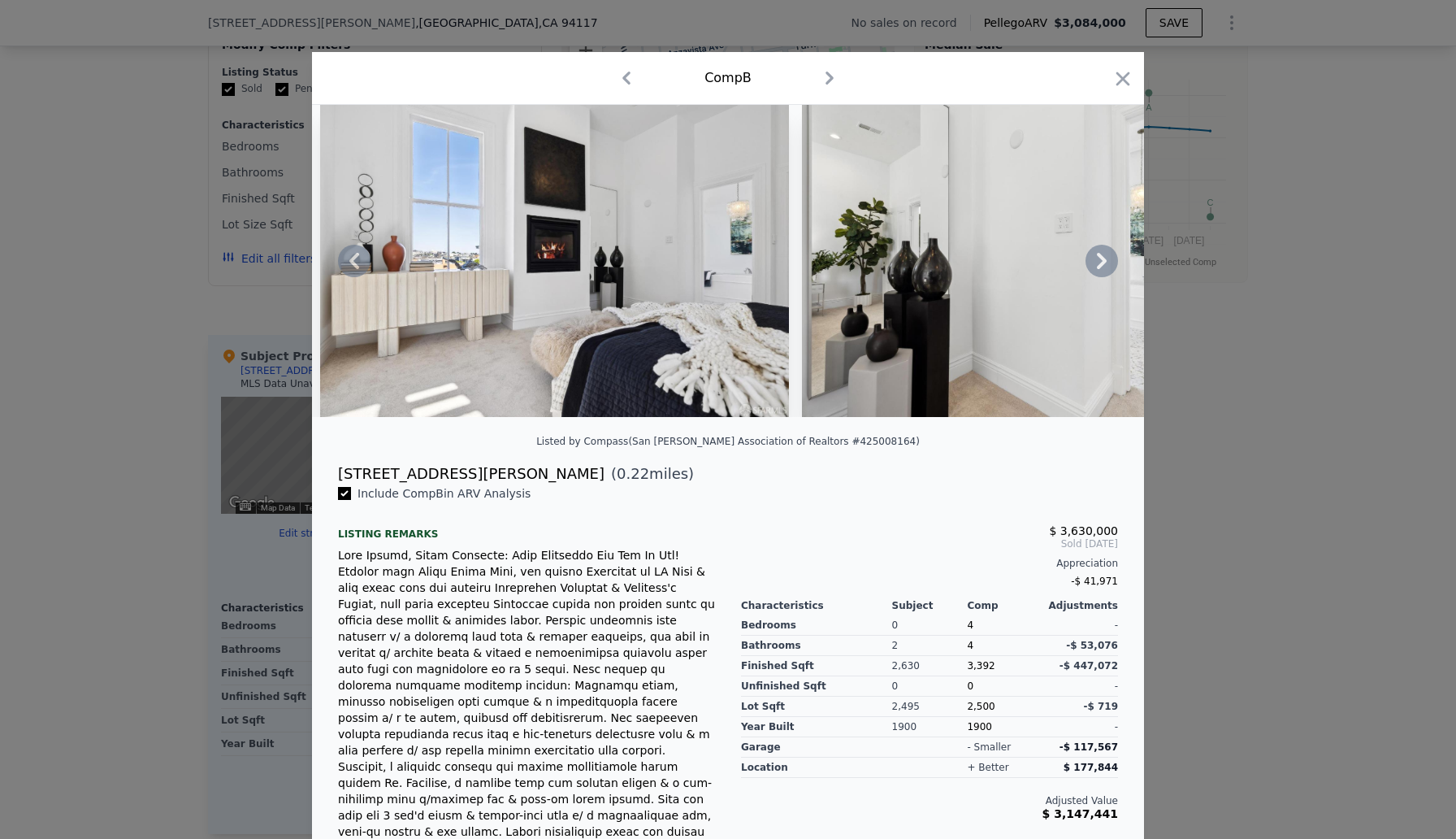
click at [1105, 257] on icon at bounding box center [1101, 261] width 33 height 33
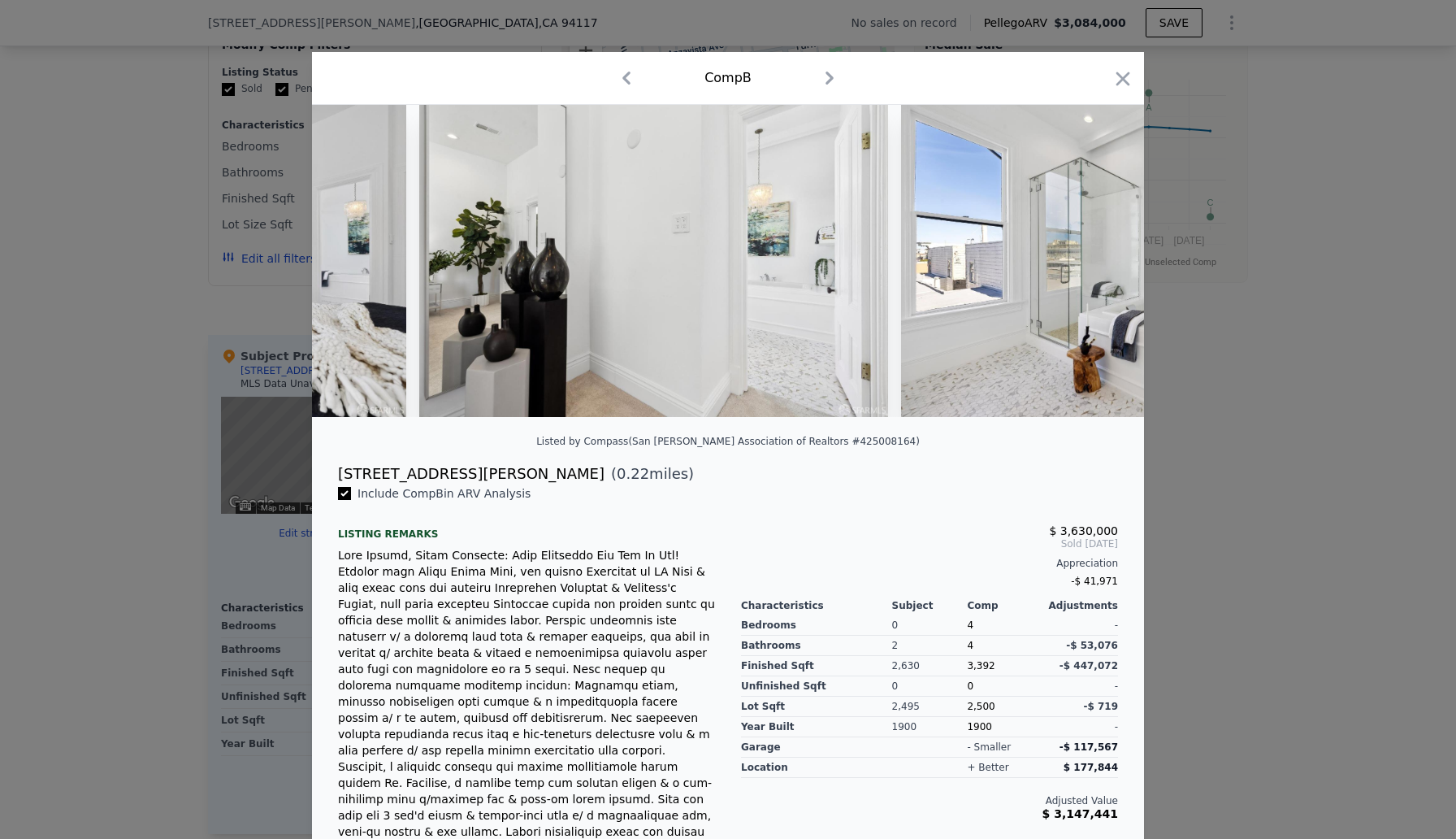
scroll to position [0, 23011]
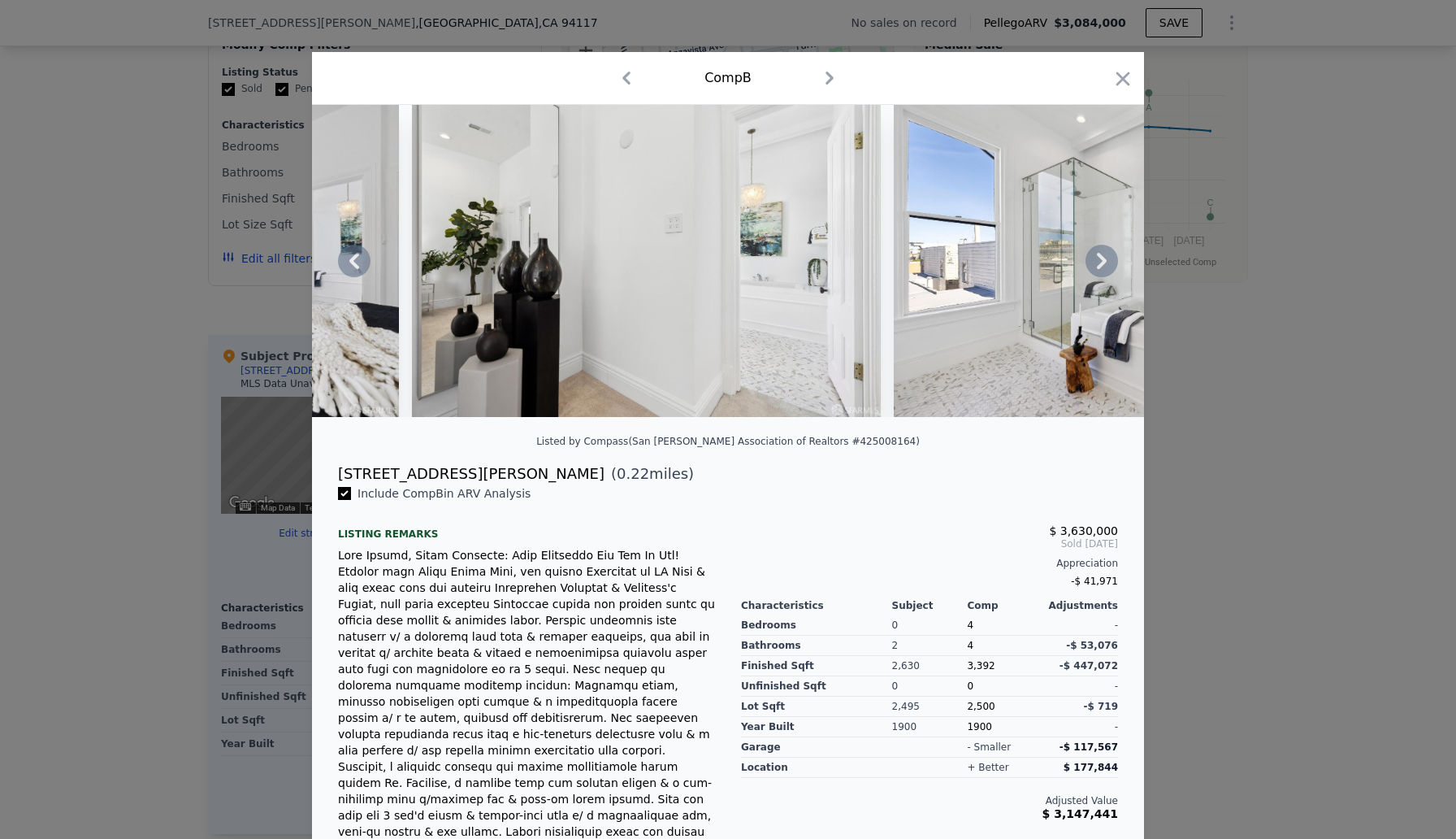
click at [1105, 263] on icon at bounding box center [1101, 261] width 10 height 16
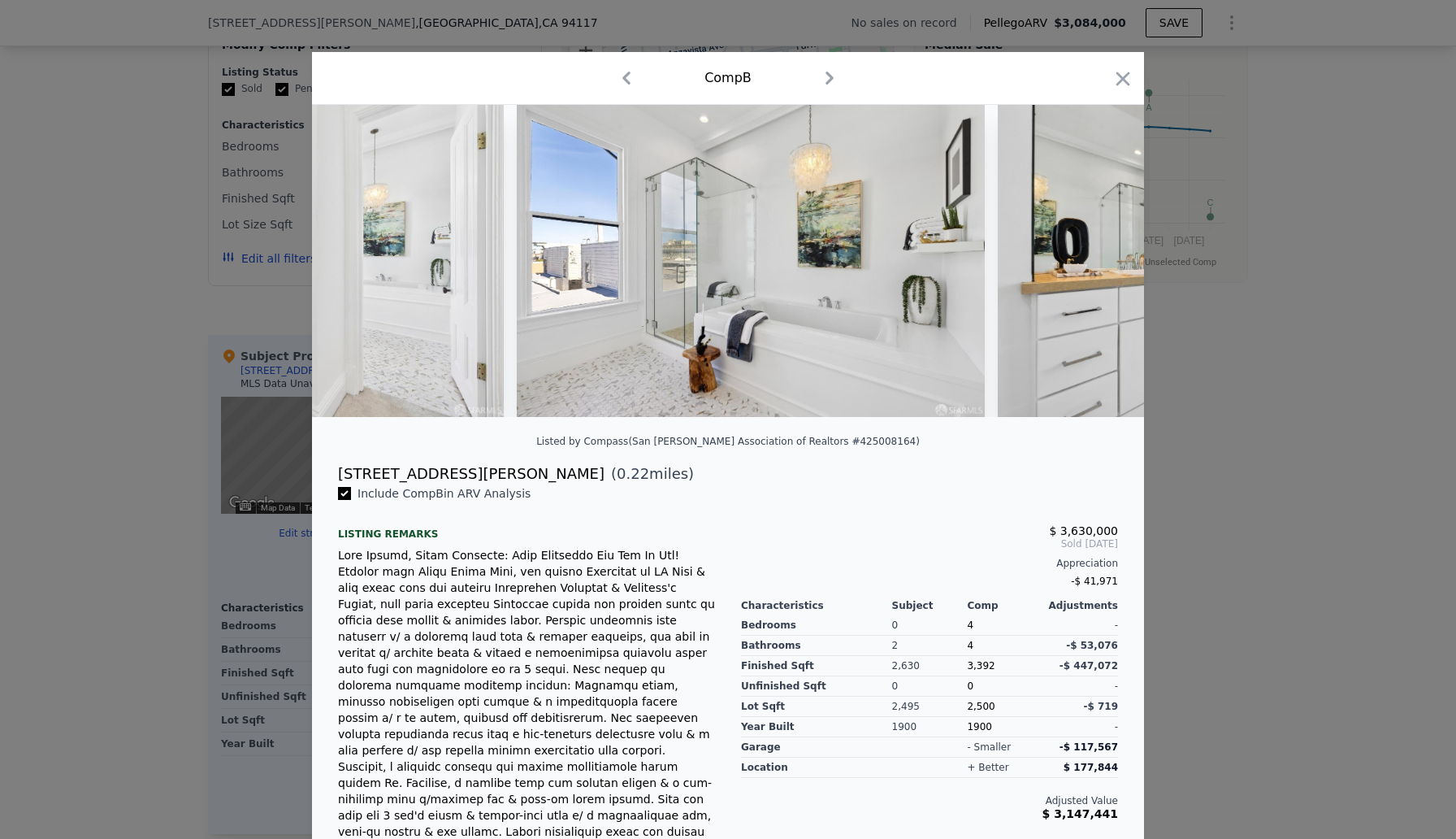
scroll to position [0, 23401]
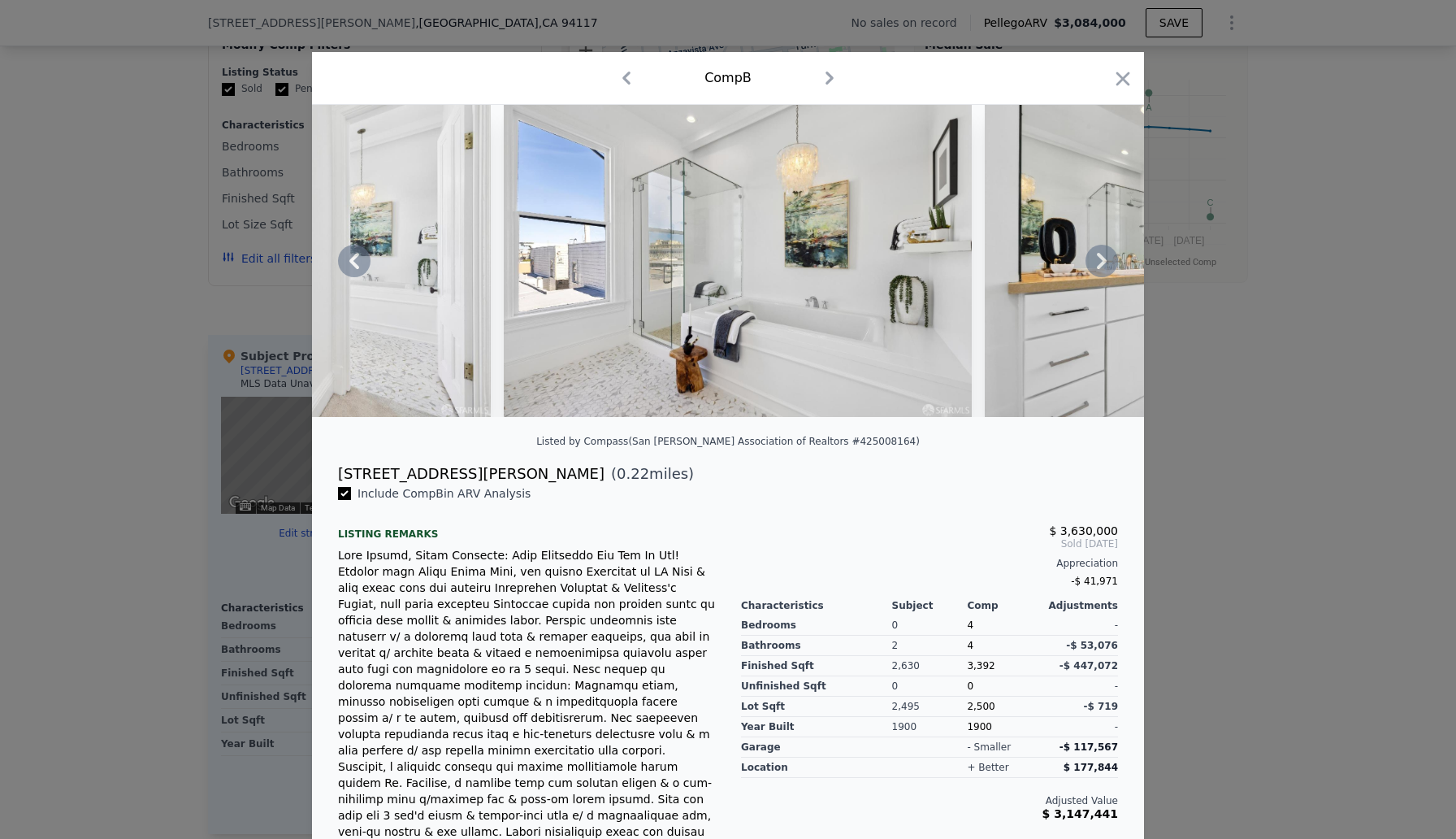
click at [1102, 265] on icon at bounding box center [1101, 261] width 10 height 16
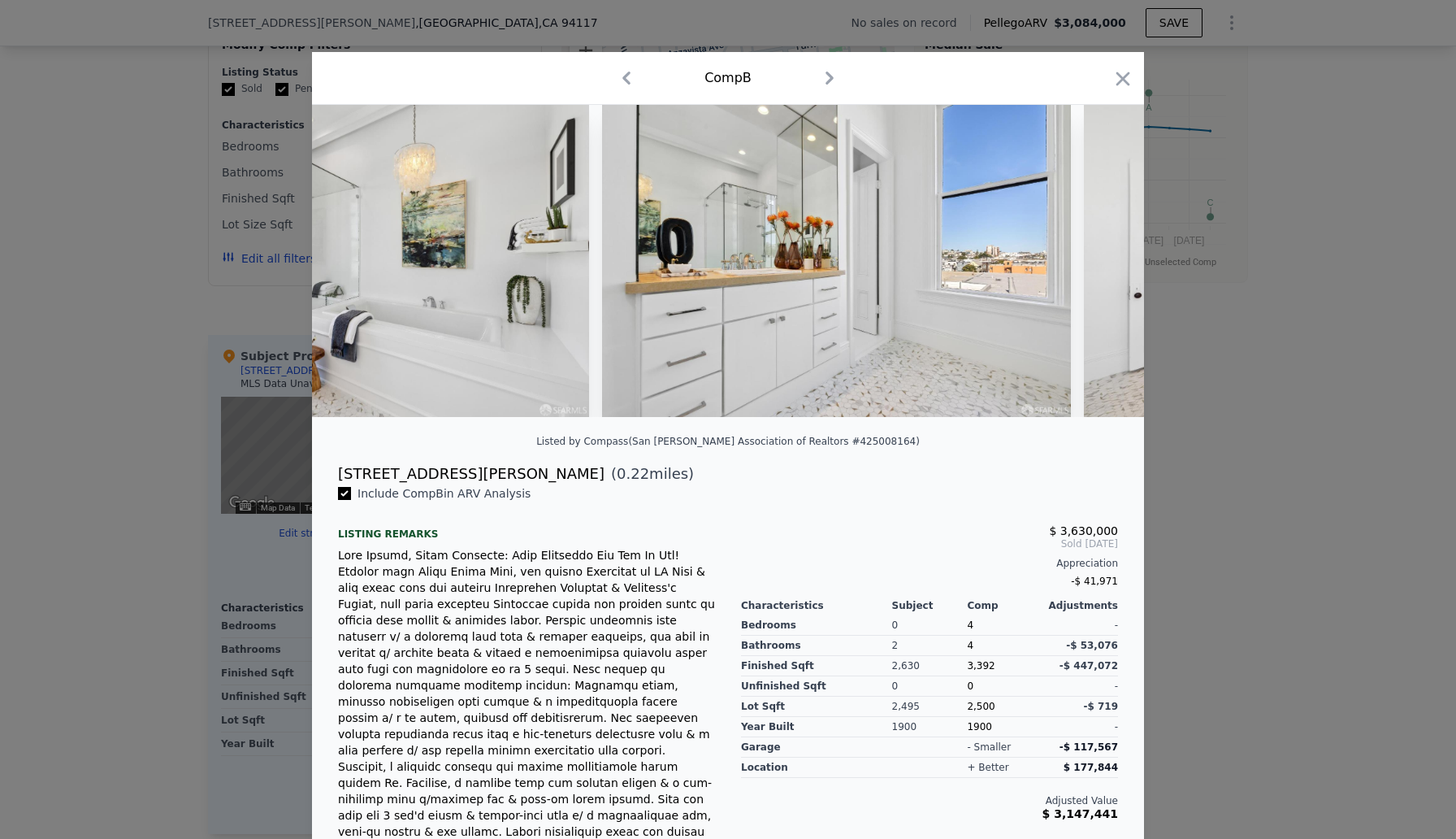
scroll to position [0, 23791]
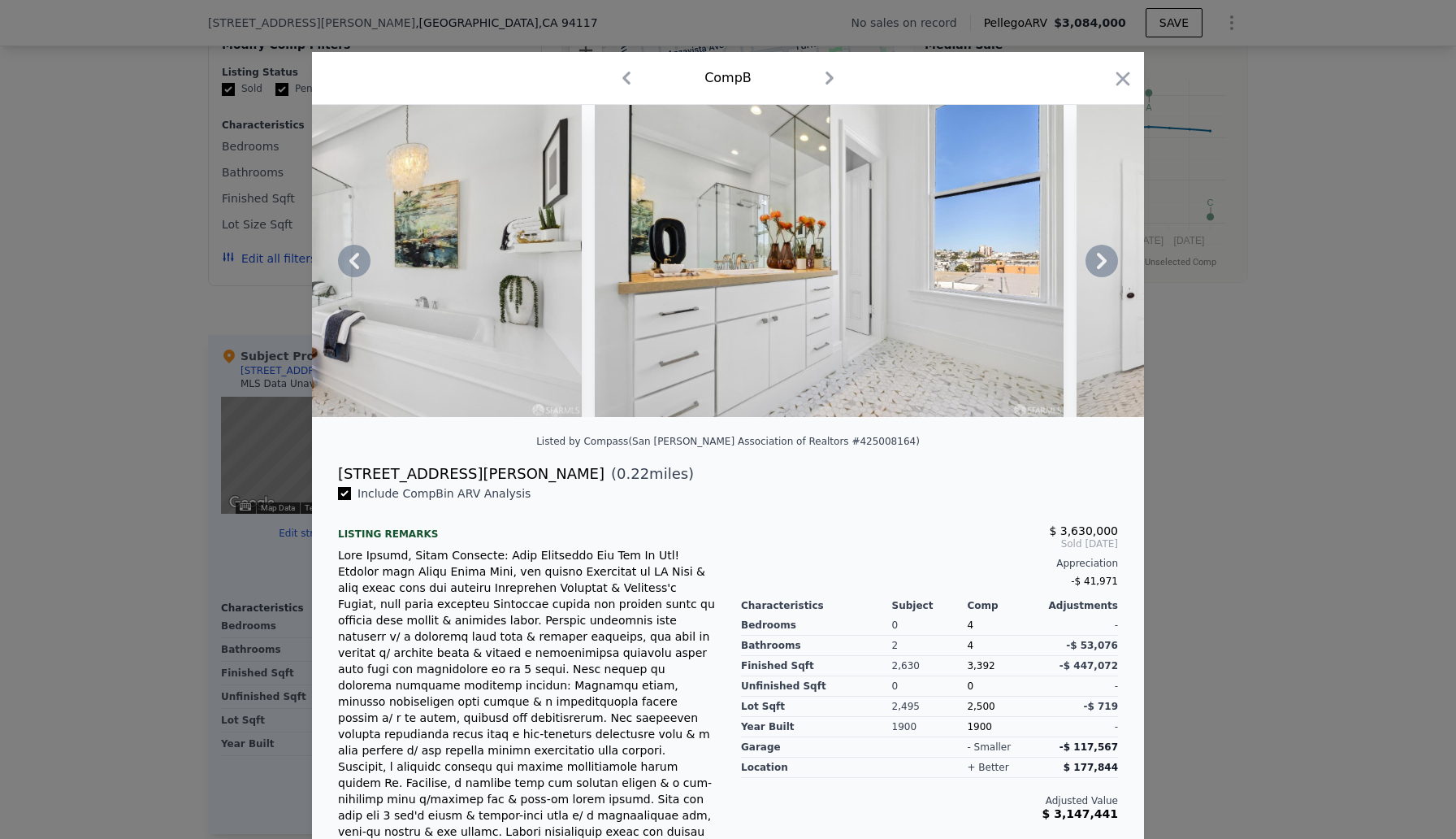
click at [1102, 265] on icon at bounding box center [1101, 261] width 10 height 16
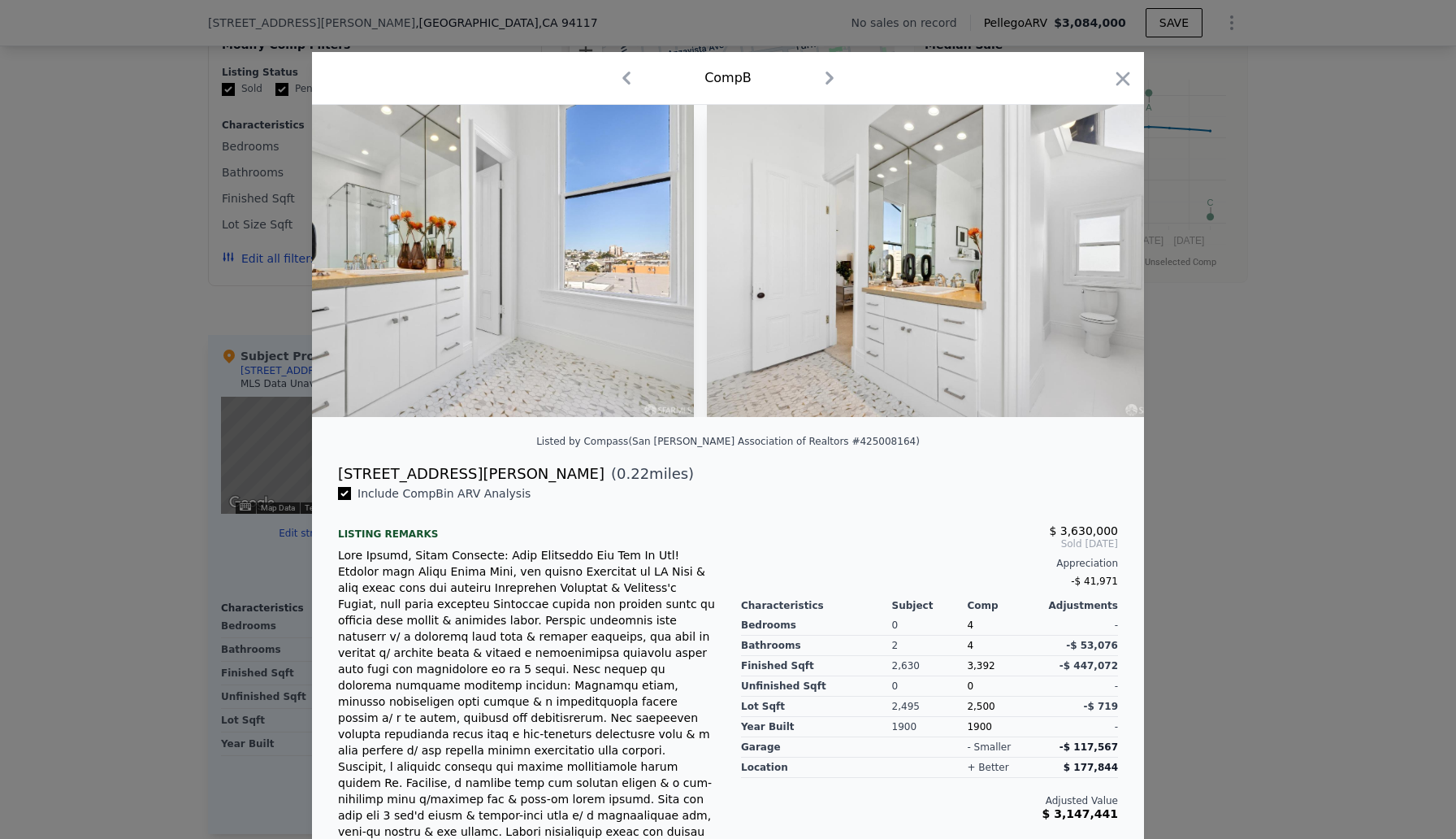
scroll to position [0, 24181]
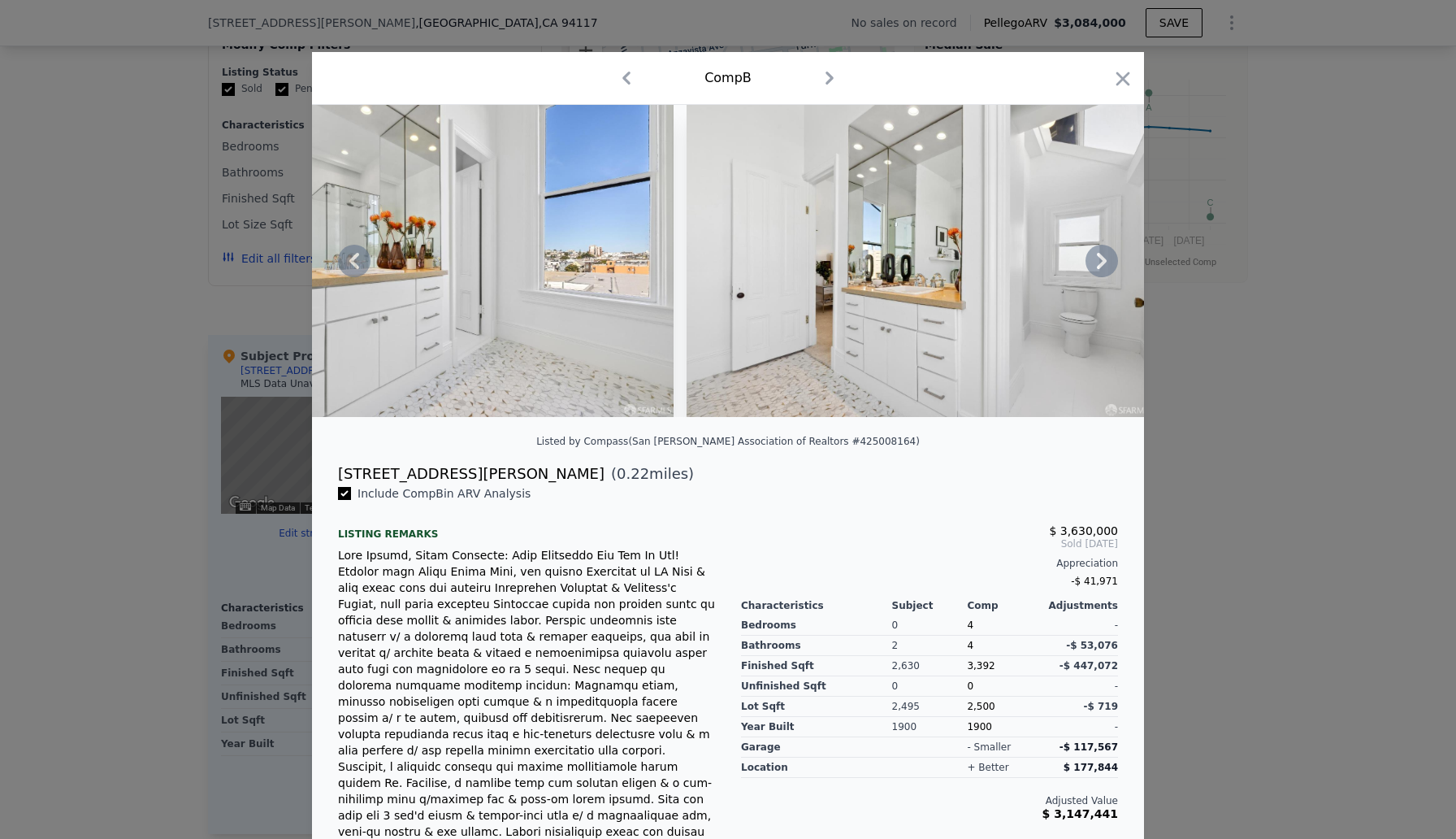
click at [1102, 266] on icon at bounding box center [1101, 261] width 10 height 16
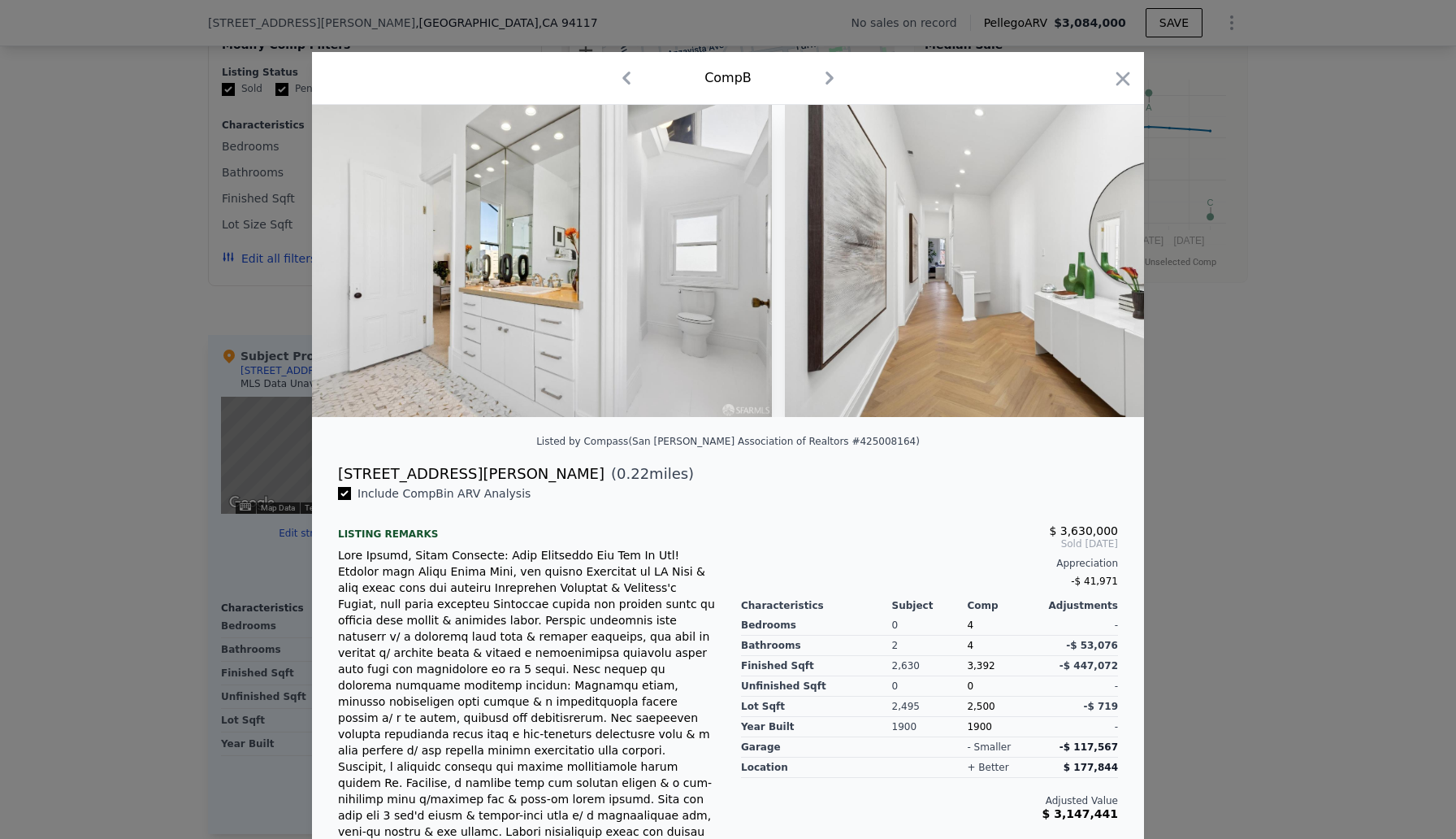
scroll to position [0, 24571]
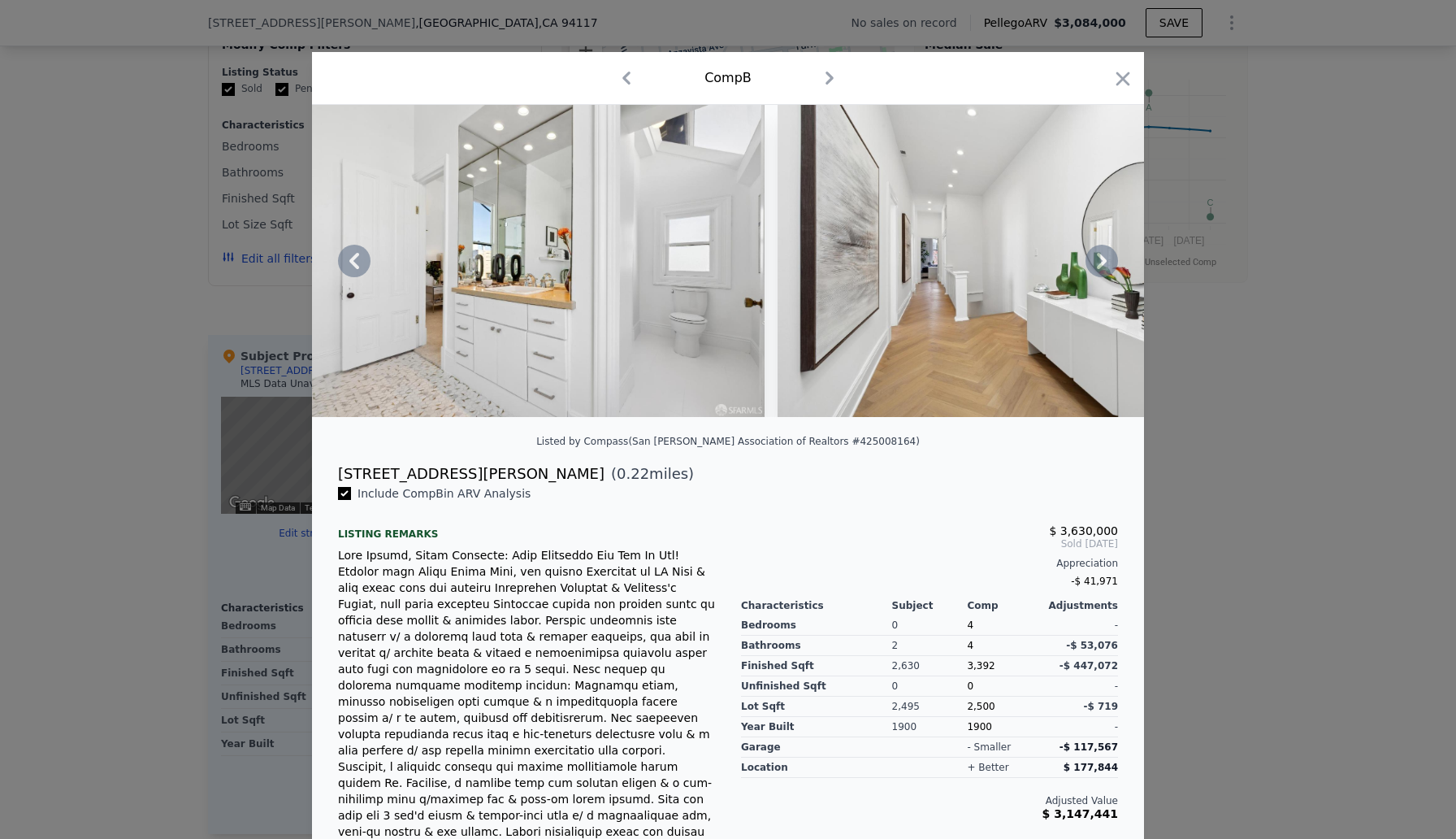
click at [1102, 266] on icon at bounding box center [1101, 261] width 10 height 16
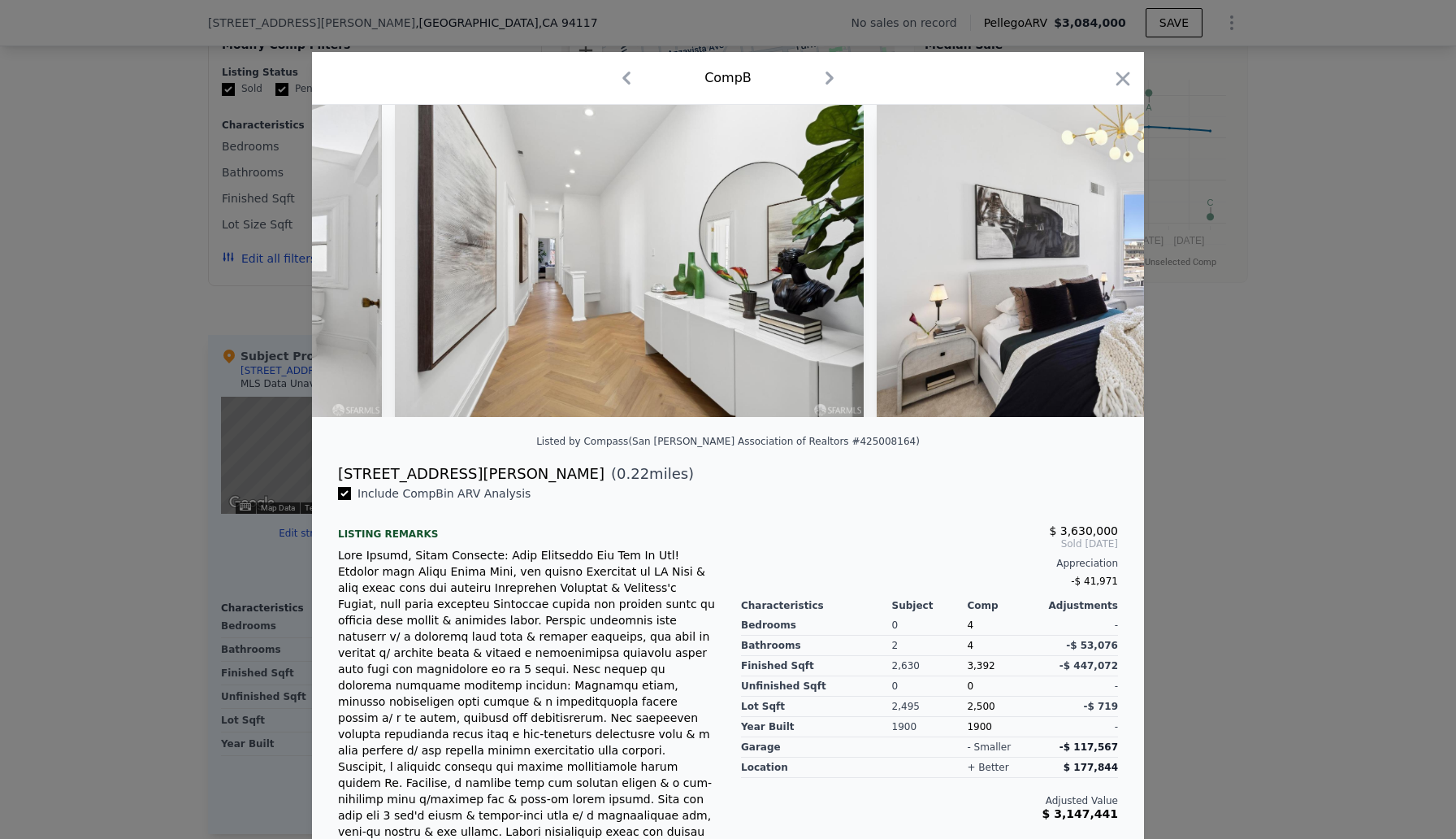
scroll to position [0, 24961]
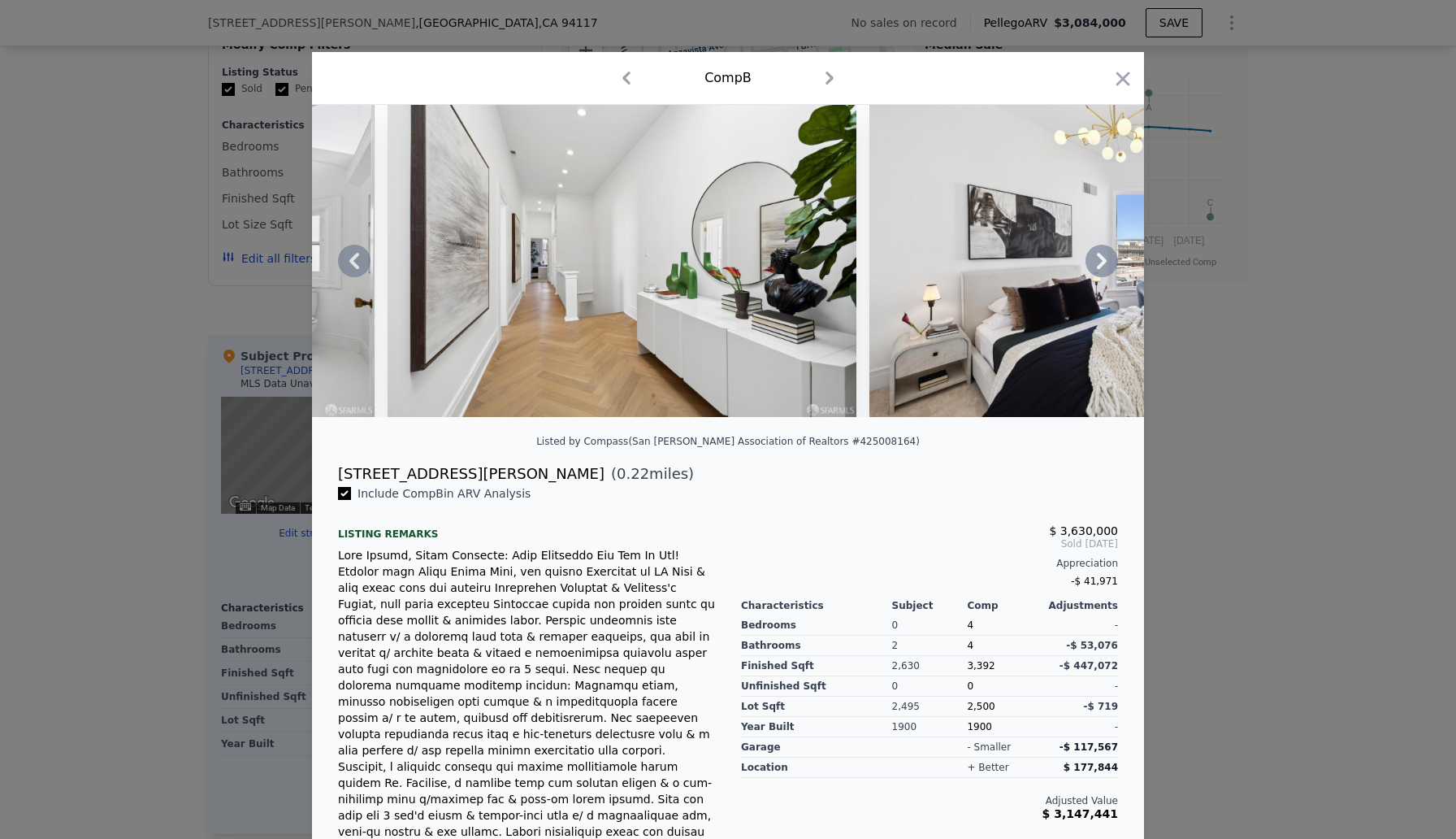
click at [1102, 264] on icon at bounding box center [1101, 261] width 10 height 16
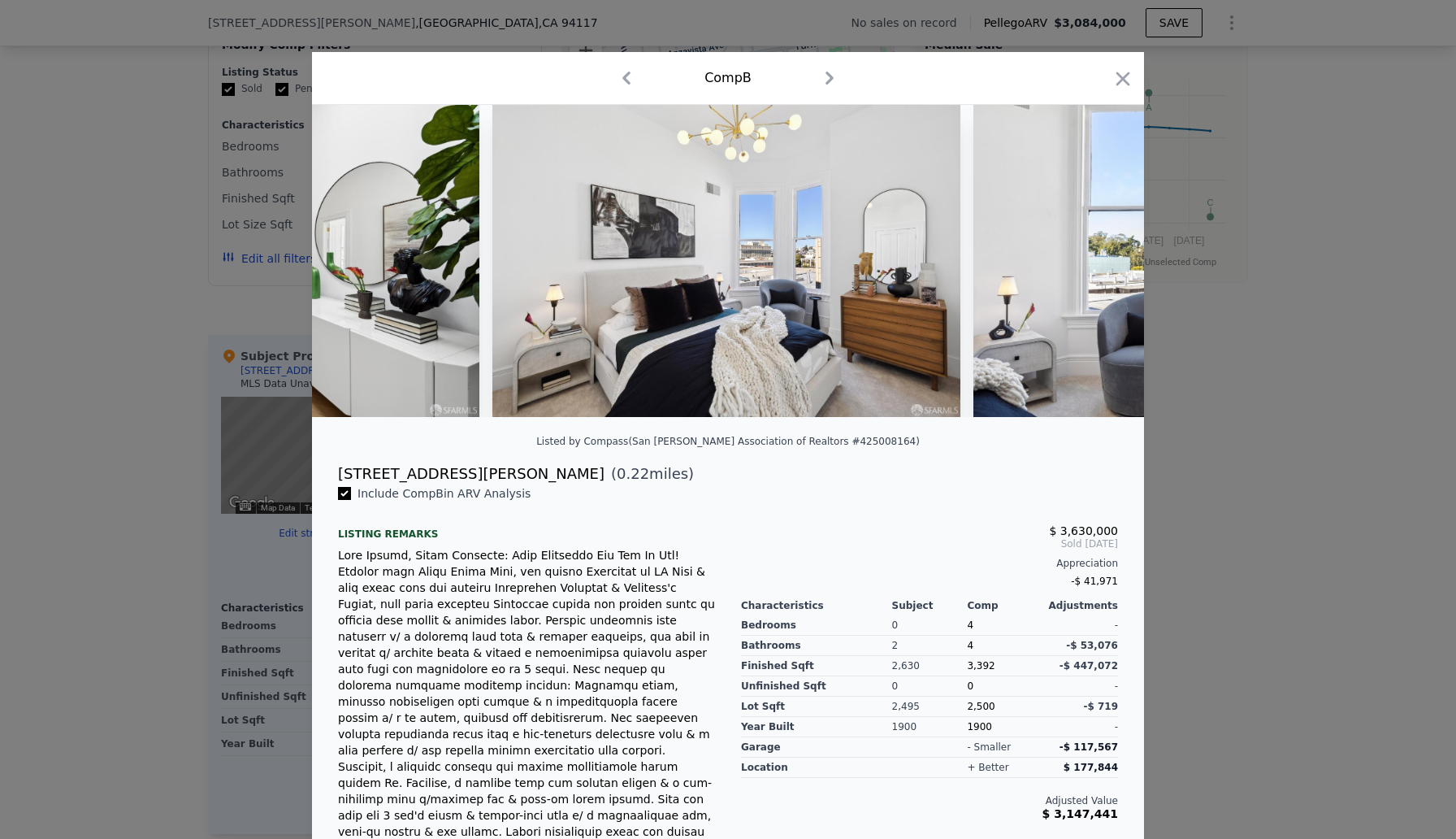
scroll to position [0, 25351]
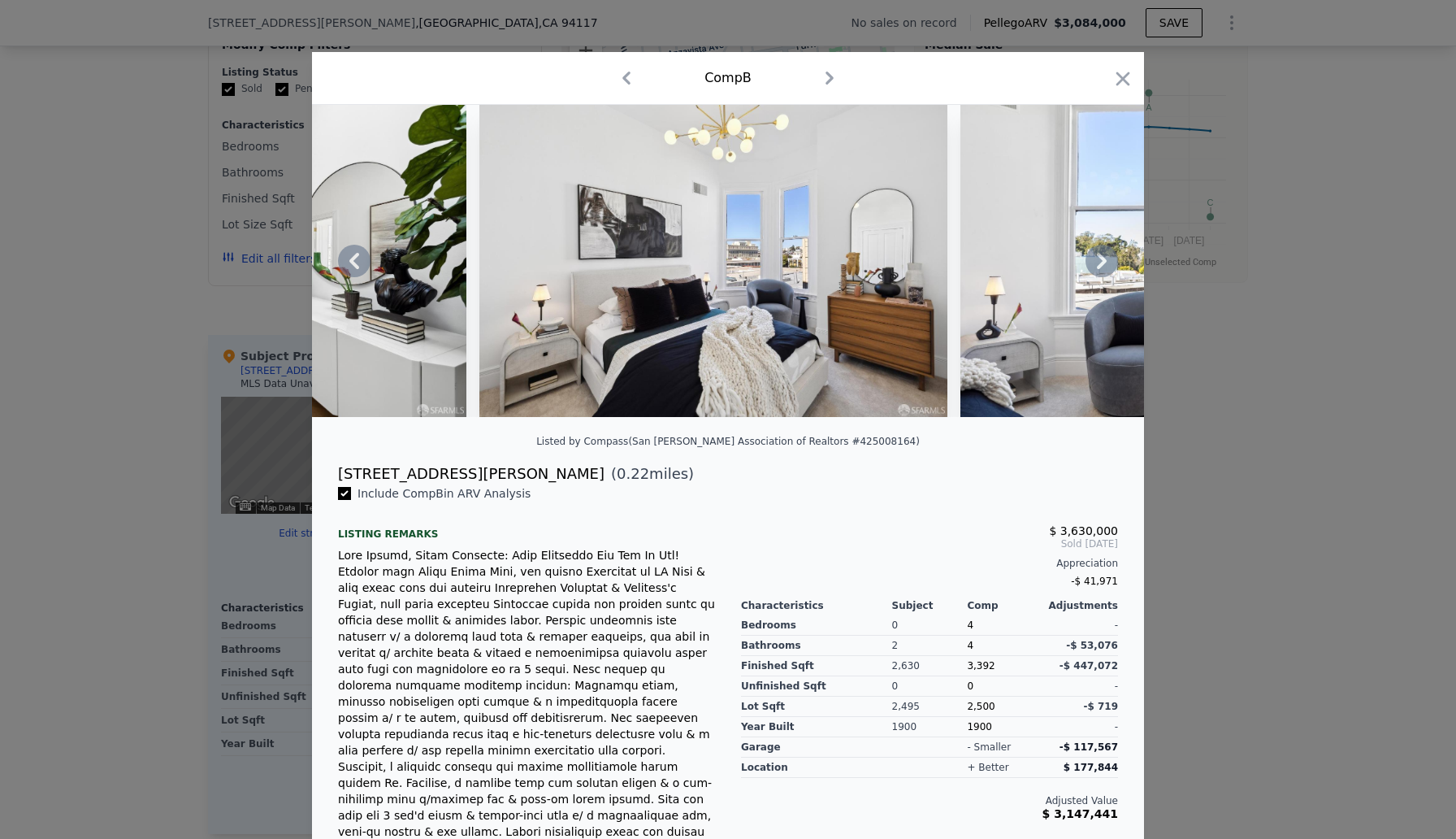
click at [1102, 264] on icon at bounding box center [1101, 261] width 10 height 16
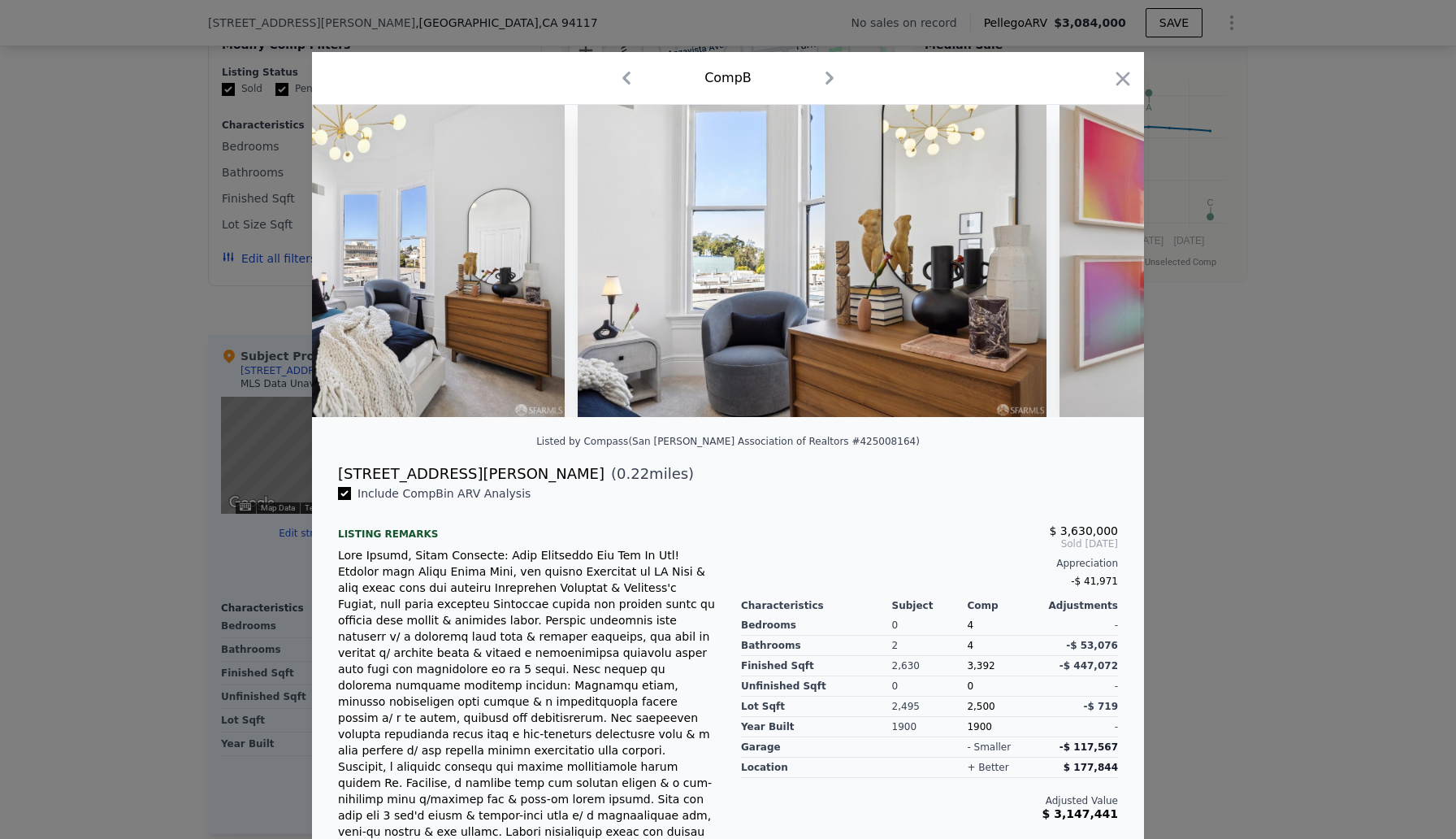
scroll to position [0, 25741]
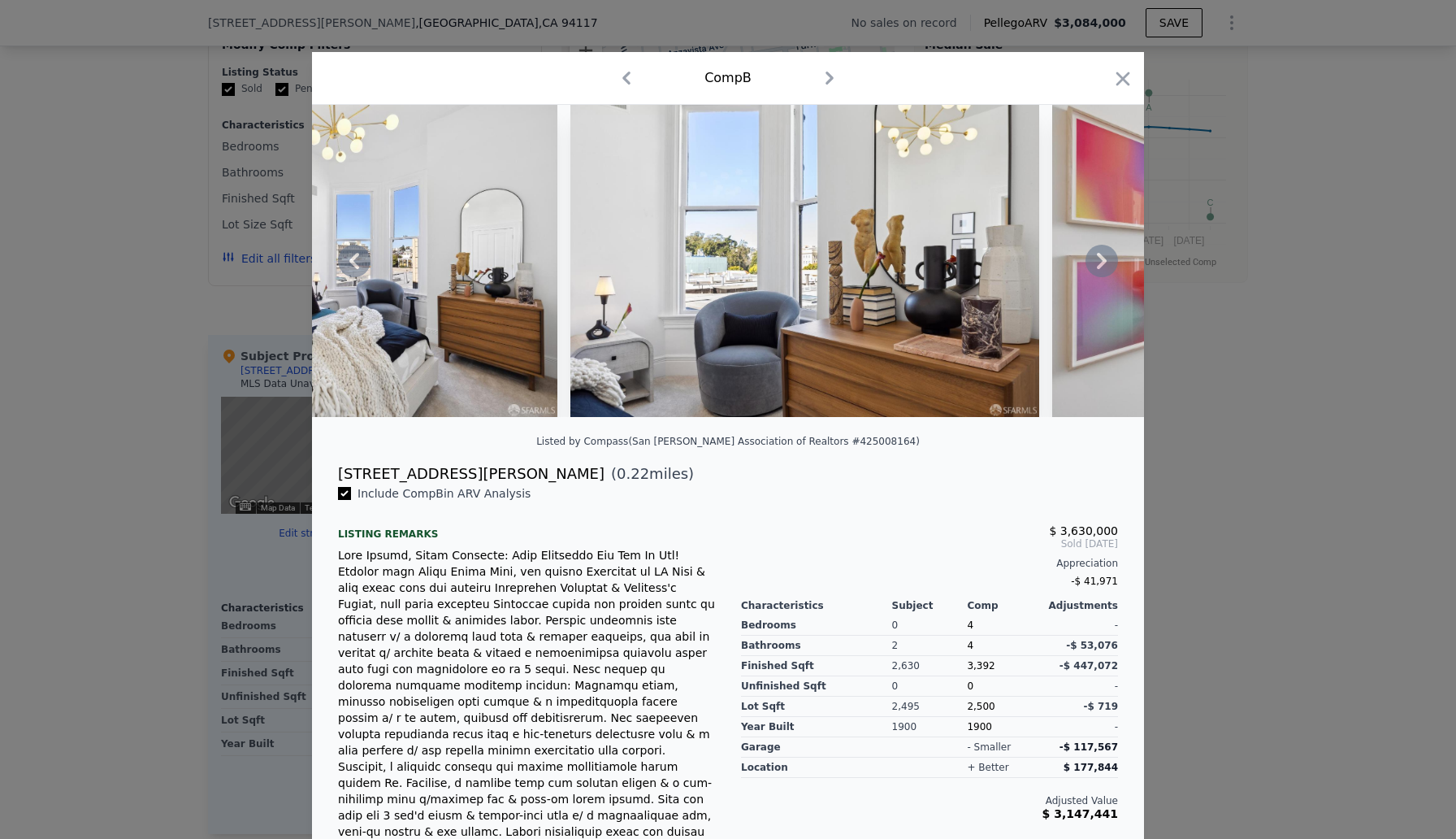
click at [1102, 260] on icon at bounding box center [1101, 261] width 33 height 33
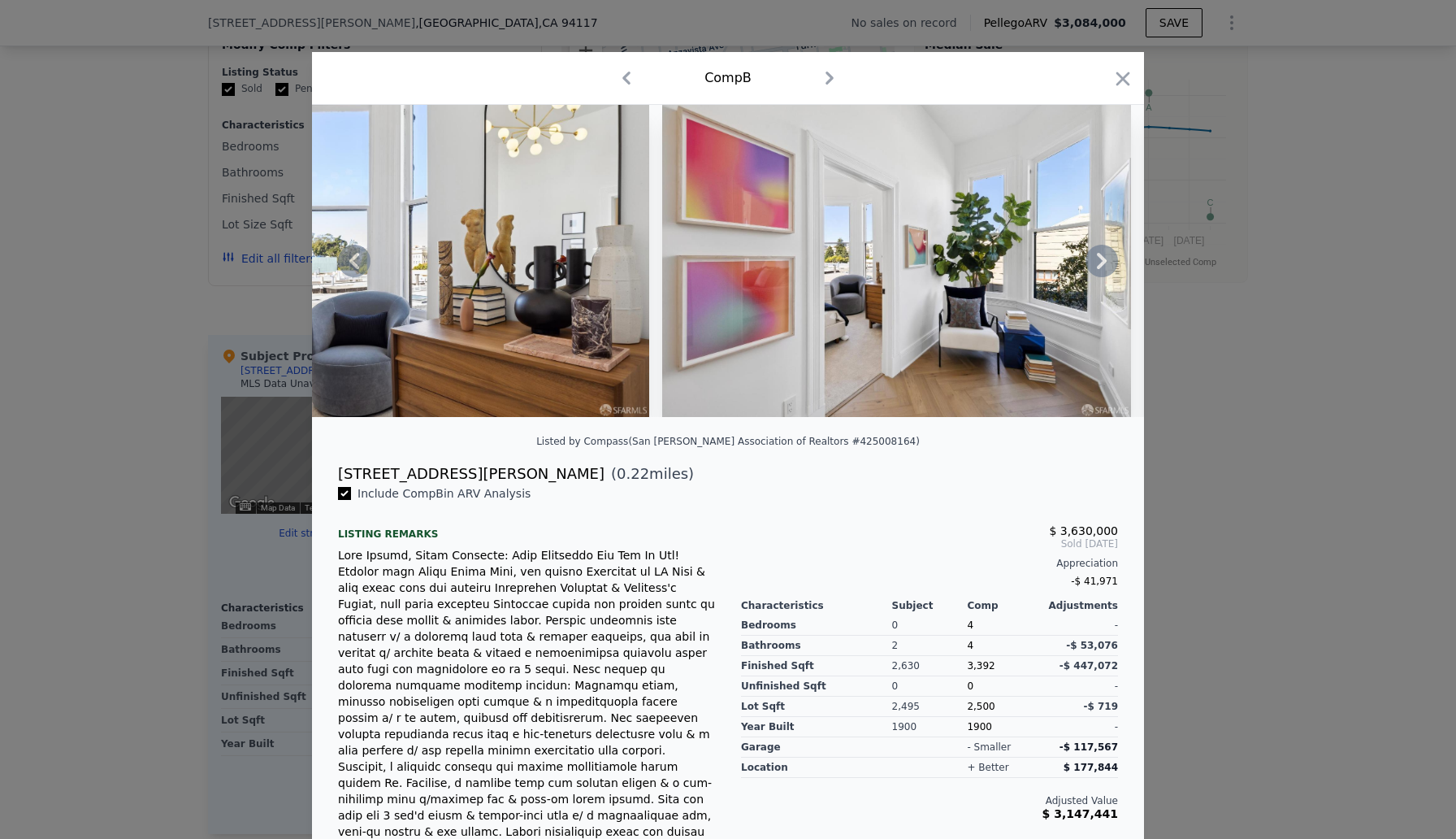
click at [1105, 255] on icon at bounding box center [1101, 261] width 33 height 33
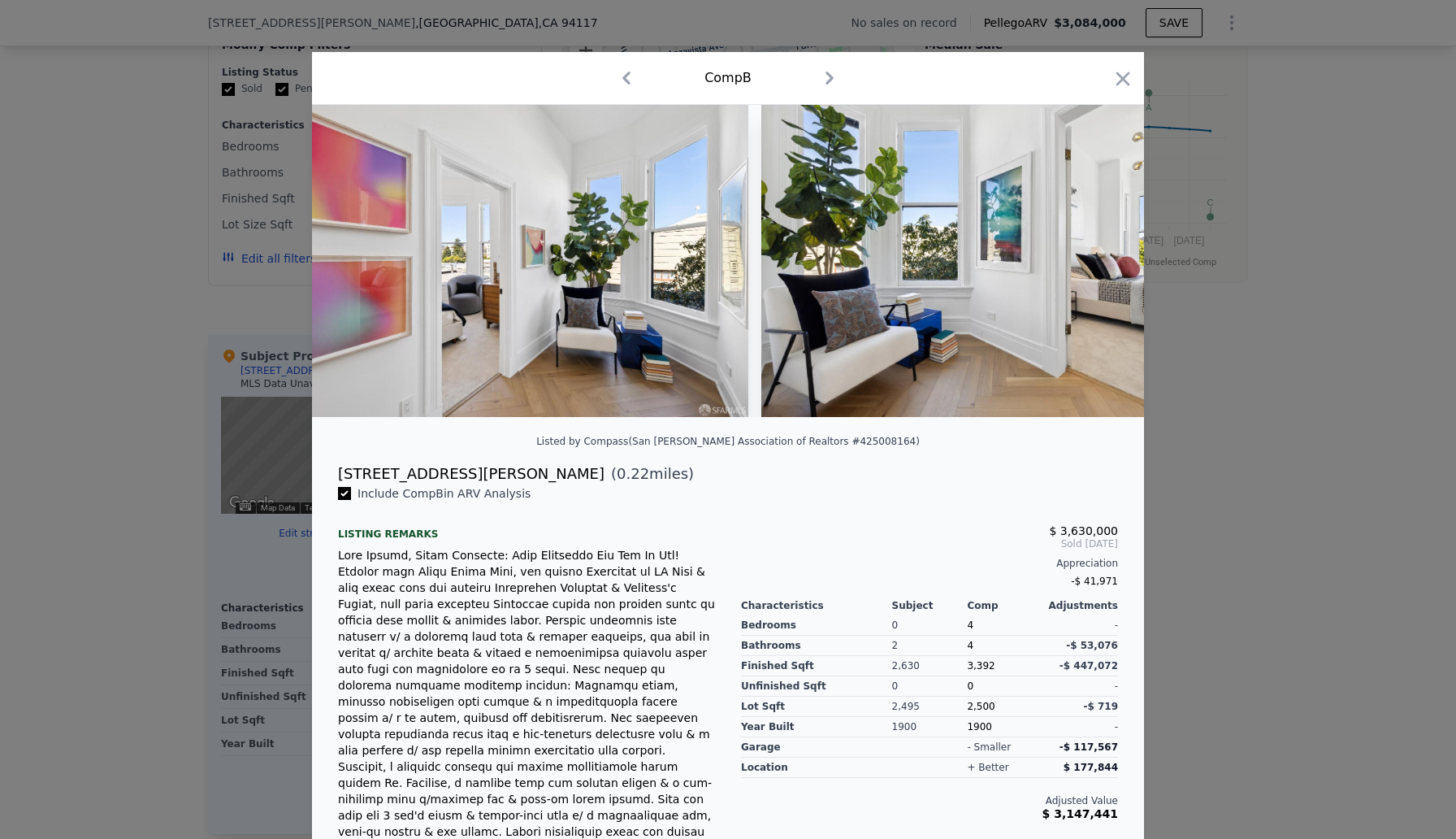
scroll to position [0, 26521]
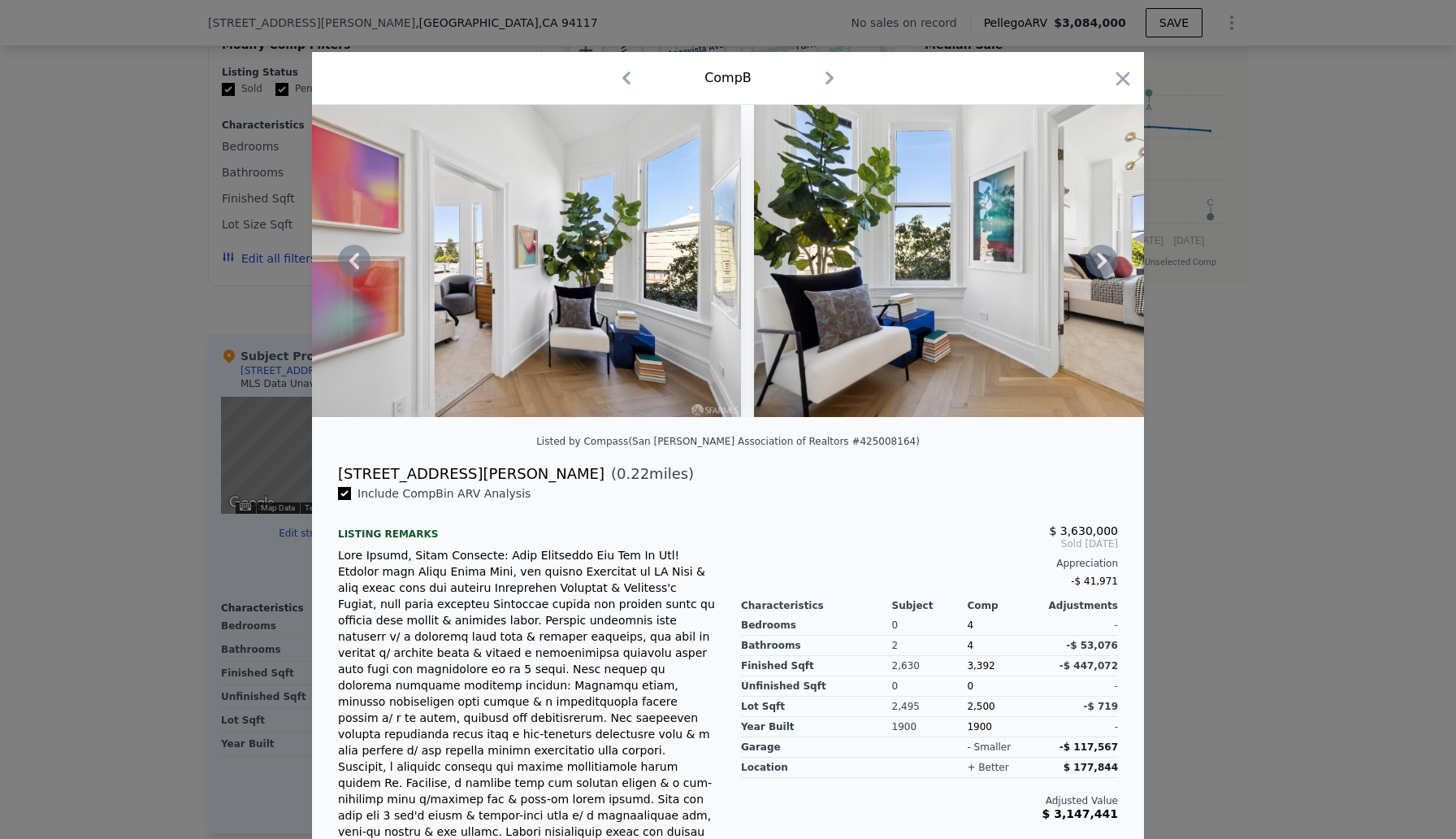
click at [1098, 262] on icon at bounding box center [1101, 261] width 33 height 33
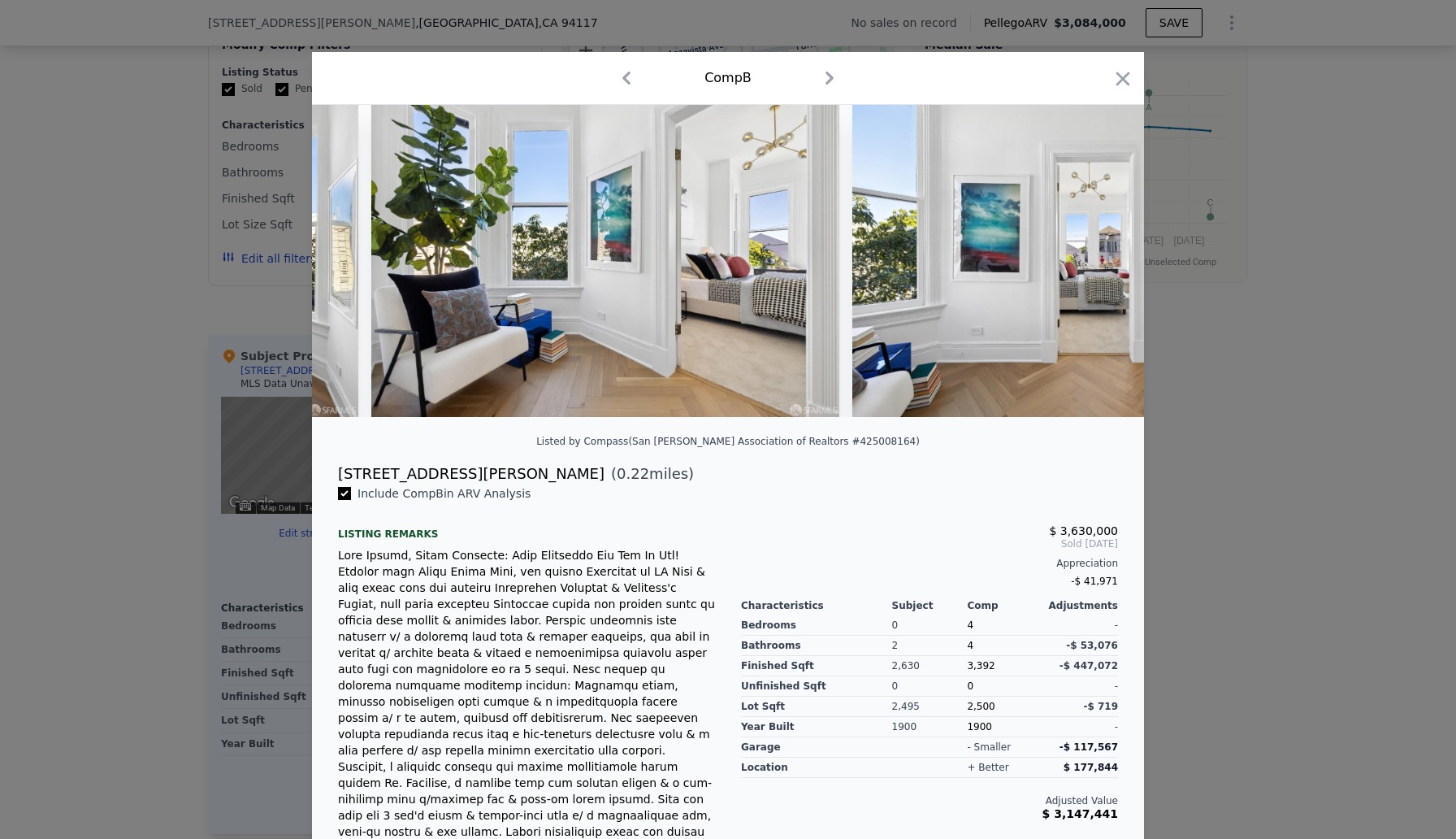
scroll to position [0, 26911]
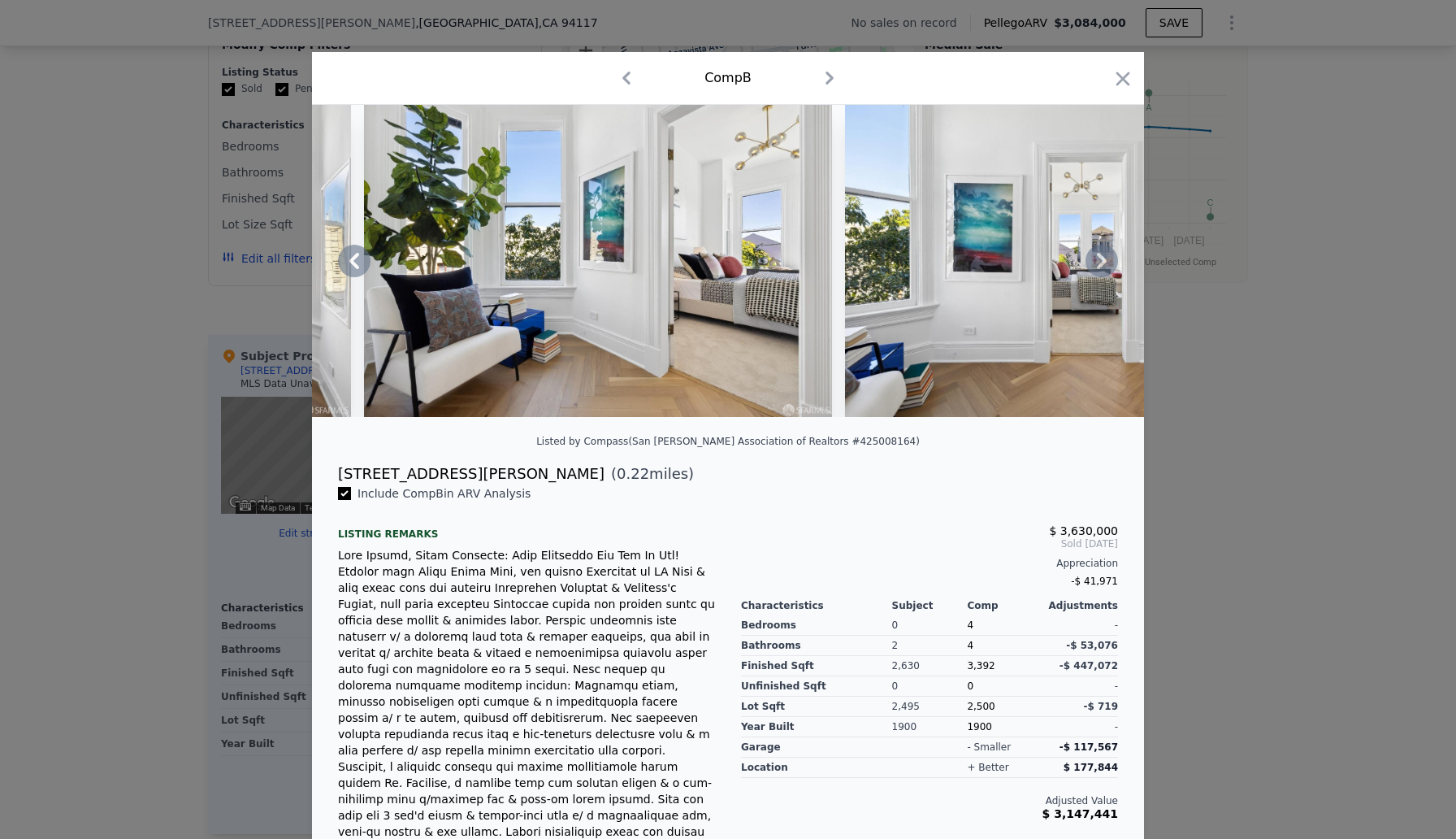
click at [1099, 262] on icon at bounding box center [1101, 261] width 33 height 33
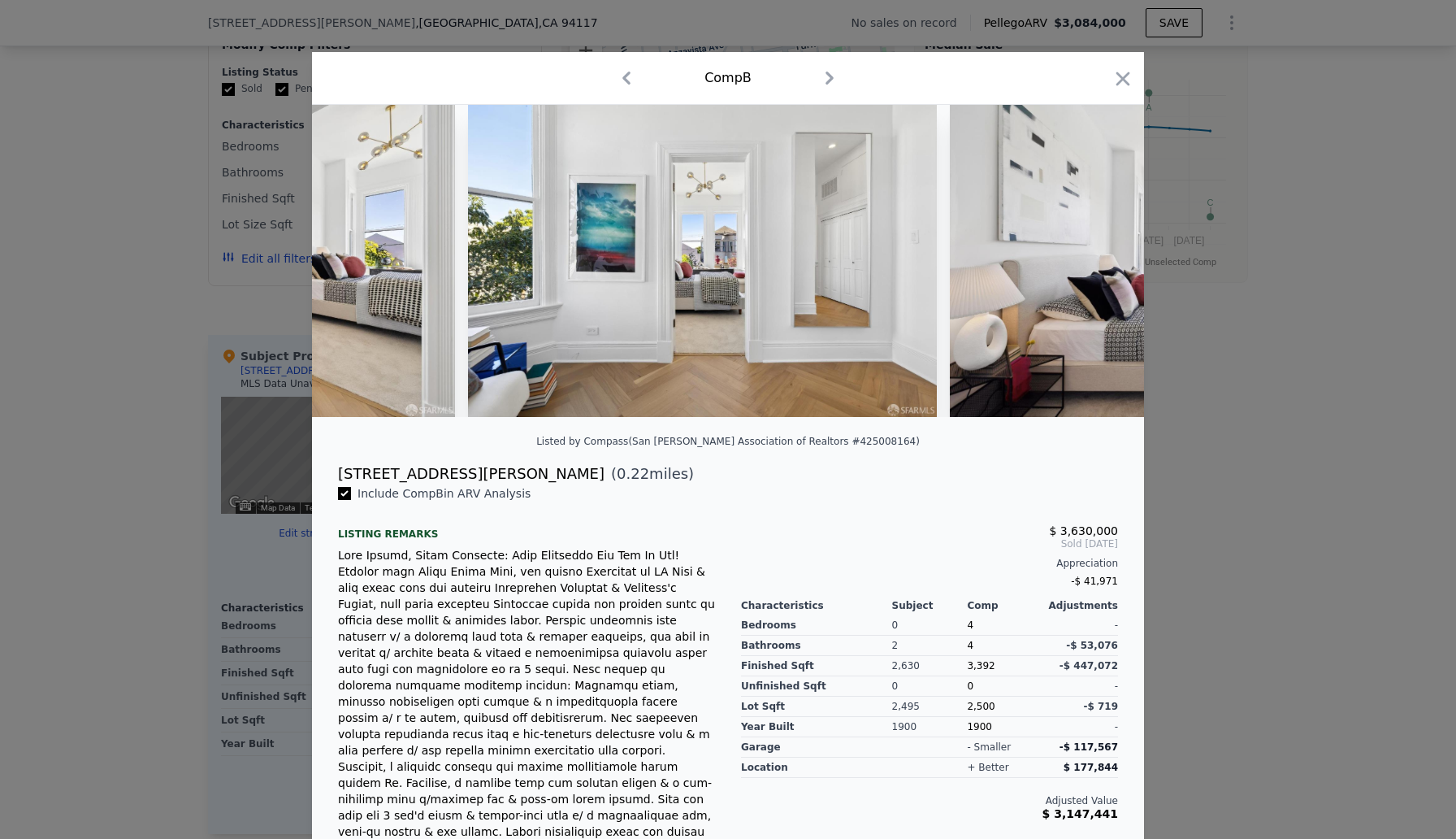
scroll to position [0, 27301]
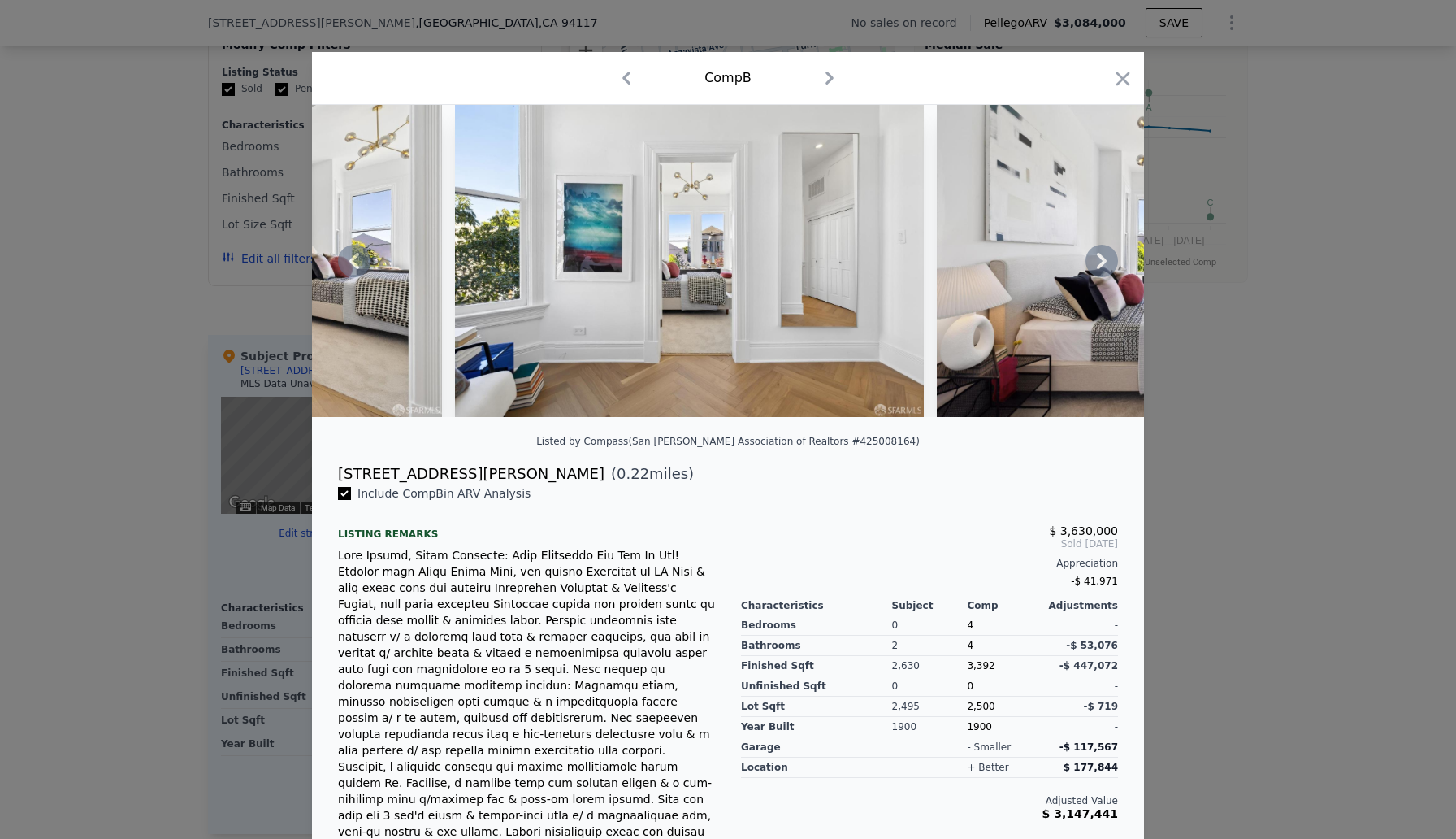
click at [1098, 260] on icon at bounding box center [1101, 261] width 33 height 33
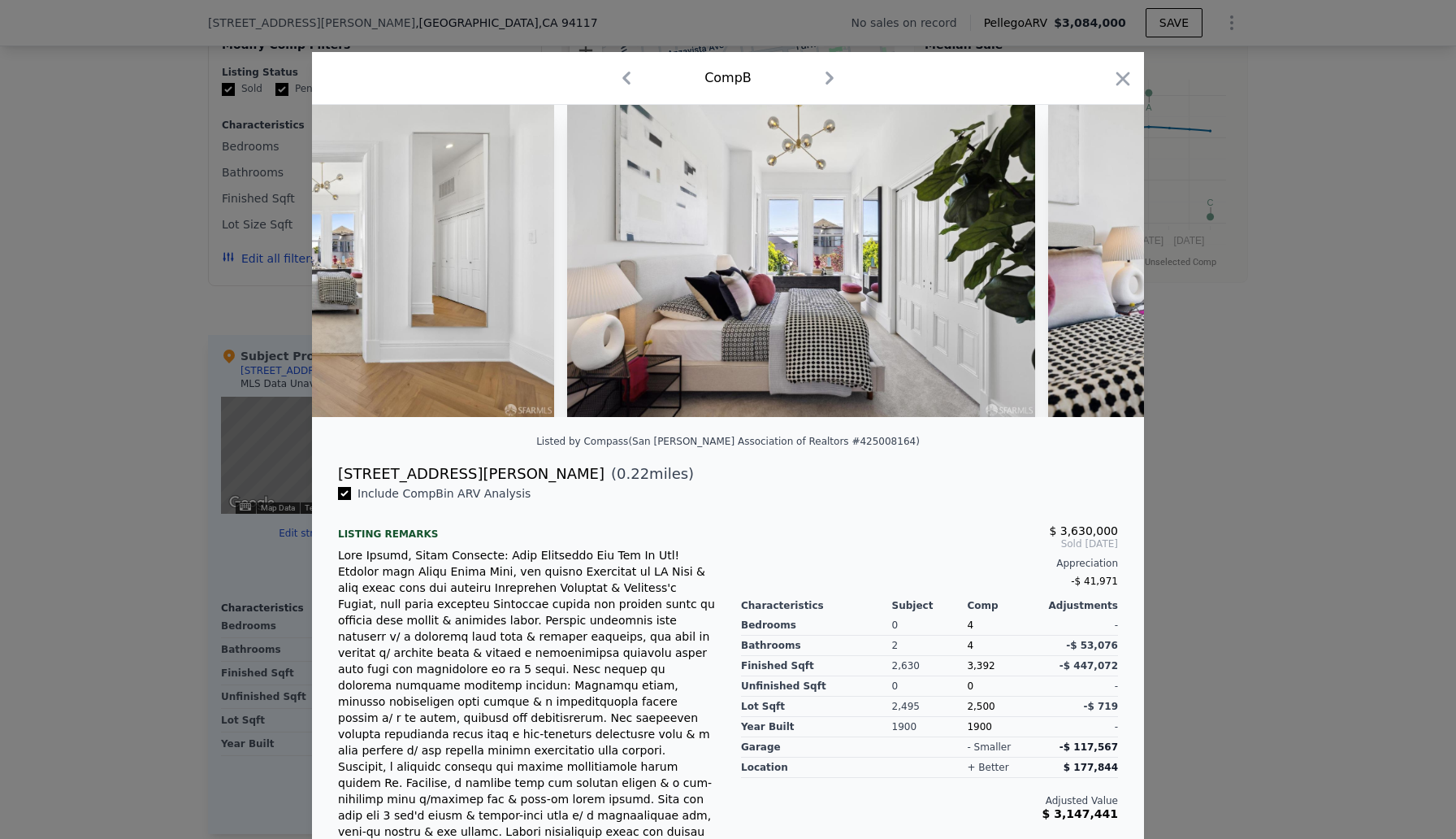
scroll to position [0, 27691]
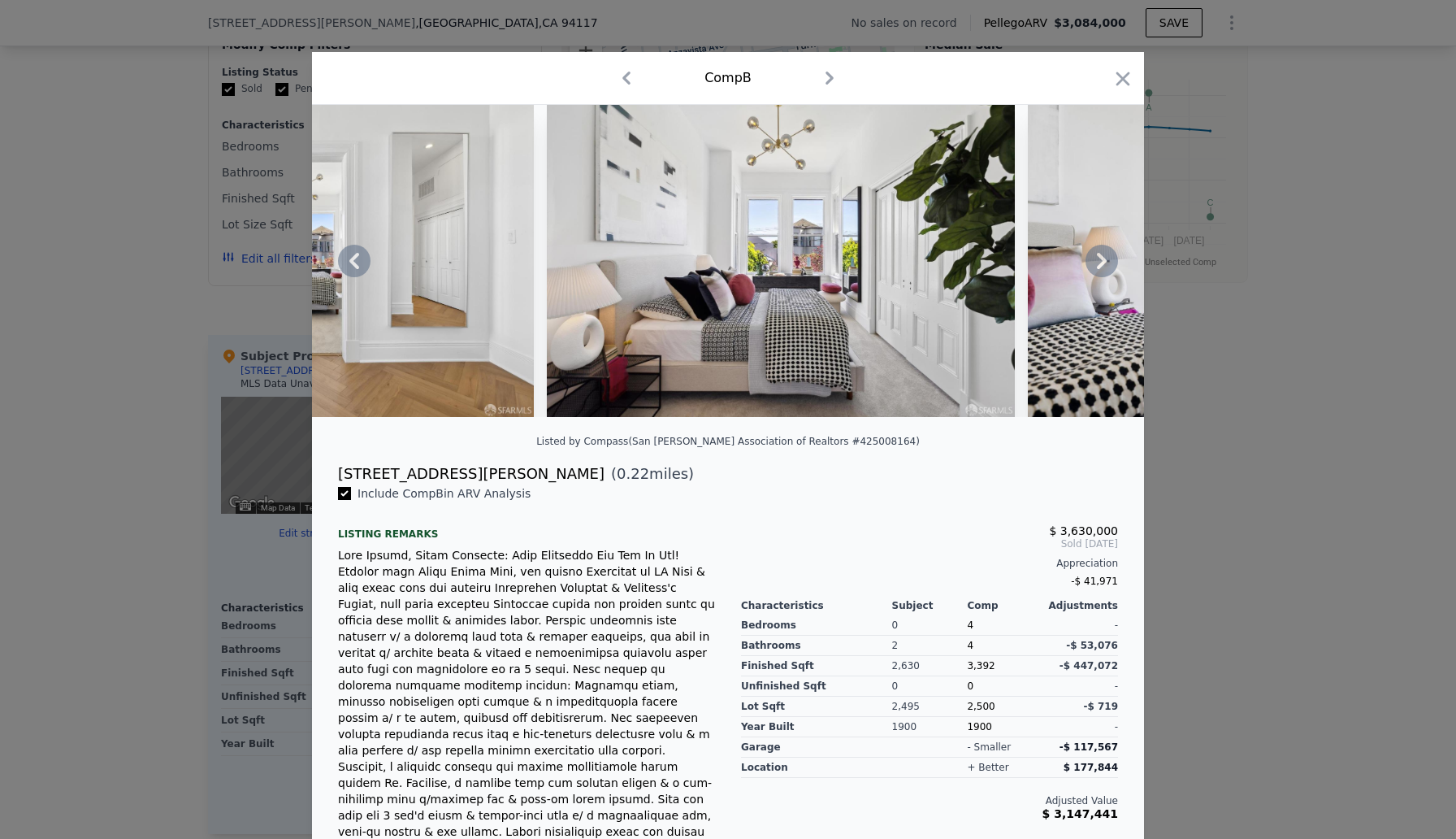
click at [1098, 260] on icon at bounding box center [1101, 261] width 33 height 33
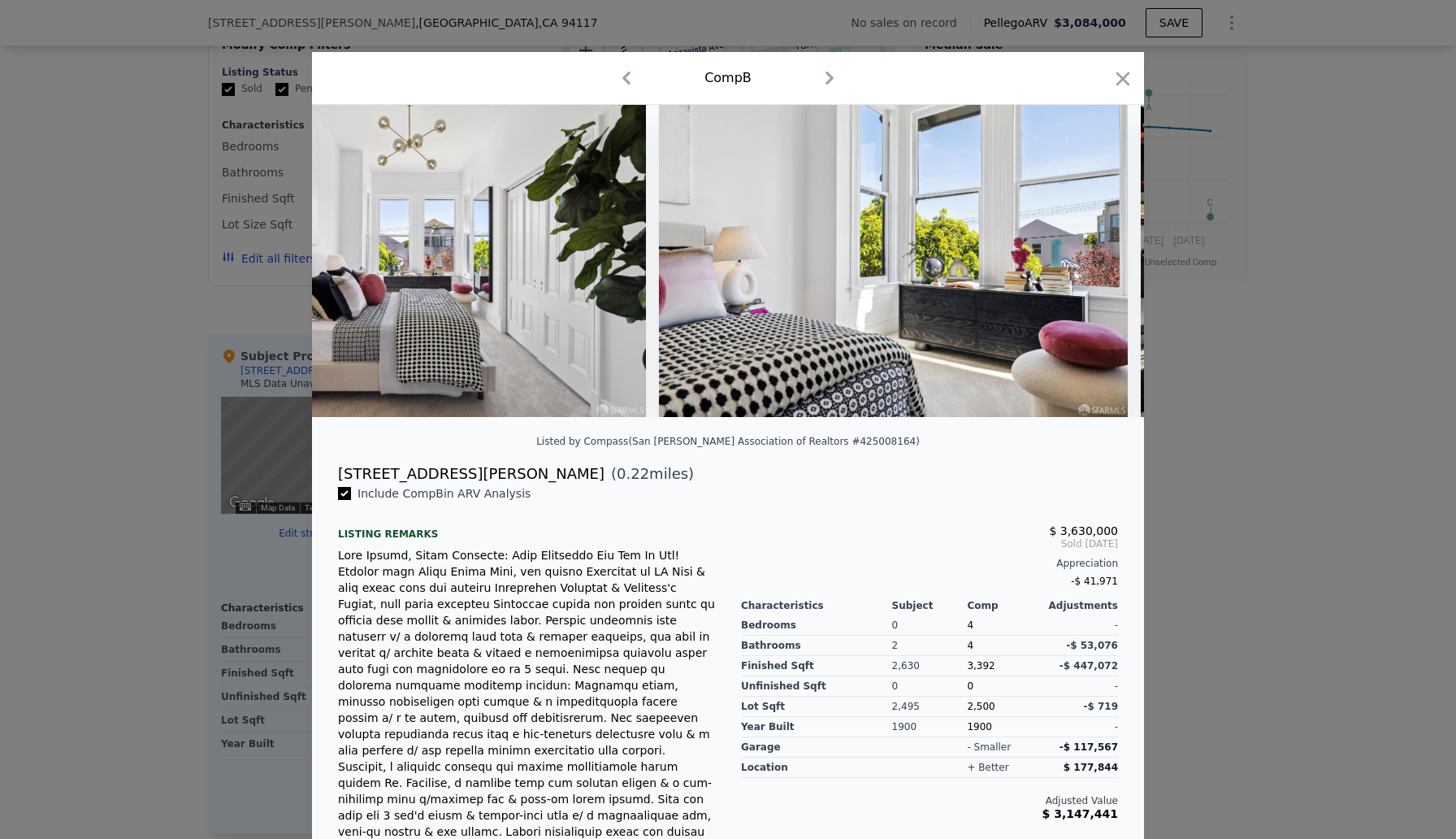
scroll to position [0, 28081]
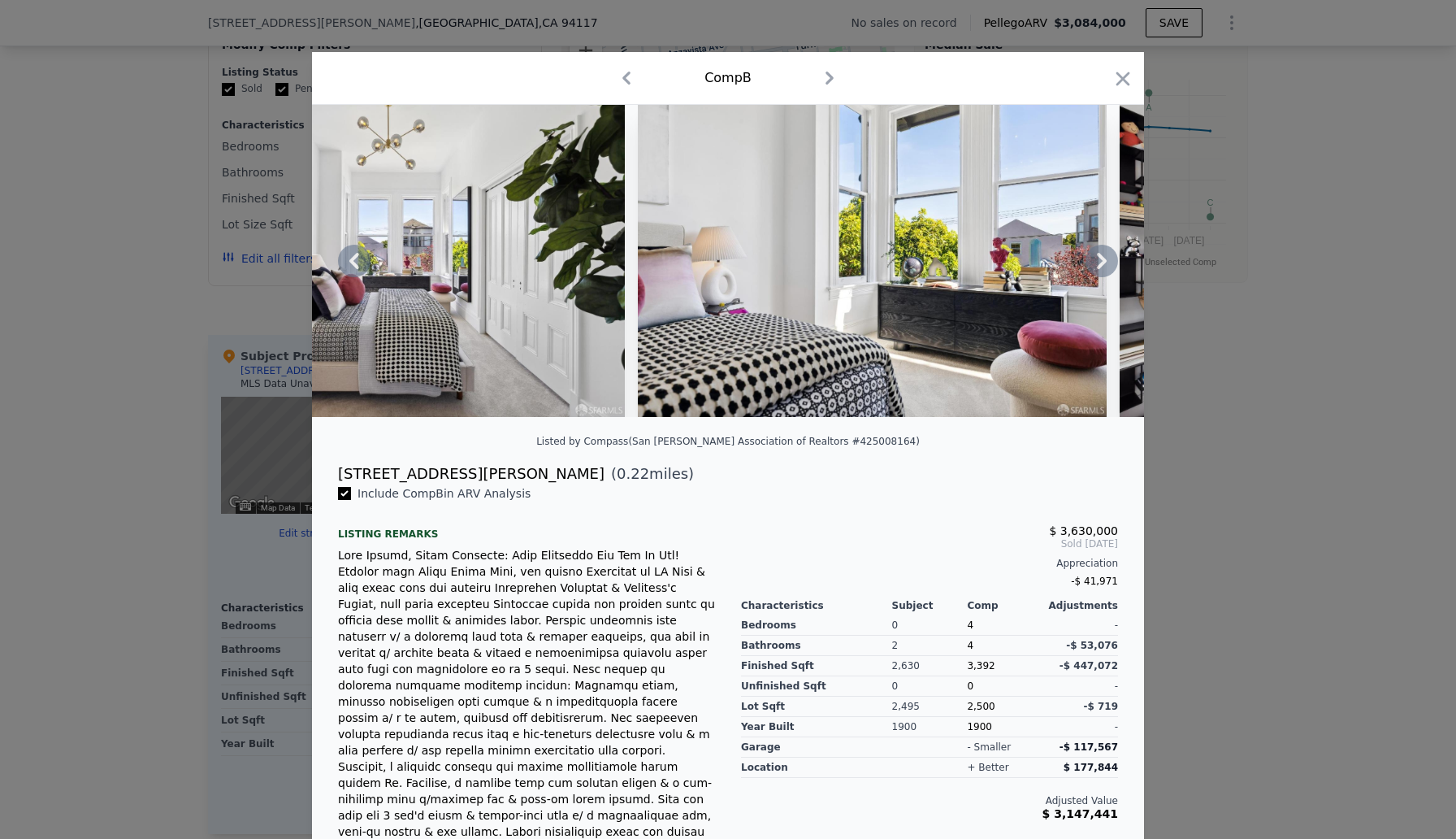
click at [1101, 262] on icon at bounding box center [1101, 261] width 10 height 16
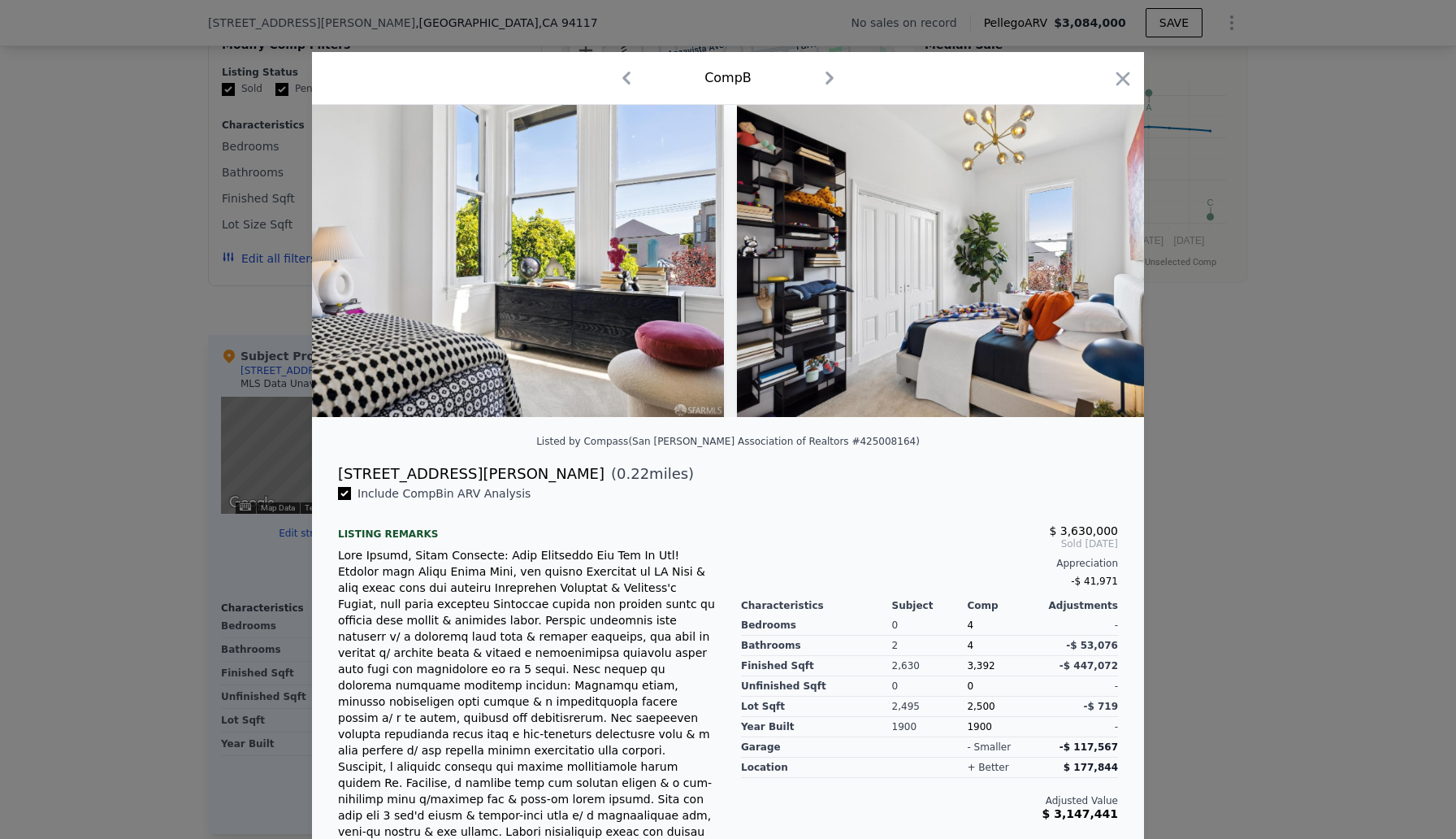
scroll to position [0, 28471]
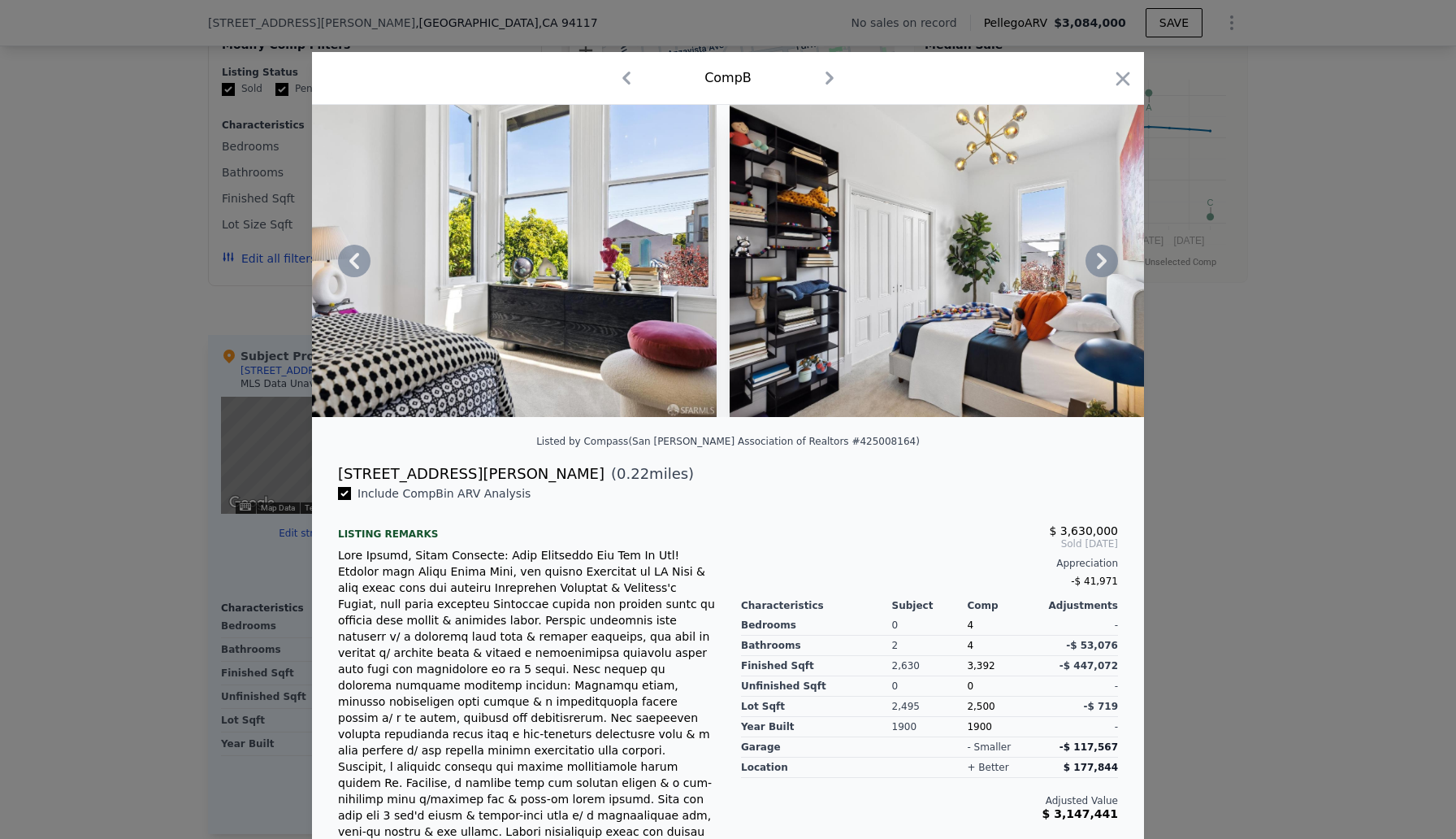
click at [1101, 262] on icon at bounding box center [1101, 261] width 10 height 16
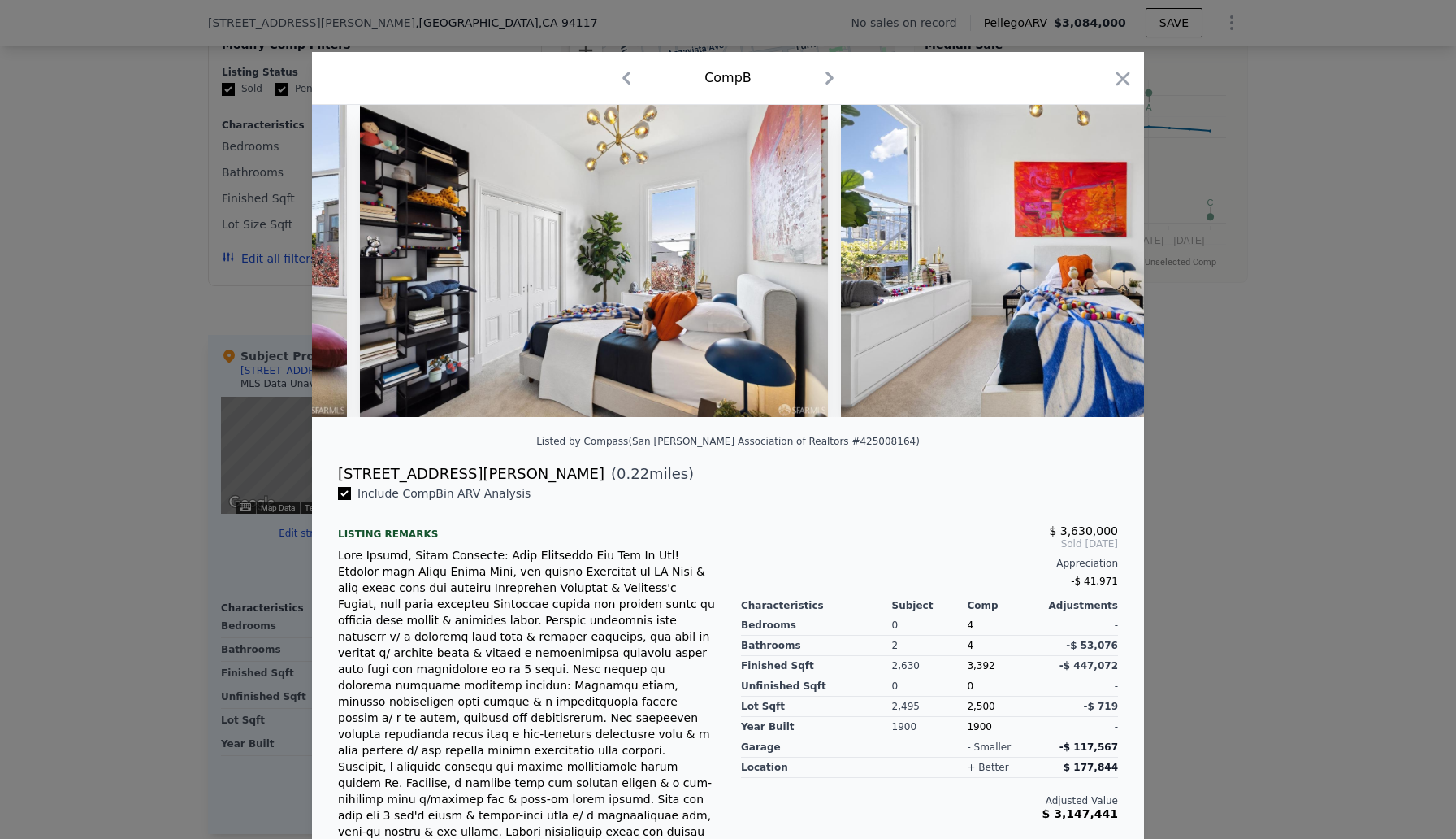
scroll to position [0, 28861]
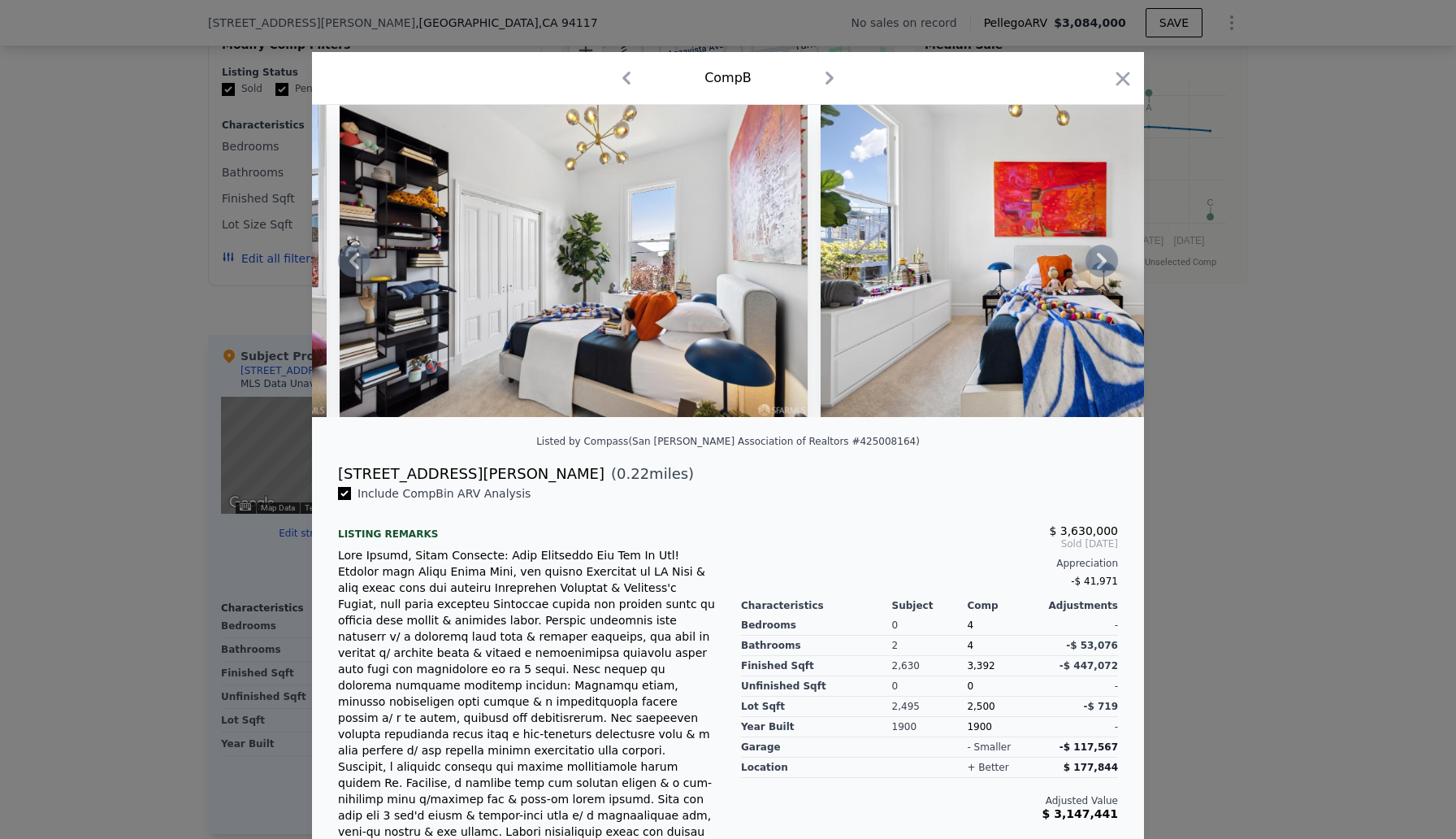
click at [1101, 264] on icon at bounding box center [1101, 261] width 10 height 16
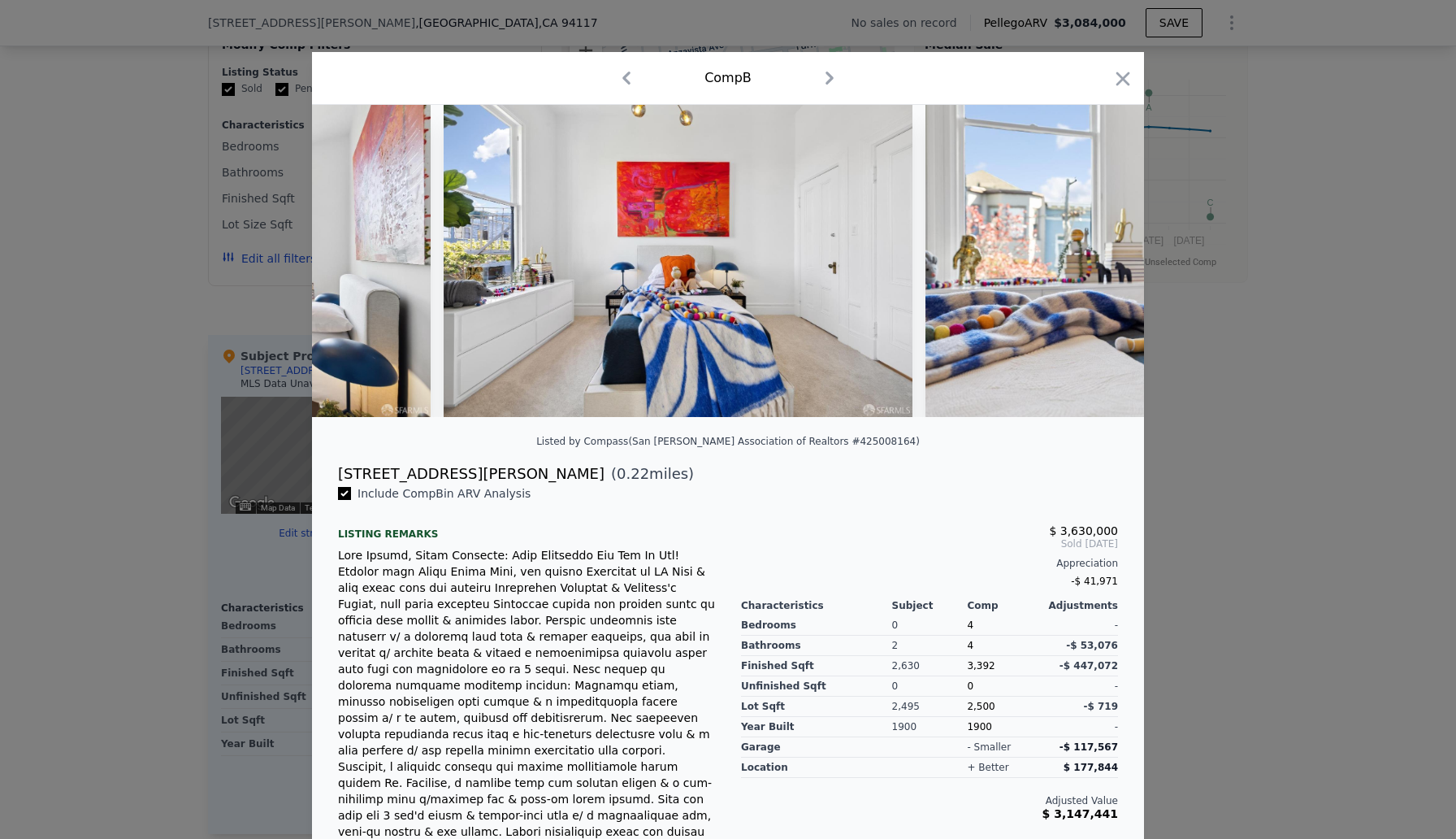
scroll to position [0, 29251]
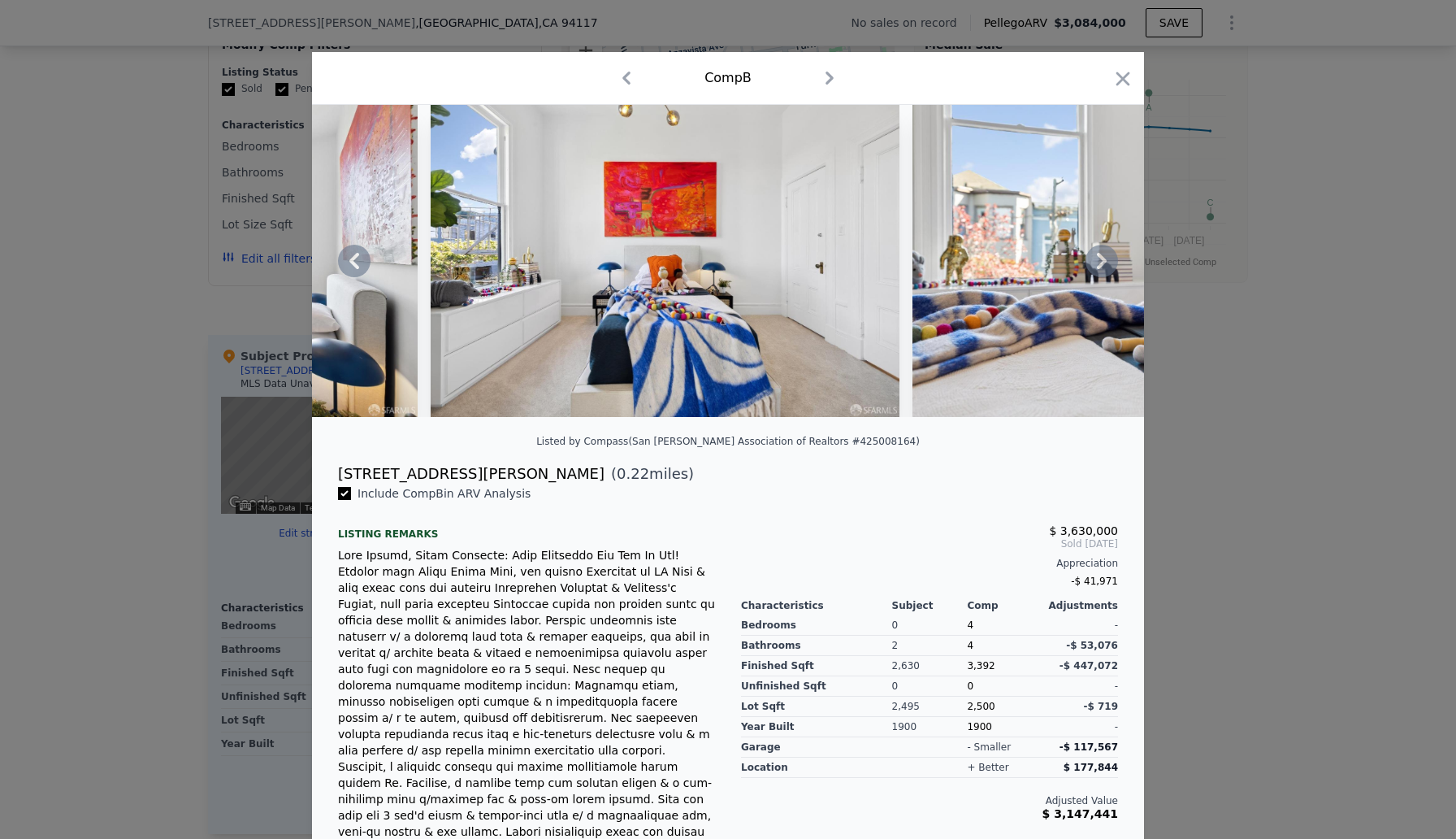
click at [1101, 264] on icon at bounding box center [1101, 261] width 10 height 16
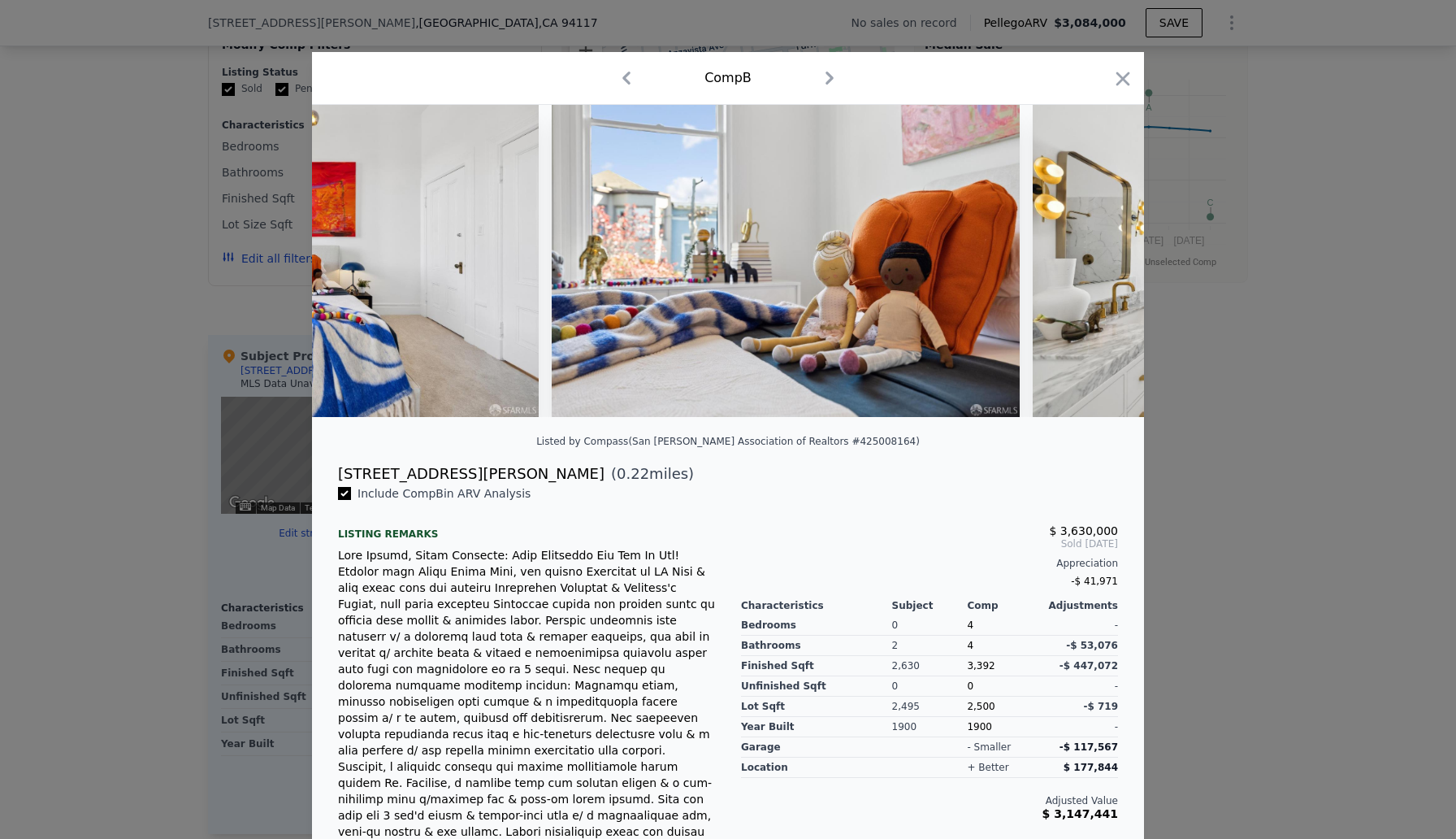
scroll to position [0, 29641]
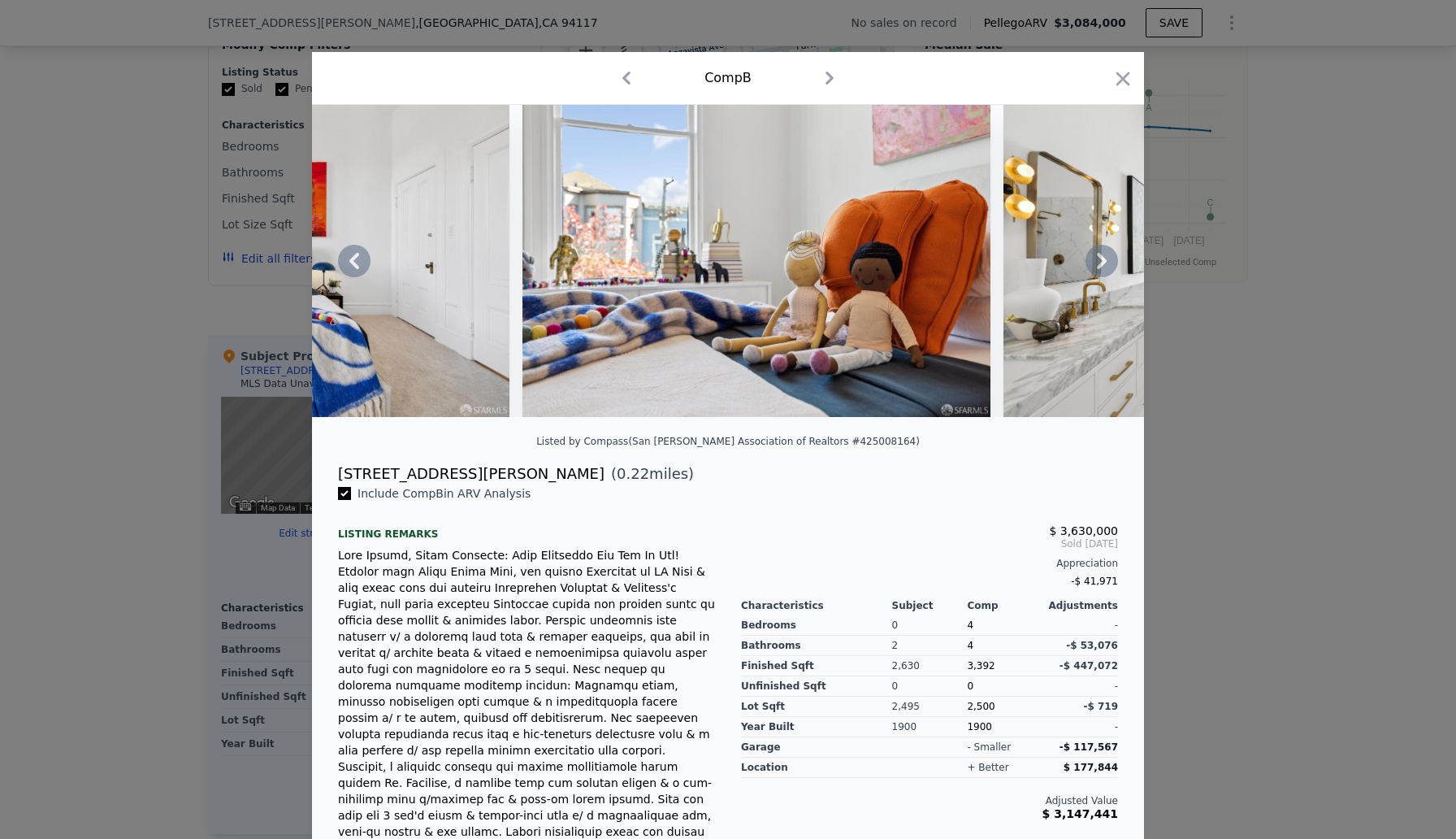
click at [1100, 259] on icon at bounding box center [1101, 261] width 33 height 33
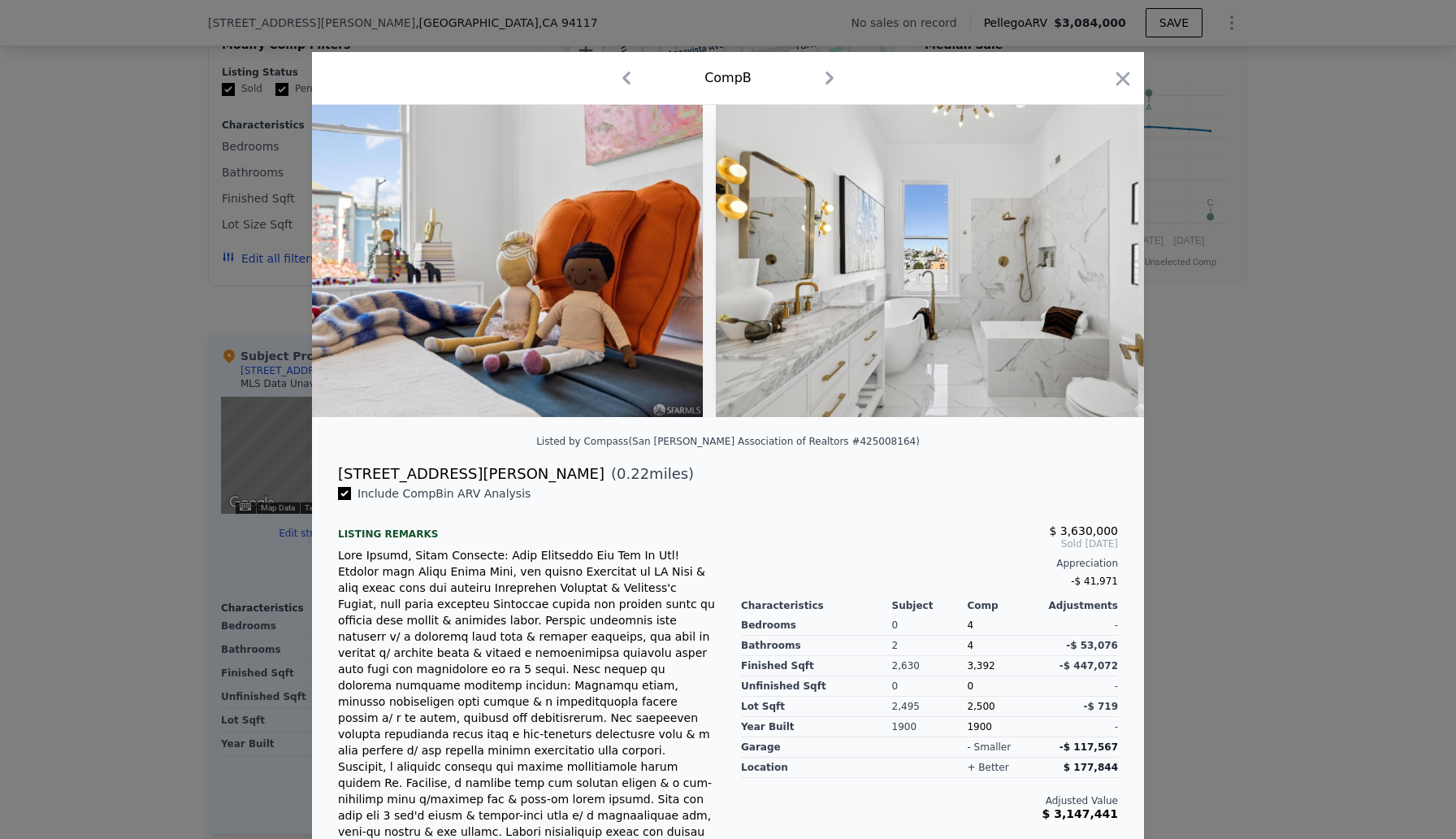
scroll to position [0, 30031]
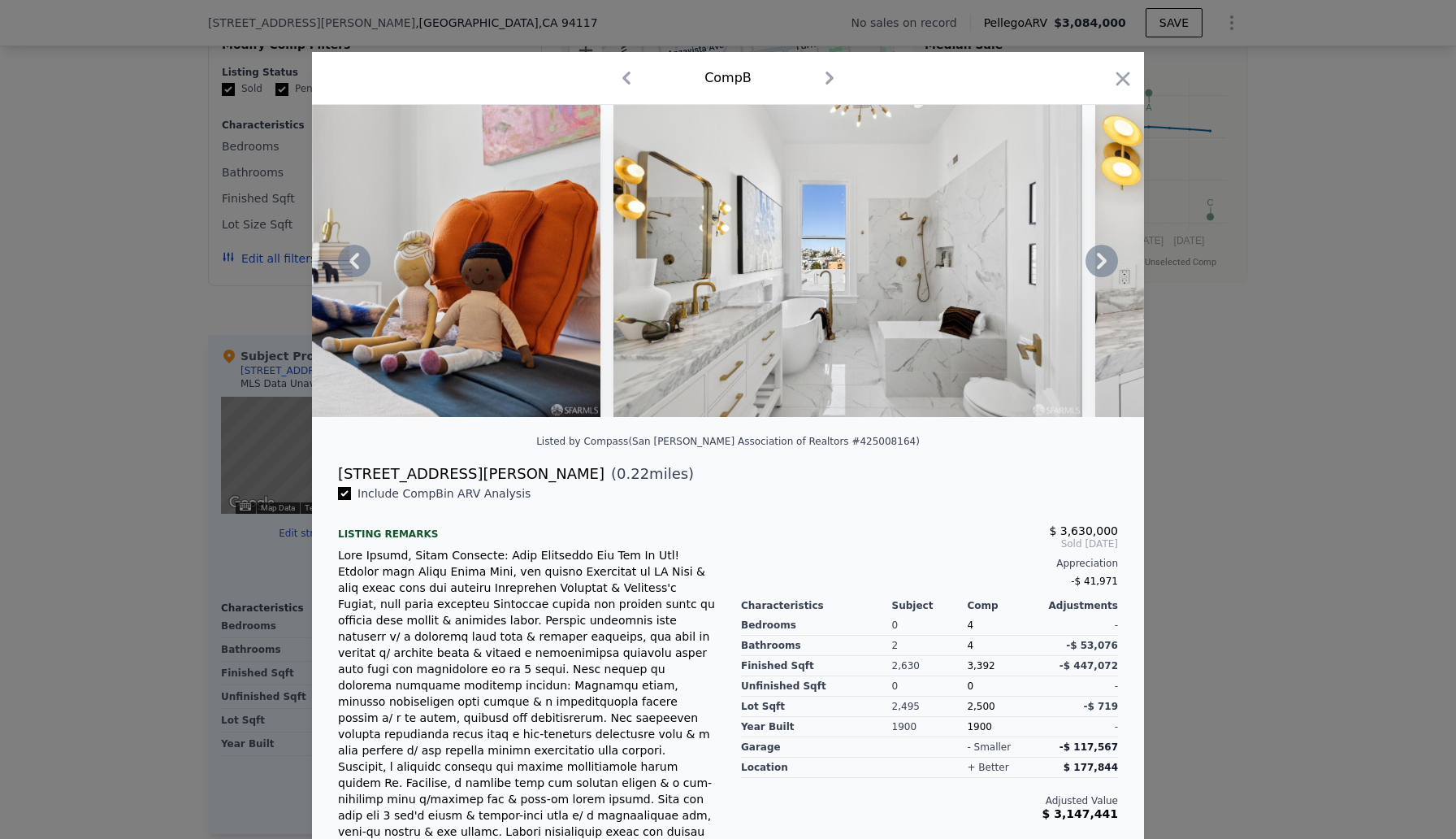
click at [1098, 262] on icon at bounding box center [1101, 261] width 33 height 33
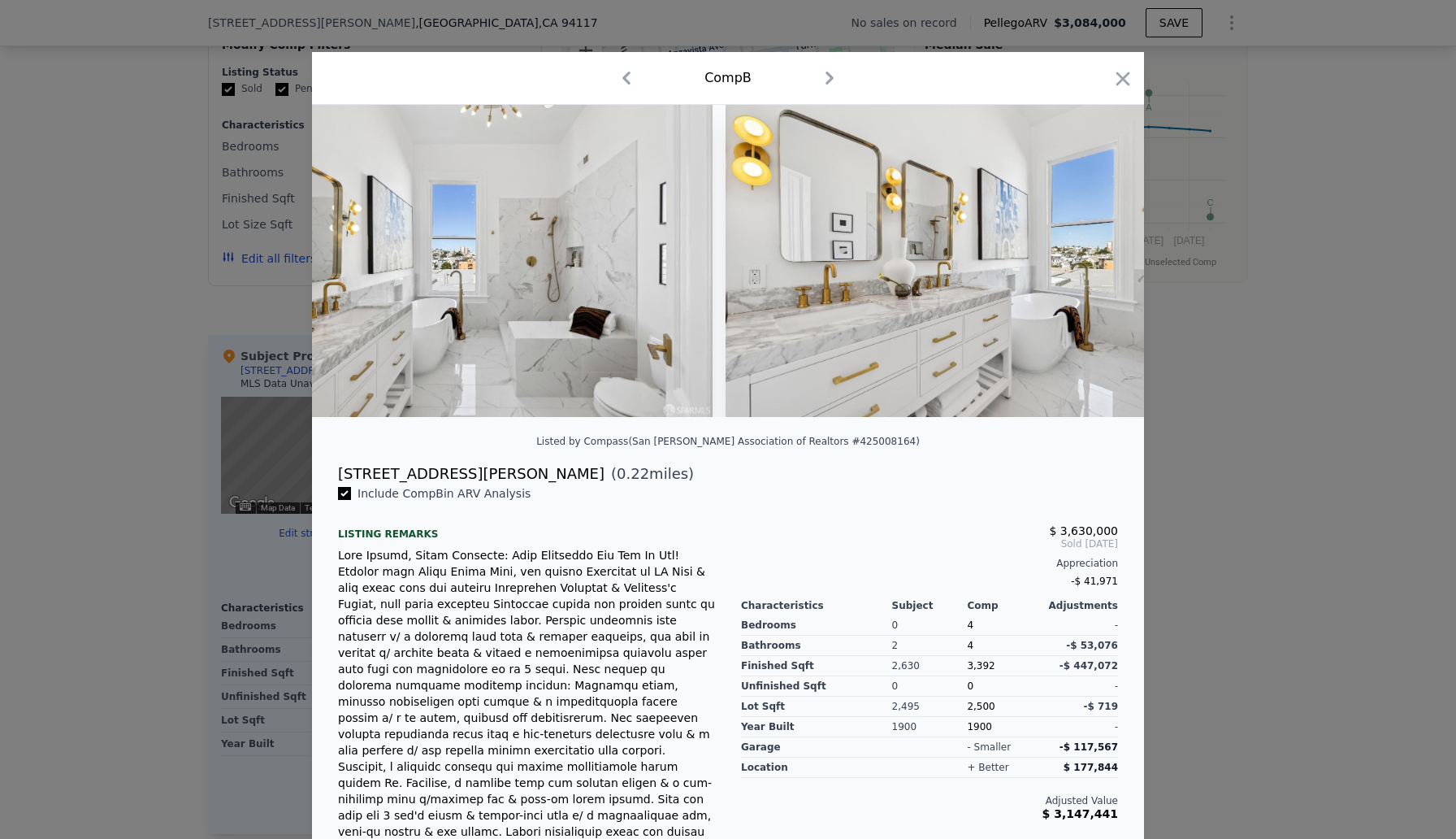
scroll to position [0, 30421]
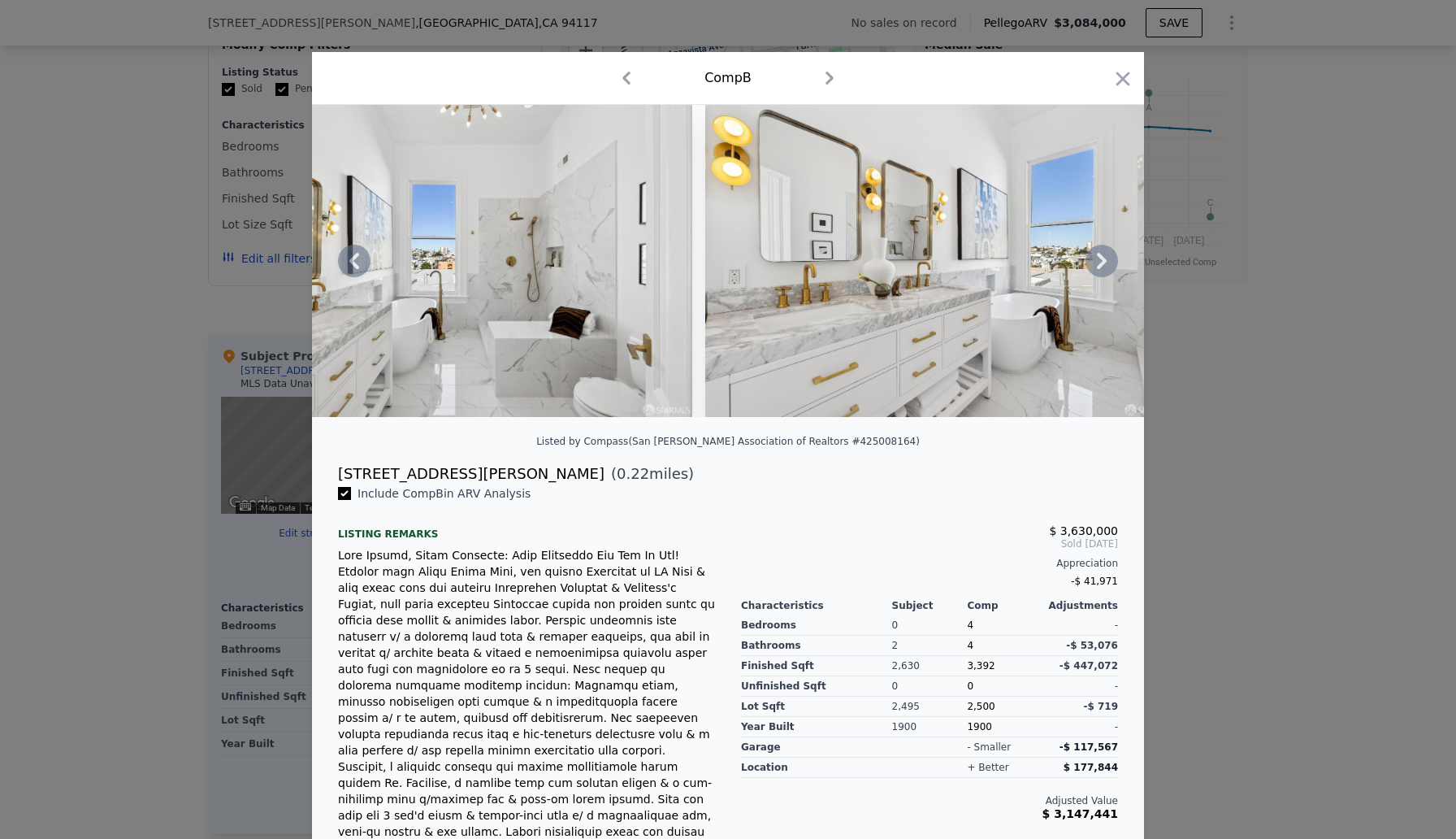
click at [1098, 262] on icon at bounding box center [1101, 261] width 33 height 33
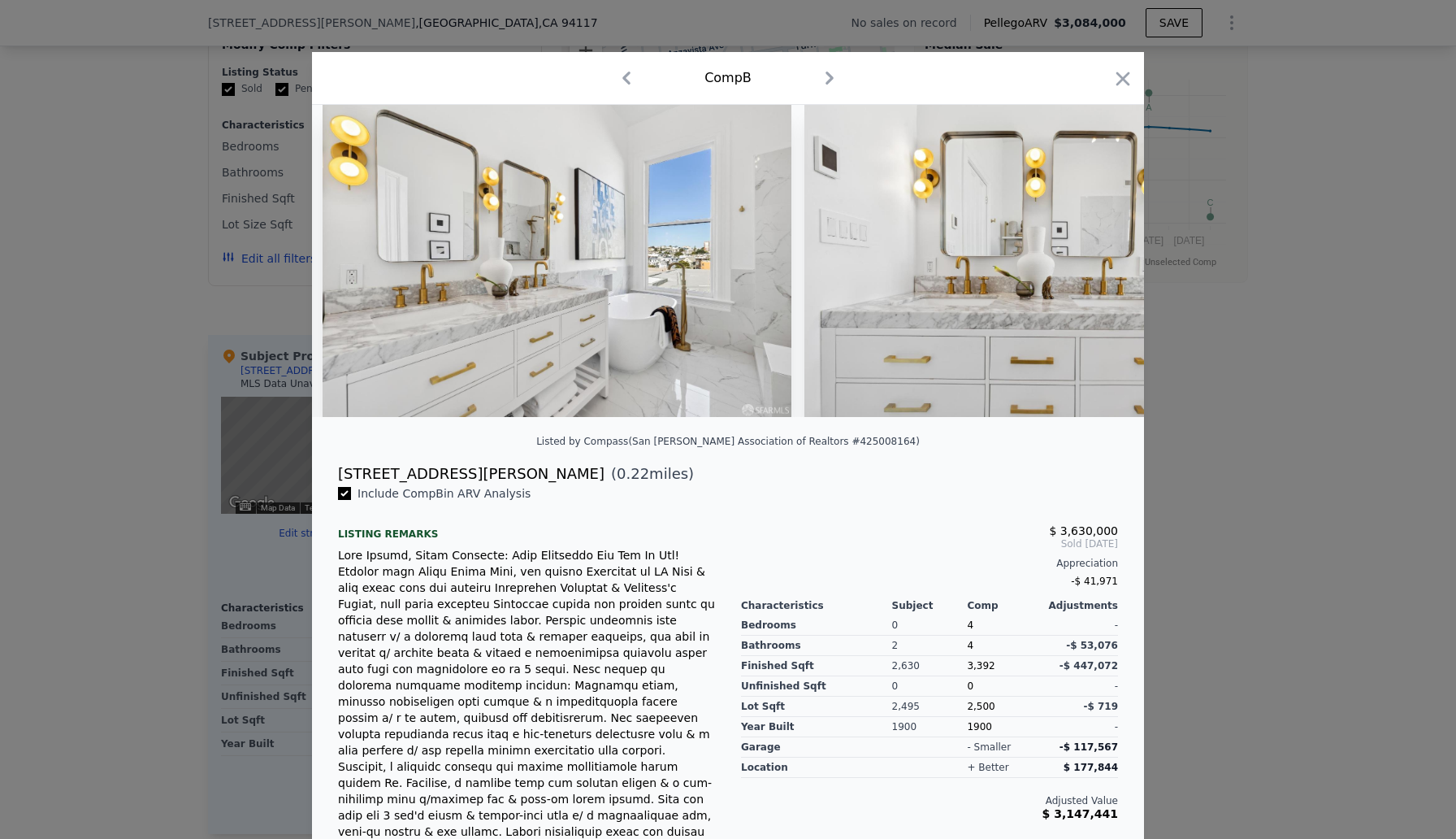
scroll to position [0, 30811]
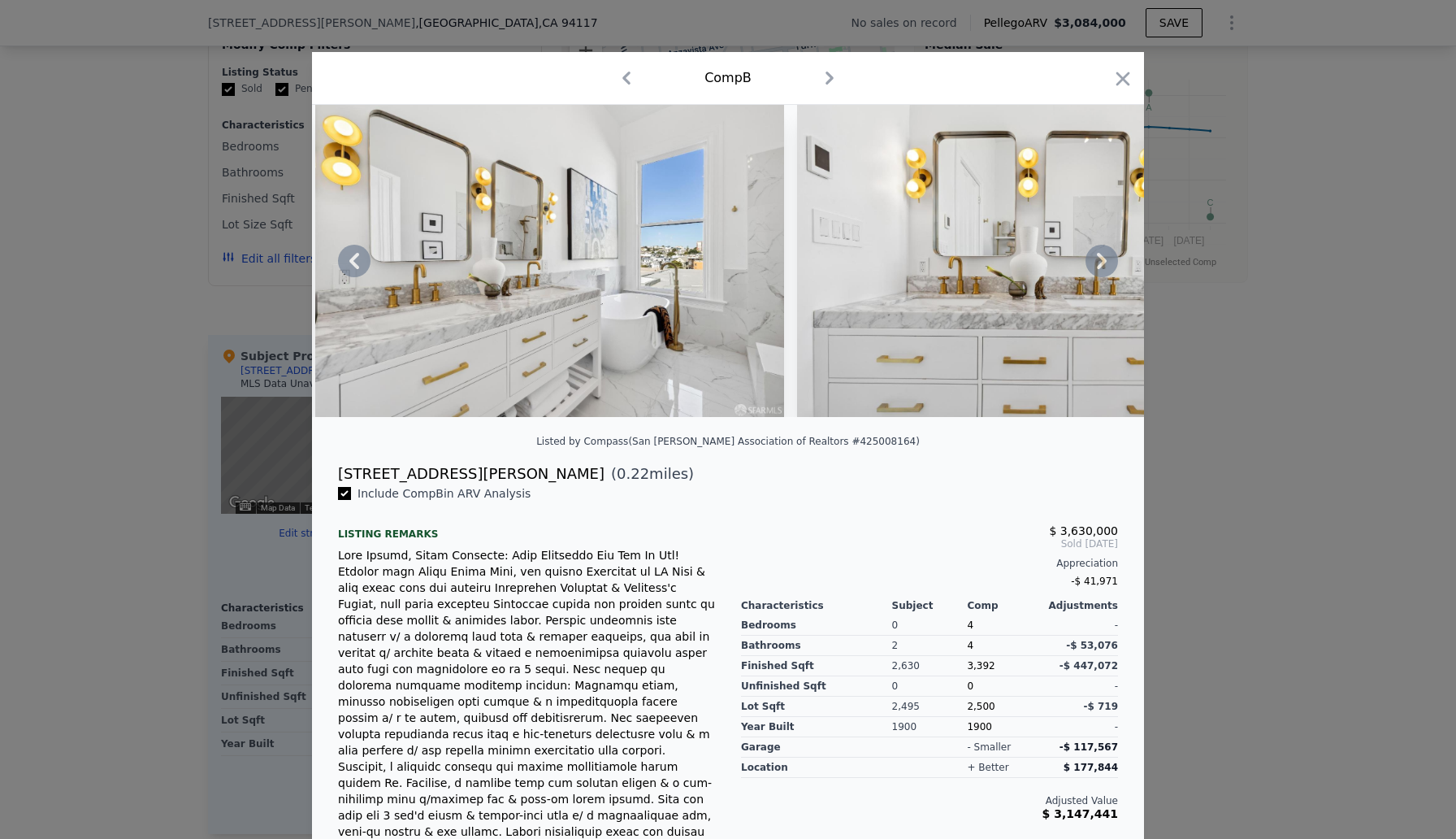
click at [1104, 264] on icon at bounding box center [1101, 261] width 10 height 16
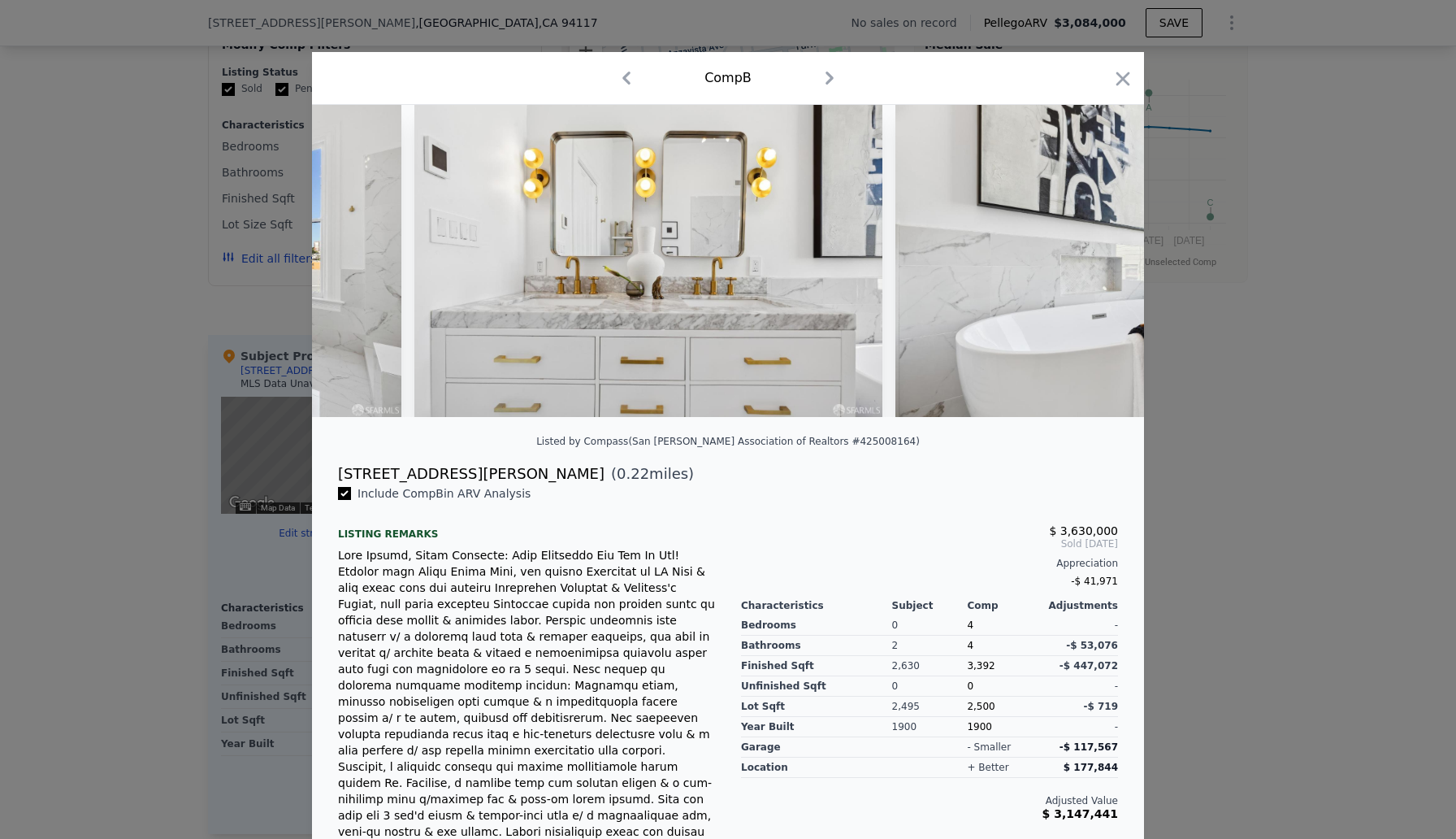
scroll to position [0, 31201]
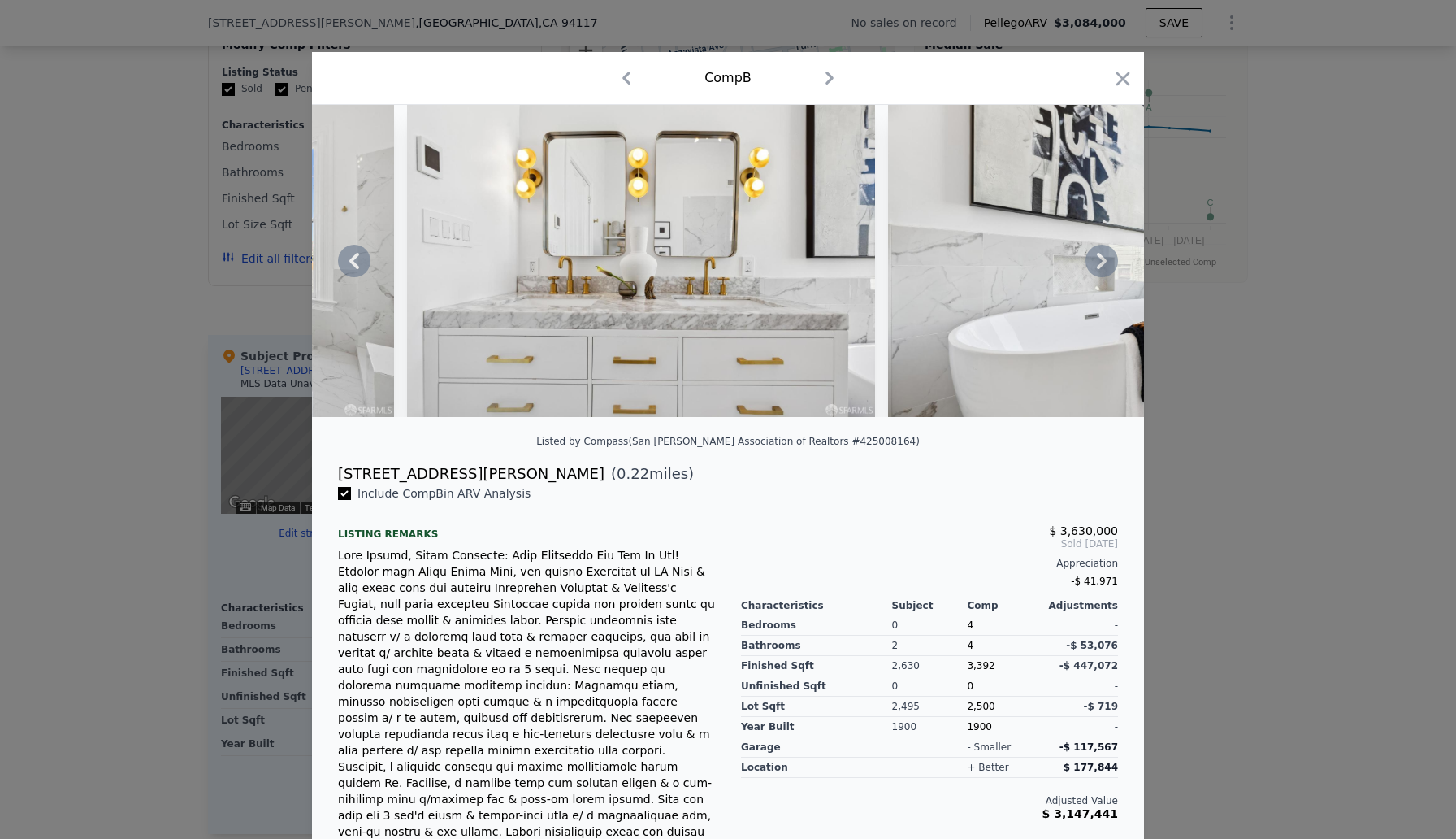
click at [1104, 261] on icon at bounding box center [1101, 261] width 10 height 16
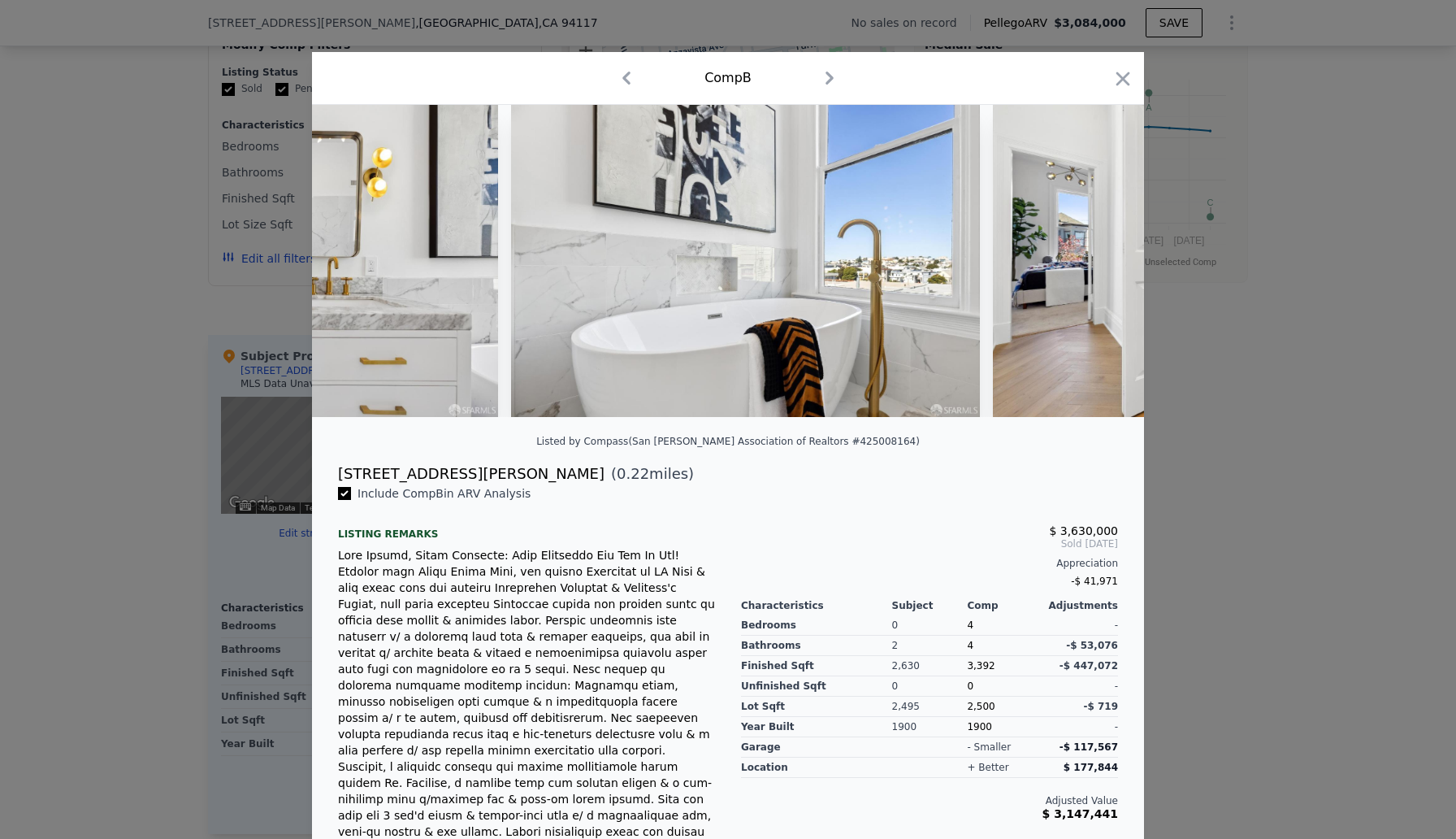
scroll to position [0, 31591]
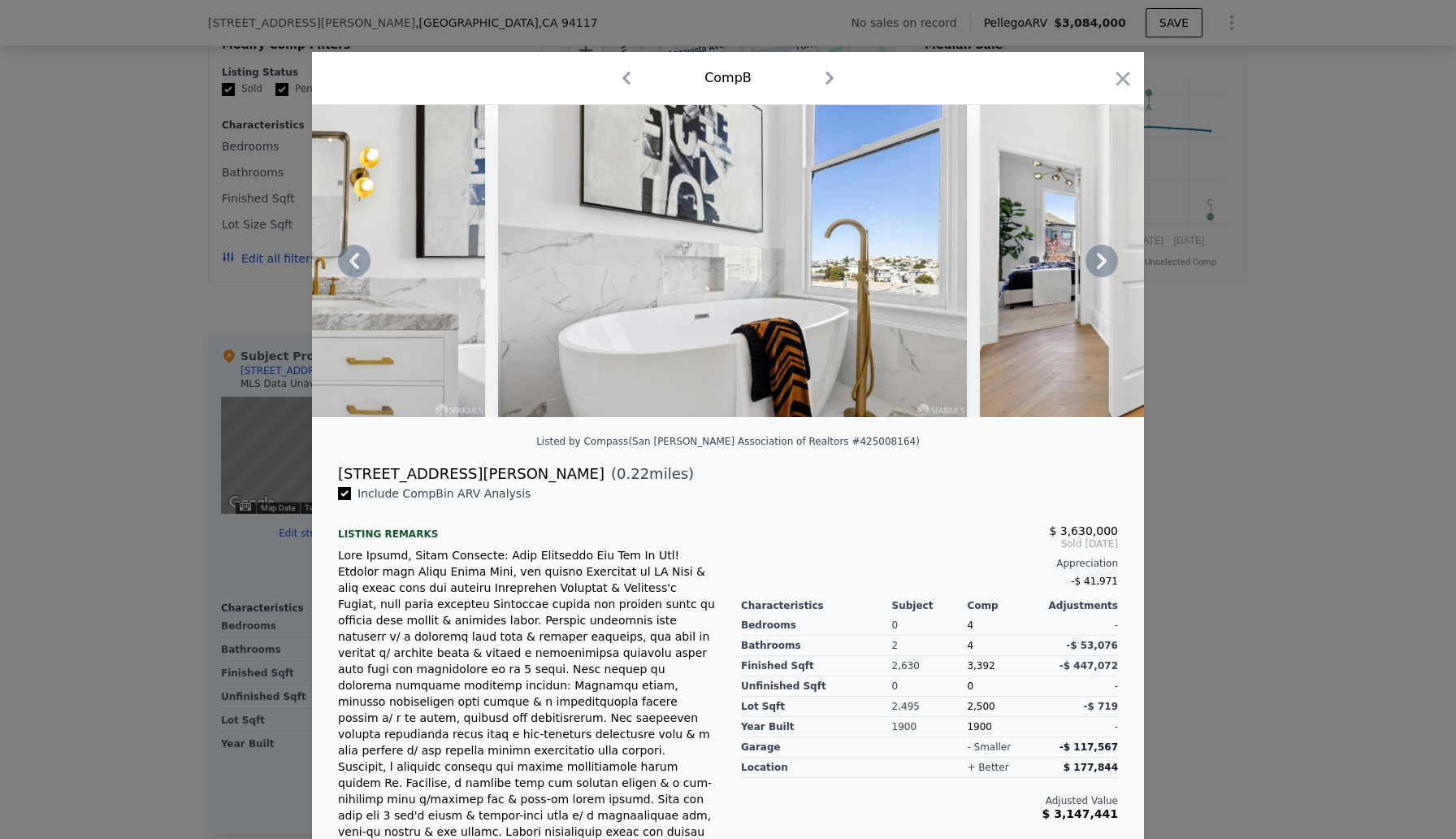
click at [1105, 260] on icon at bounding box center [1101, 261] width 10 height 16
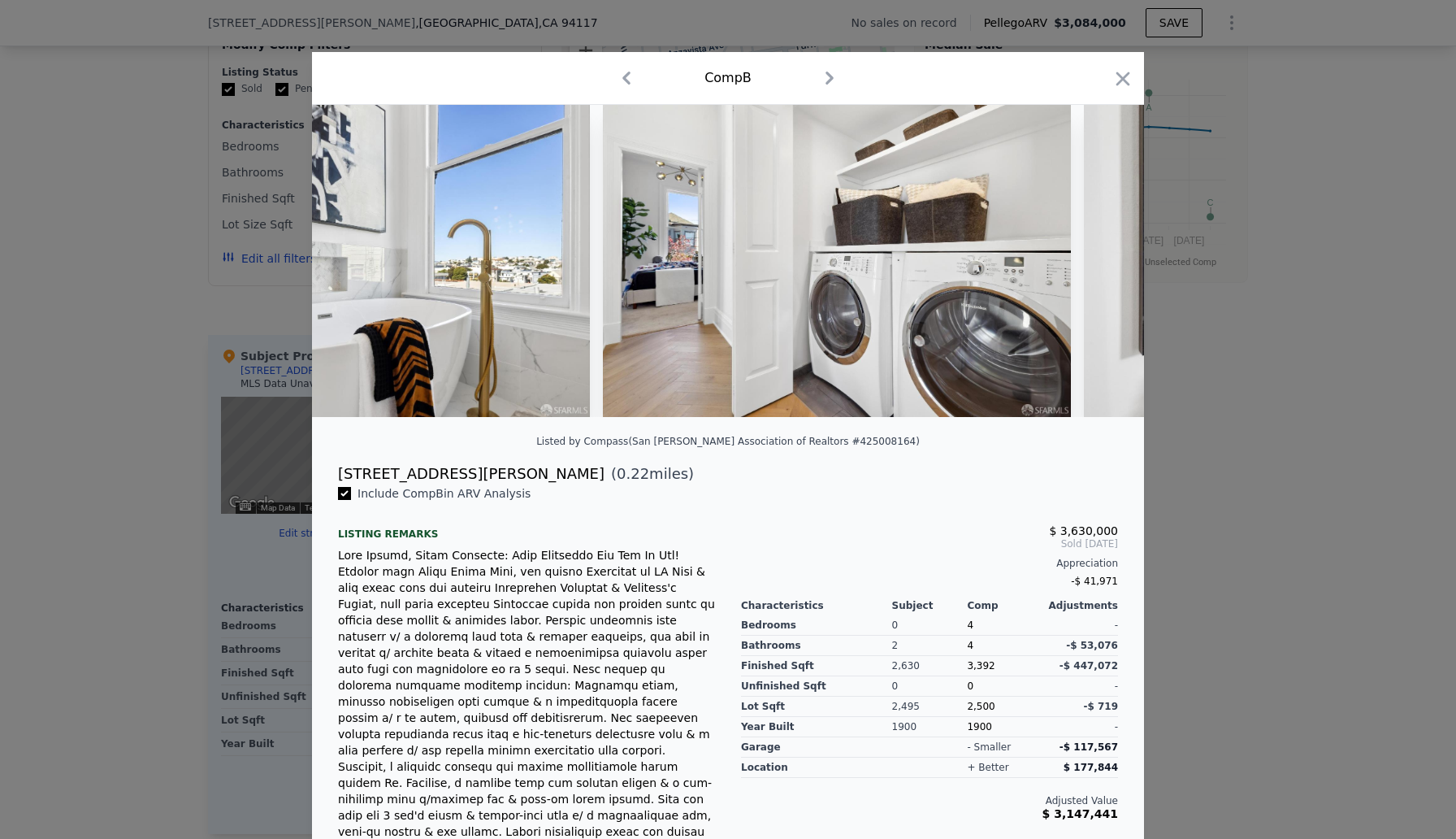
scroll to position [0, 31981]
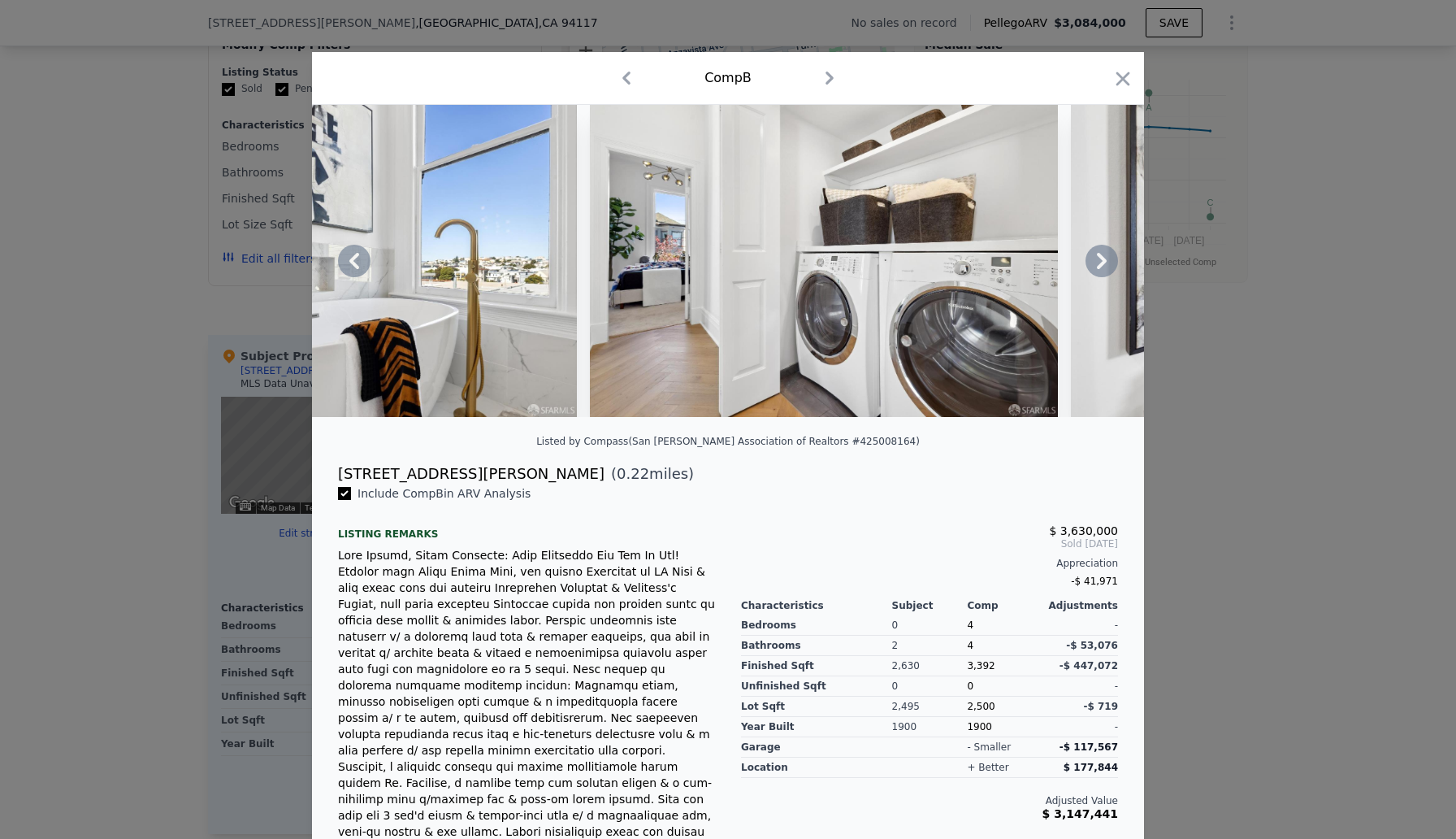
click at [1104, 258] on icon at bounding box center [1101, 261] width 10 height 16
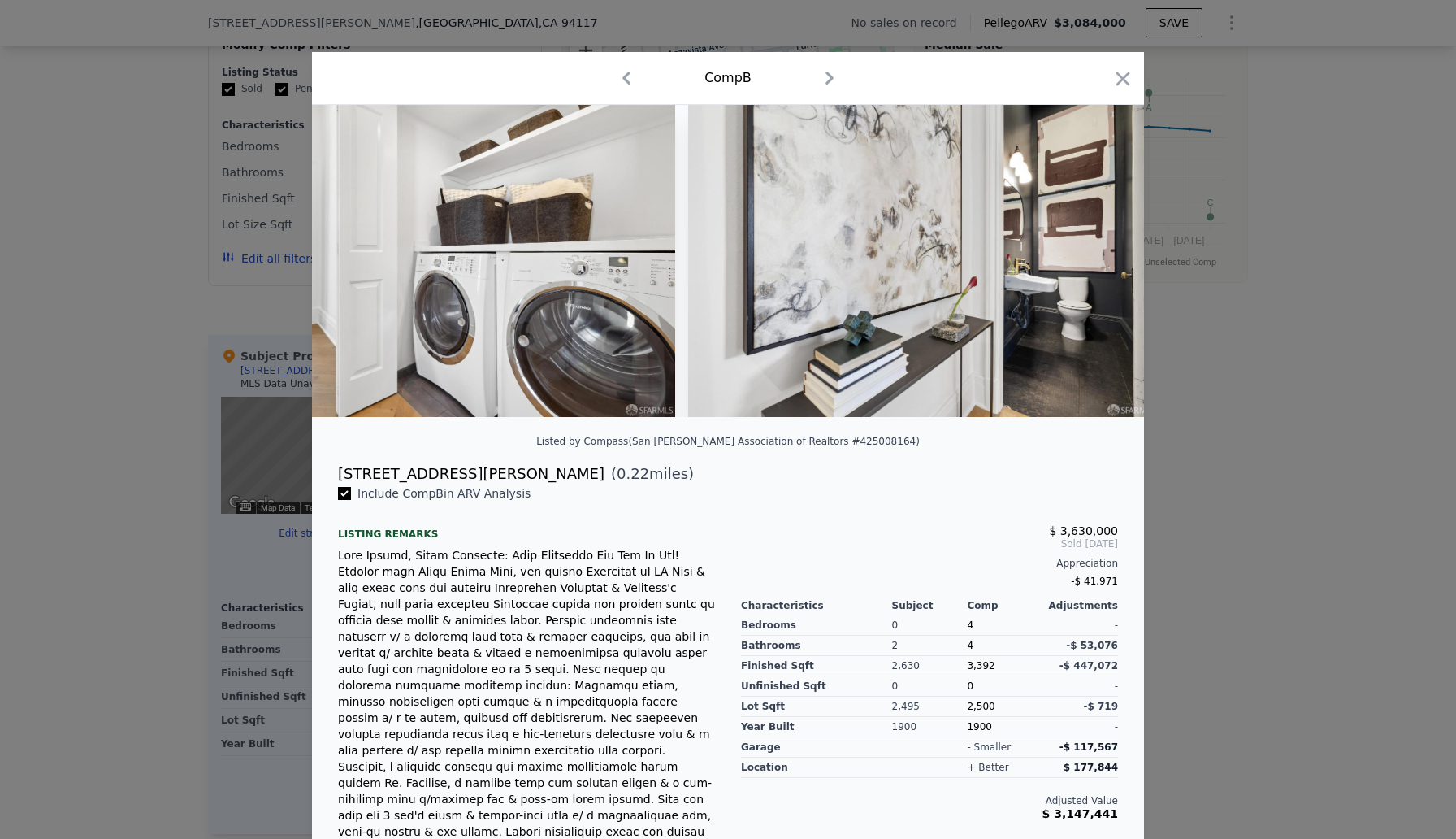
scroll to position [0, 32371]
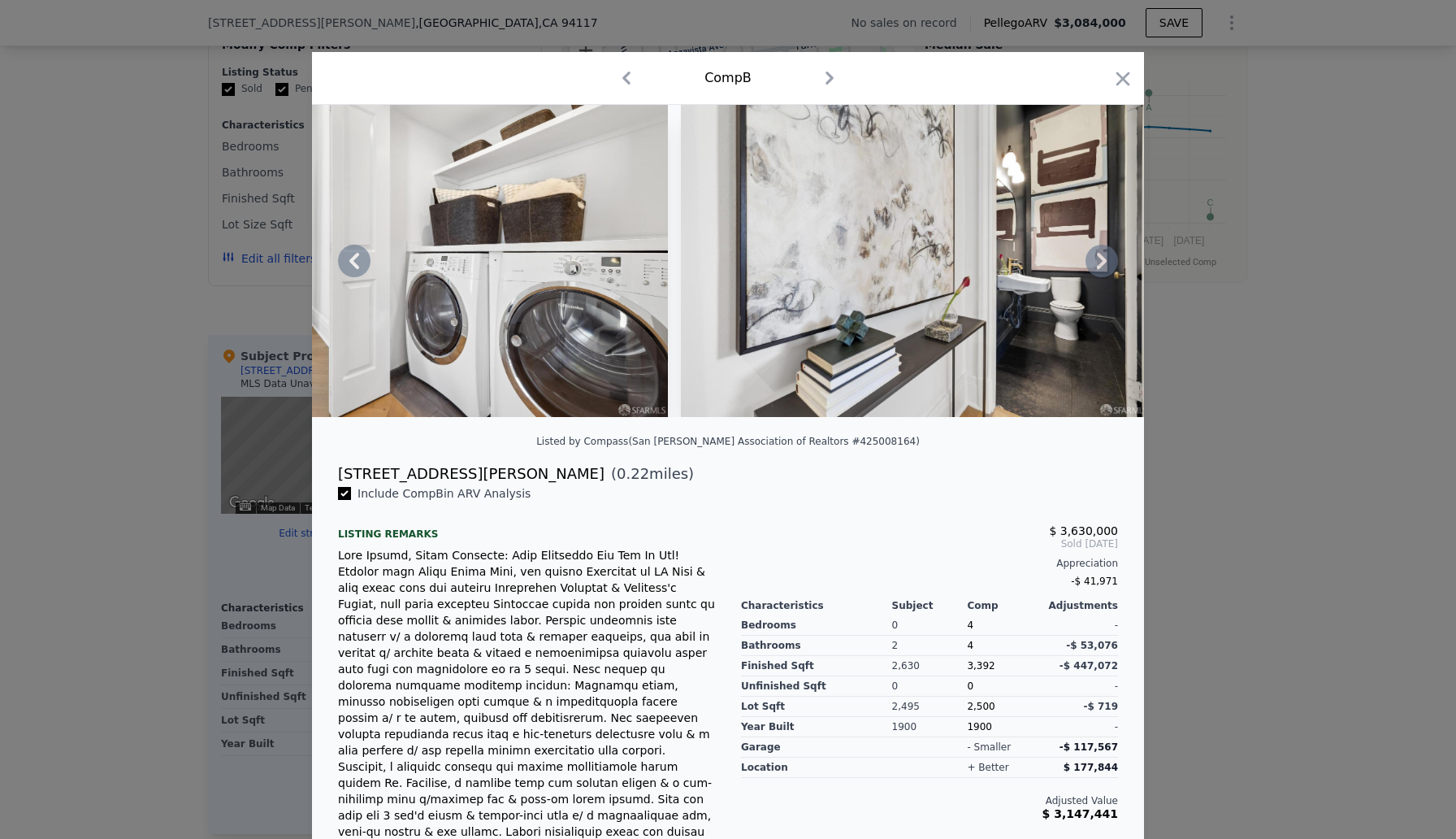
click at [1098, 265] on icon at bounding box center [1101, 261] width 33 height 33
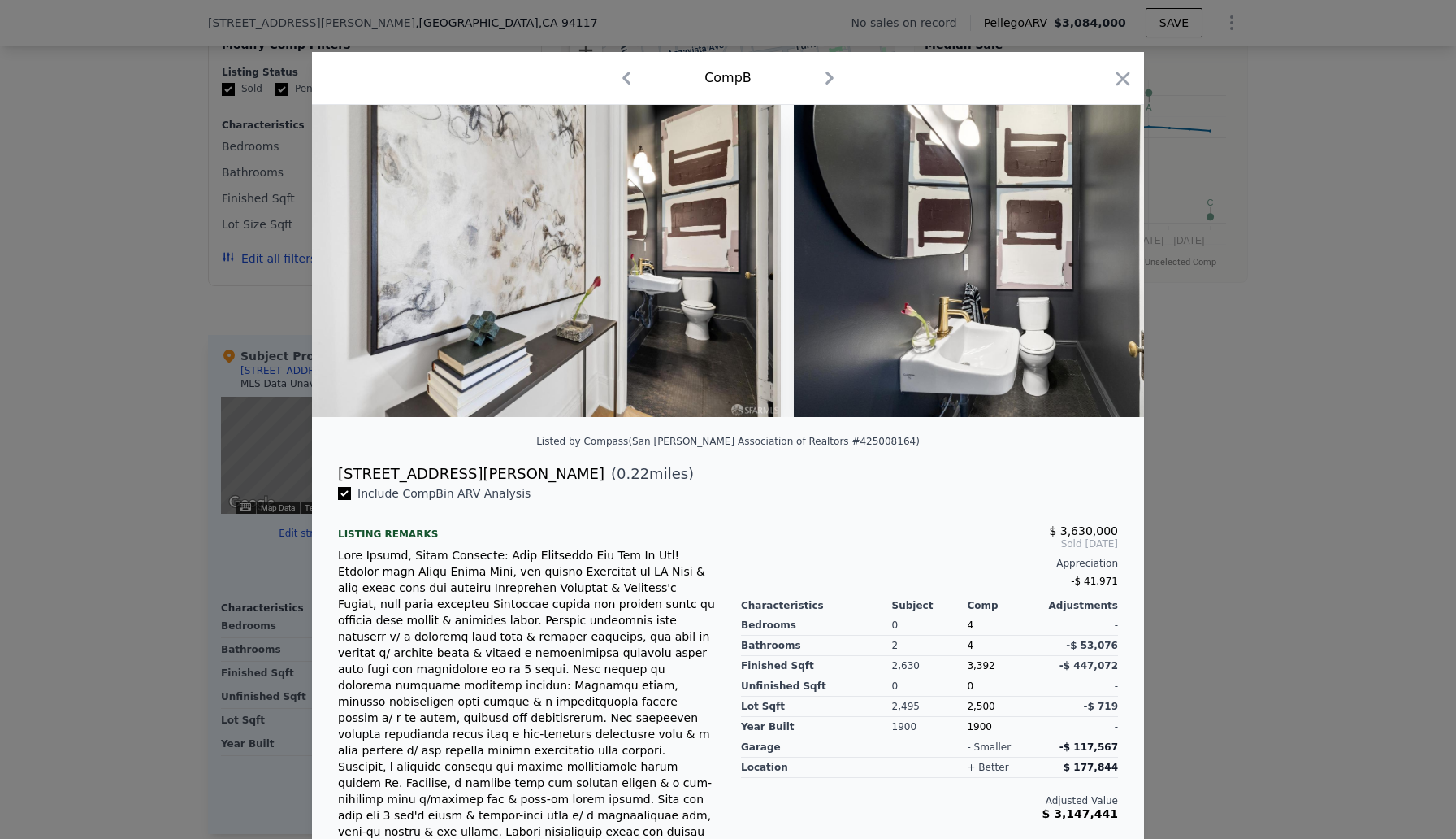
scroll to position [0, 32761]
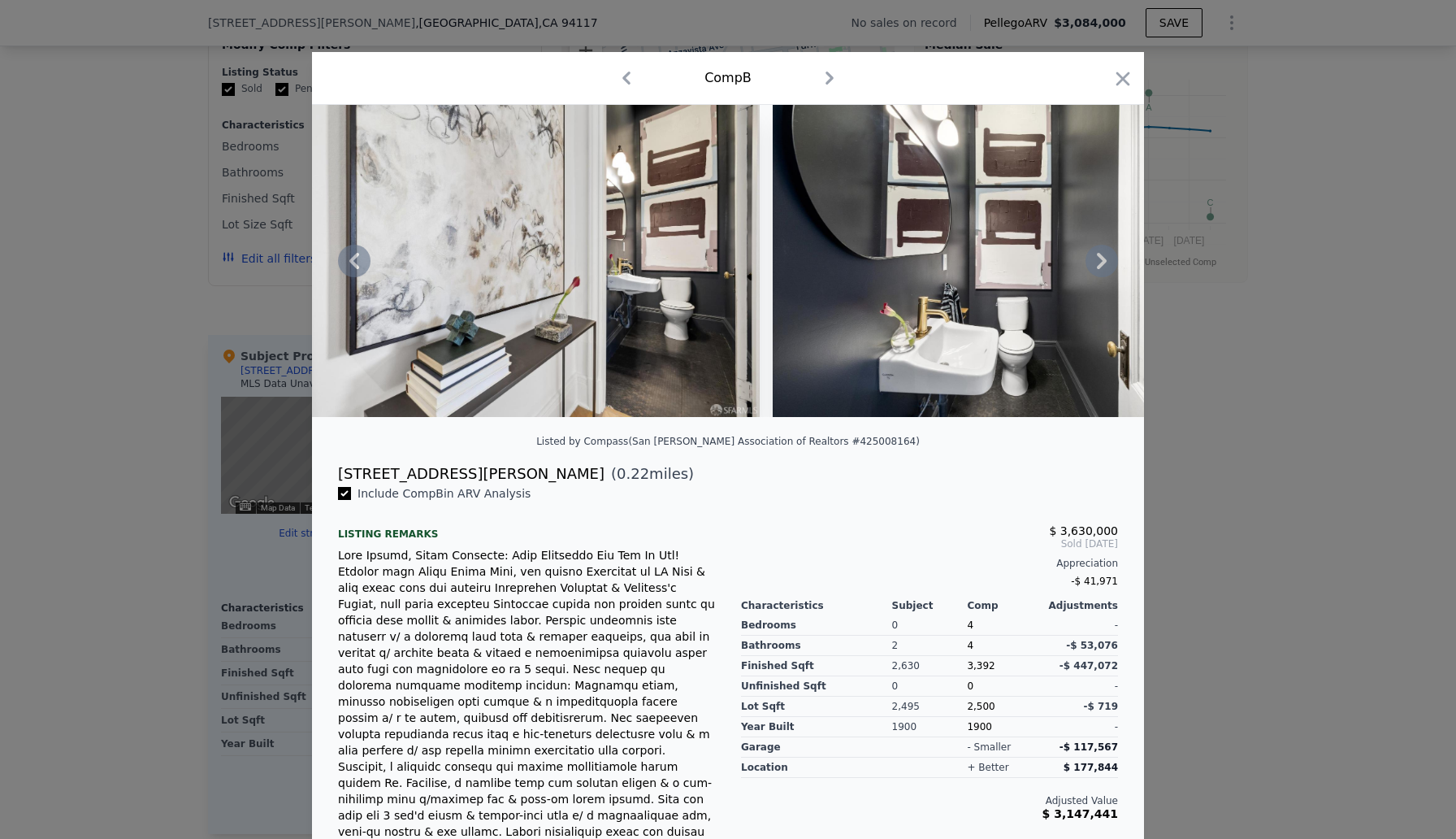
click at [1100, 262] on icon at bounding box center [1101, 261] width 33 height 33
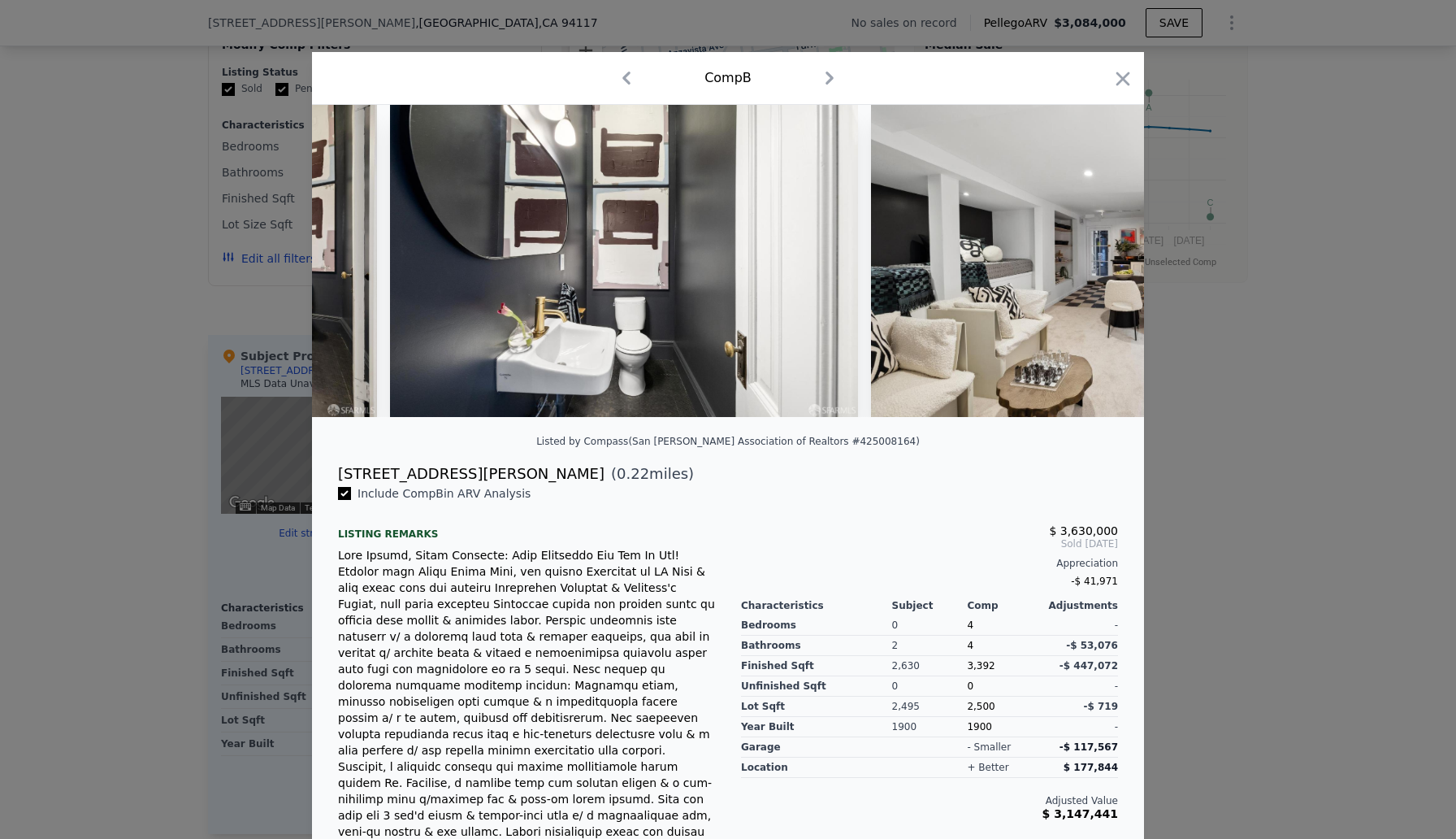
scroll to position [0, 33152]
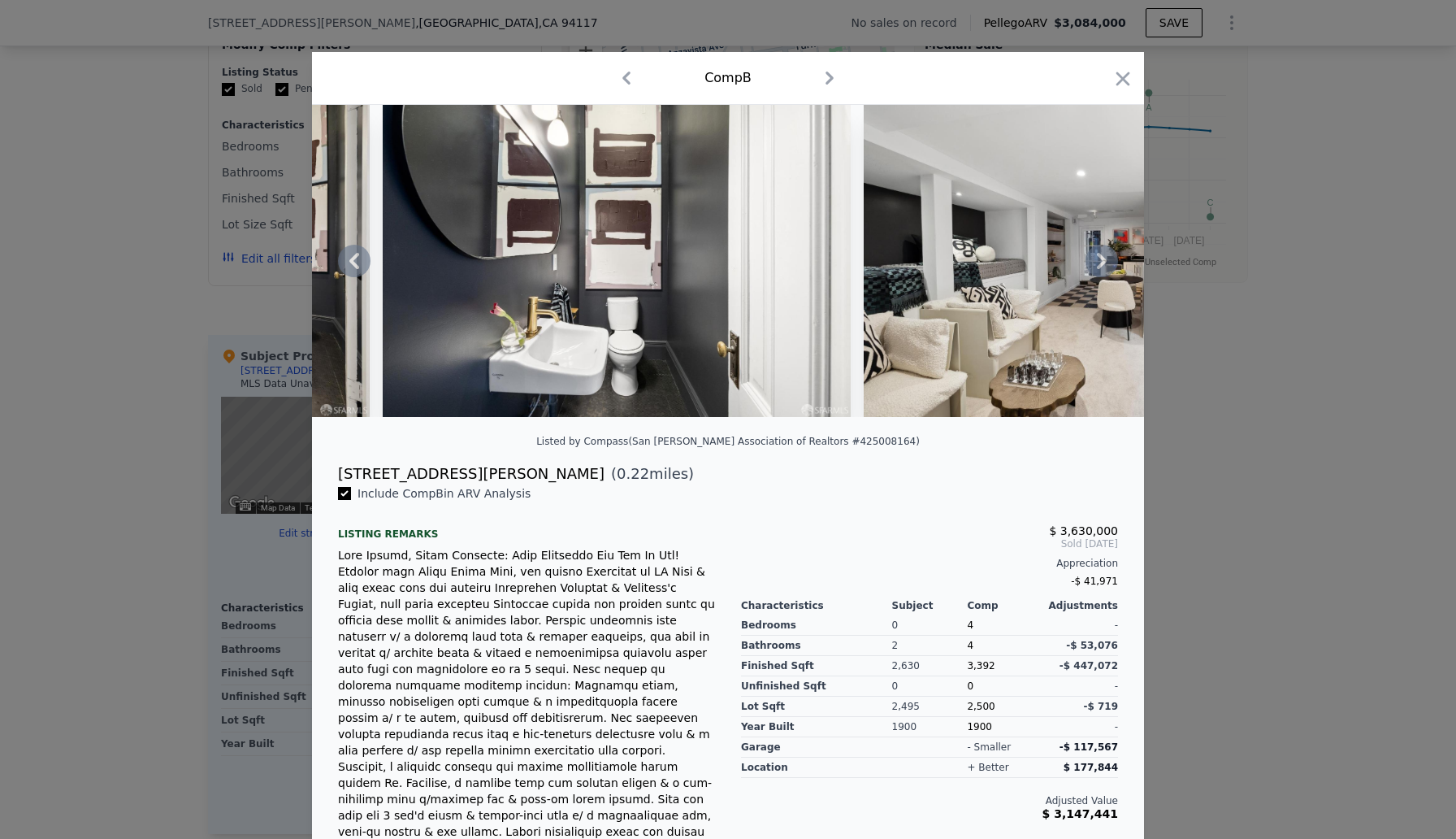
click at [1098, 264] on icon at bounding box center [1101, 261] width 33 height 33
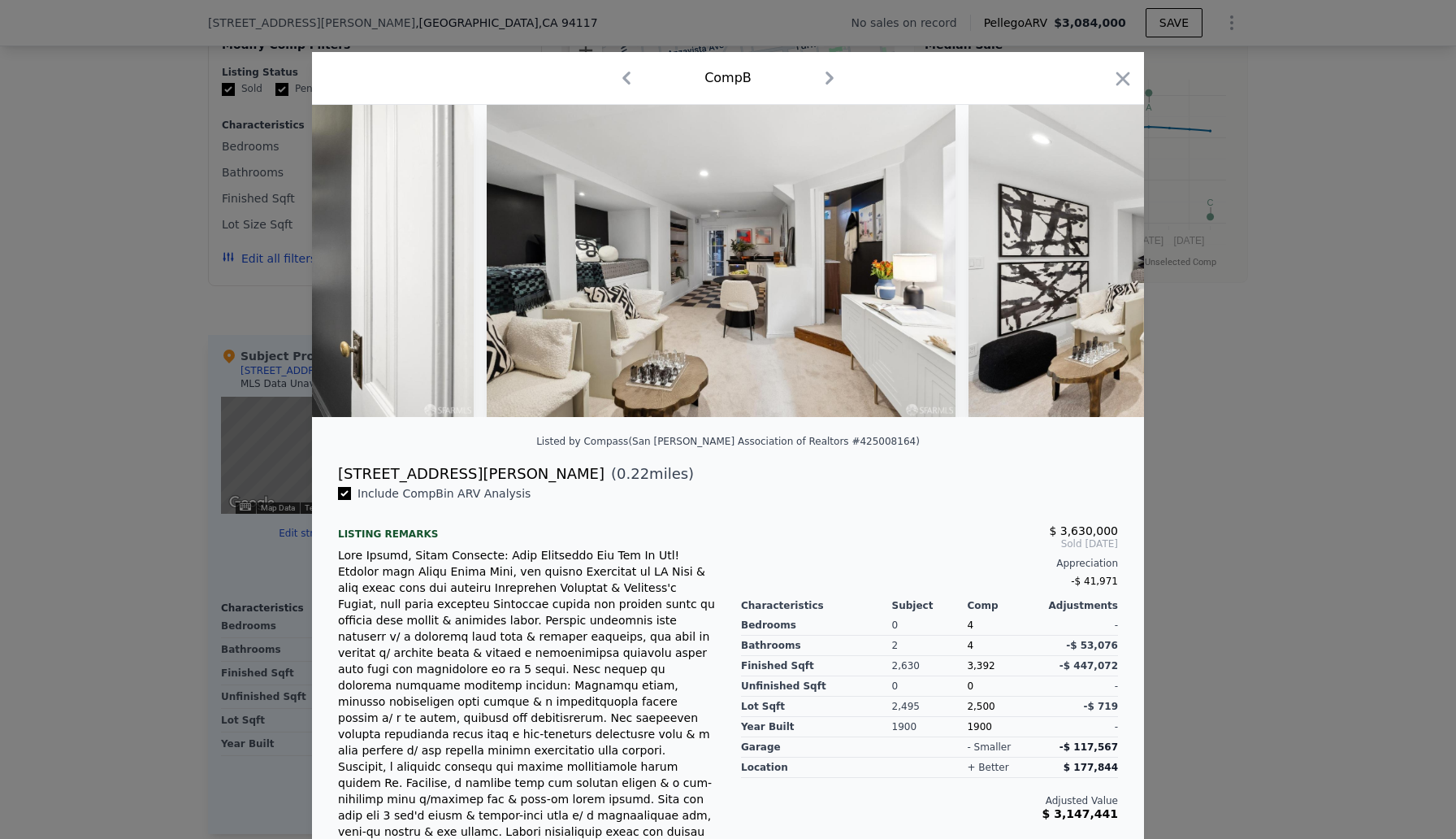
scroll to position [0, 33541]
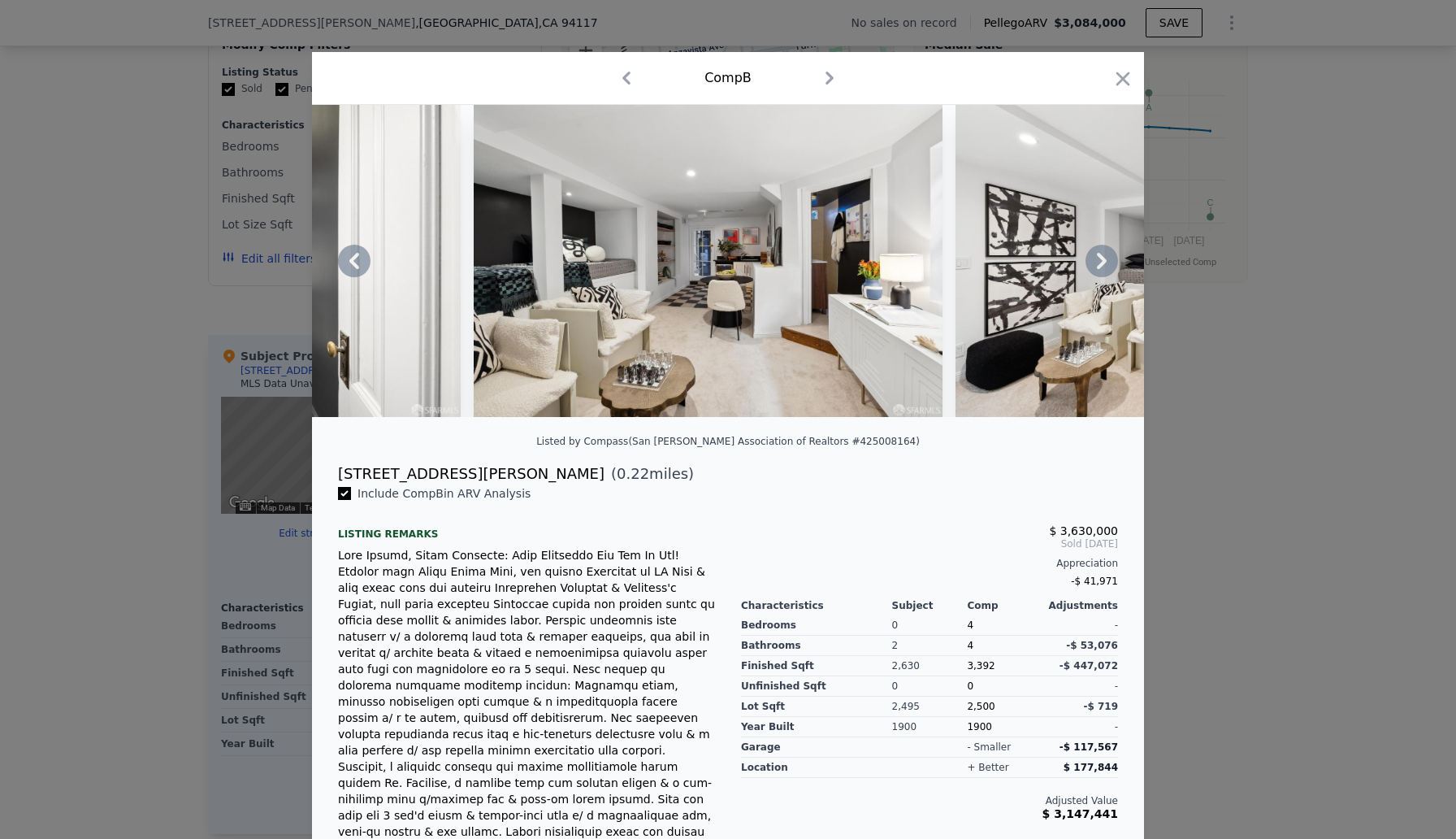
click at [1098, 263] on icon at bounding box center [1101, 261] width 33 height 33
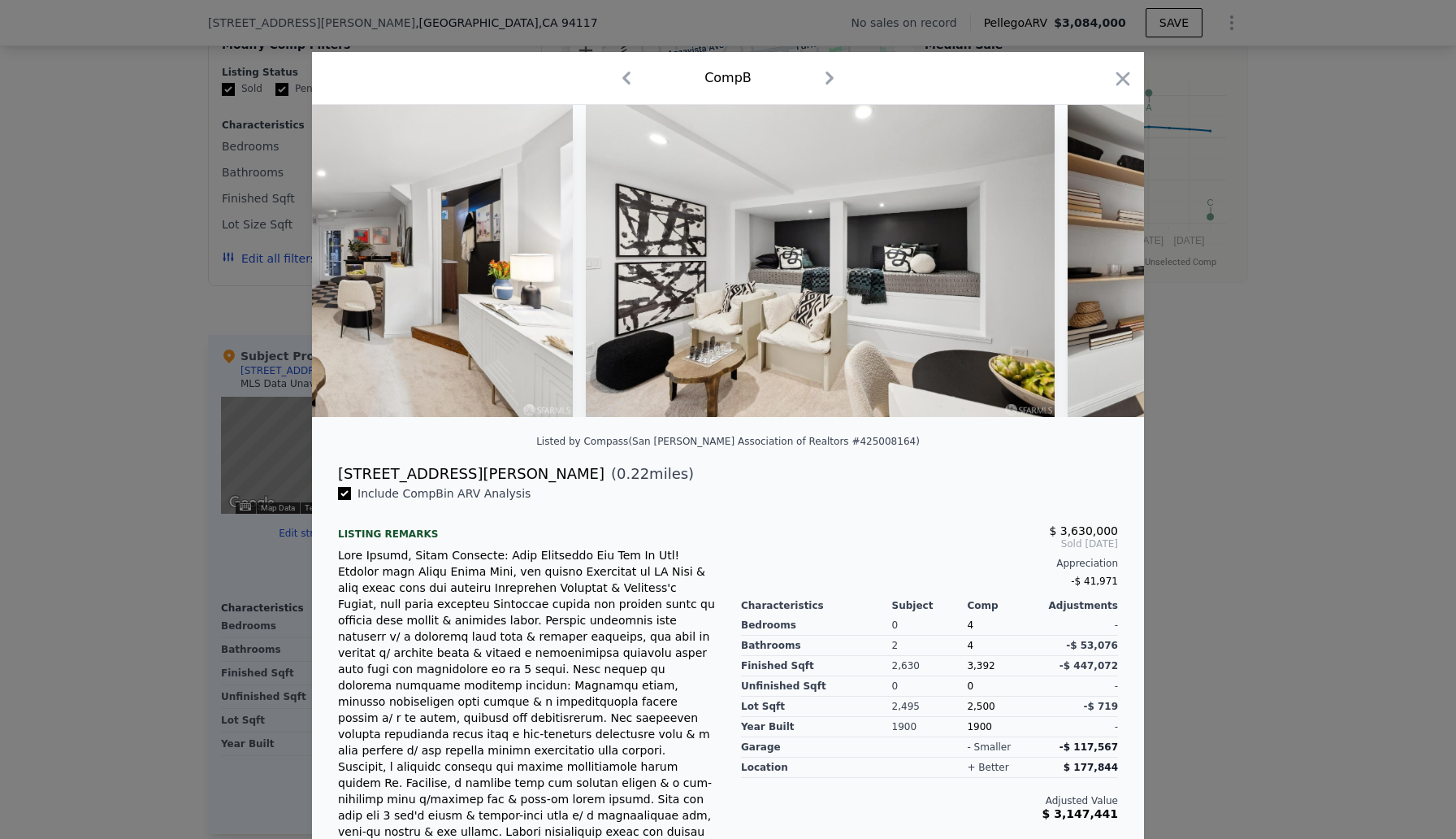
scroll to position [0, 33931]
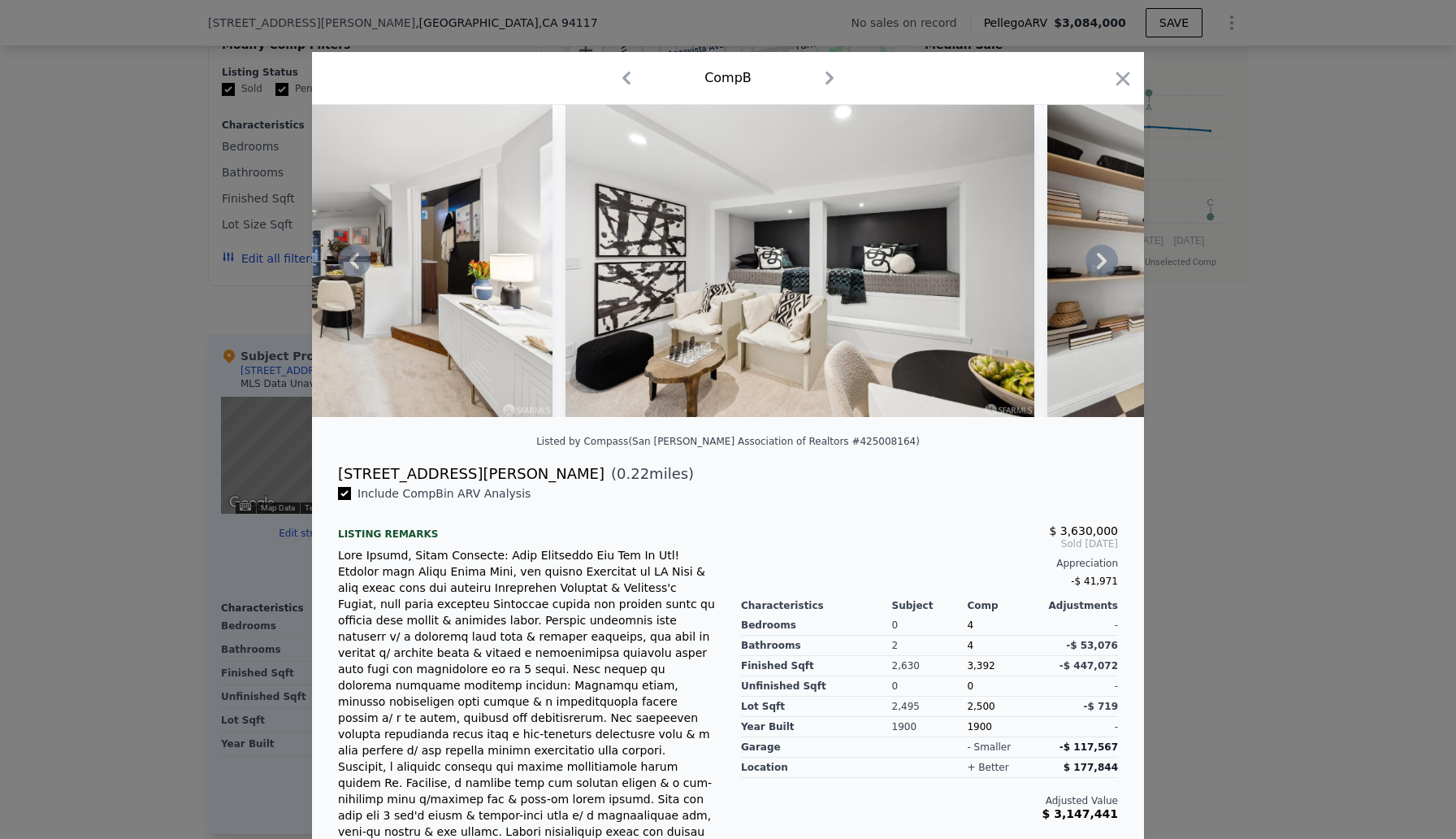
click at [1098, 261] on icon at bounding box center [1101, 261] width 33 height 33
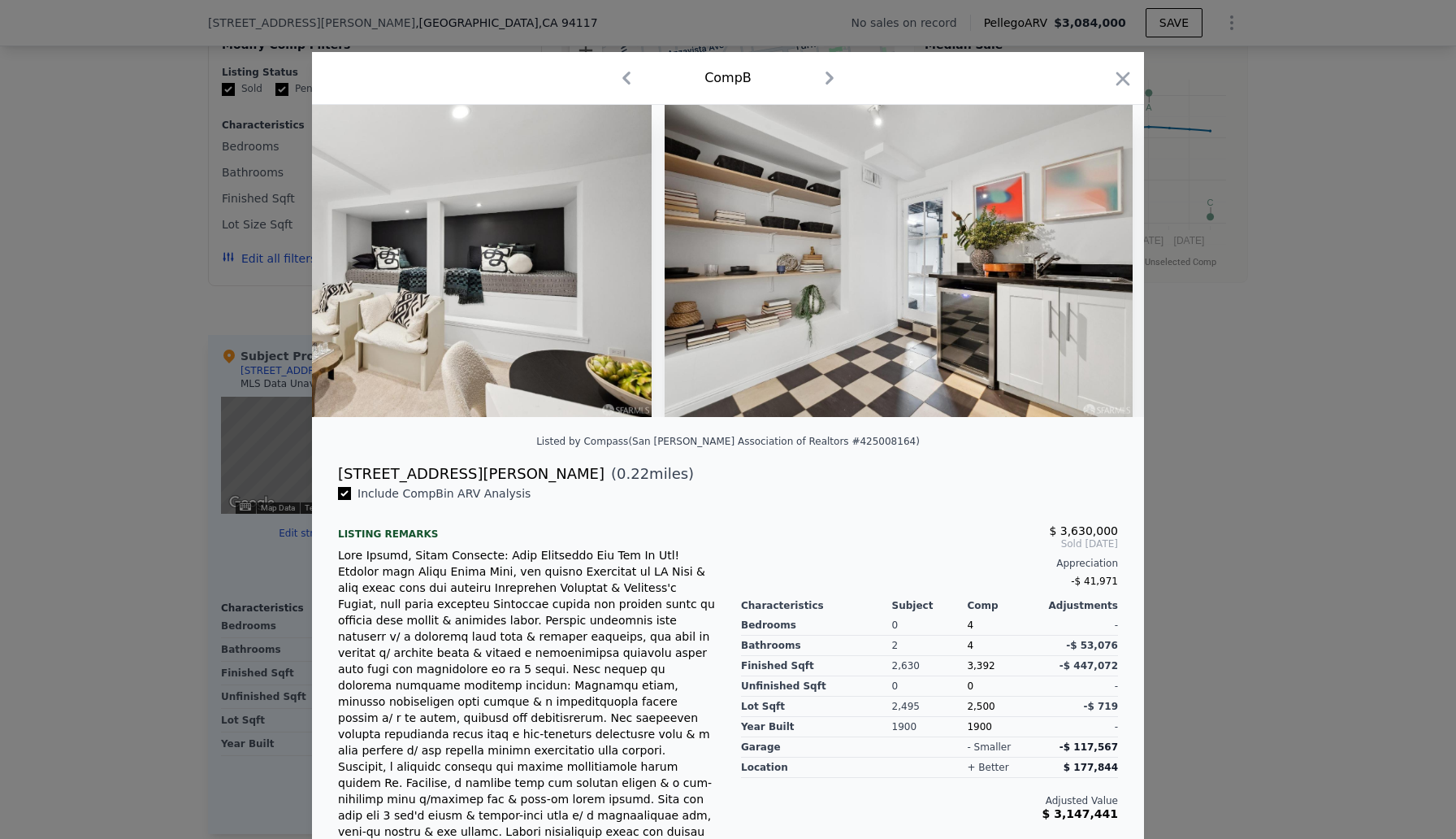
scroll to position [0, 34321]
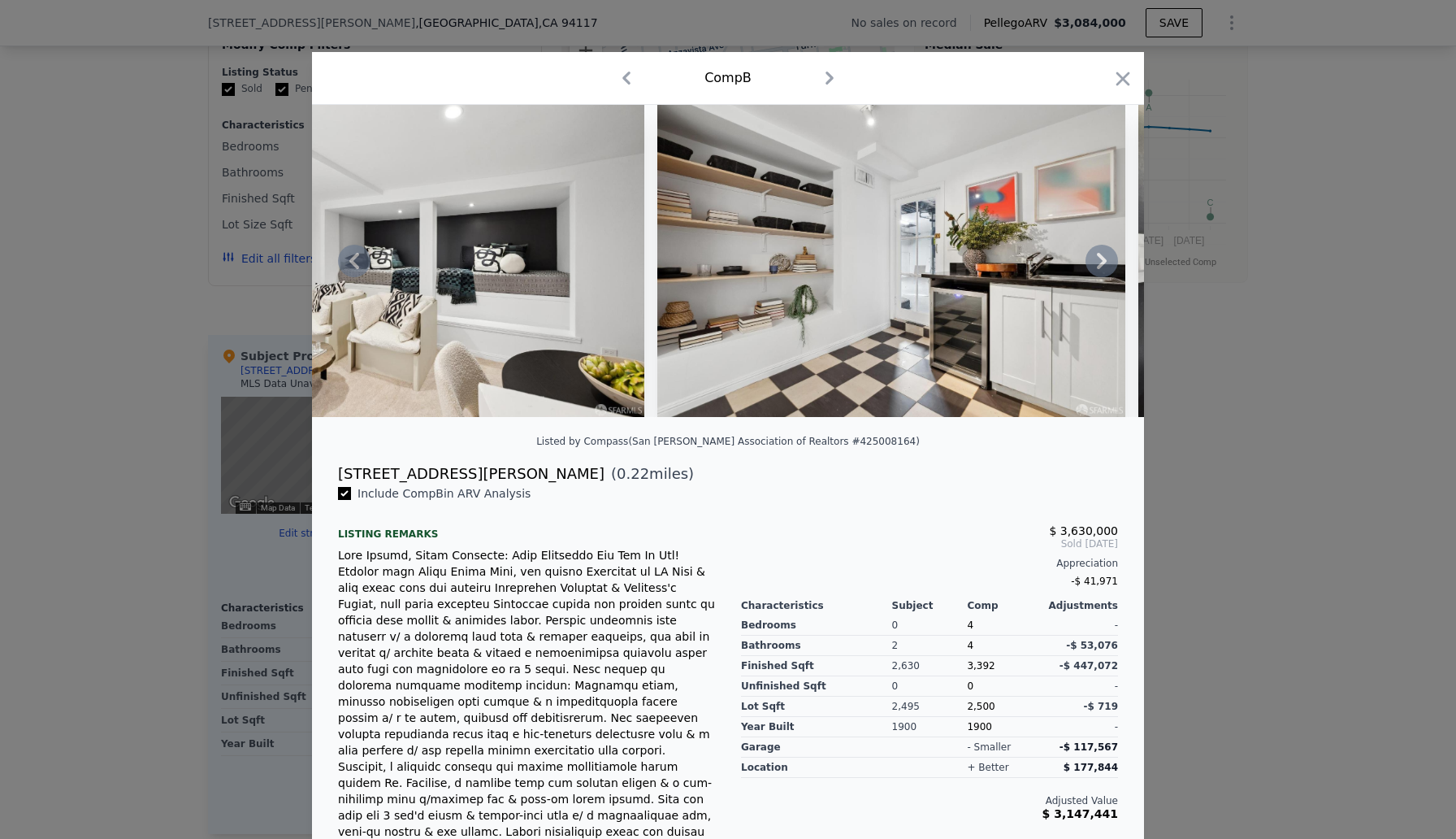
click at [1099, 260] on icon at bounding box center [1101, 261] width 33 height 33
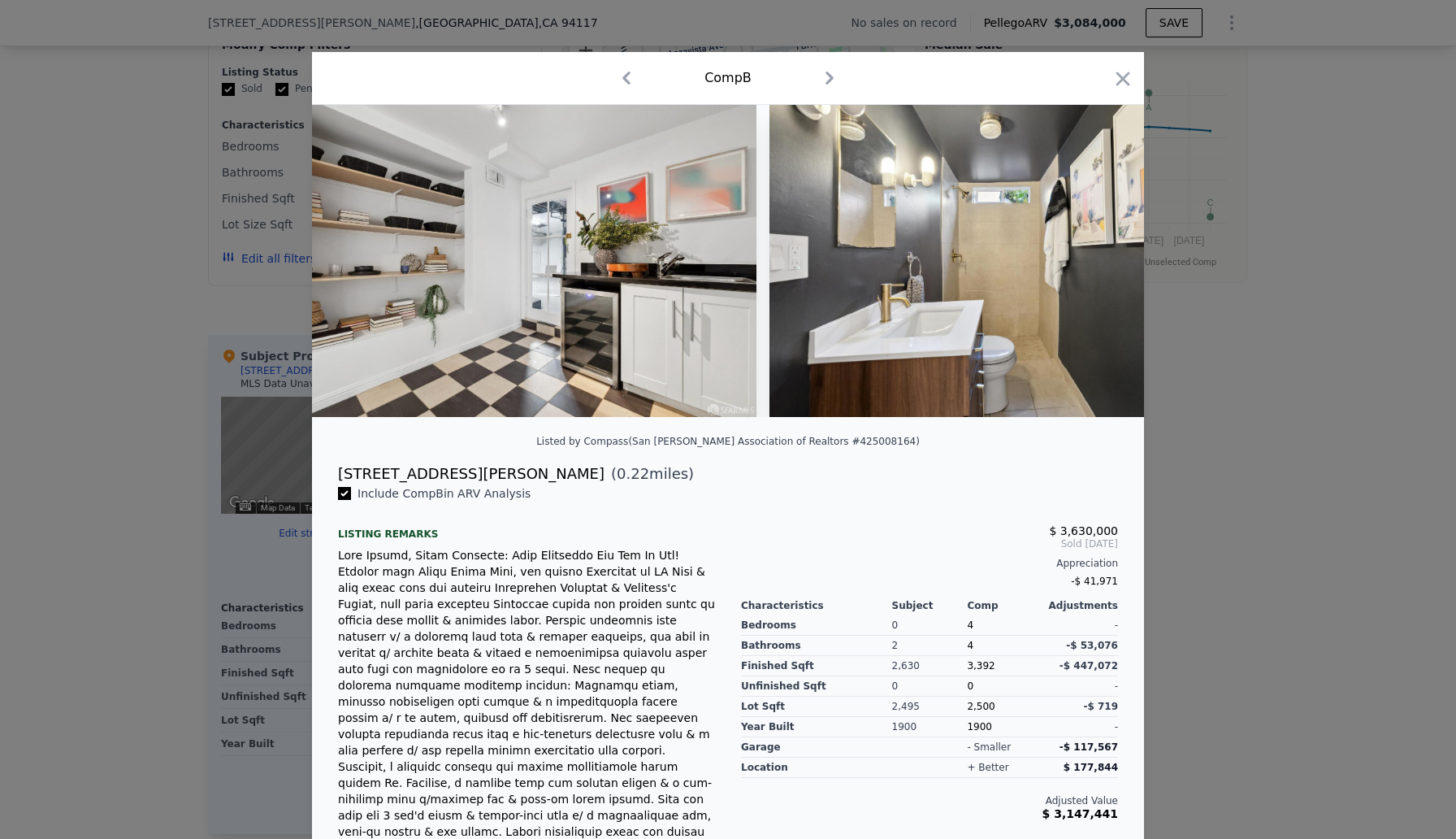
scroll to position [0, 34711]
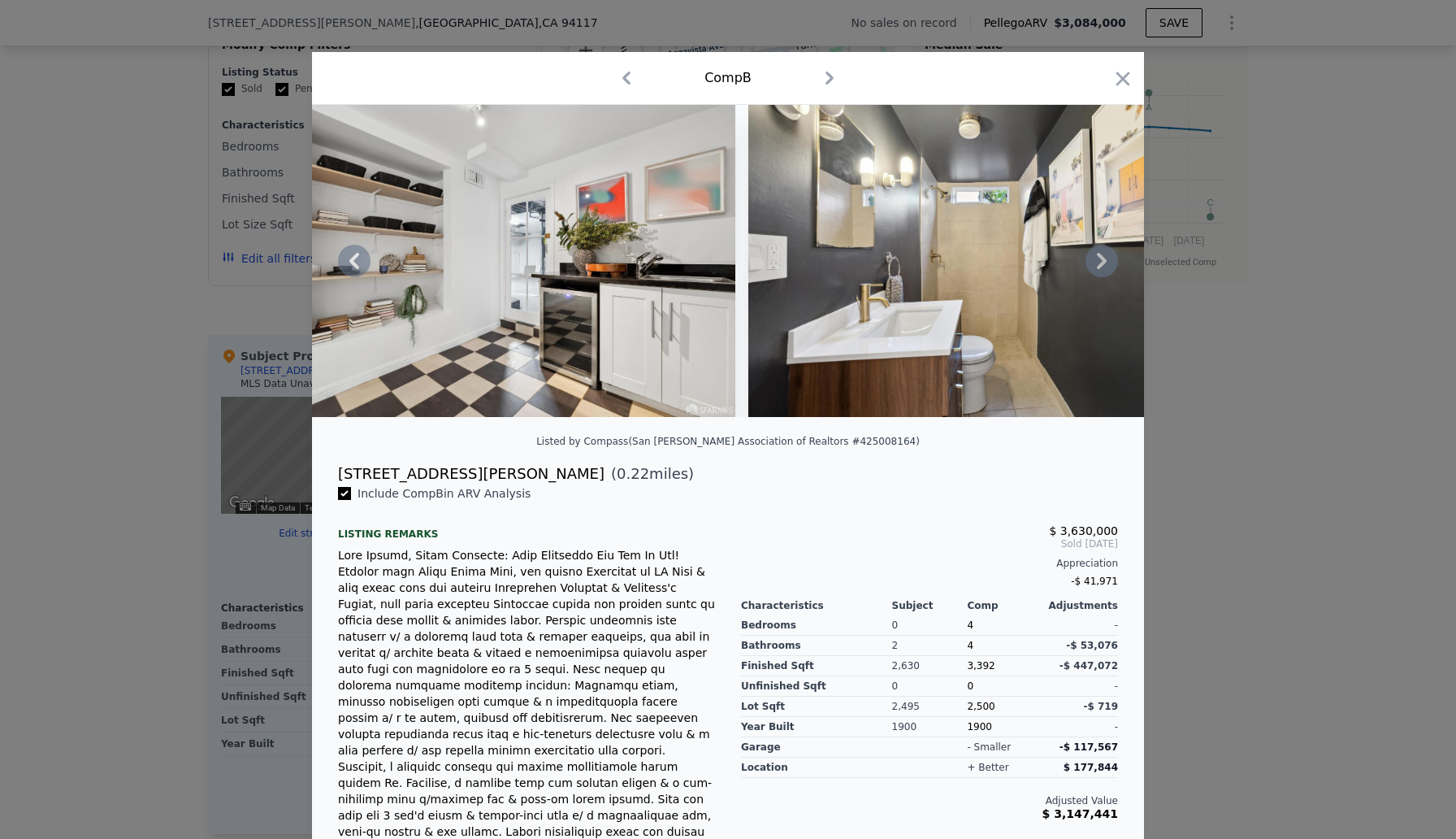
click at [1099, 260] on icon at bounding box center [1101, 261] width 33 height 33
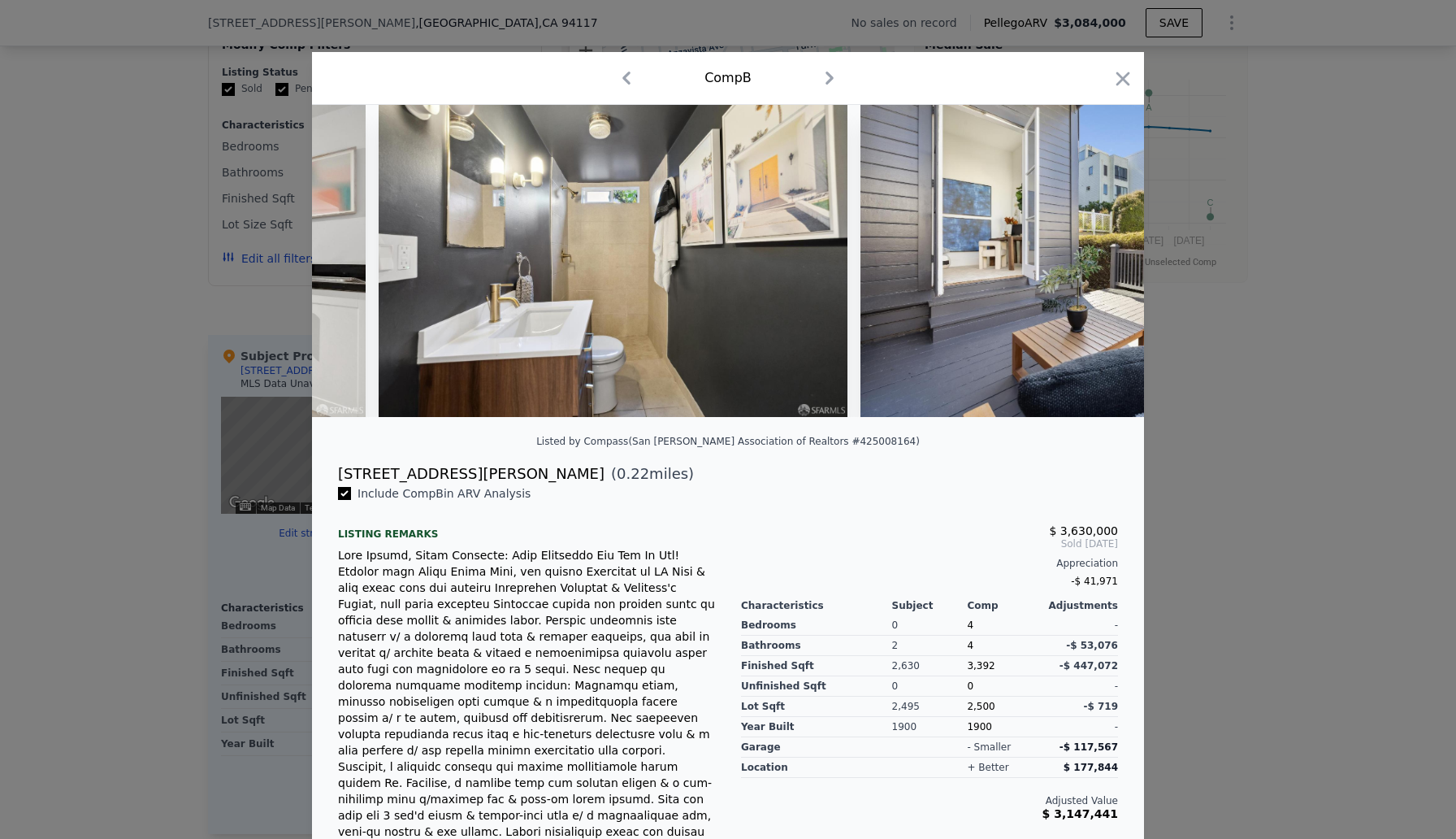
scroll to position [0, 35102]
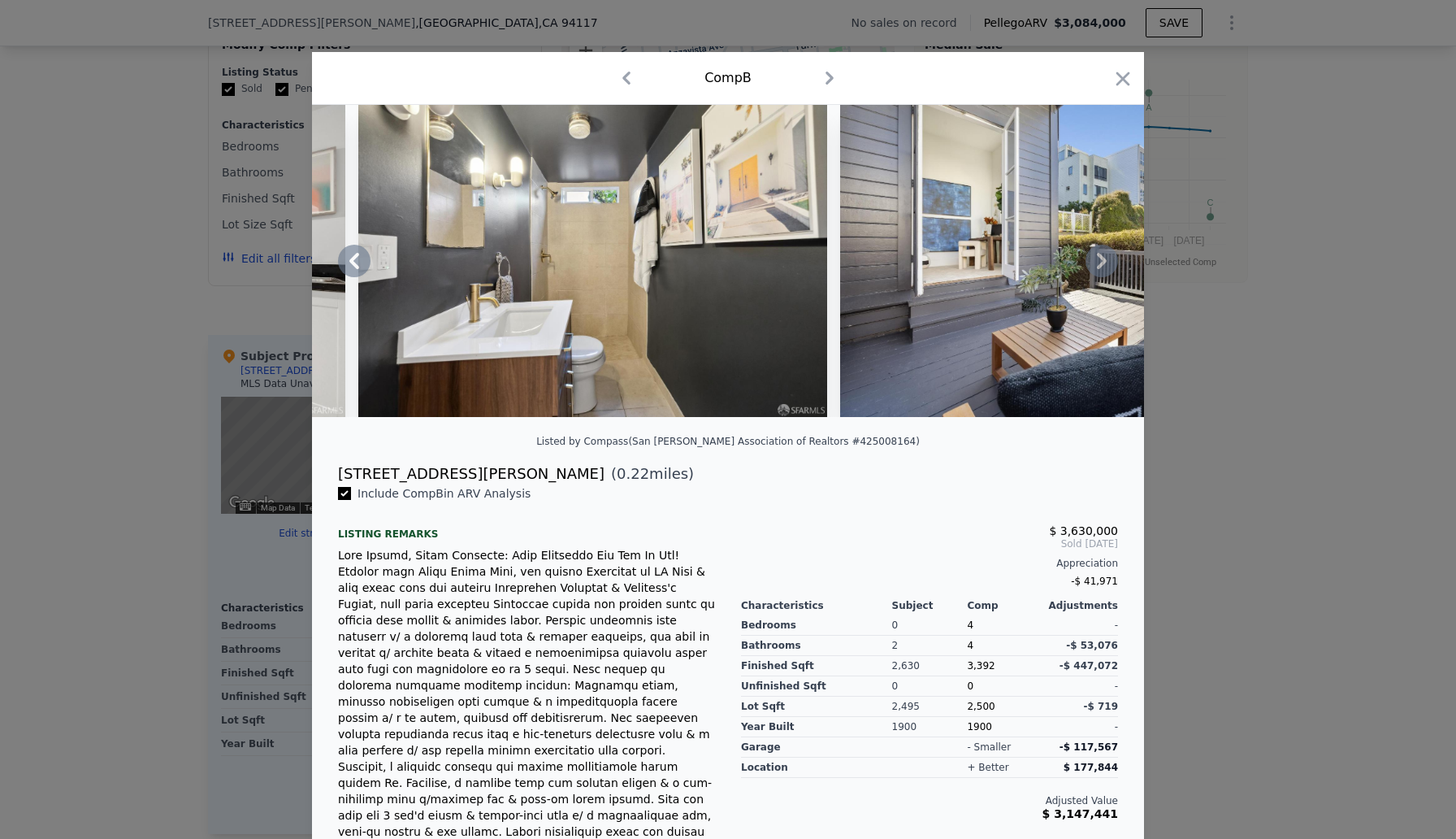
click at [1099, 260] on icon at bounding box center [1101, 261] width 33 height 33
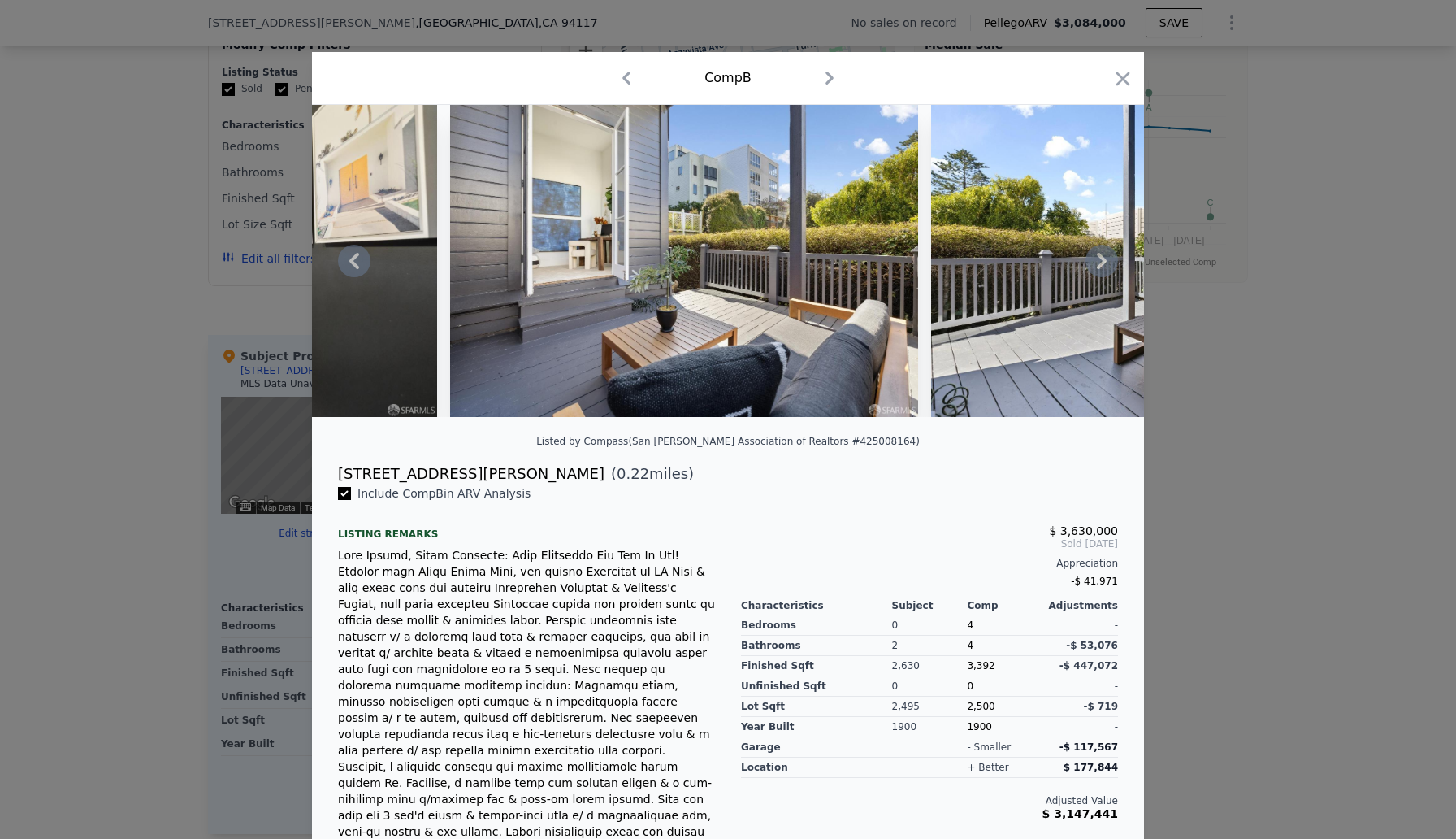
click at [1099, 260] on icon at bounding box center [1101, 261] width 33 height 33
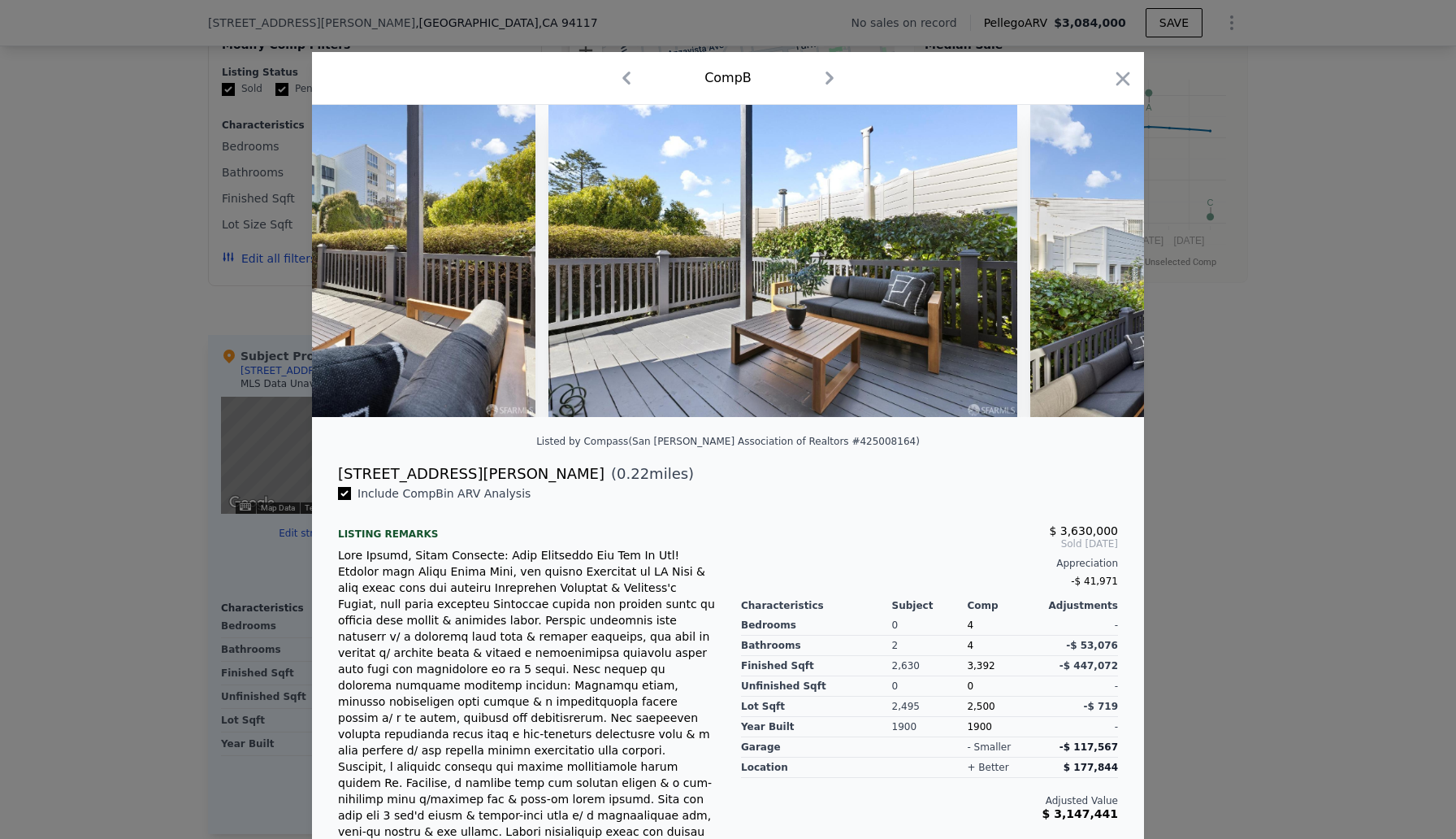
scroll to position [0, 35881]
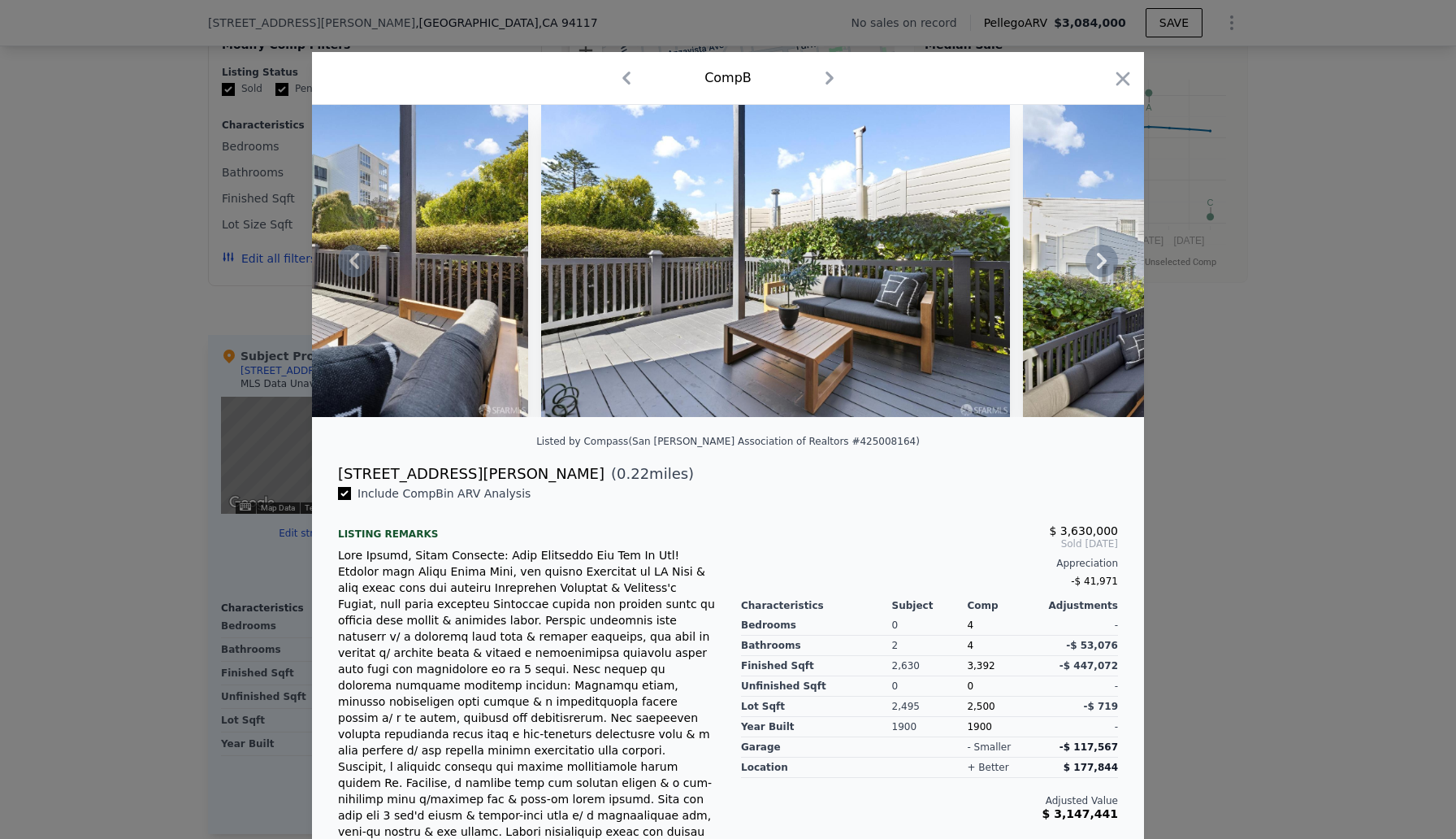
click at [1099, 259] on icon at bounding box center [1101, 261] width 33 height 33
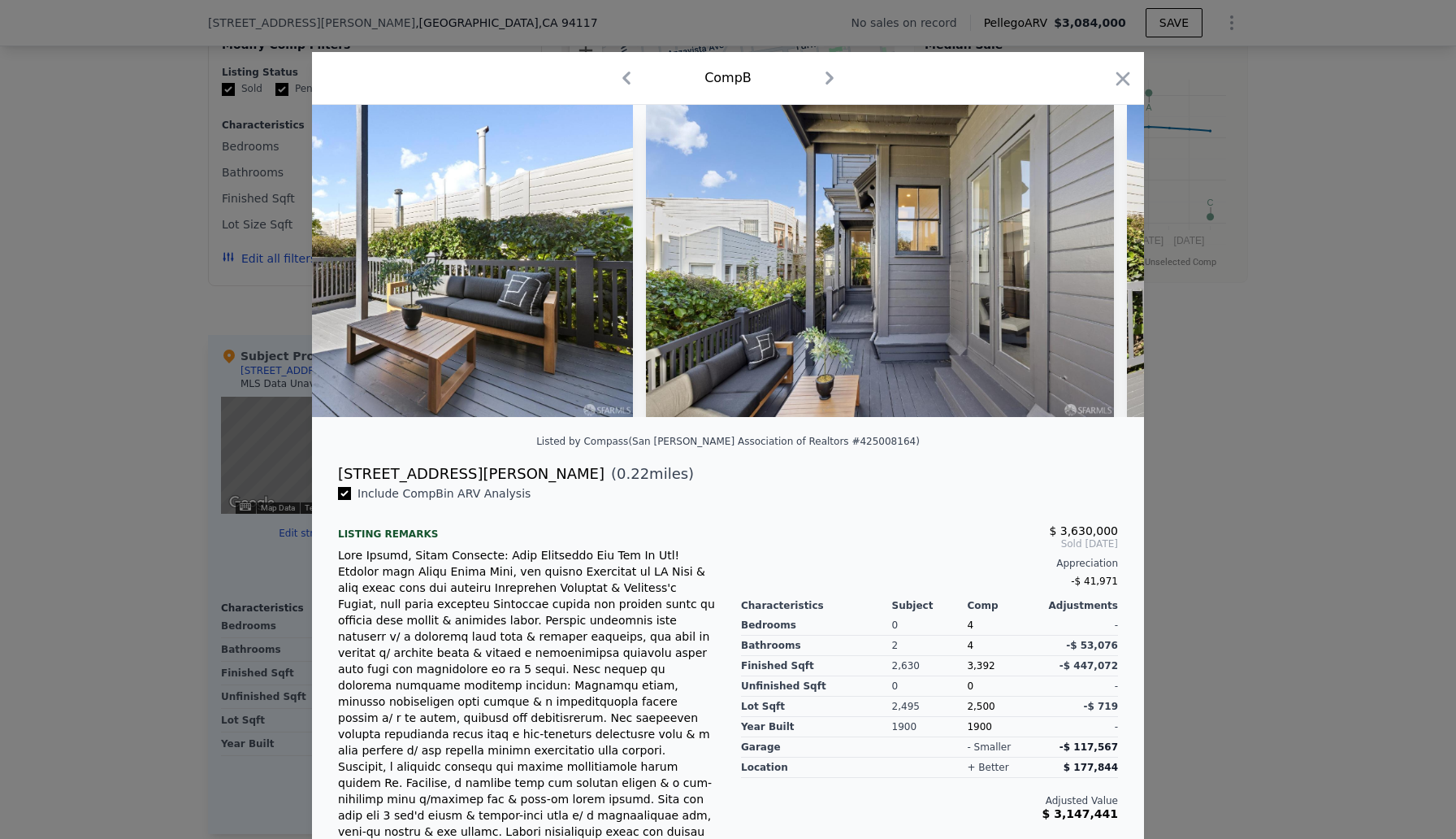
scroll to position [0, 36271]
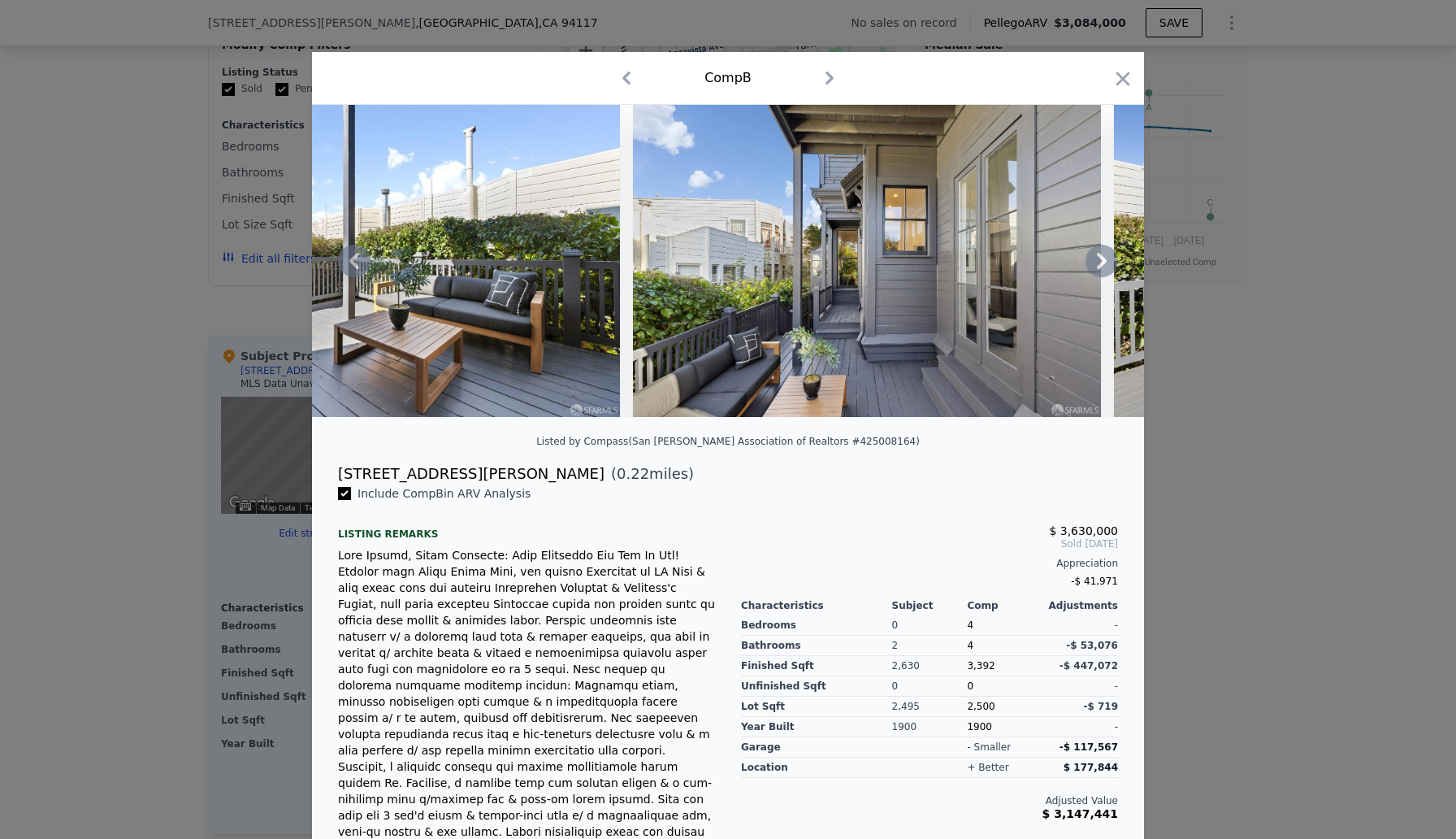
click at [1098, 261] on icon at bounding box center [1101, 261] width 33 height 33
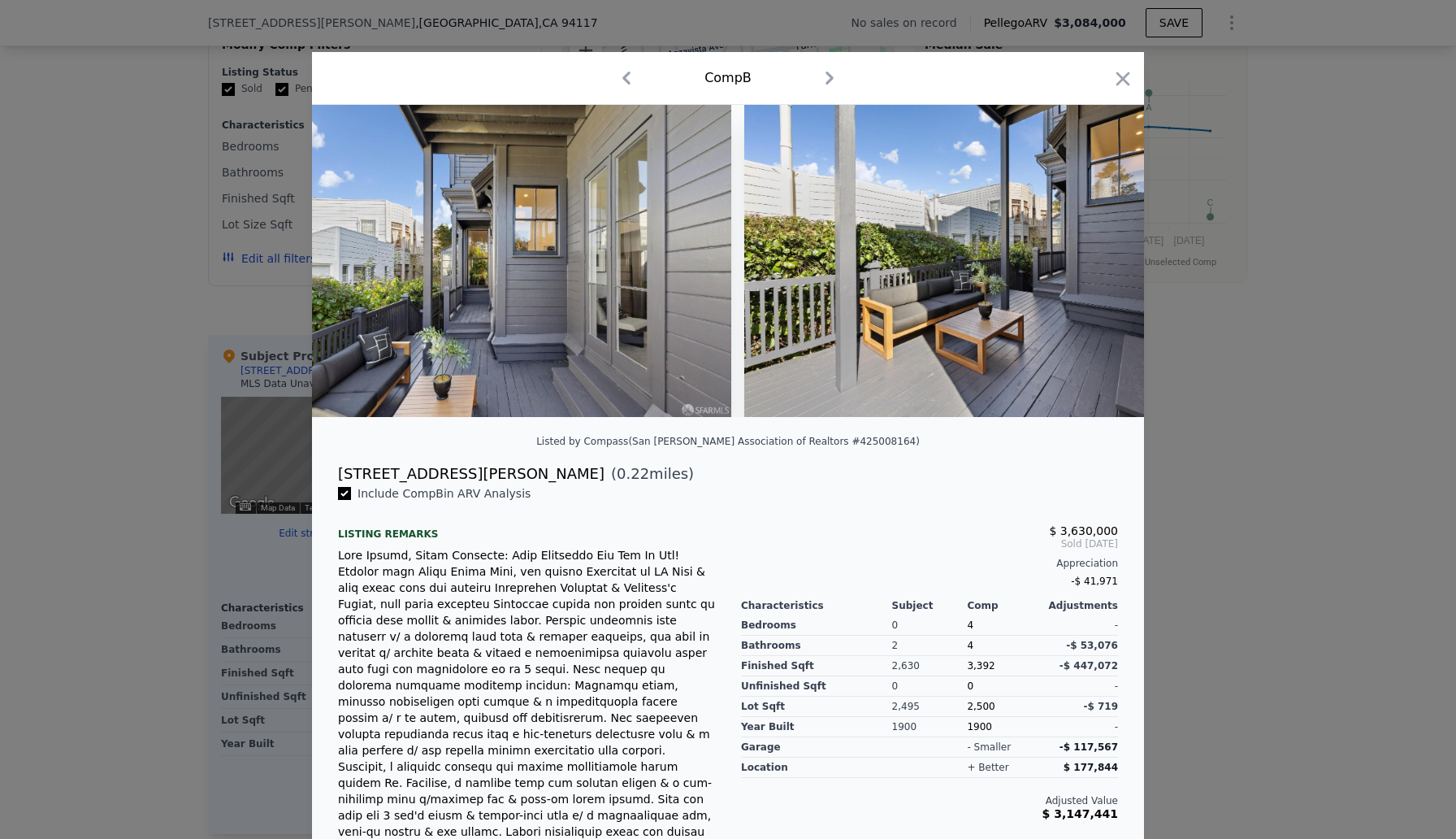
scroll to position [0, 36662]
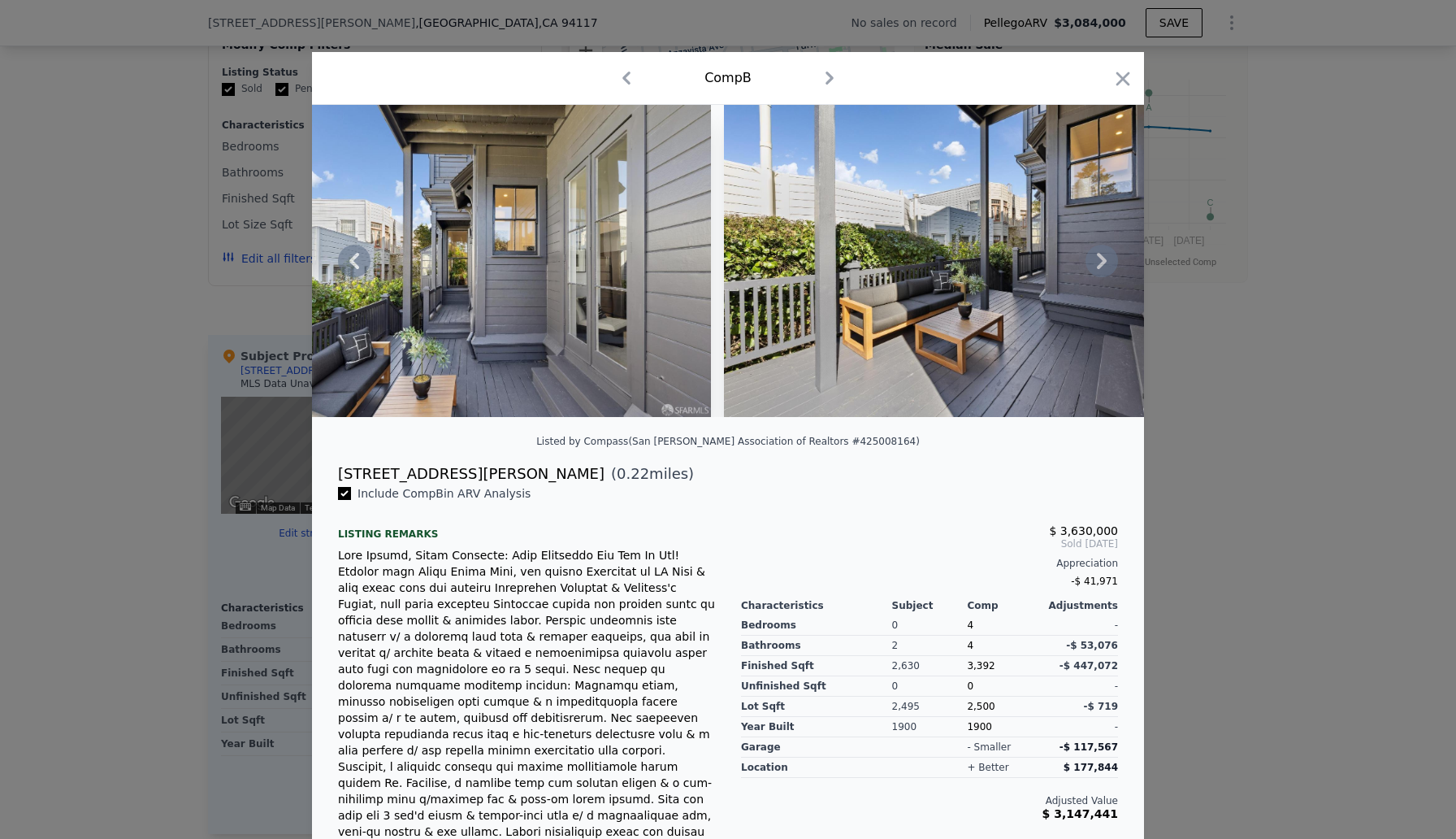
click at [1101, 261] on icon at bounding box center [1101, 261] width 33 height 33
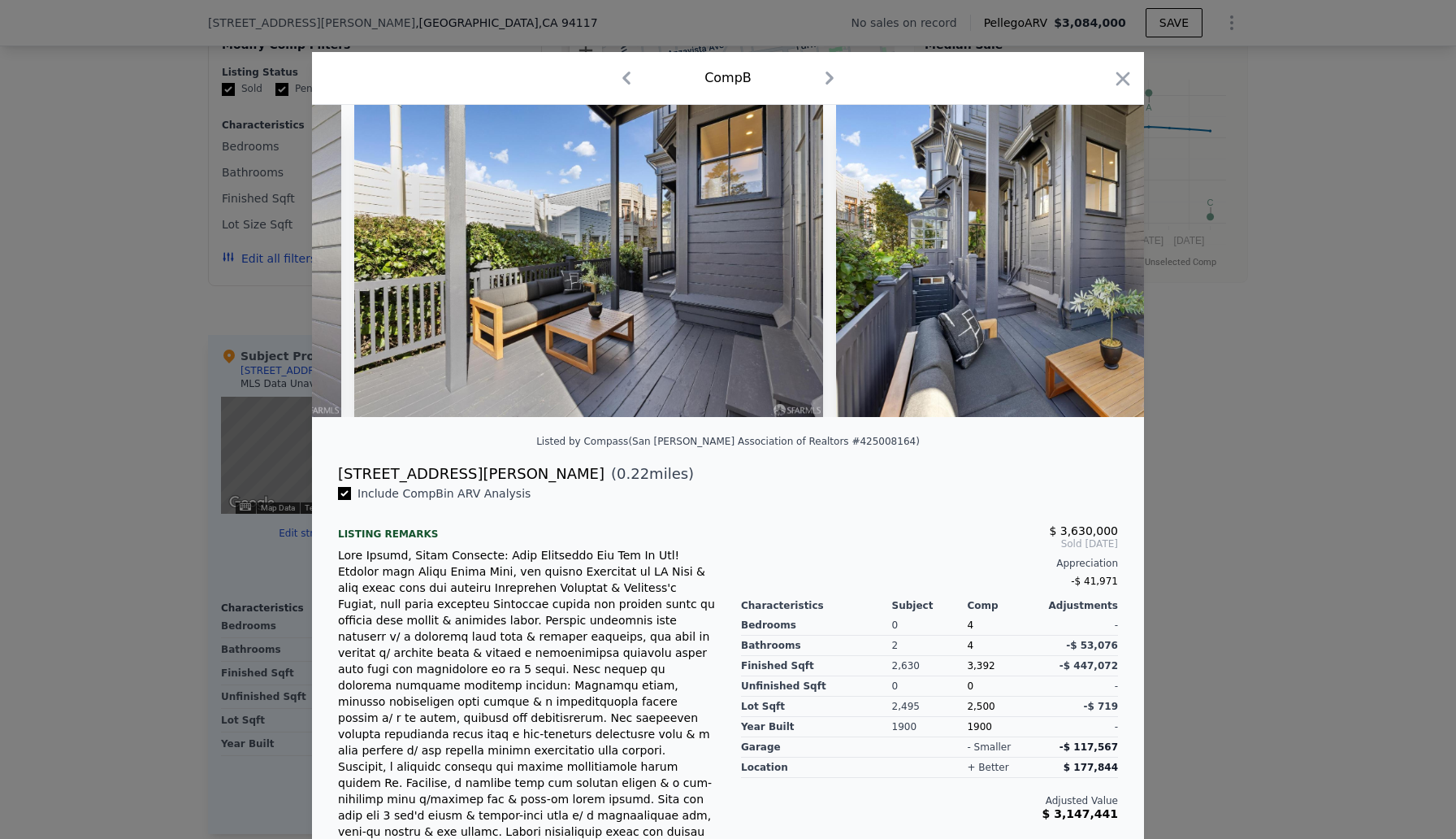
scroll to position [0, 37051]
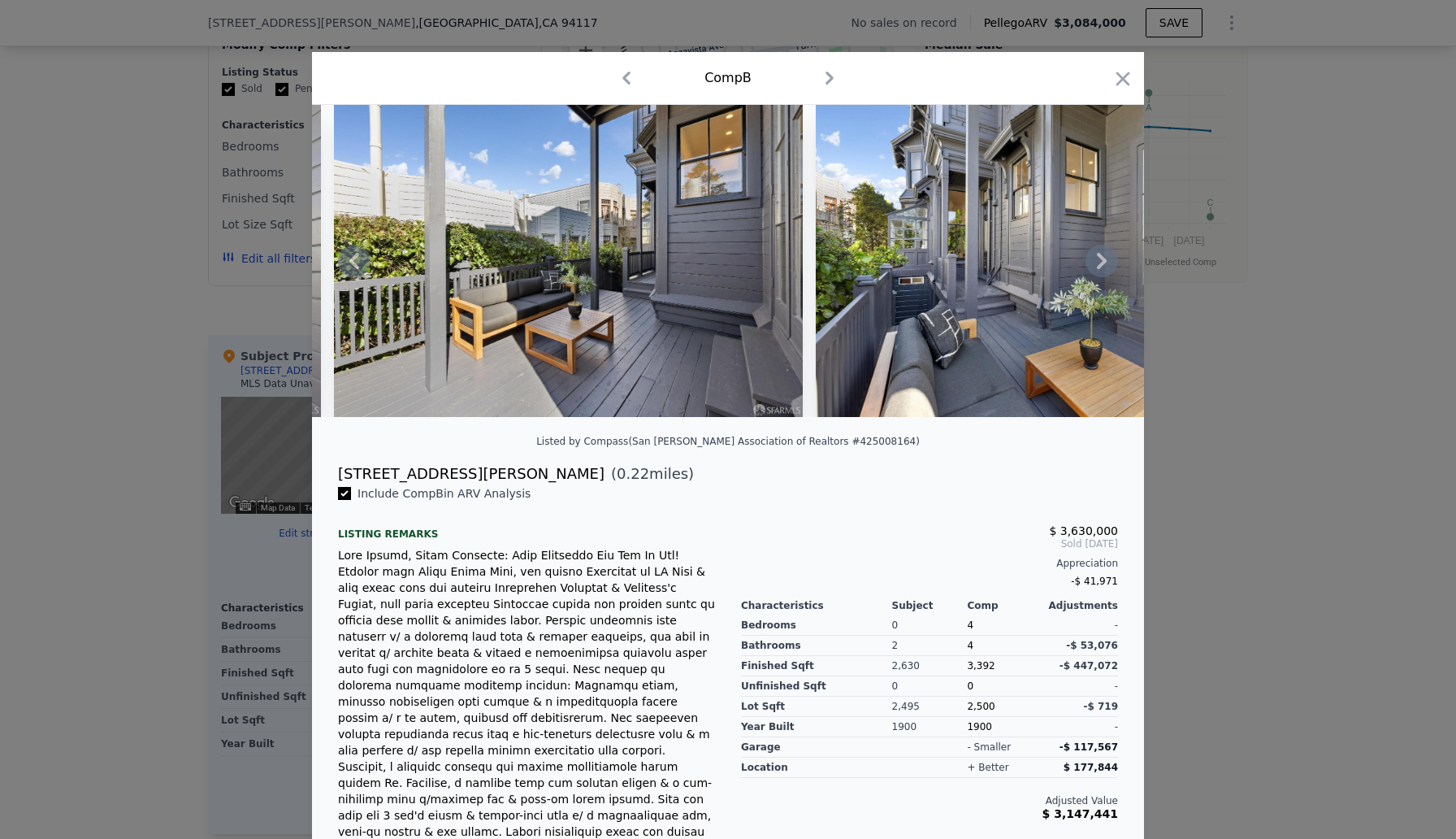
click at [1101, 261] on icon at bounding box center [1101, 261] width 33 height 33
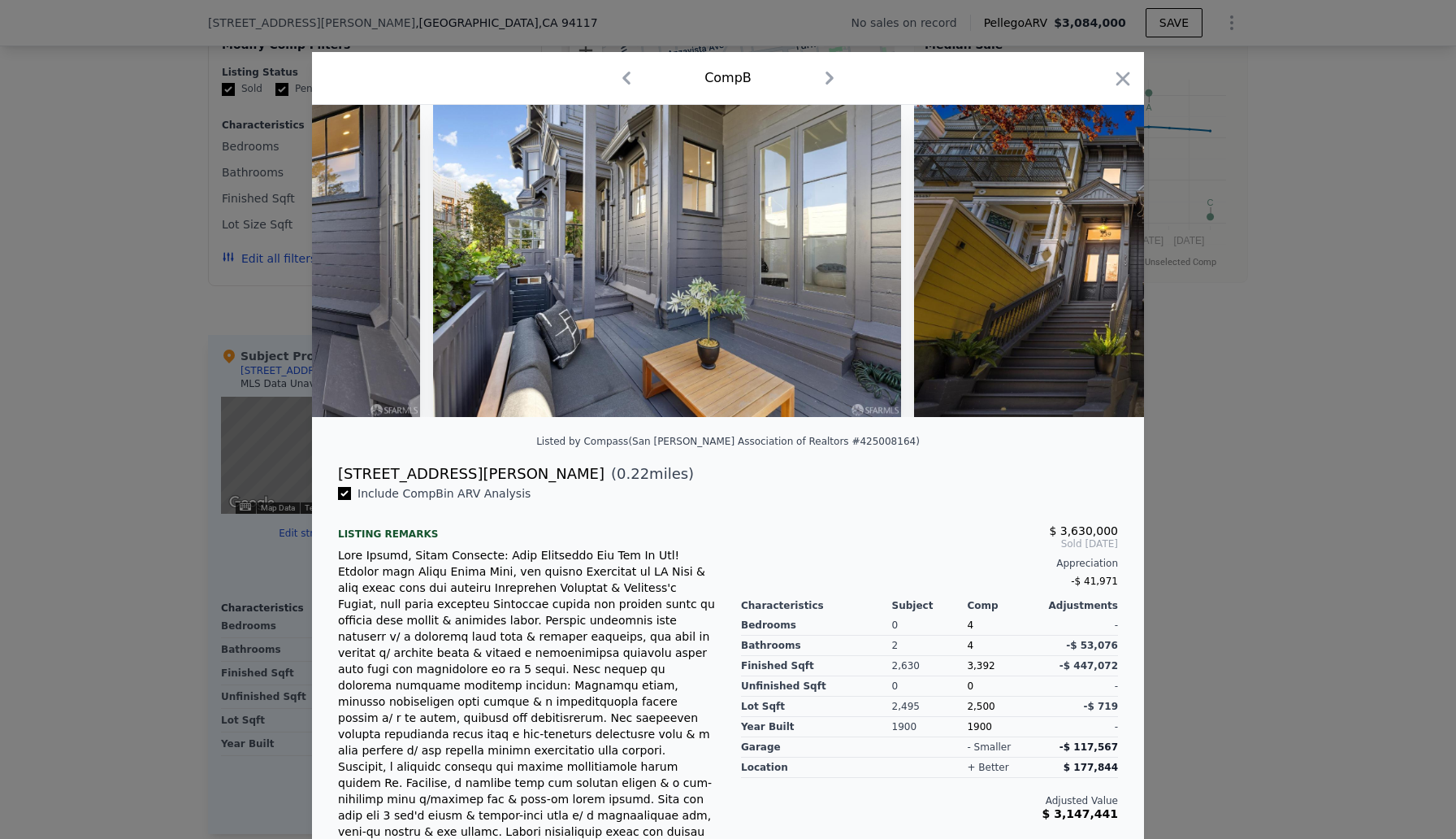
scroll to position [0, 37441]
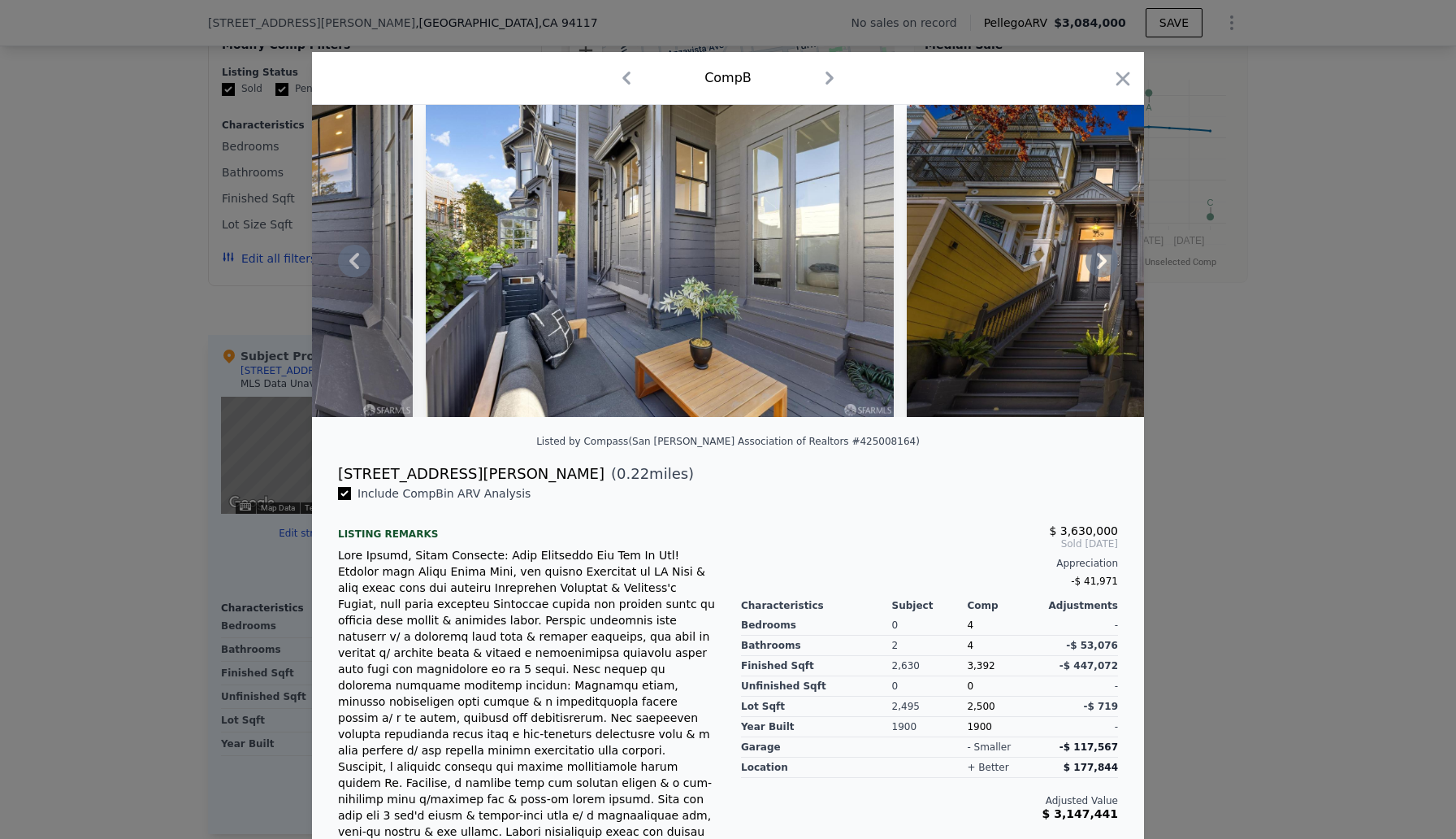
click at [1105, 262] on icon at bounding box center [1101, 261] width 10 height 16
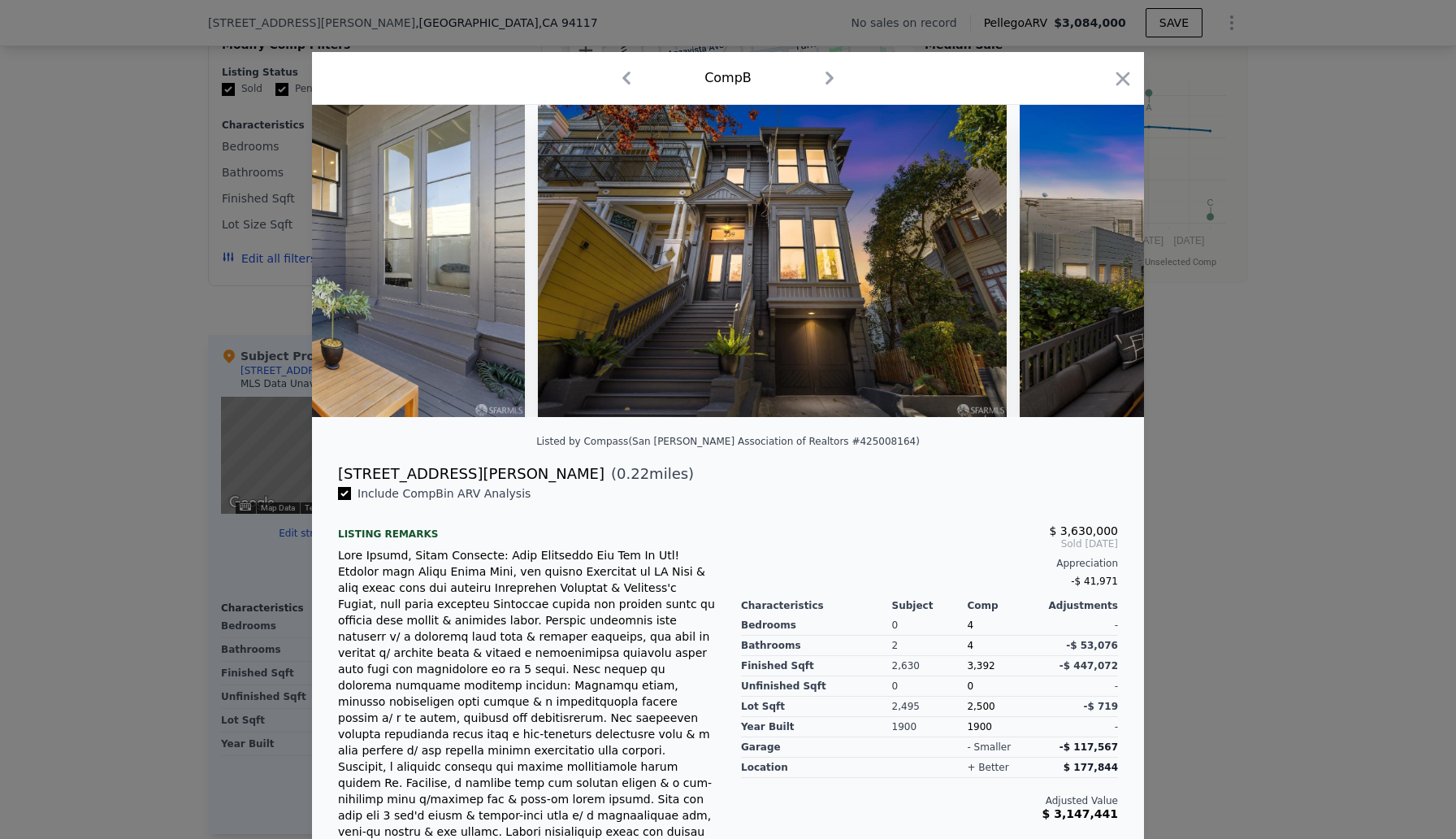
scroll to position [0, 37831]
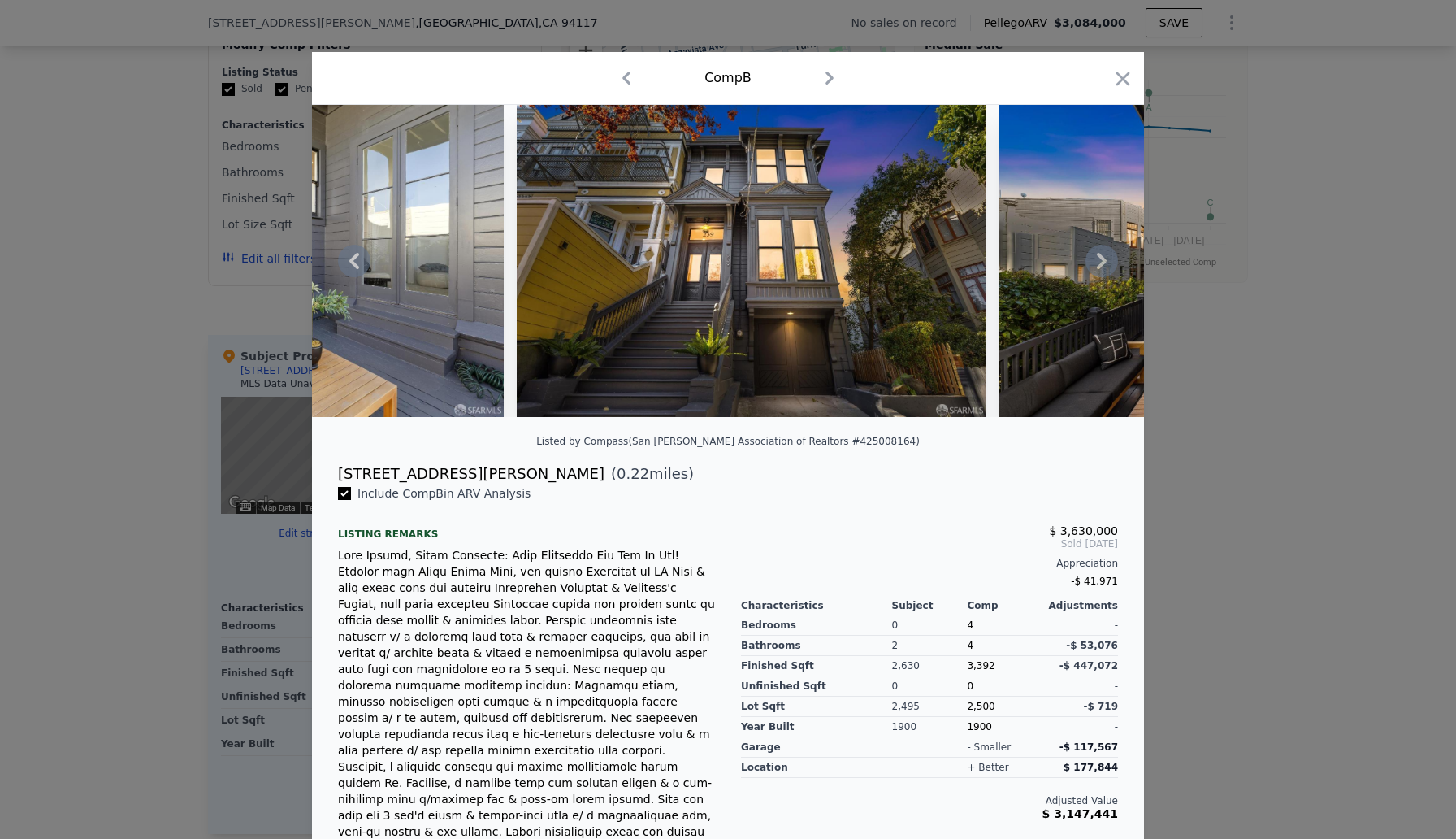
click at [1103, 262] on icon at bounding box center [1101, 261] width 10 height 16
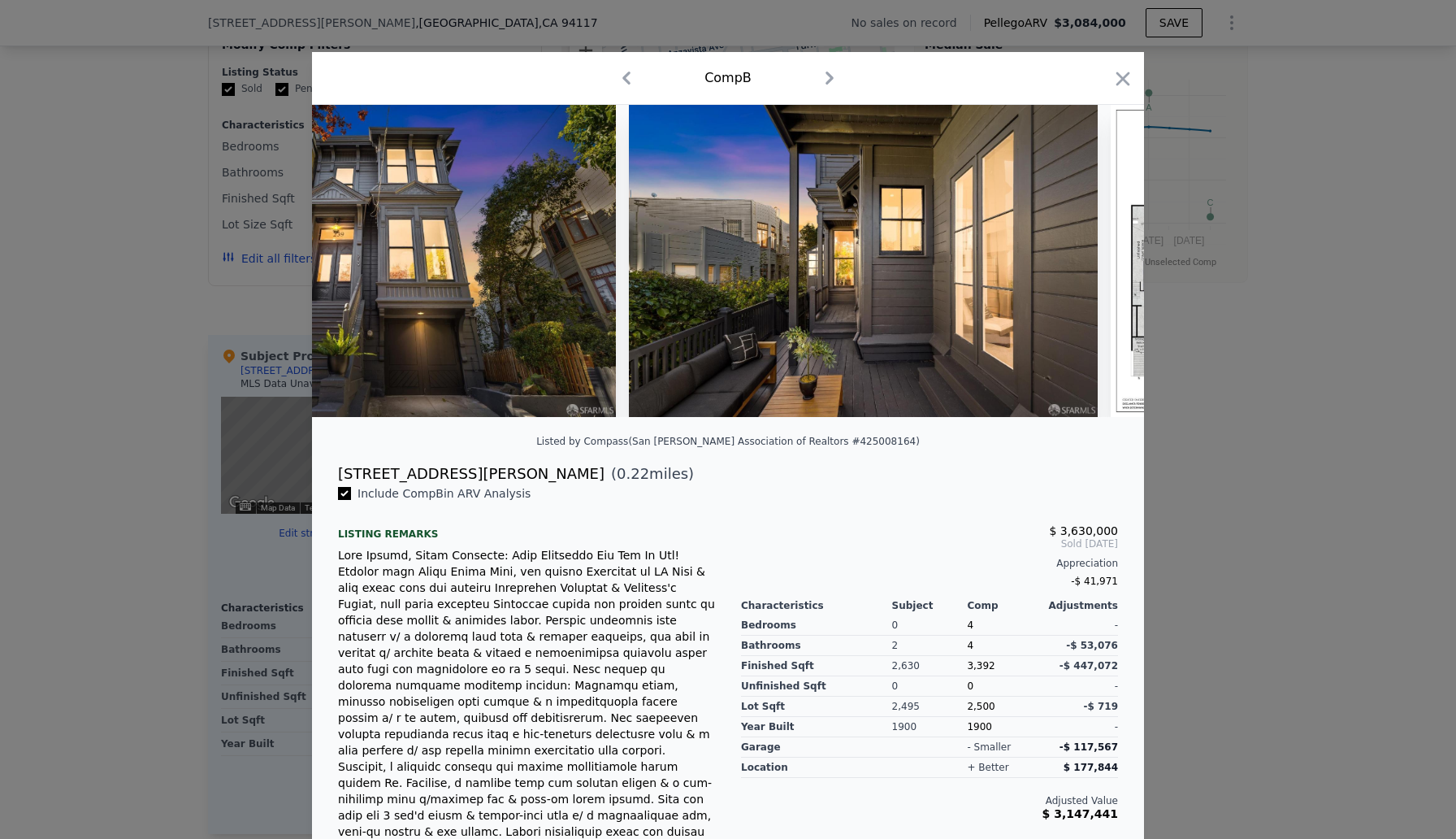
scroll to position [0, 38222]
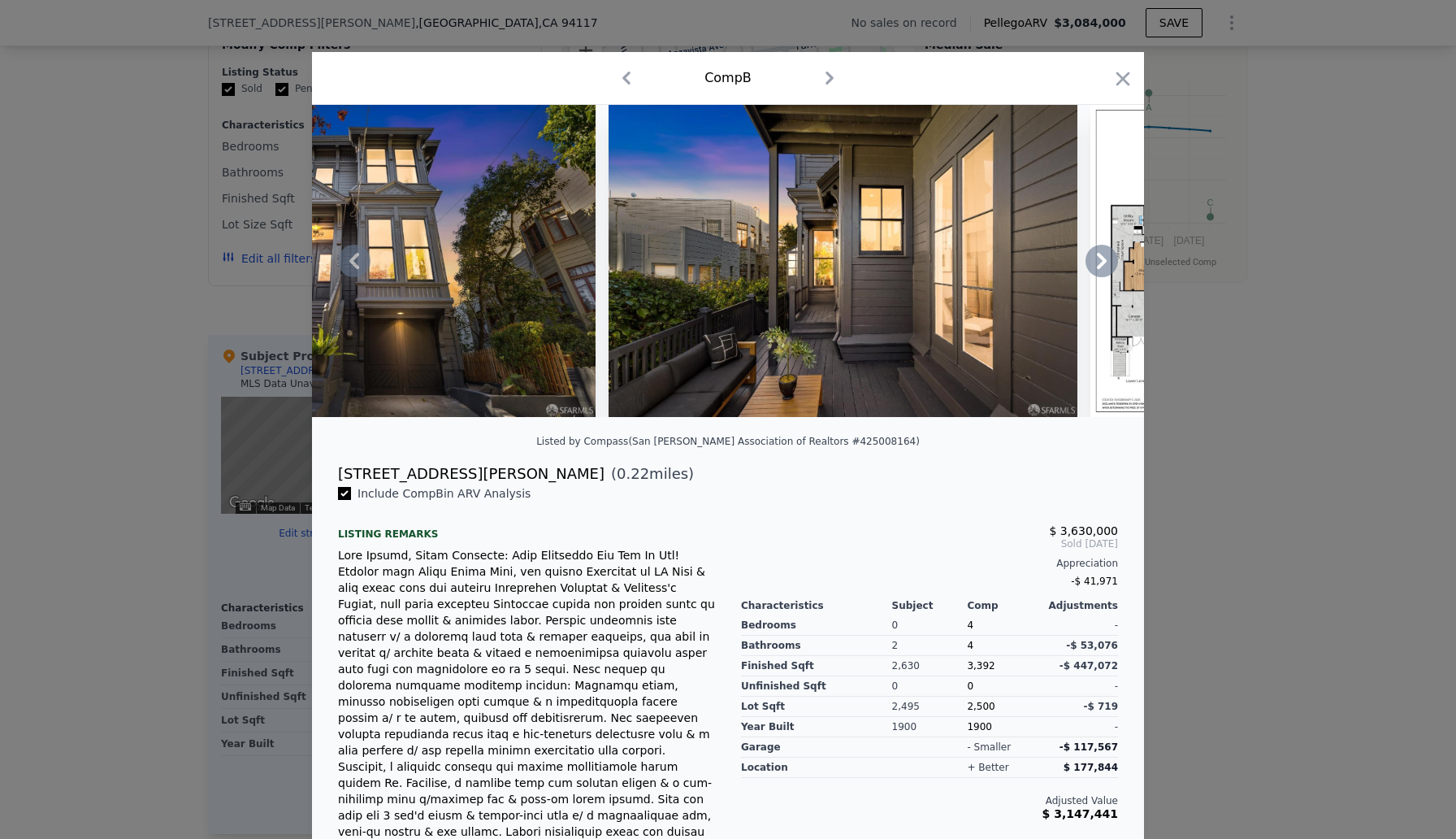
click at [1103, 263] on icon at bounding box center [1101, 261] width 10 height 16
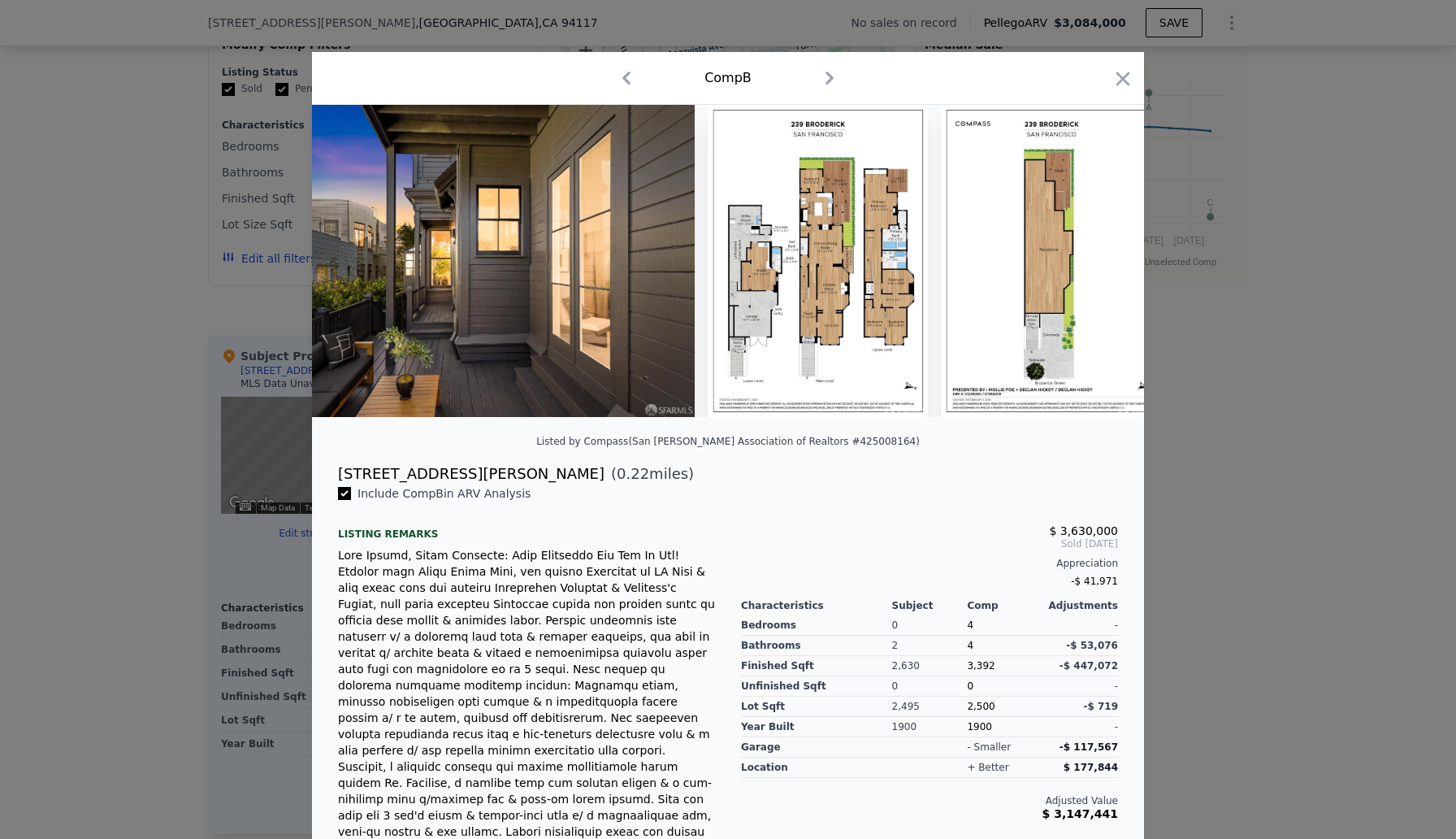
scroll to position [0, 38612]
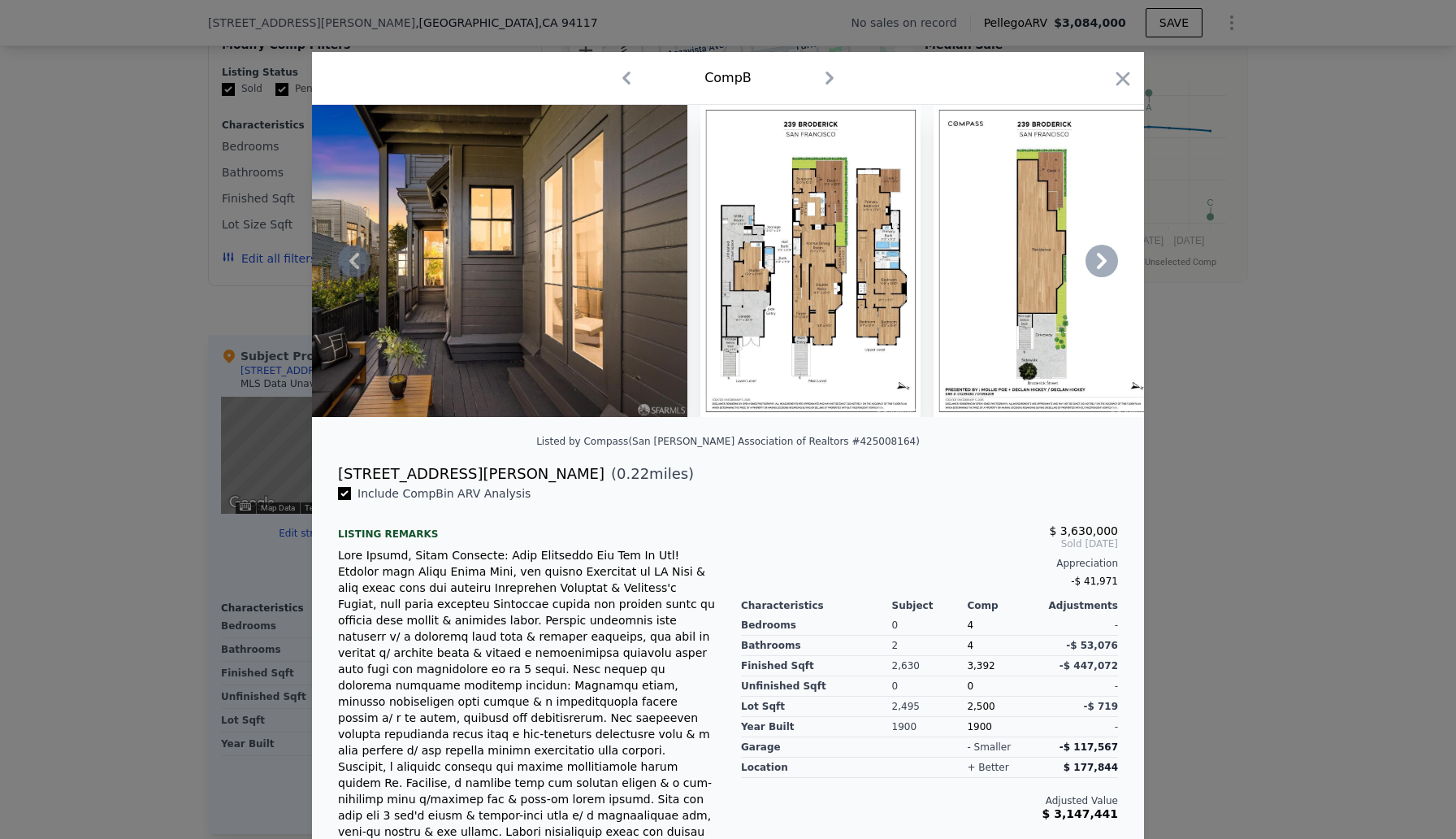
click at [828, 267] on img at bounding box center [810, 261] width 221 height 312
click at [832, 282] on img at bounding box center [810, 261] width 221 height 312
click at [854, 348] on img at bounding box center [810, 261] width 221 height 312
click at [846, 235] on img at bounding box center [810, 261] width 221 height 312
click at [1105, 256] on icon at bounding box center [1101, 261] width 33 height 33
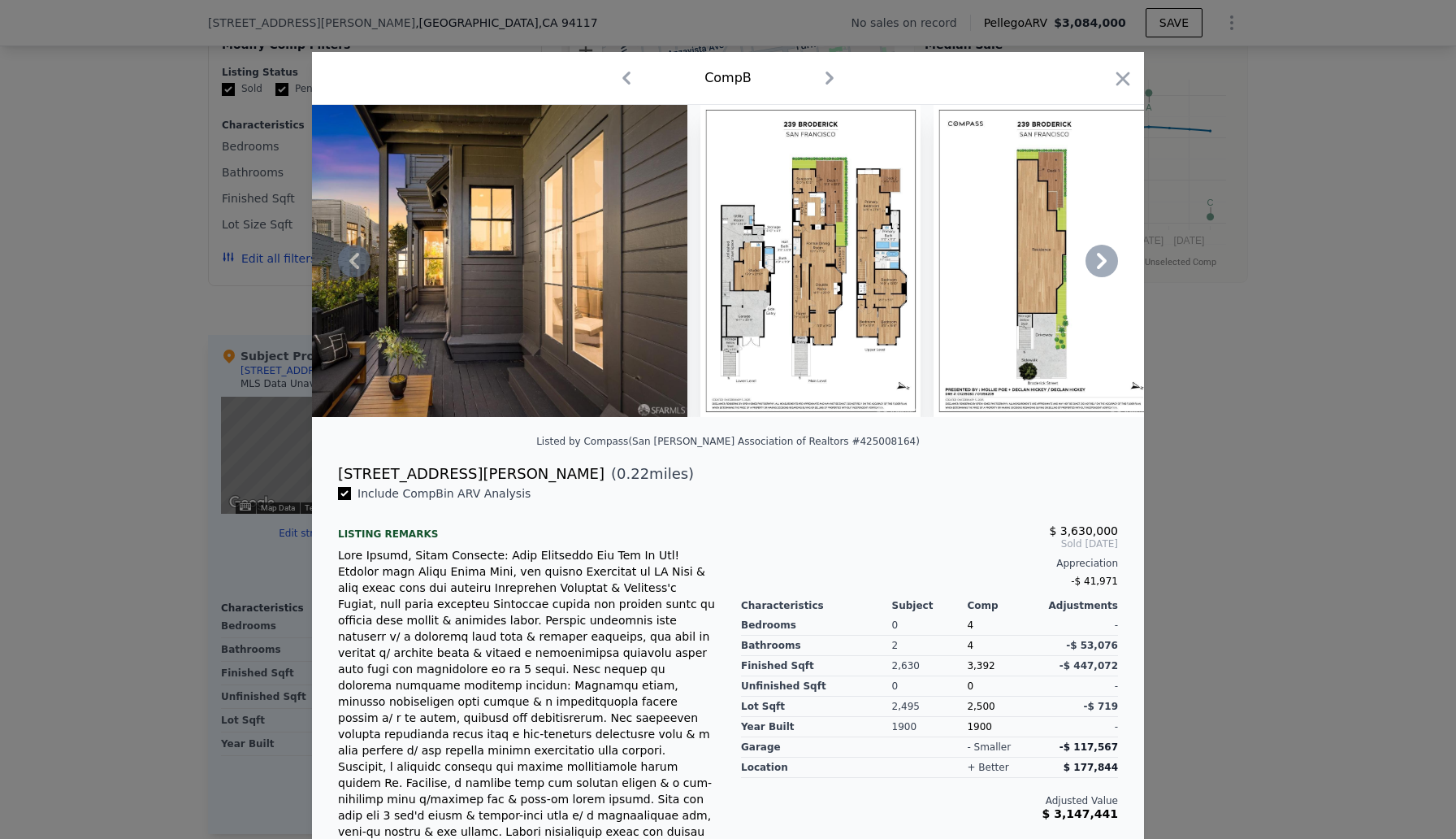
scroll to position [0, 38622]
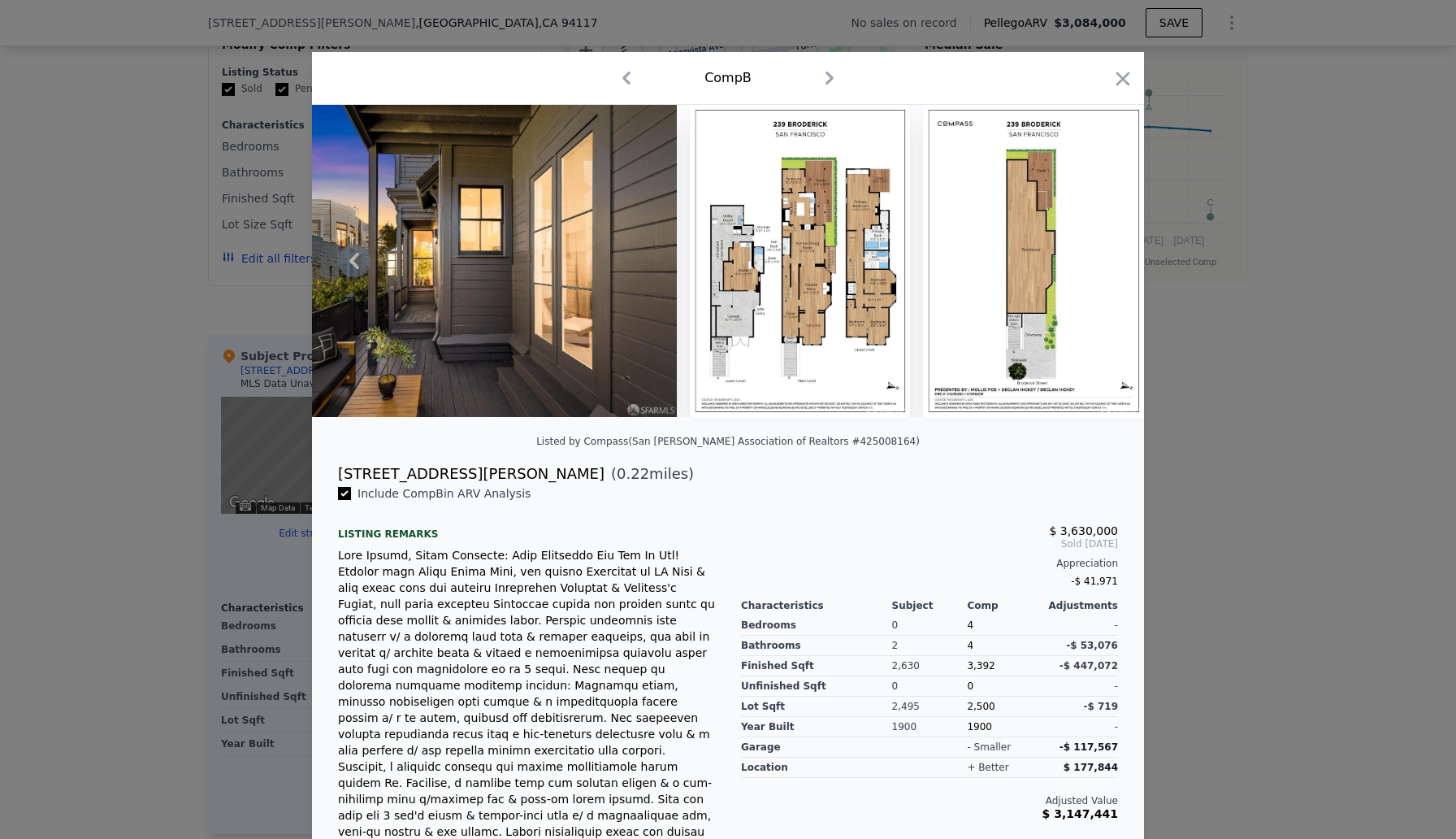
click at [795, 273] on img at bounding box center [800, 261] width 221 height 312
click at [795, 316] on img at bounding box center [800, 261] width 221 height 312
click at [358, 265] on icon at bounding box center [354, 261] width 33 height 33
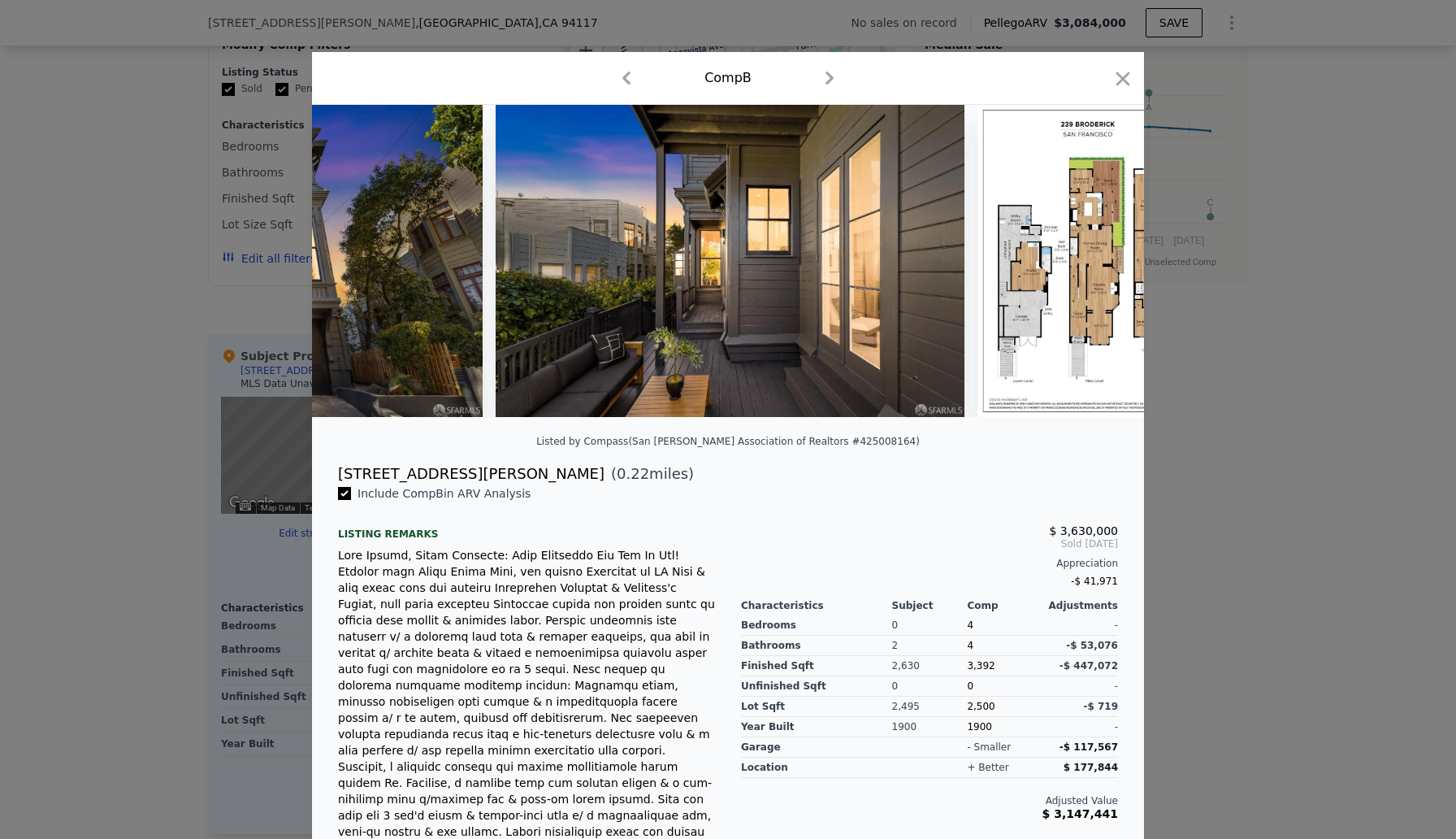
scroll to position [0, 38232]
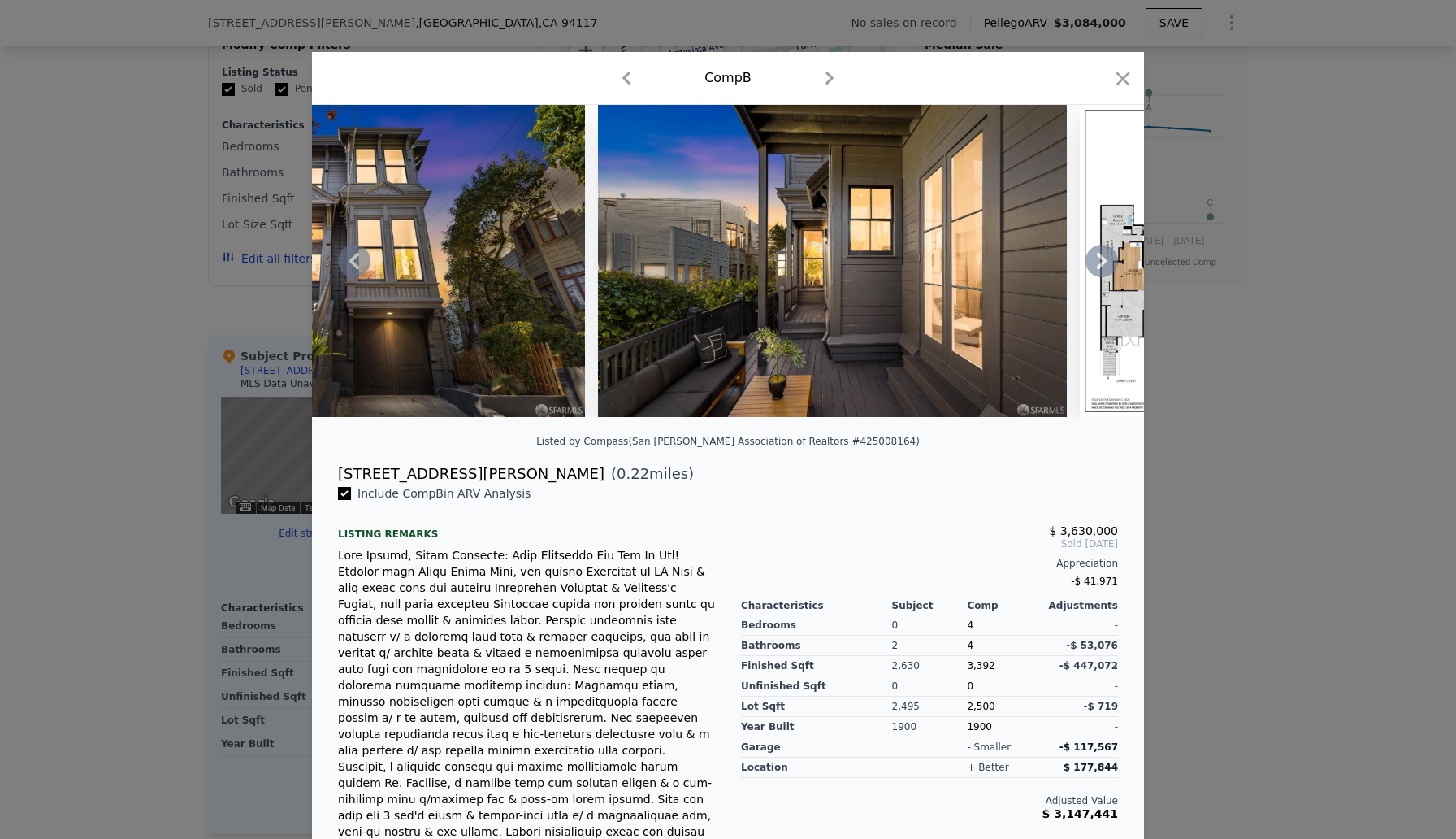
click at [358, 268] on icon at bounding box center [354, 261] width 10 height 16
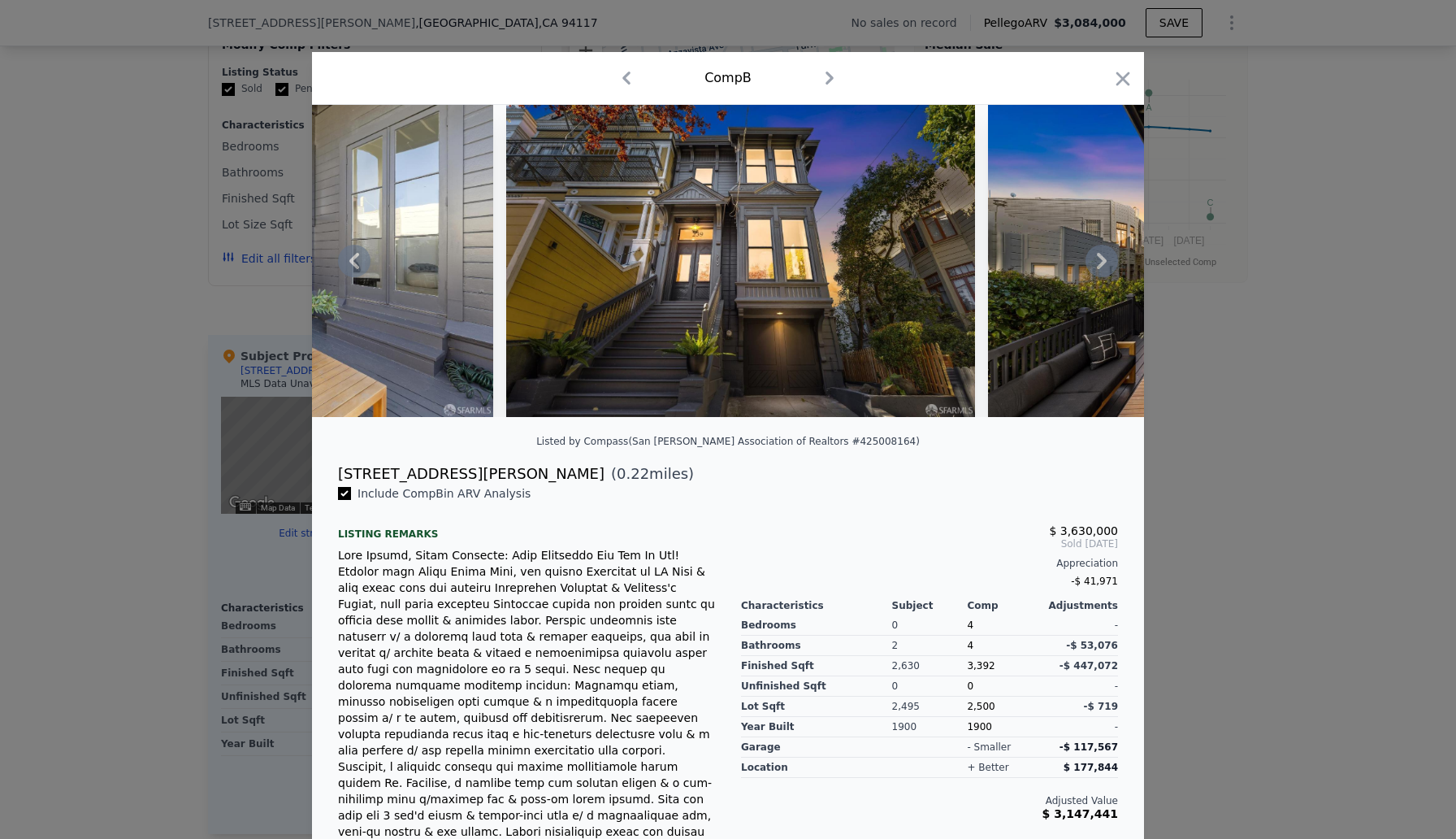
click at [357, 264] on icon at bounding box center [354, 261] width 10 height 16
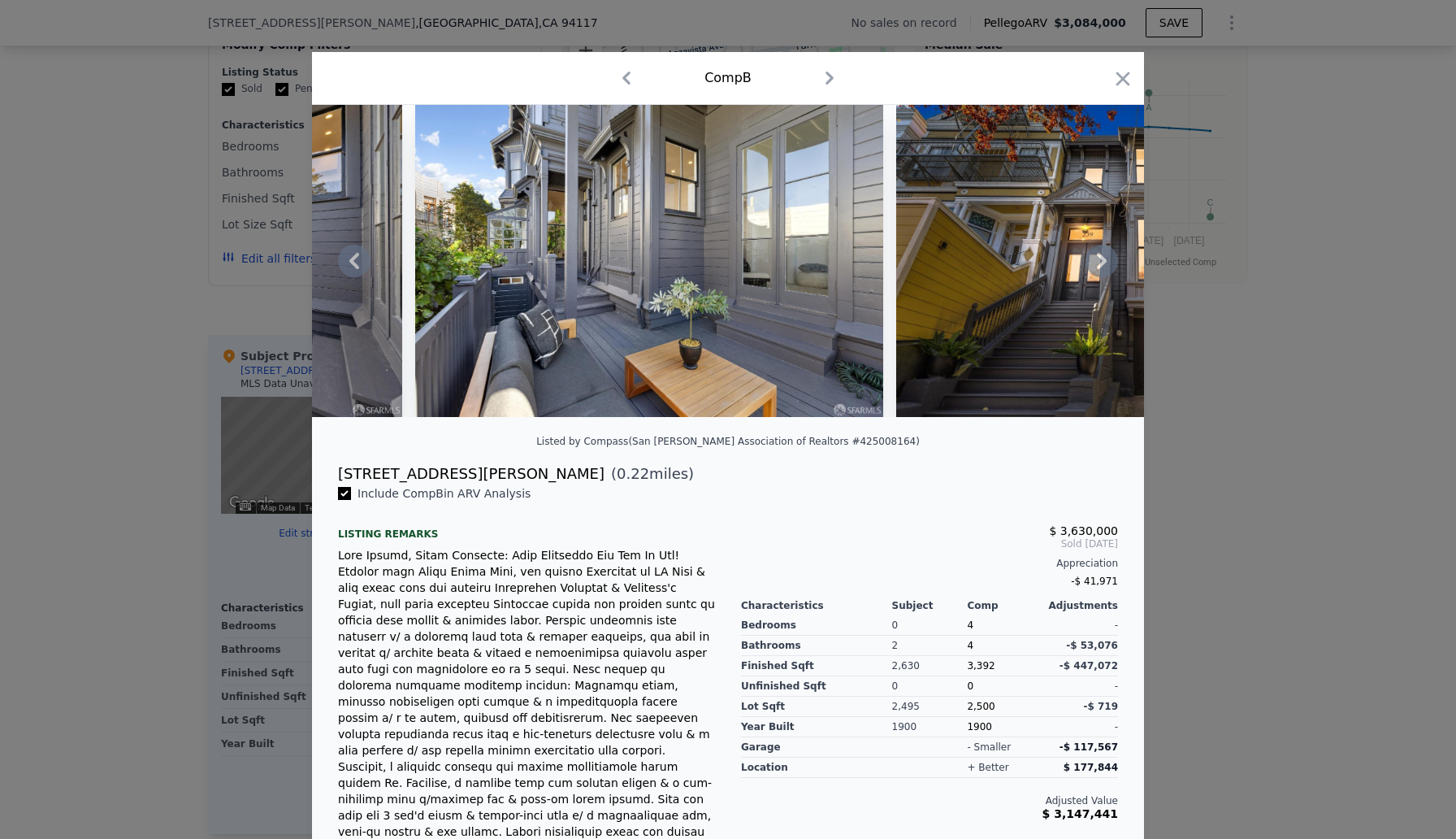
click at [357, 263] on icon at bounding box center [354, 261] width 33 height 33
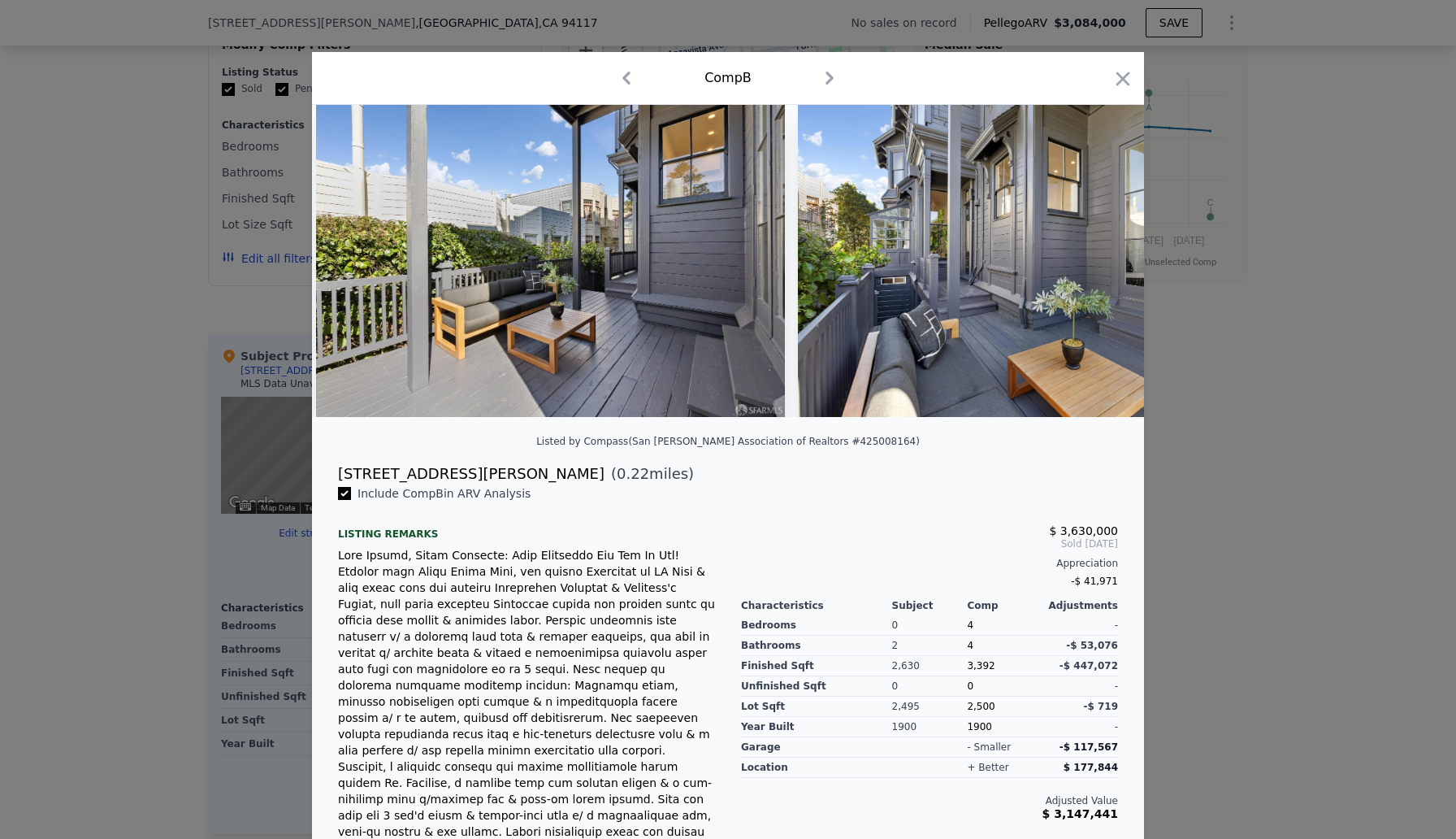
scroll to position [0, 37061]
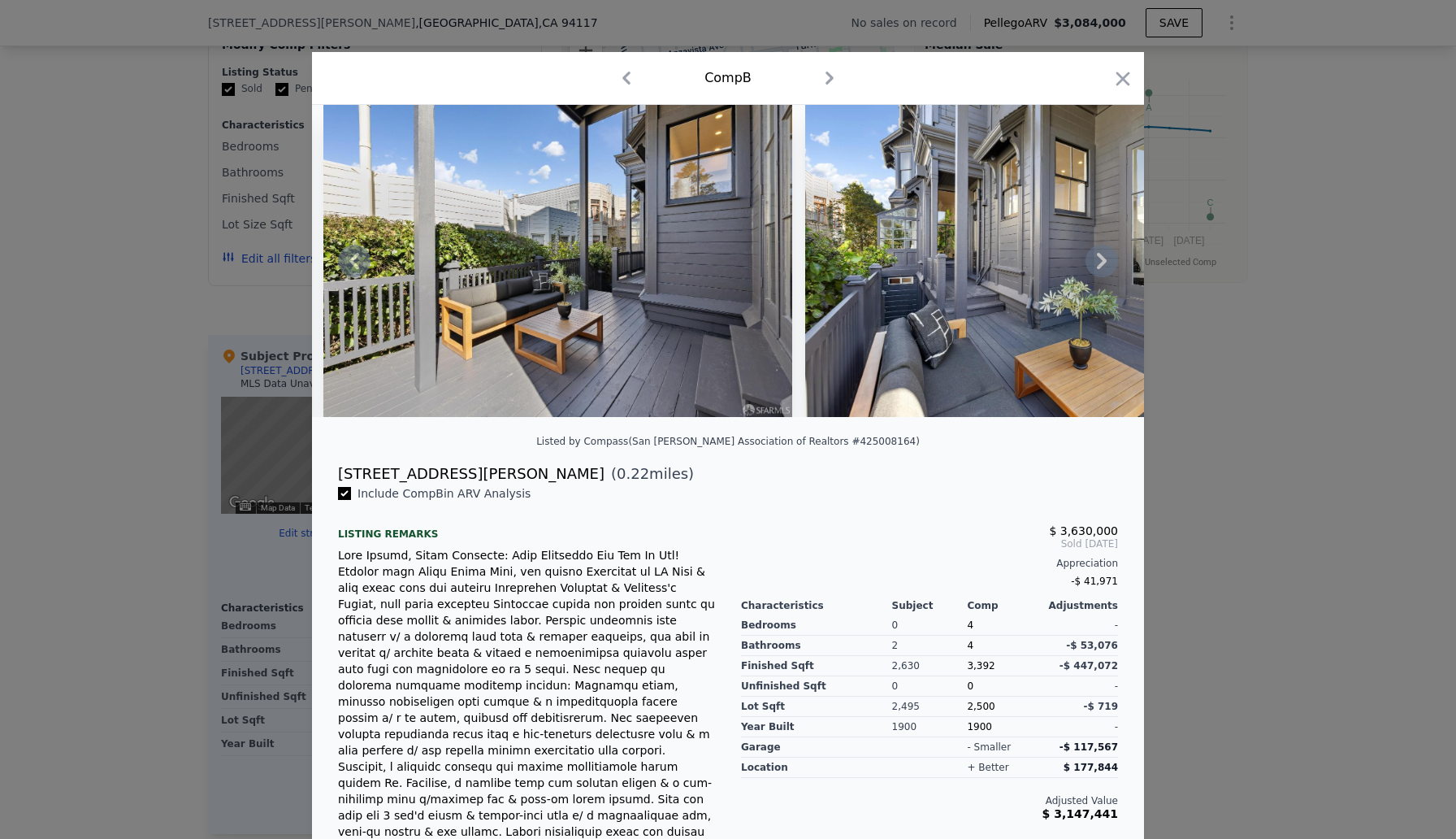
click at [730, 70] on div "Comp B" at bounding box center [728, 78] width 48 height 19
click at [1119, 77] on icon "button" at bounding box center [1123, 78] width 14 height 14
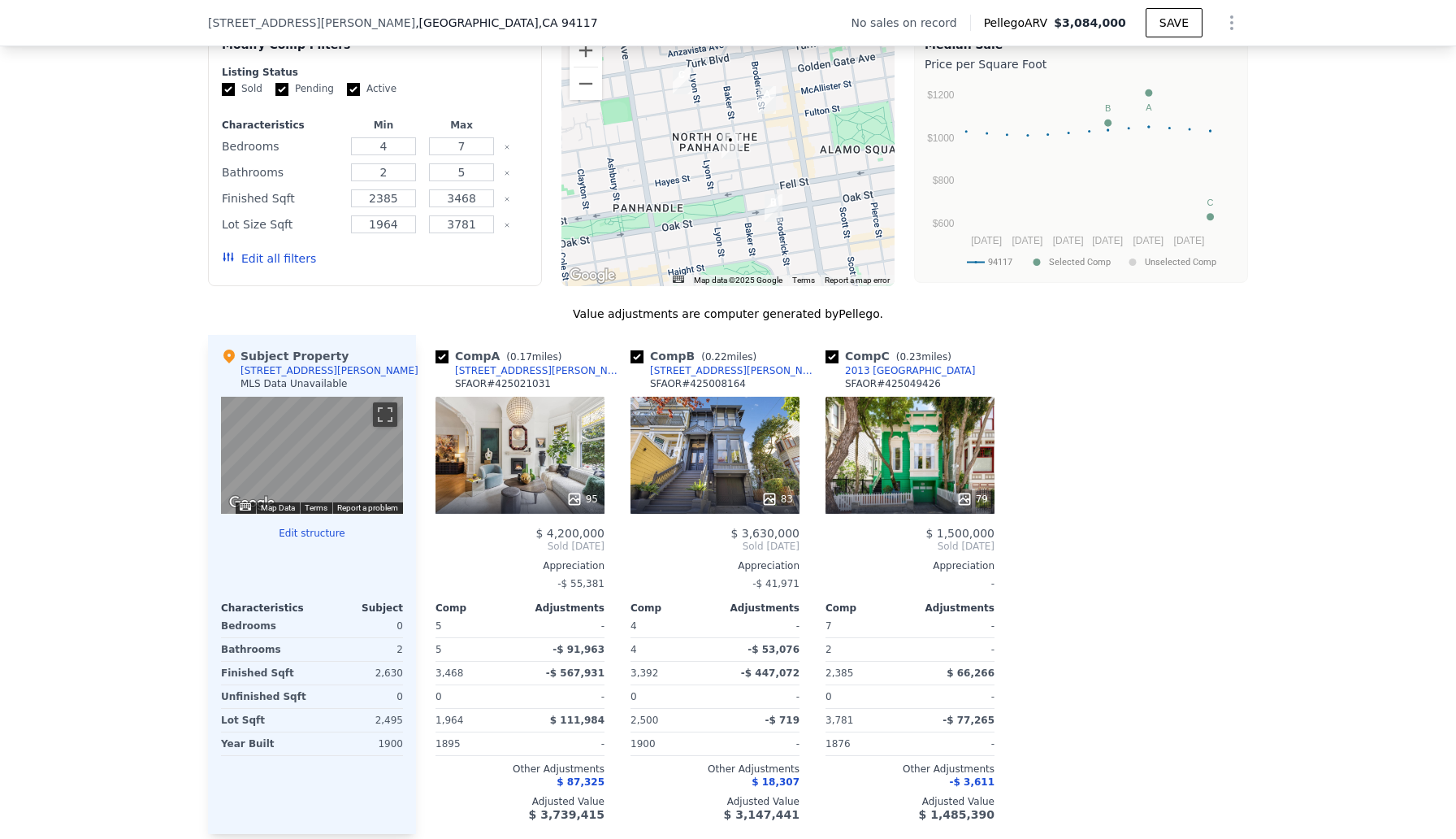
click at [708, 469] on div "83" at bounding box center [715, 455] width 169 height 117
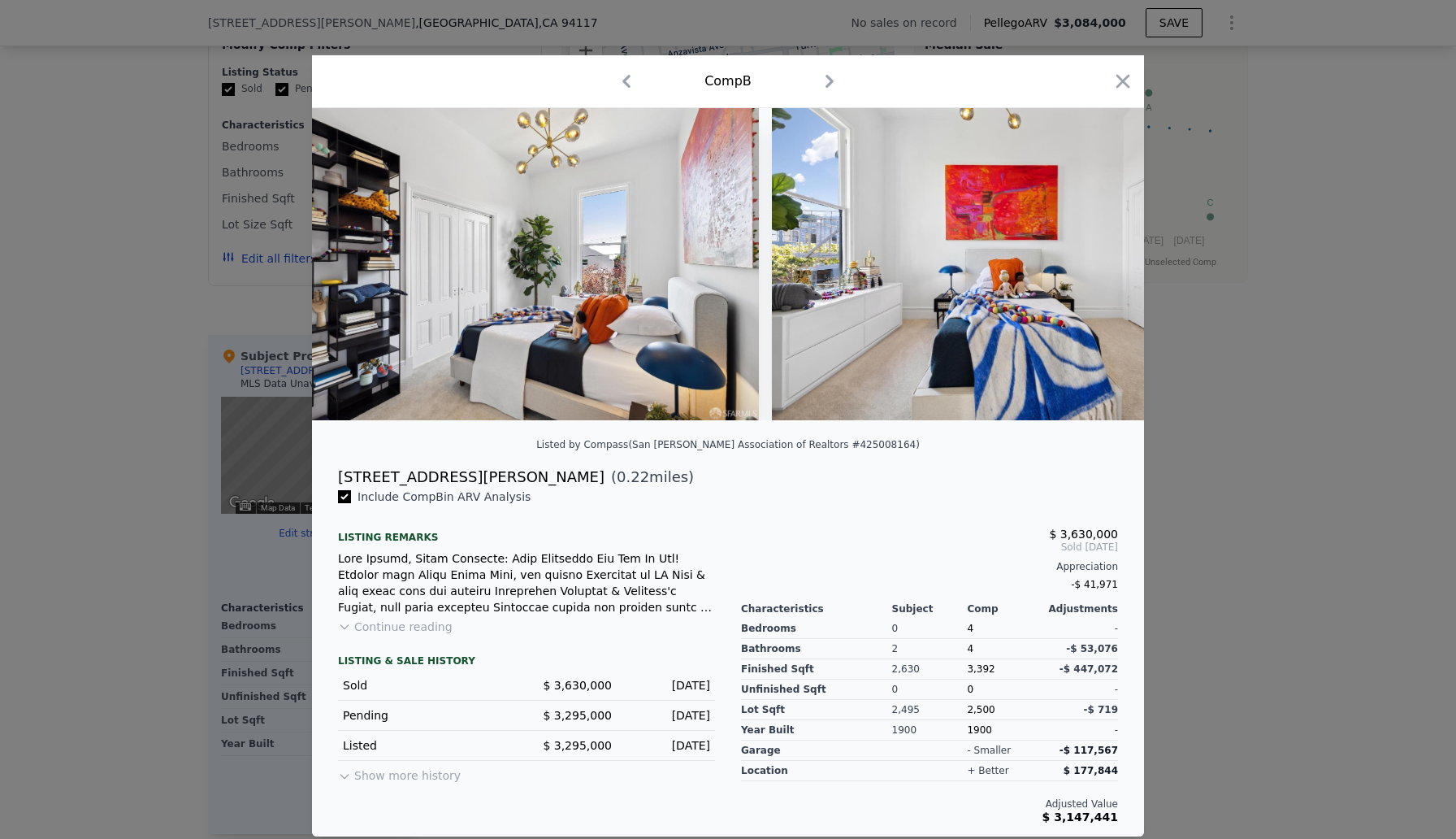
scroll to position [0, 28924]
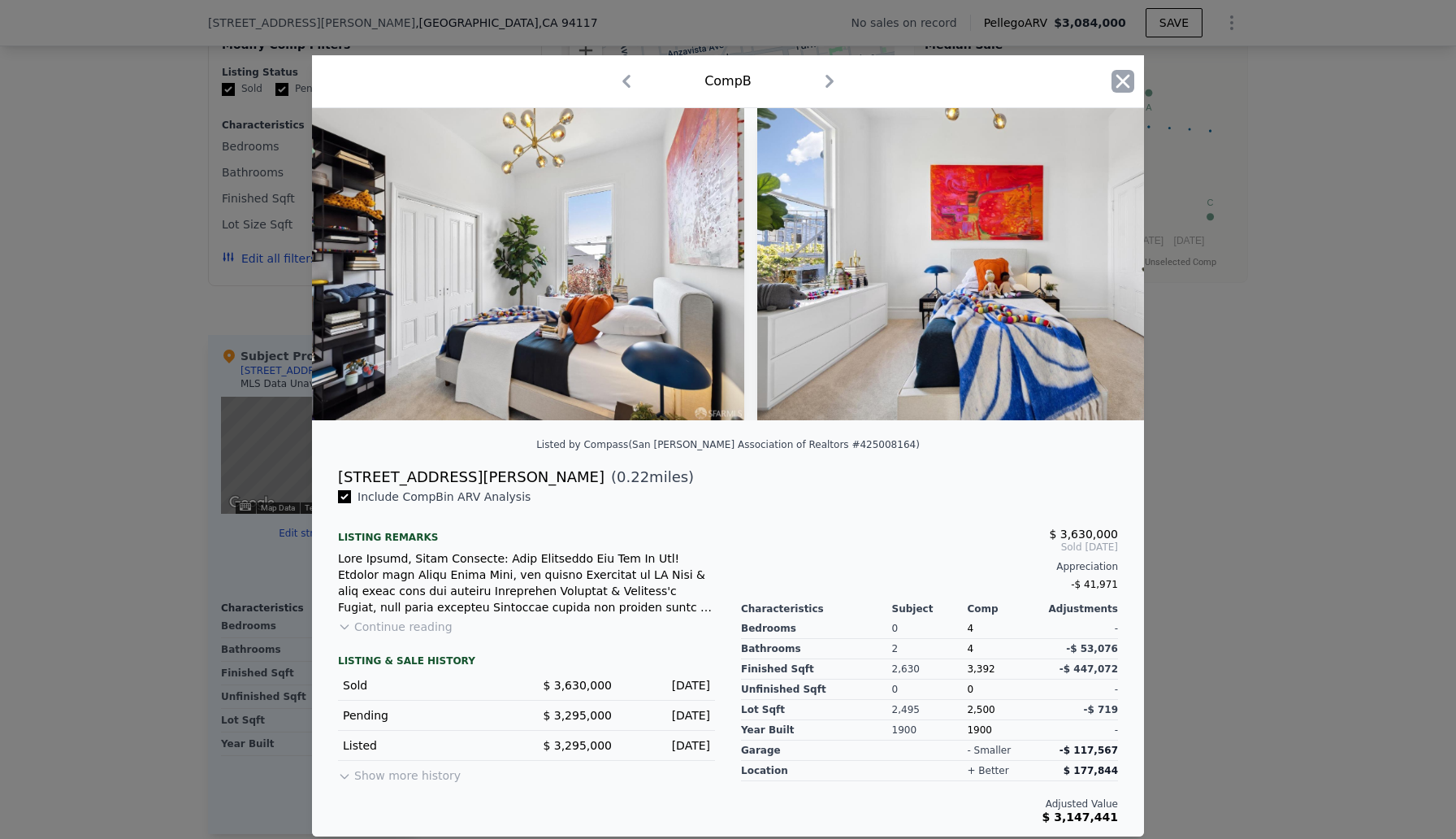
click at [1120, 79] on icon "button" at bounding box center [1123, 82] width 14 height 14
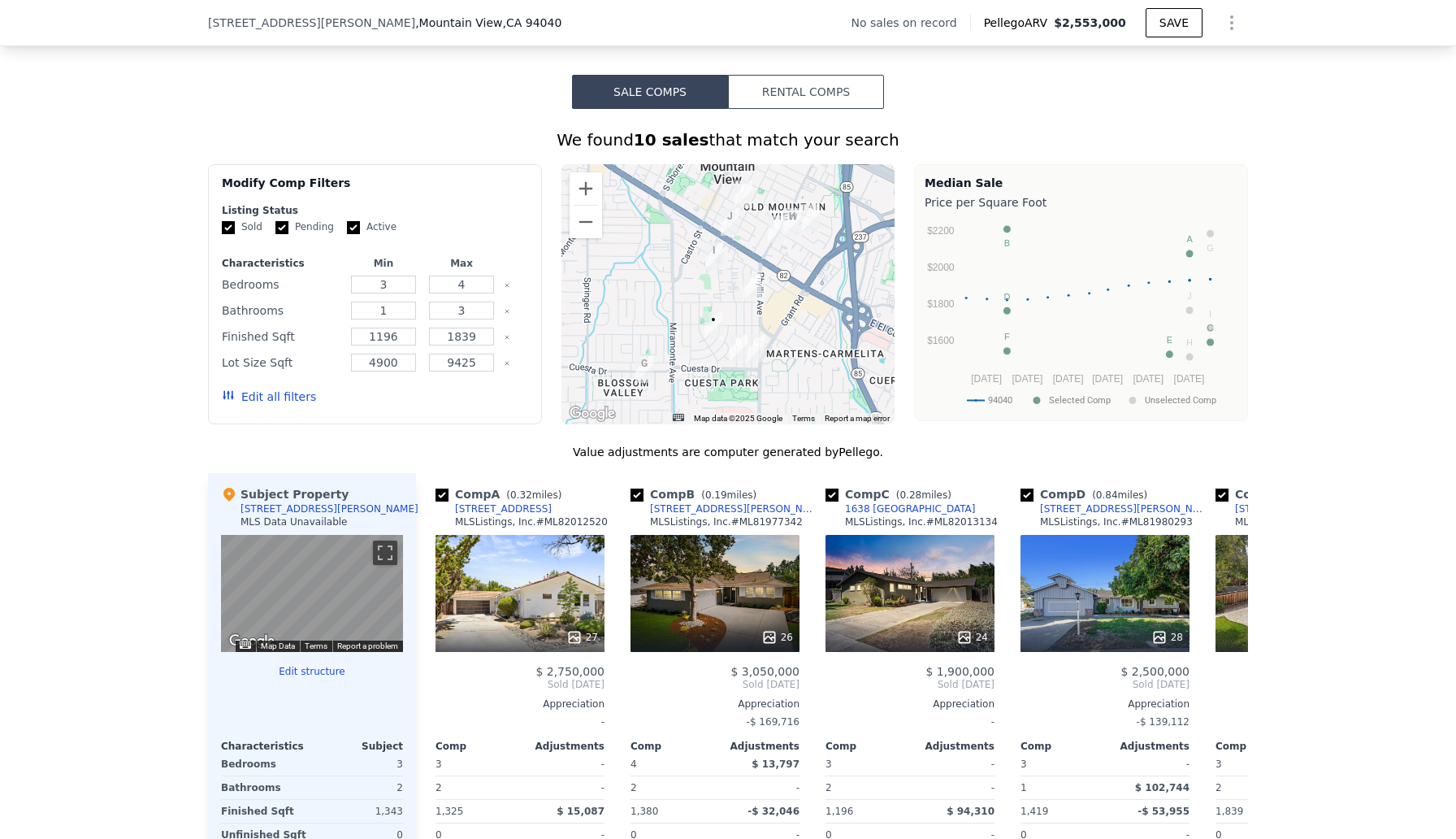
scroll to position [1294, 0]
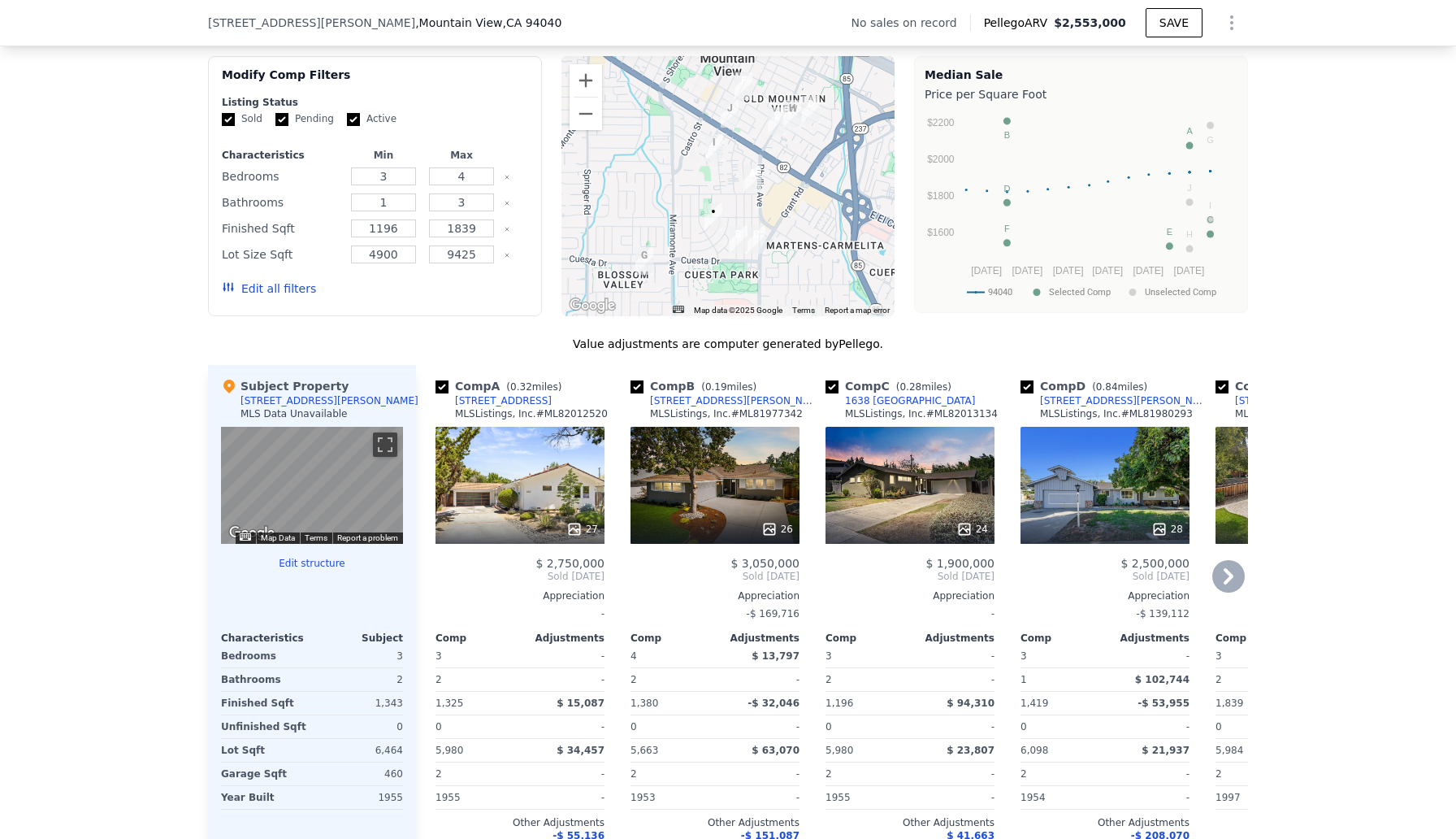
click at [530, 484] on div "27" at bounding box center [520, 485] width 169 height 117
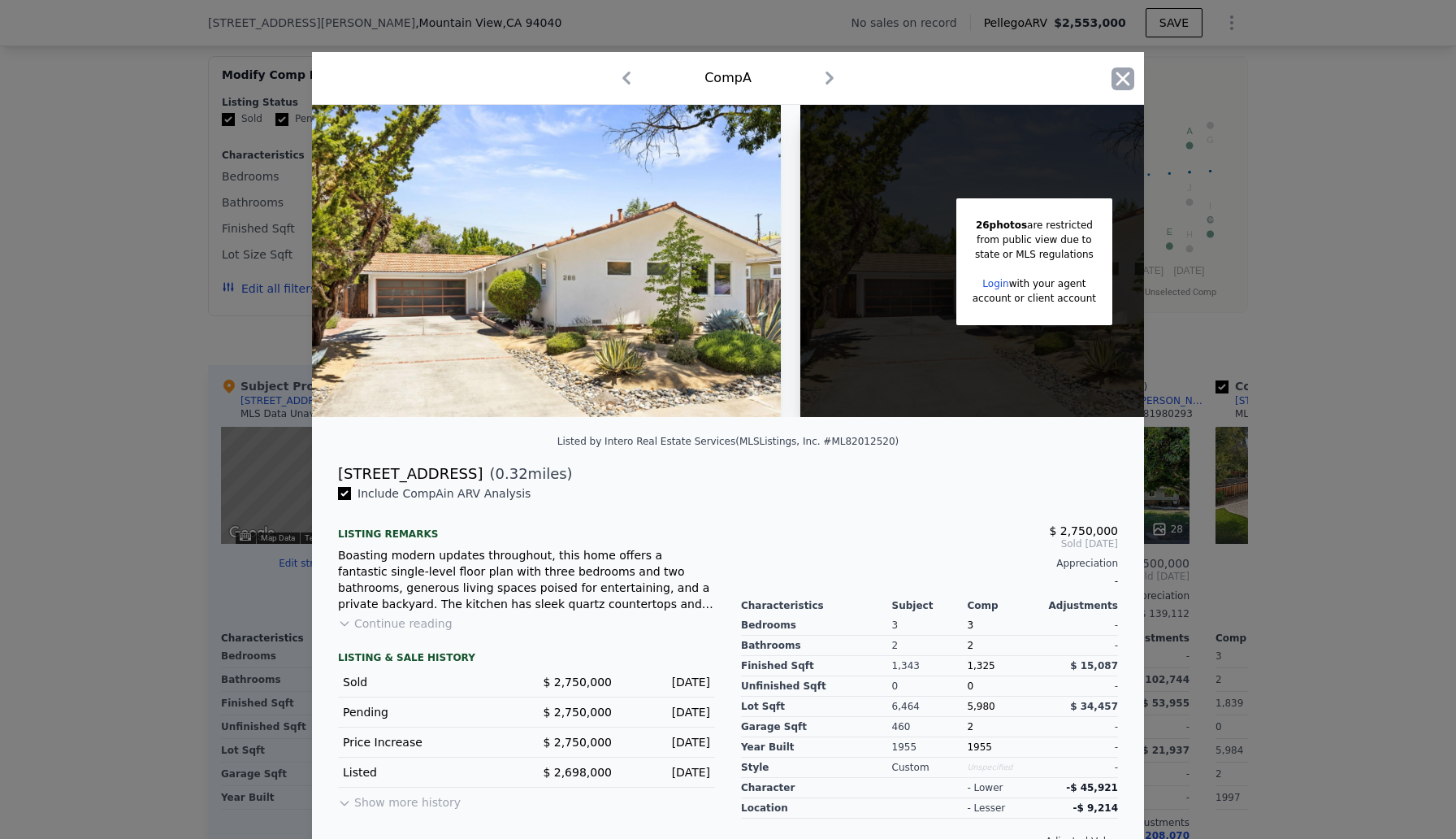
click at [1121, 78] on icon "button" at bounding box center [1123, 78] width 14 height 14
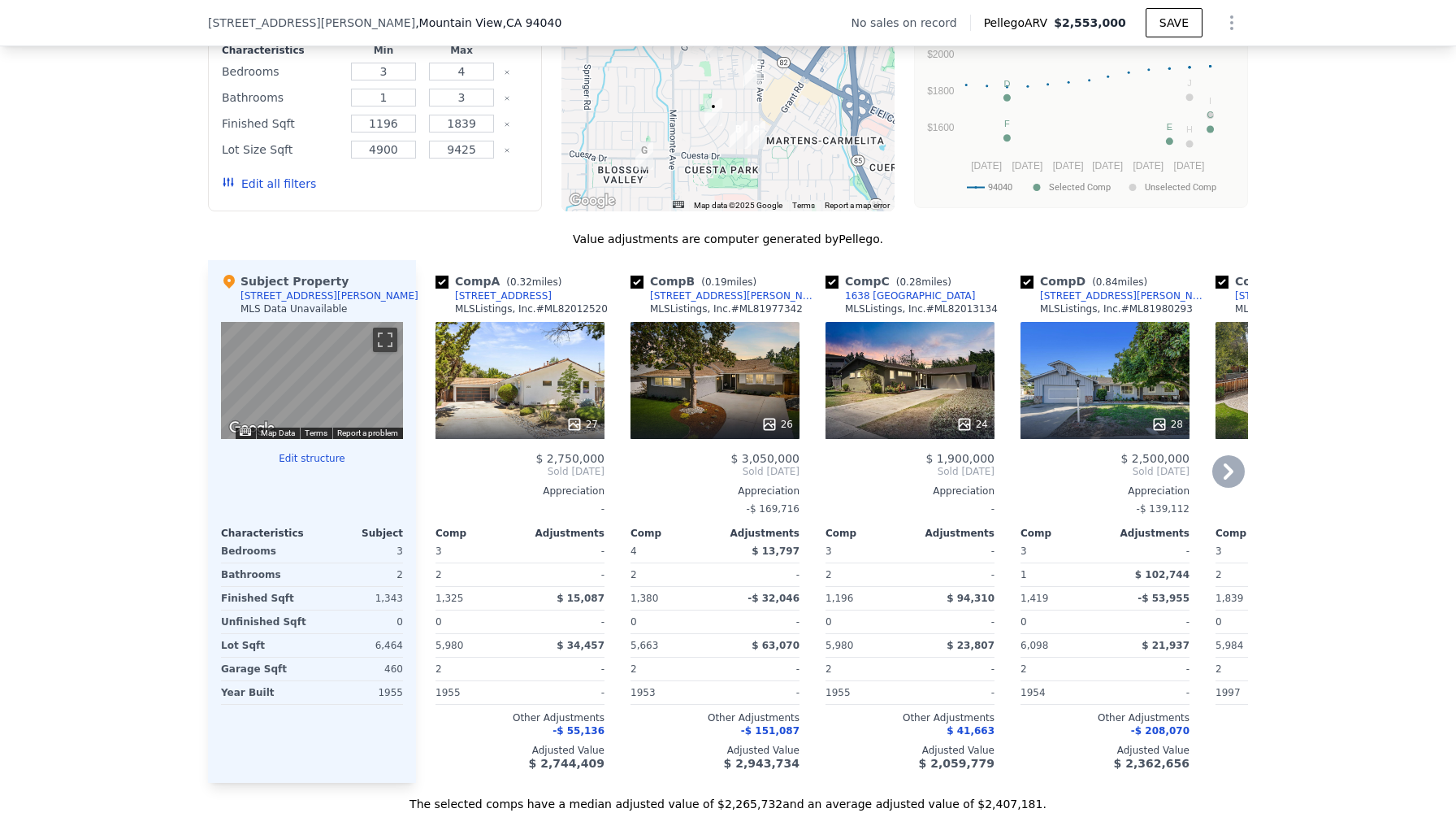
scroll to position [1407, 0]
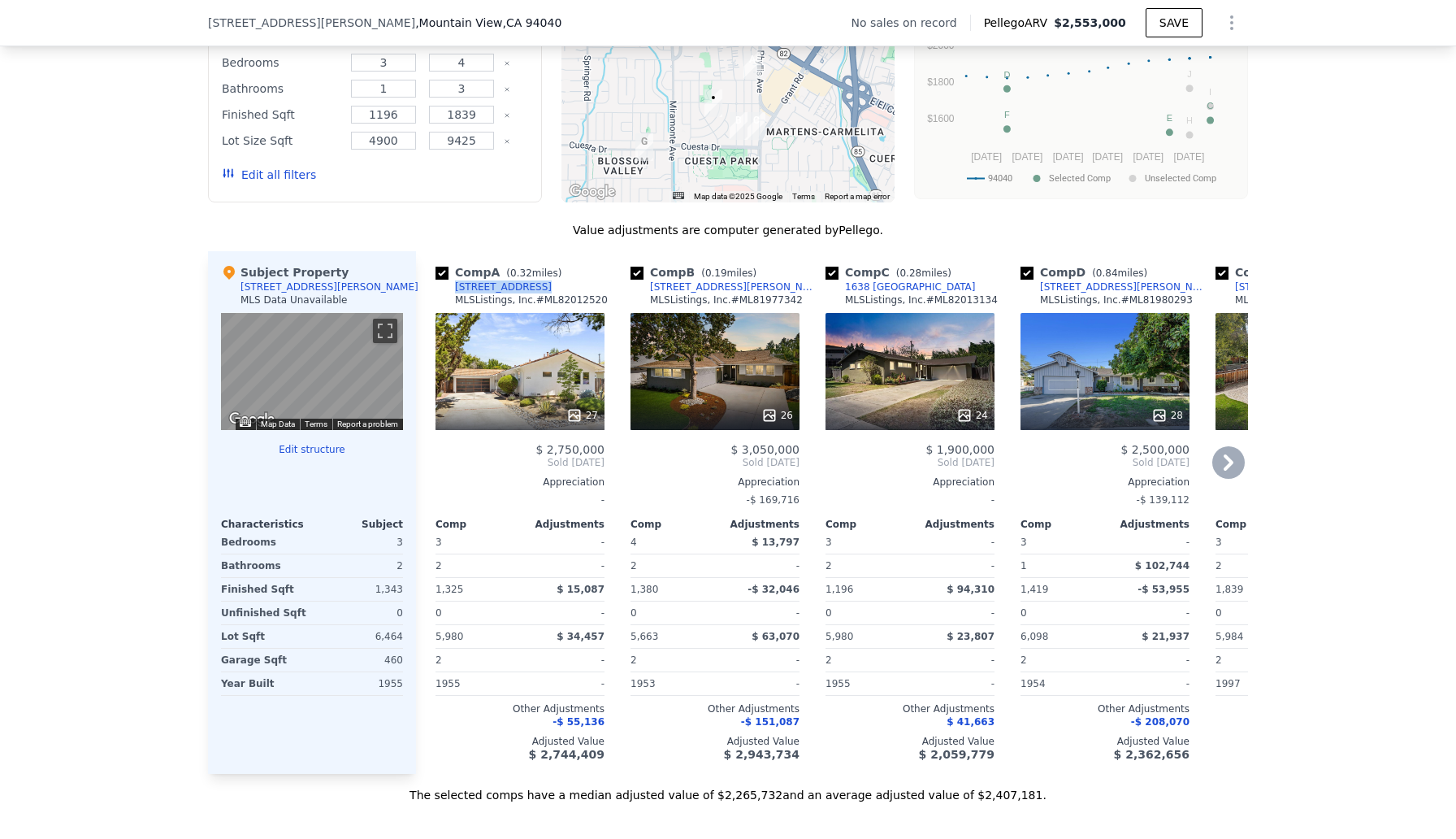
drag, startPoint x: 425, startPoint y: 286, endPoint x: 533, endPoint y: 282, distance: 108.1
click at [535, 286] on div "Comp A ( 0.32 miles) 286 Hans Ave MLSListings, Inc. # ML82012520 27 $ 2,750,000…" at bounding box center [513, 512] width 195 height 523
